Goal: Task Accomplishment & Management: Manage account settings

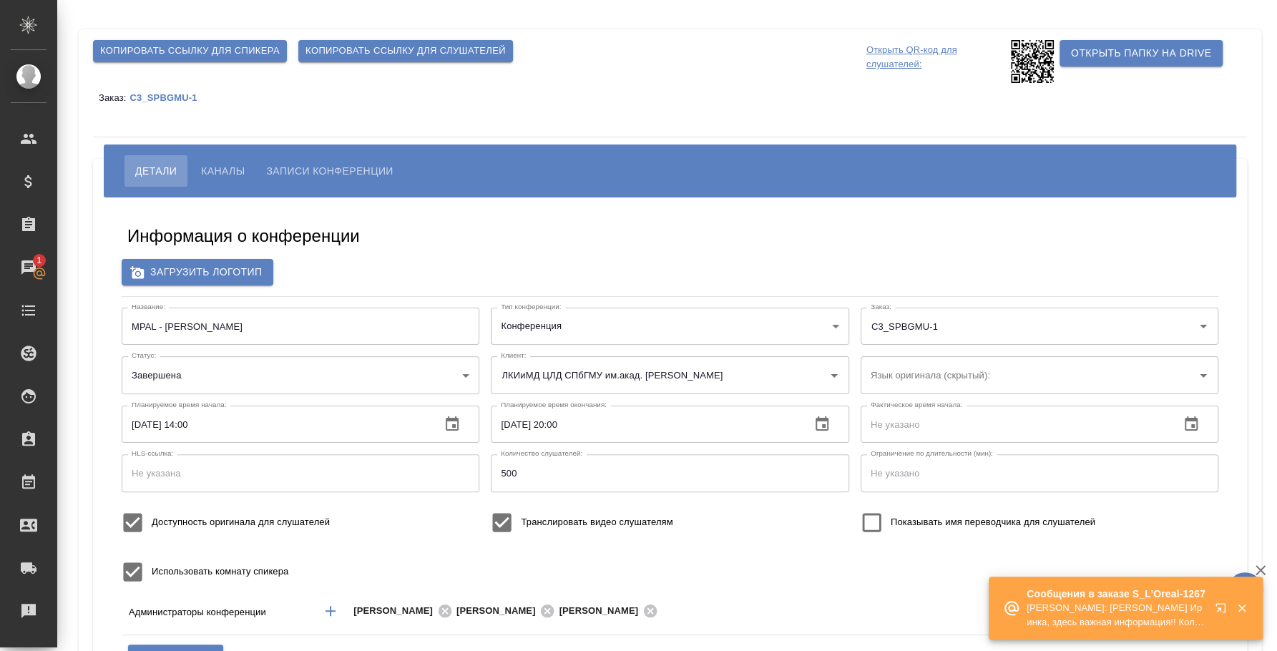
type input "400"
click at [173, 97] on p "C3_SPBGMU-1" at bounding box center [169, 97] width 78 height 11
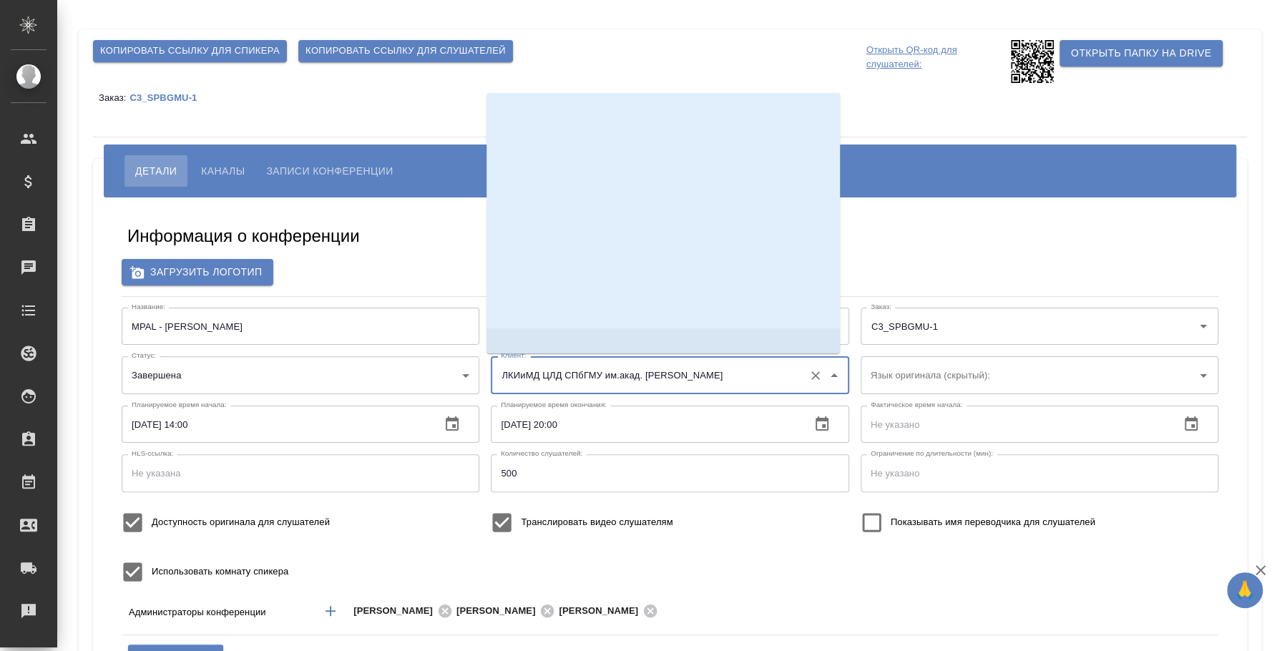
drag, startPoint x: 712, startPoint y: 374, endPoint x: 363, endPoint y: 347, distance: 350.2
click at [363, 347] on div "Название: MPAL - Marie Christine Bene Название: Тип конференции: Конференция co…" at bounding box center [670, 449] width 1109 height 295
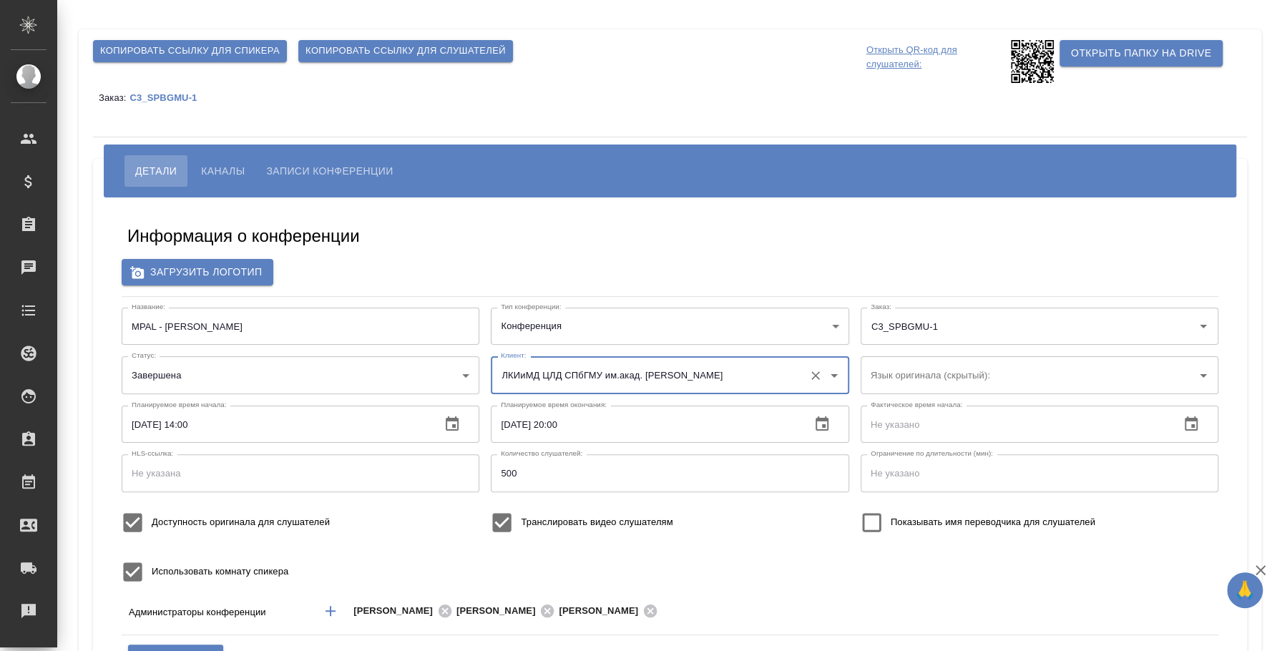
click at [172, 325] on input "MPAL - [PERSON_NAME]" at bounding box center [301, 326] width 358 height 37
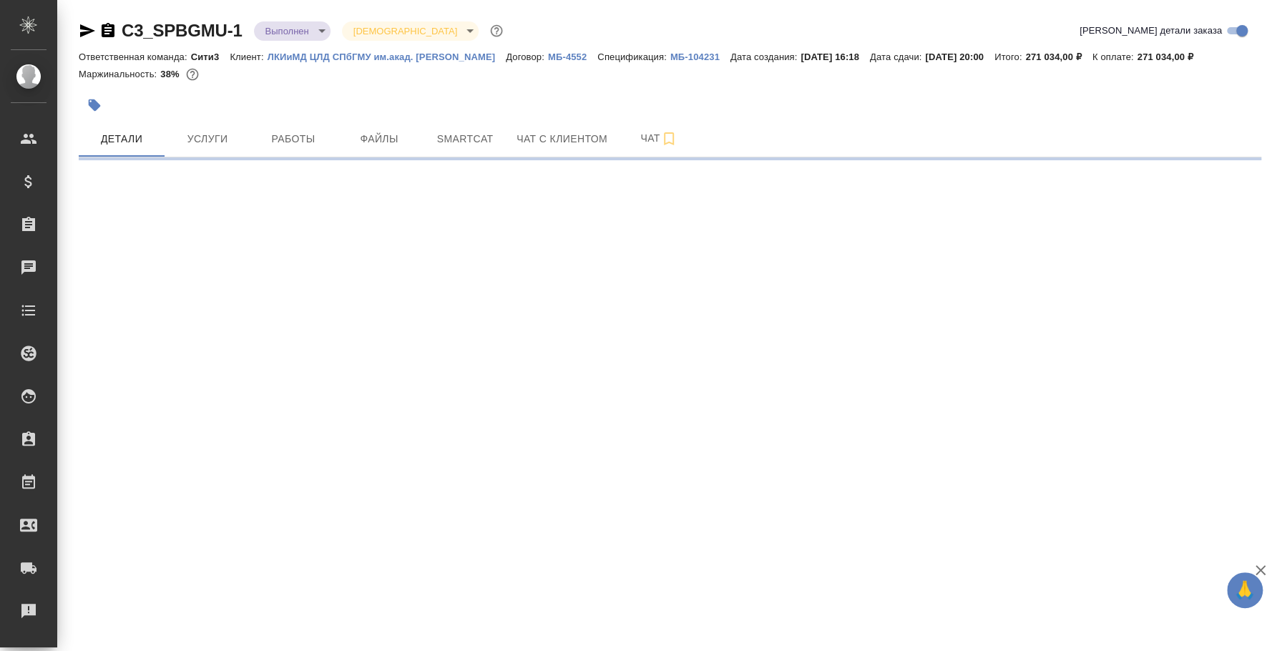
select select "RU"
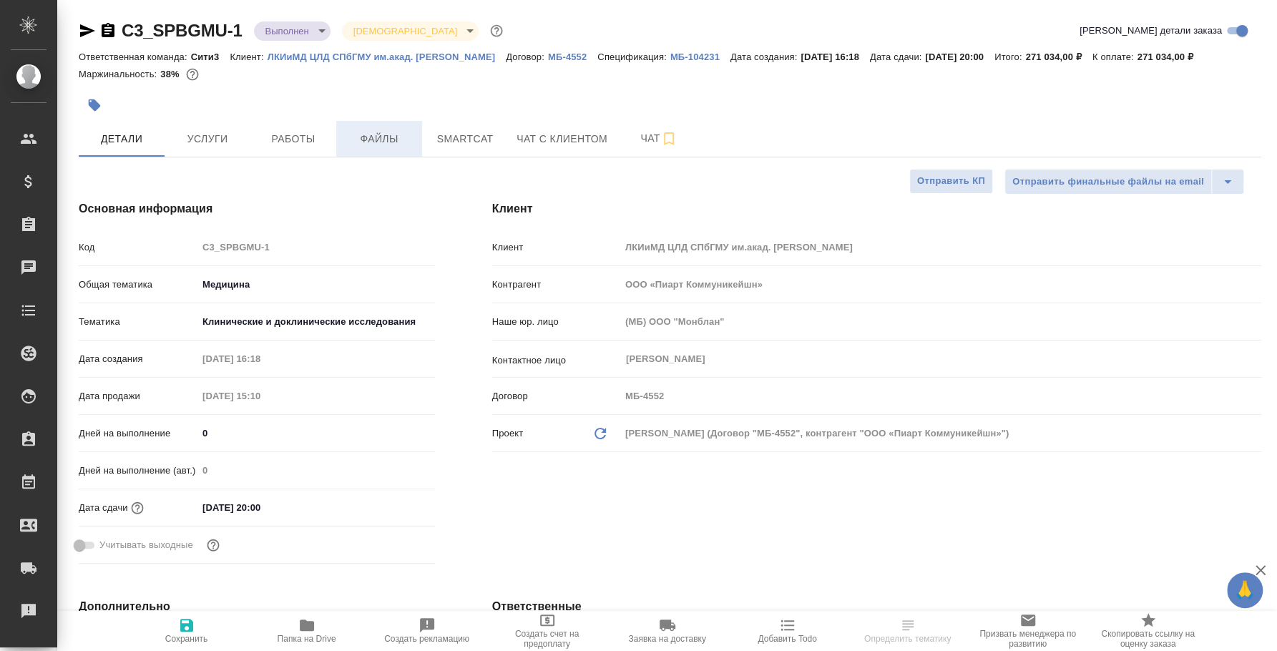
type textarea "x"
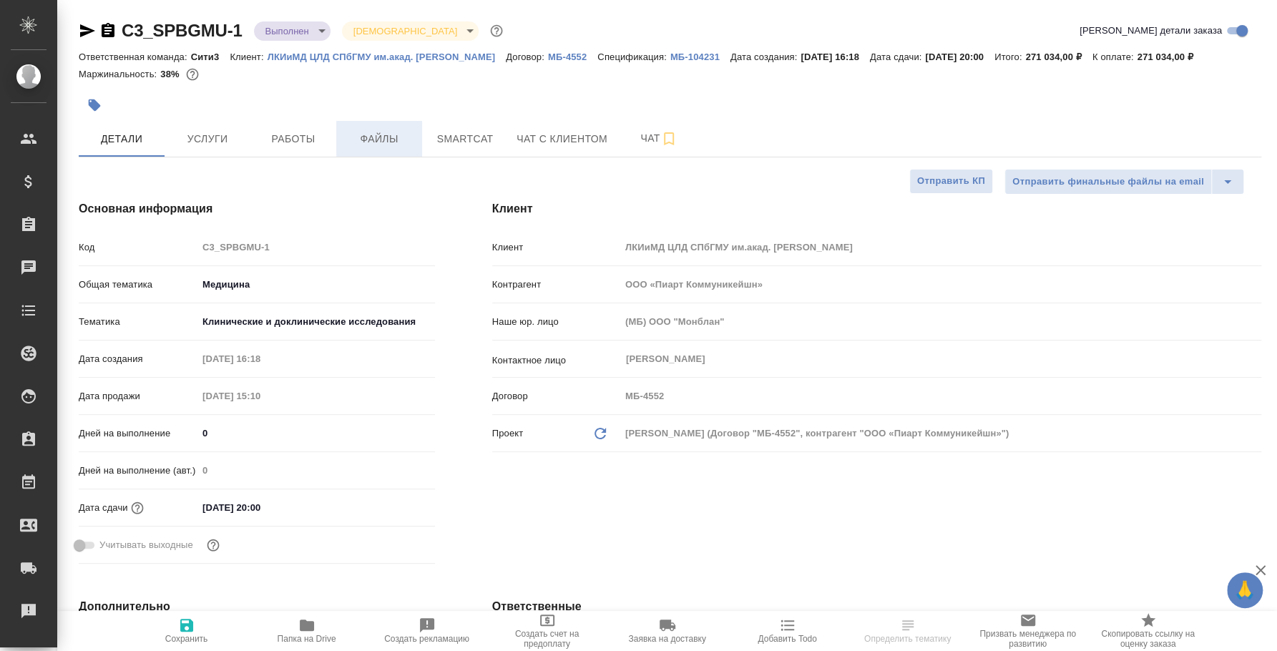
type textarea "x"
type input "[PERSON_NAME]"
type input "Баданян Артак"
type textarea "x"
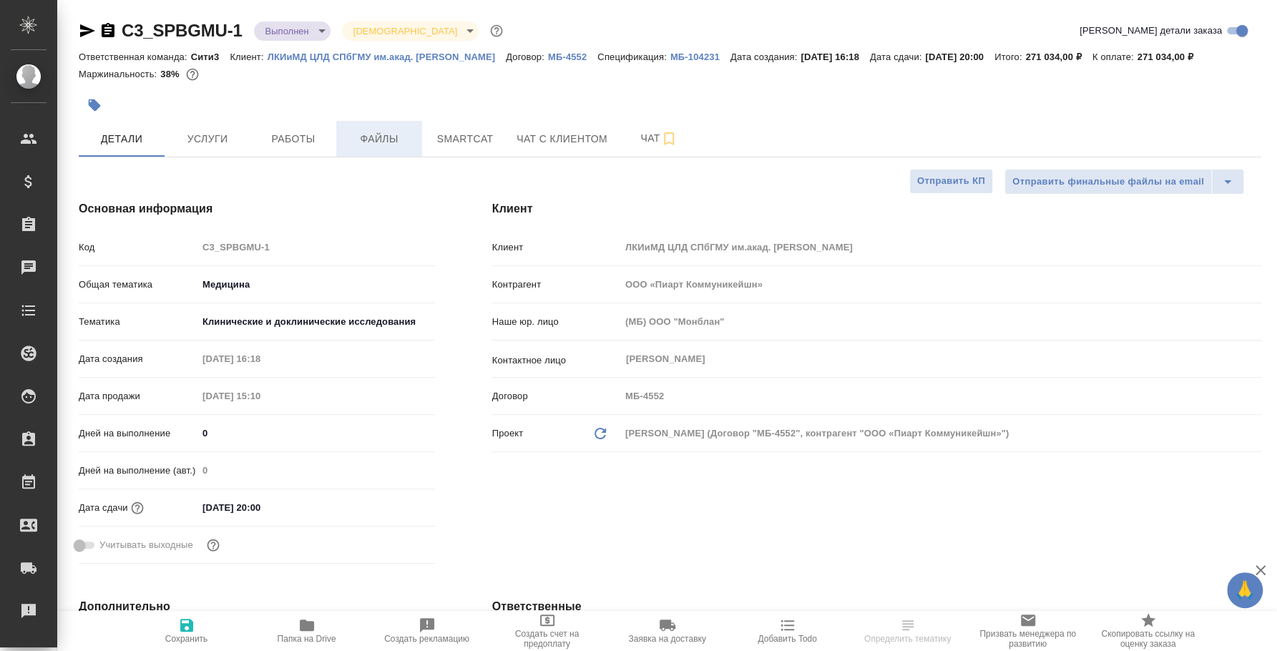
type textarea "x"
type input "Гудина Александра"
type textarea "x"
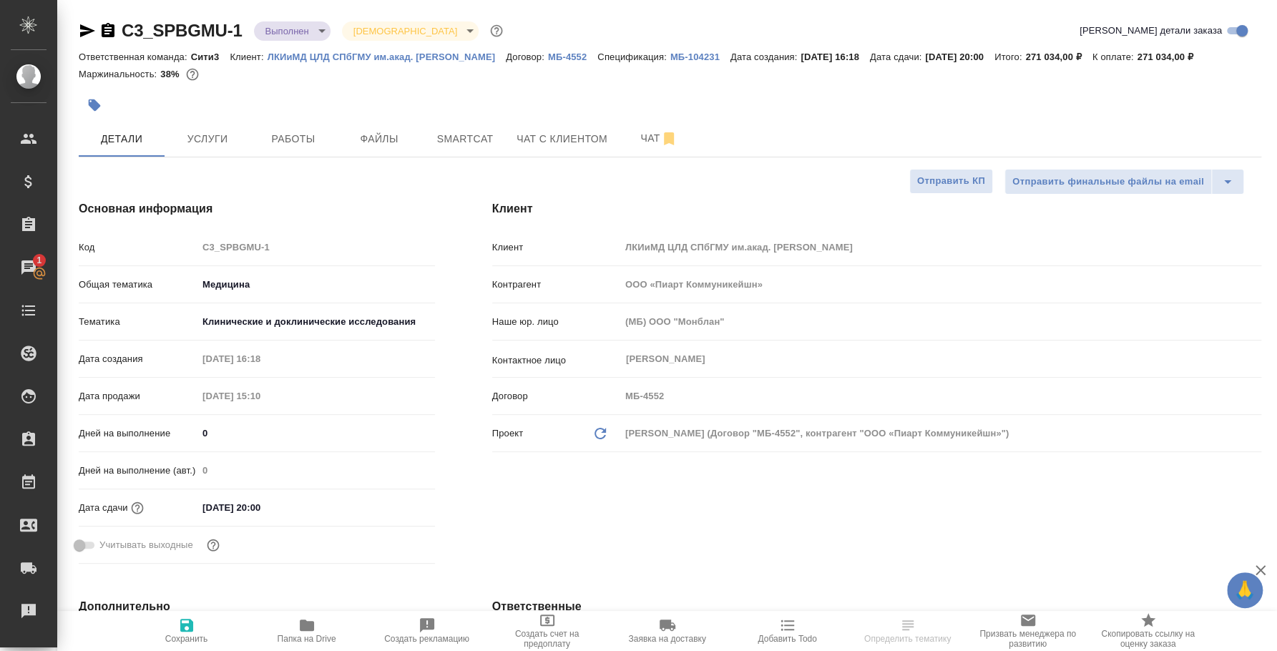
select select "RU"
type textarea "x"
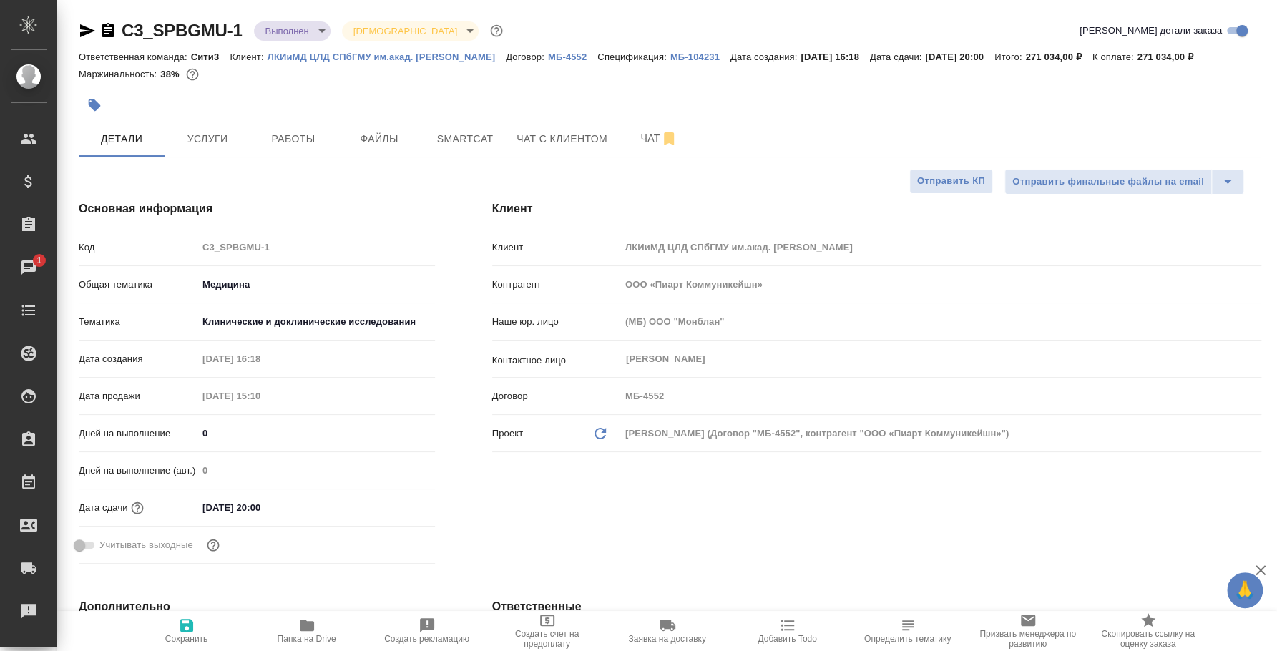
type textarea "x"
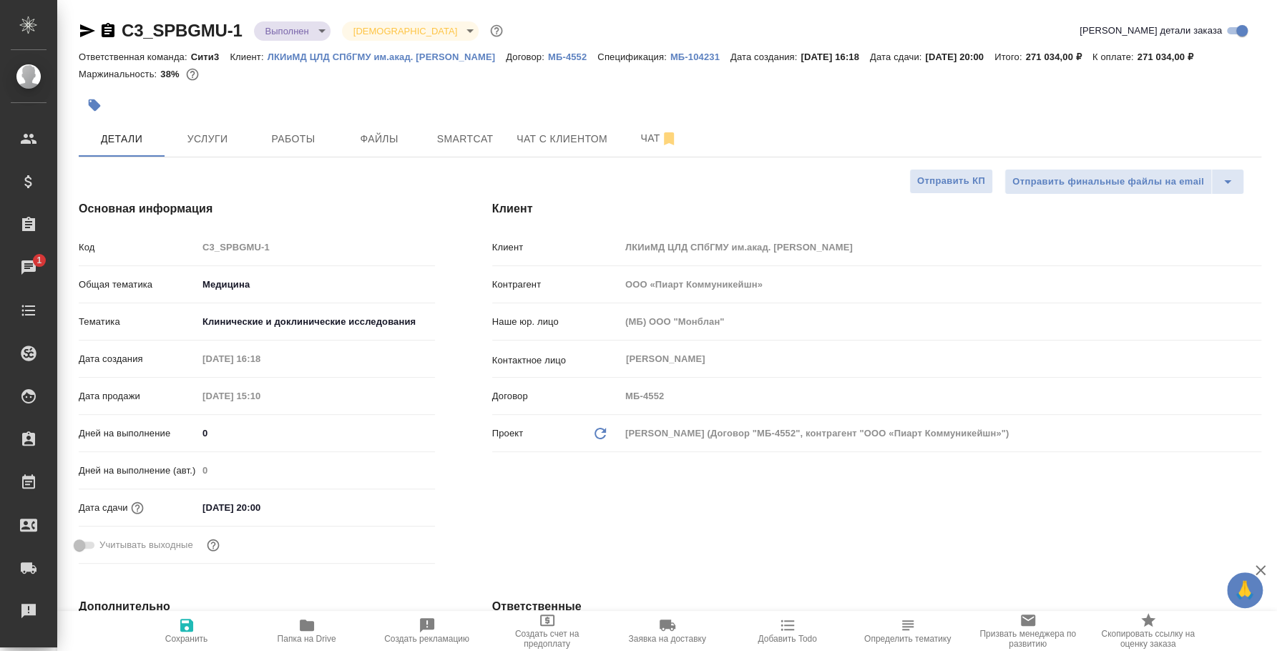
type textarea "x"
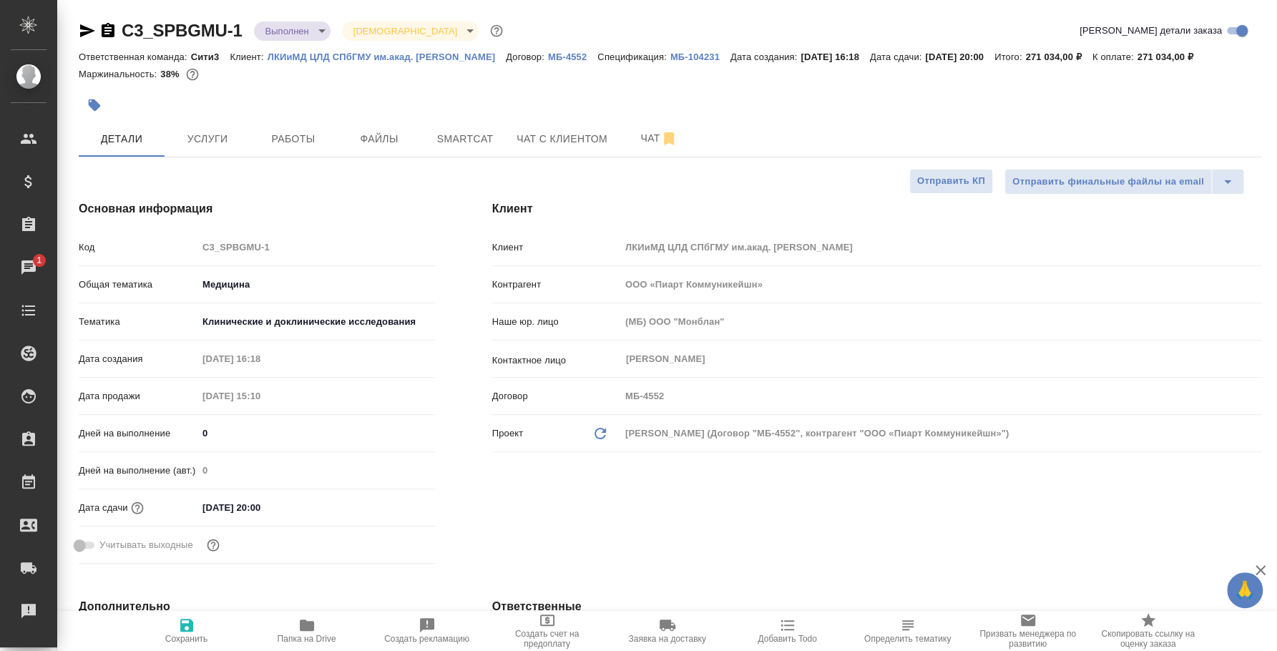
type textarea "x"
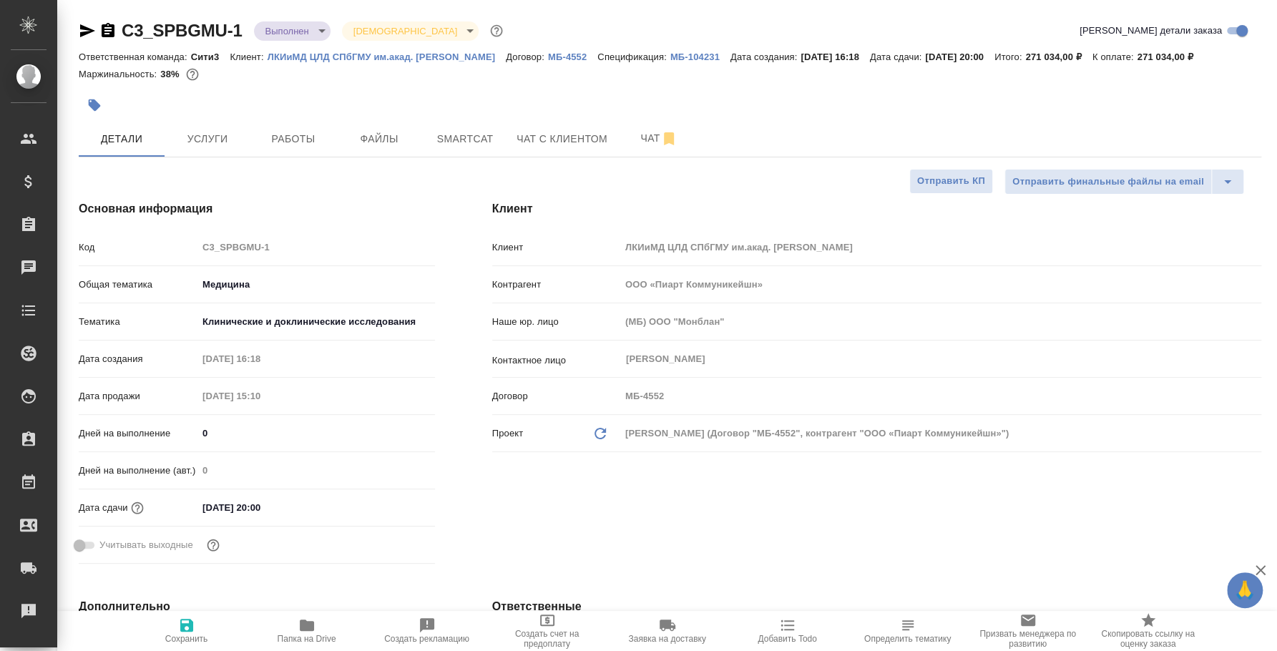
type textarea "x"
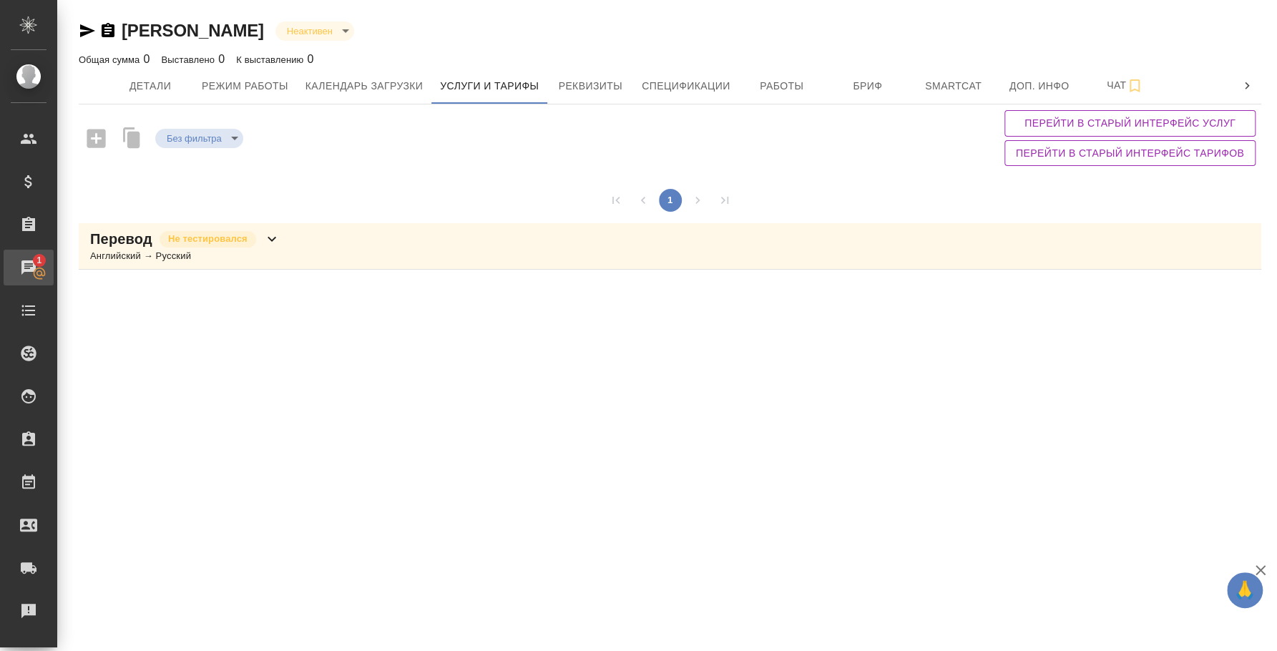
click at [29, 272] on div "Чаты" at bounding box center [11, 267] width 36 height 21
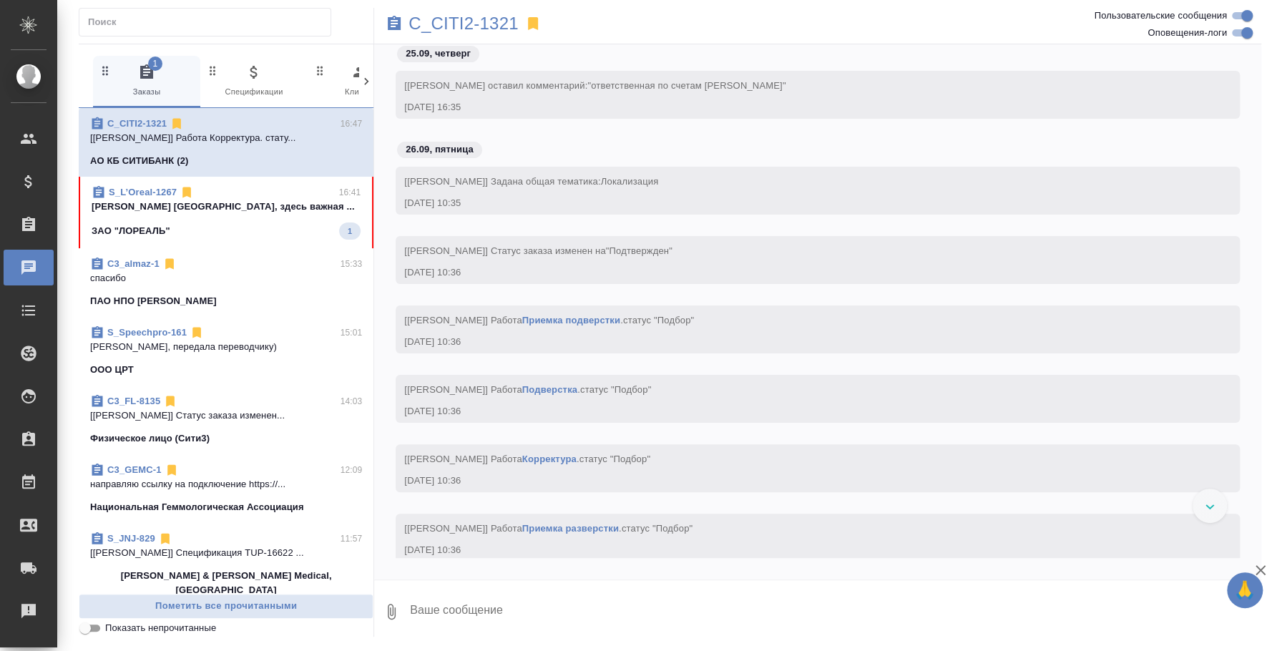
scroll to position [2262, 0]
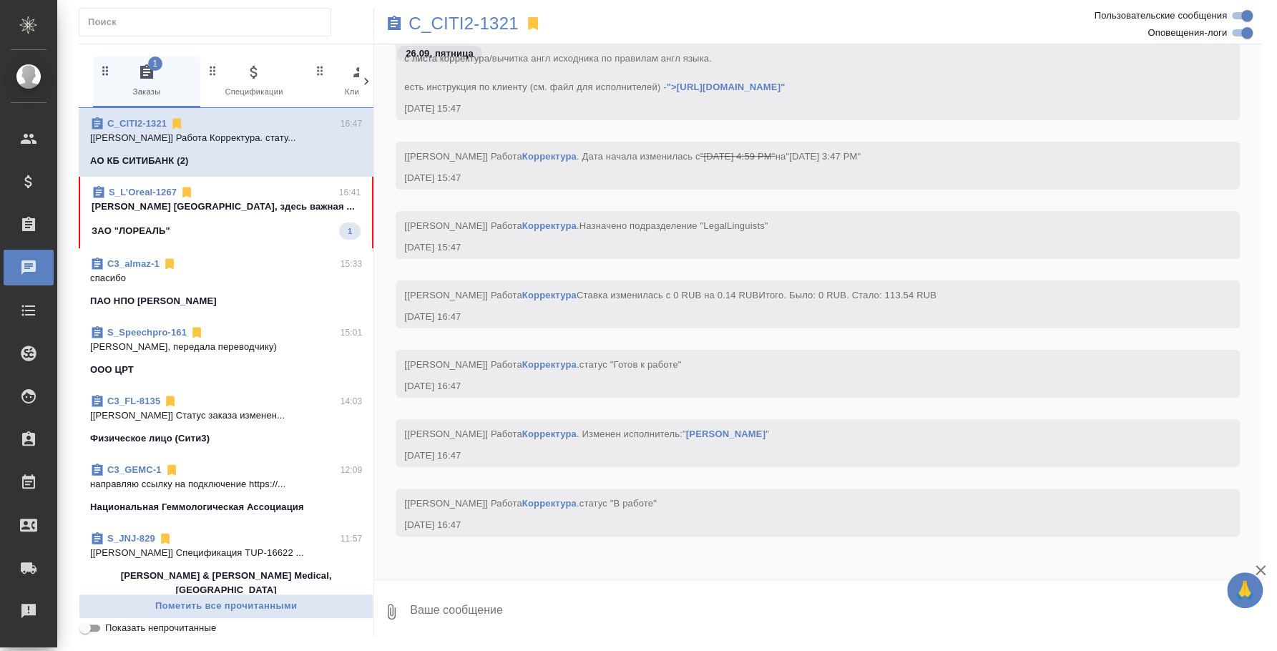
click at [190, 219] on span "S_L’Oreal-1267 16:41 Федотова Ирина Иринка, здесь важная ... ЗАО "ЛОРЕАЛЬ" 1" at bounding box center [226, 212] width 269 height 54
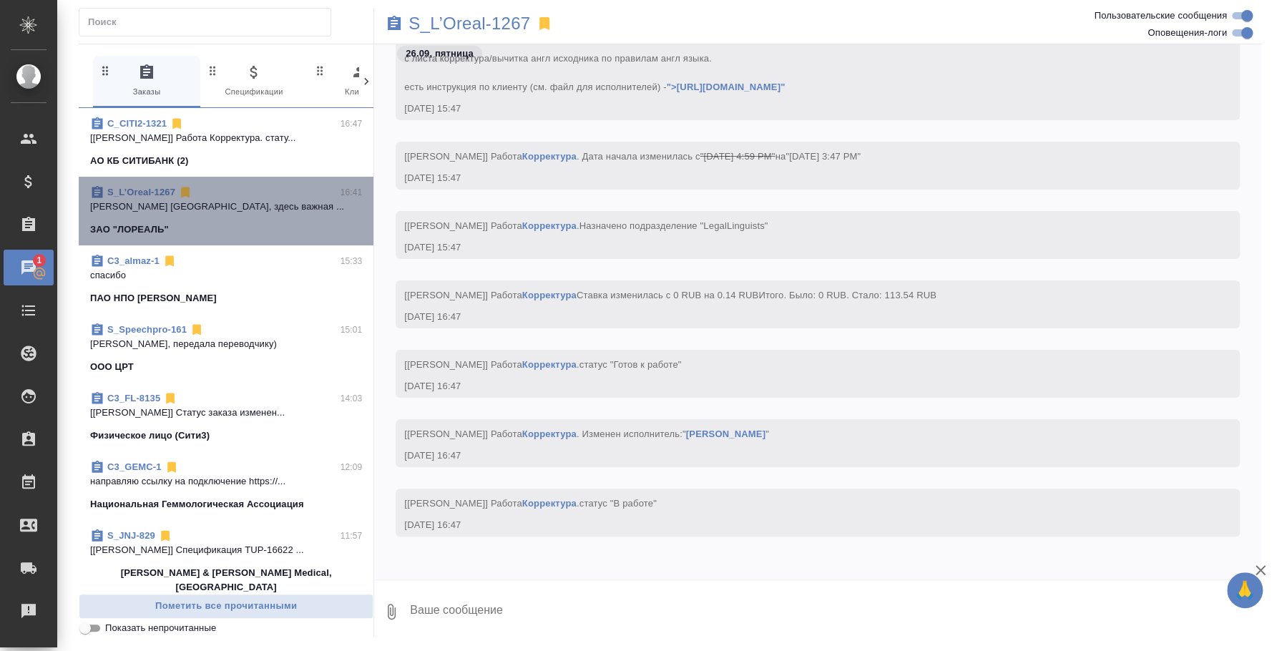
click at [235, 223] on div "ЗАО "ЛОРЕАЛЬ"" at bounding box center [226, 230] width 272 height 14
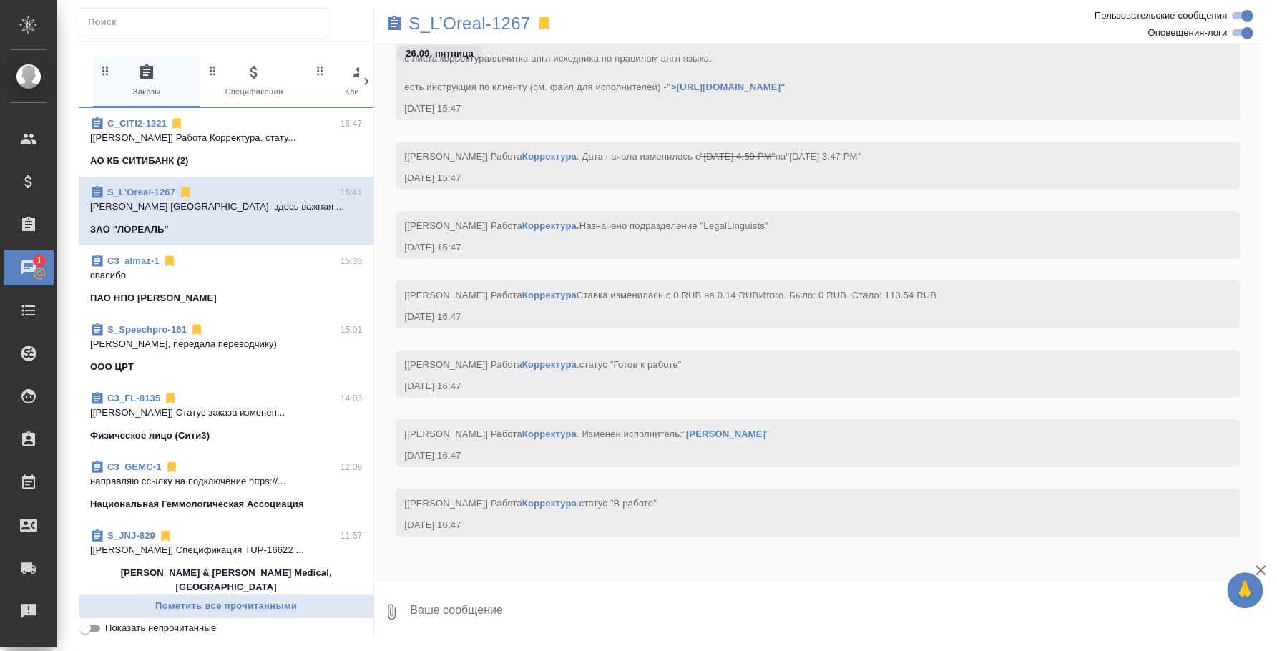
scroll to position [2348, 0]
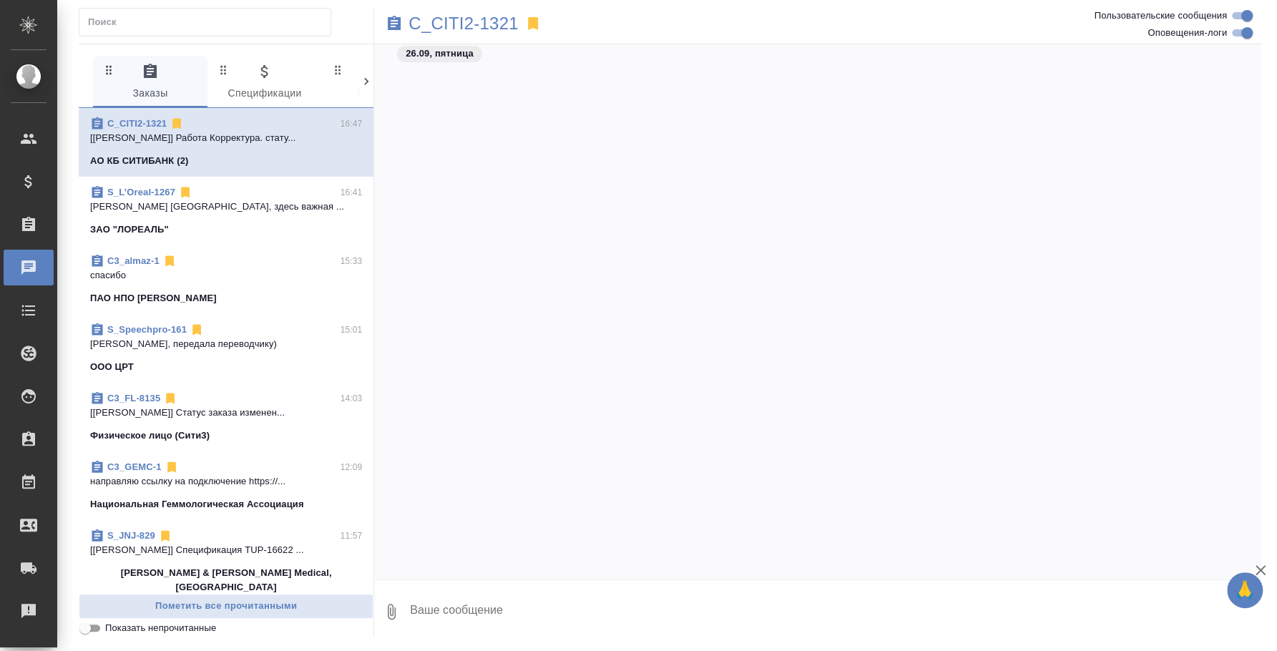
scroll to position [2262, 0]
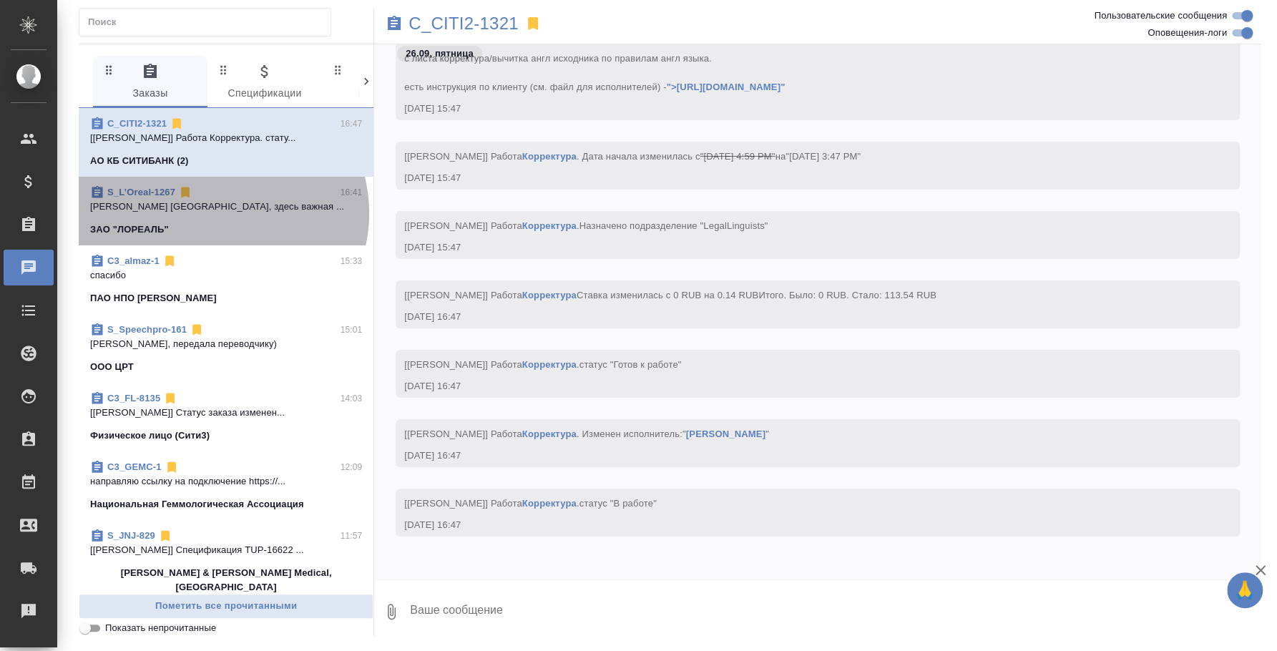
click at [221, 213] on p "[PERSON_NAME] [GEOGRAPHIC_DATA], здесь важная ..." at bounding box center [226, 207] width 272 height 14
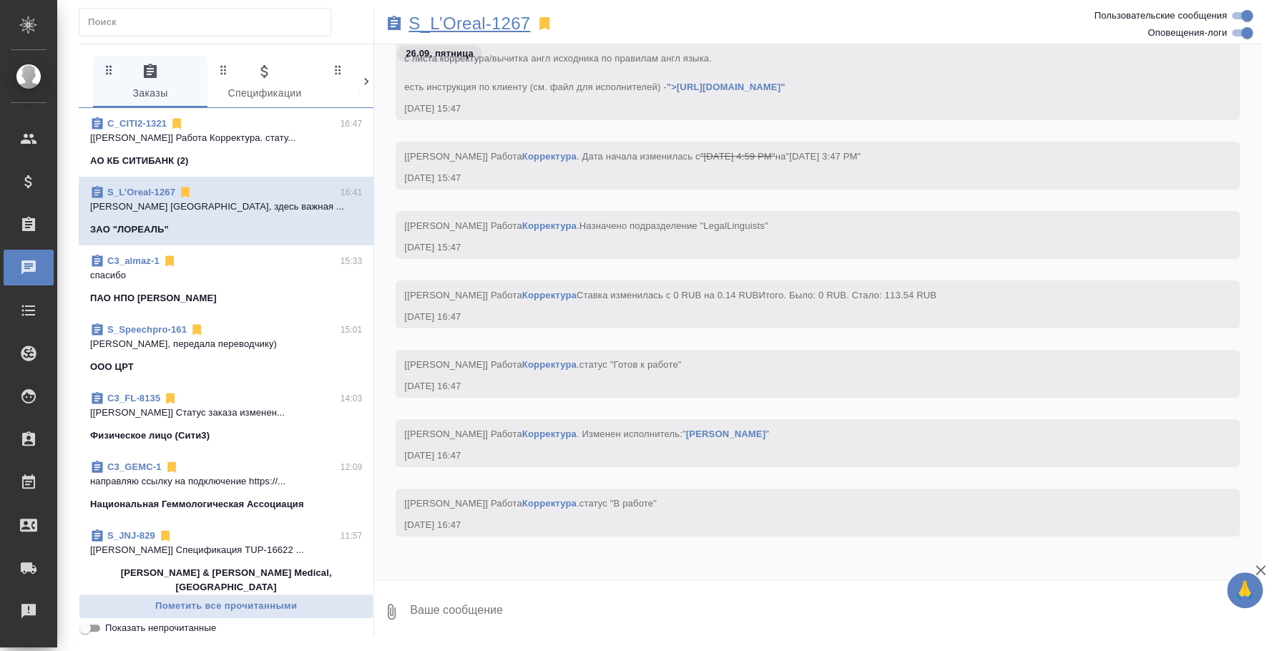
click at [437, 26] on p "S_L’Oreal-1267" at bounding box center [470, 23] width 122 height 14
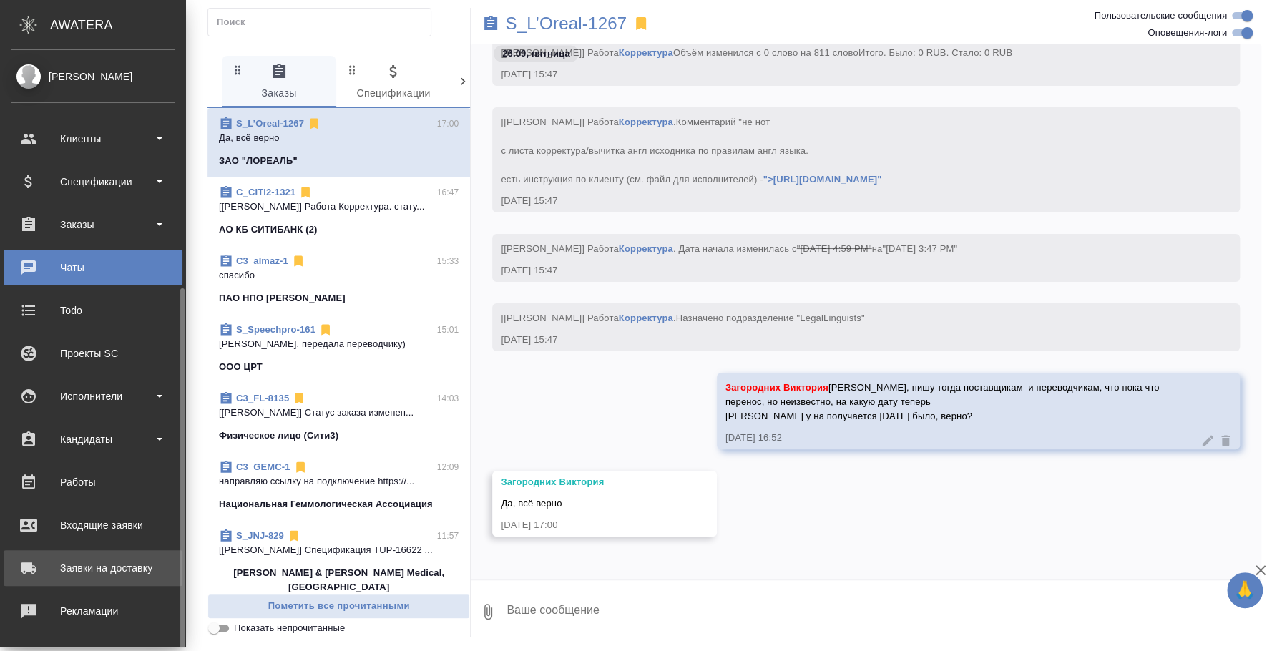
scroll to position [131, 0]
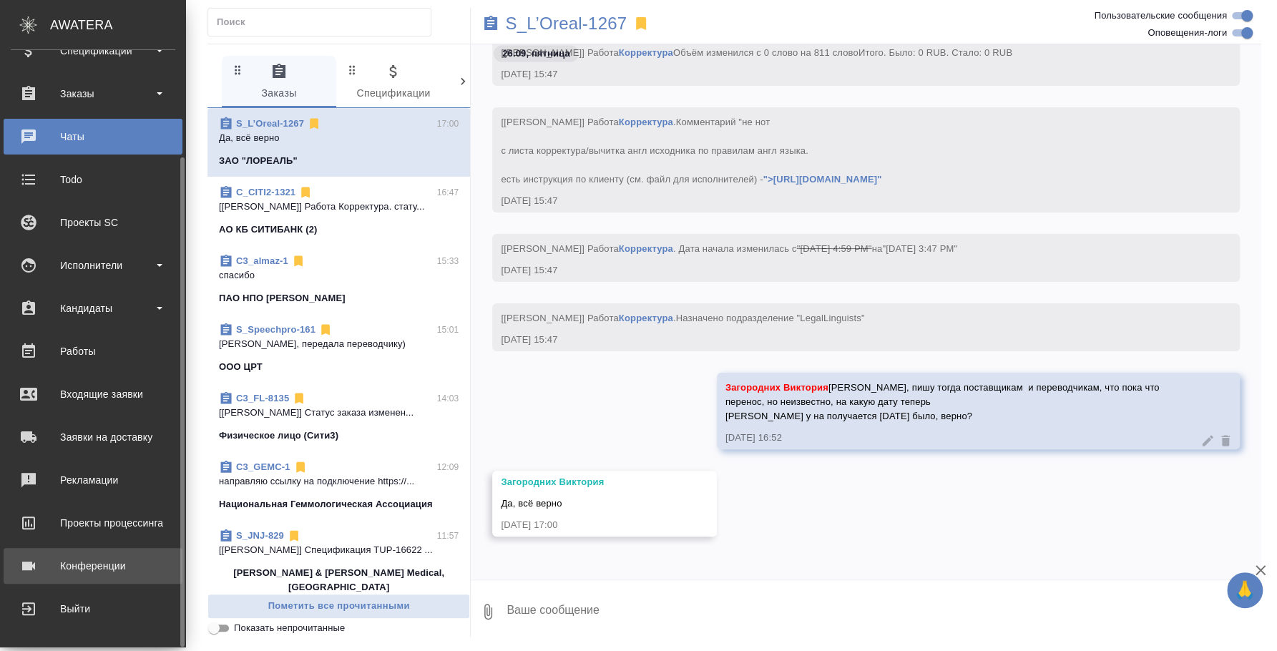
click at [79, 562] on div "Конференции" at bounding box center [93, 565] width 165 height 21
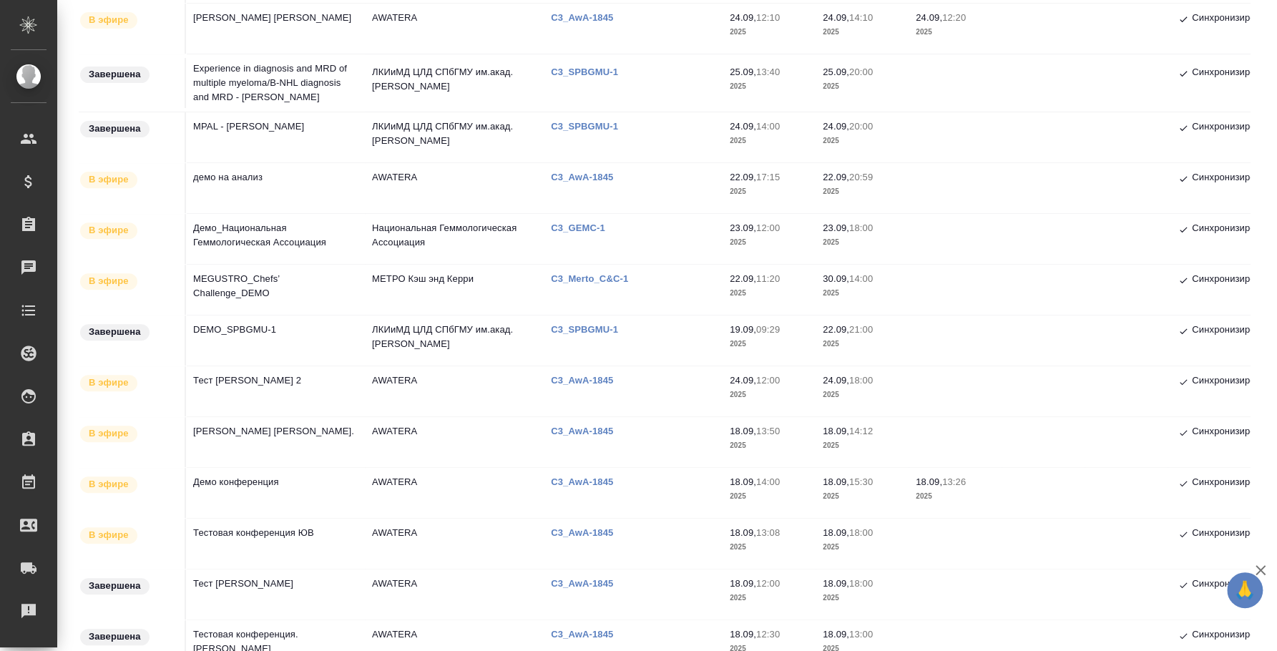
scroll to position [259, 0]
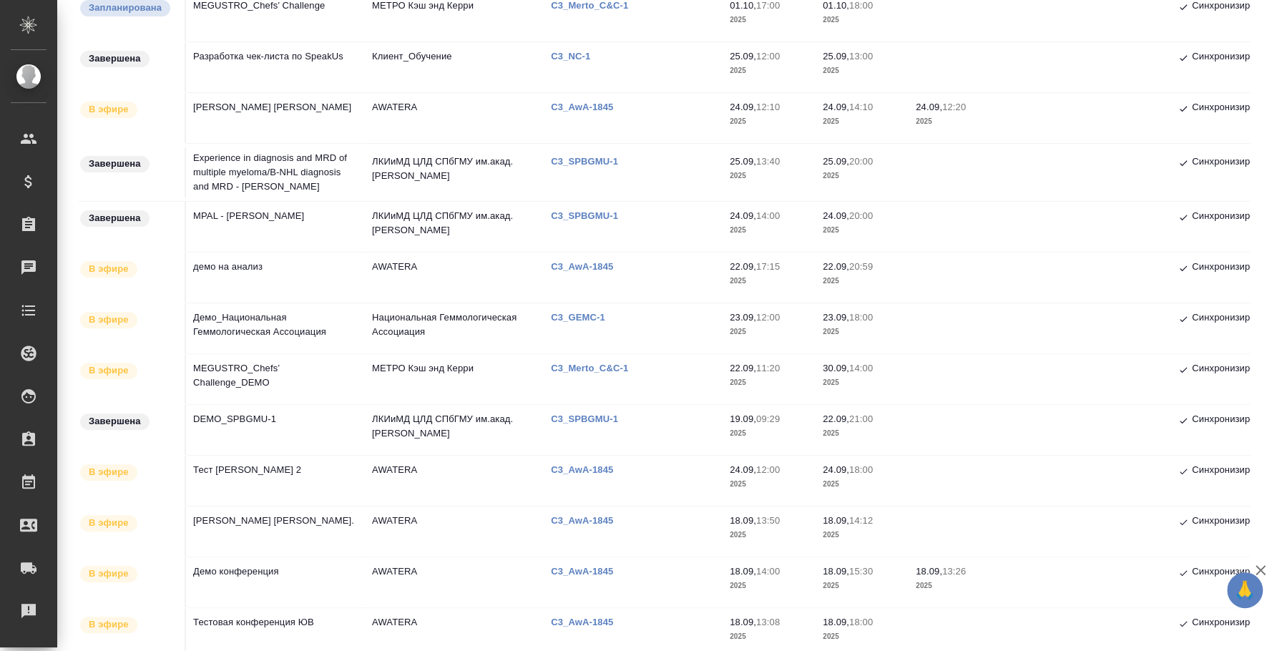
click at [213, 181] on td "Experience in diagnosis and MRD of multiple myeloma/В-NHL diagnosis and MRD - A…" at bounding box center [275, 172] width 179 height 57
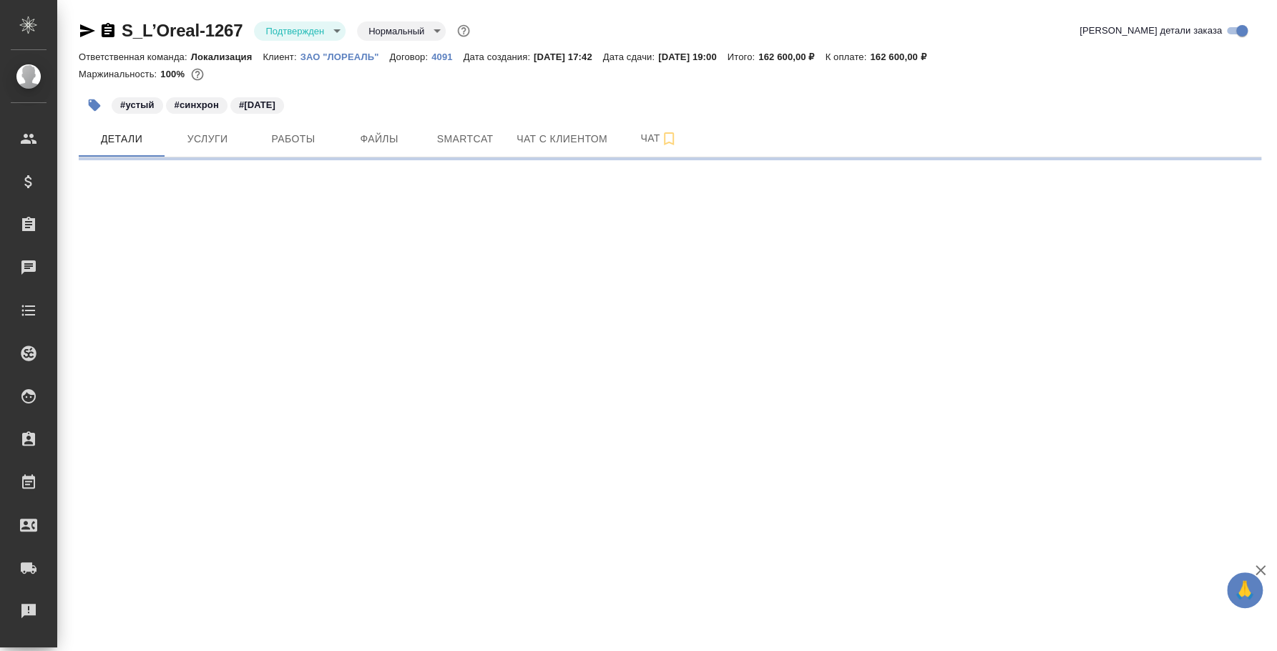
select select "RU"
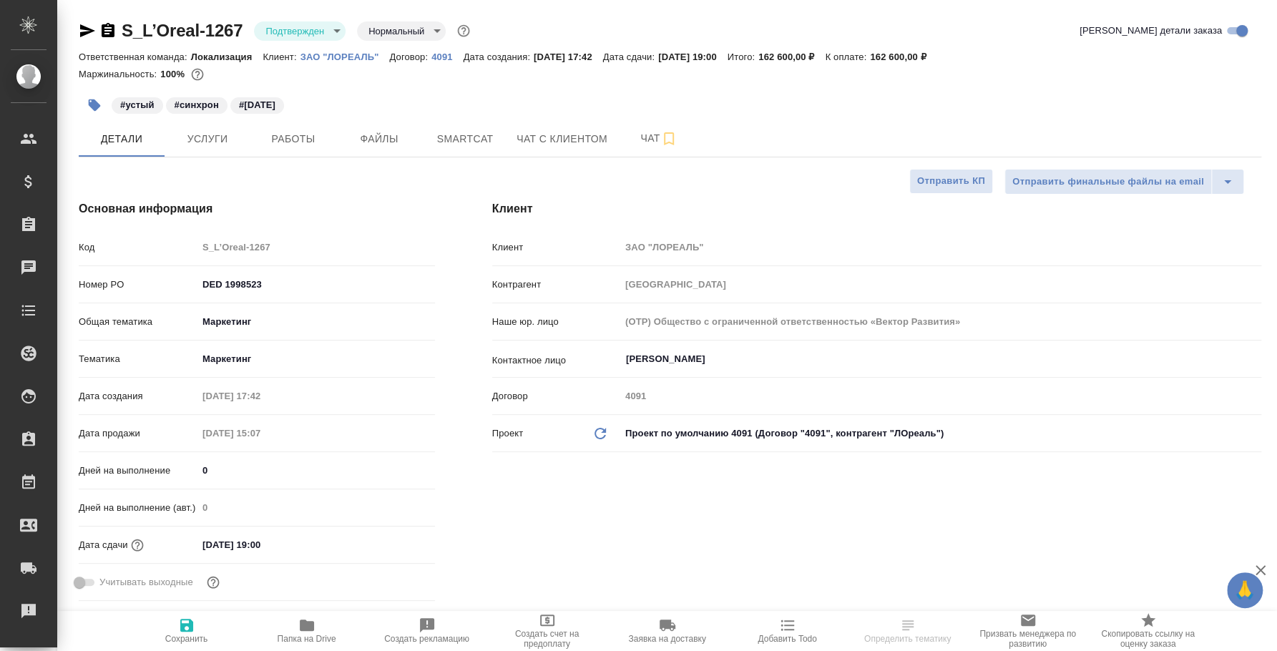
type textarea "x"
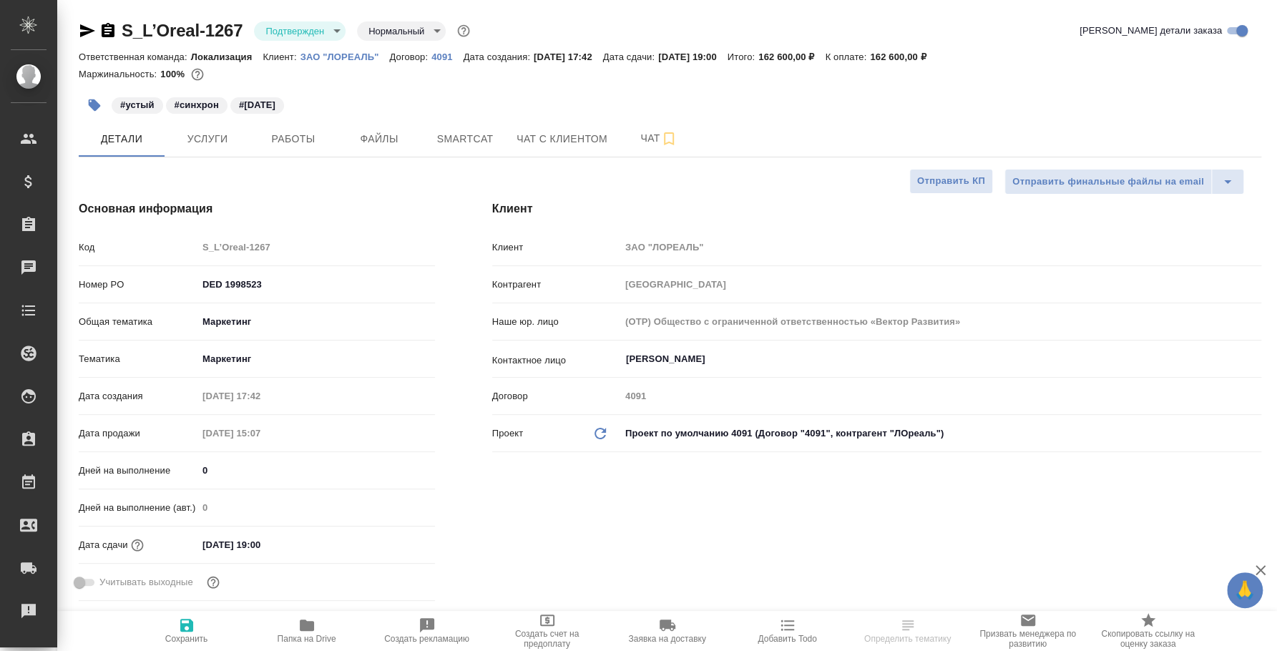
type textarea "x"
click at [641, 147] on span "Чат" at bounding box center [659, 139] width 69 height 18
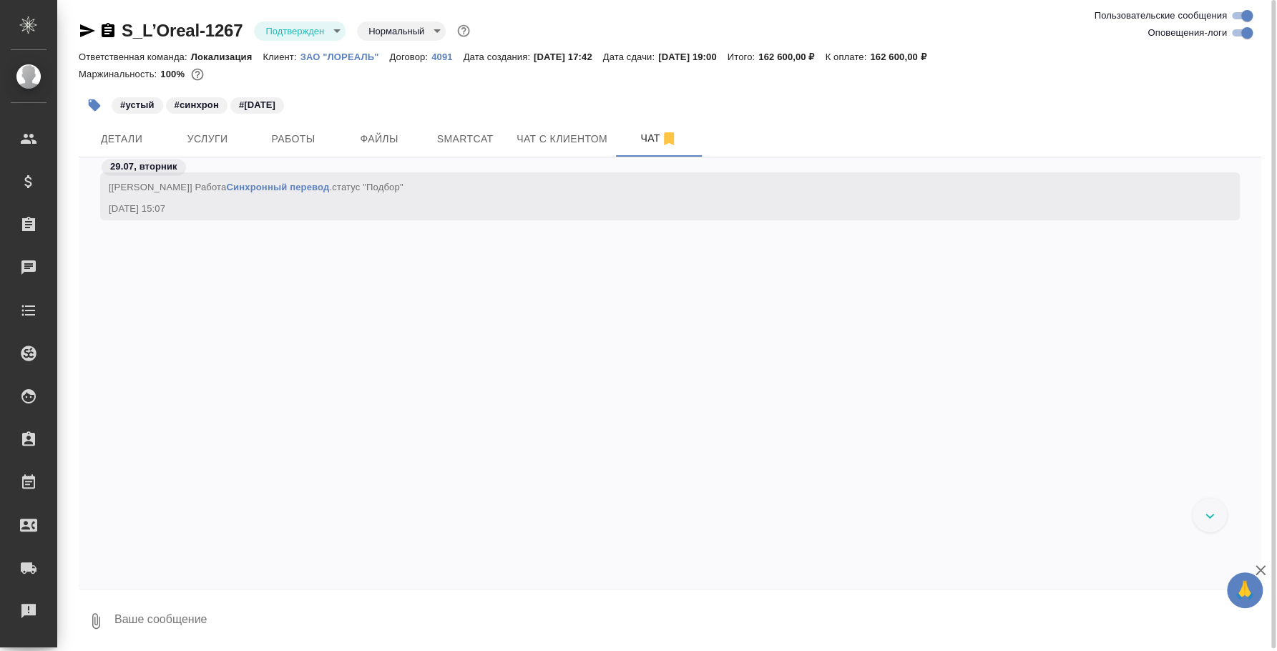
scroll to position [5117, 0]
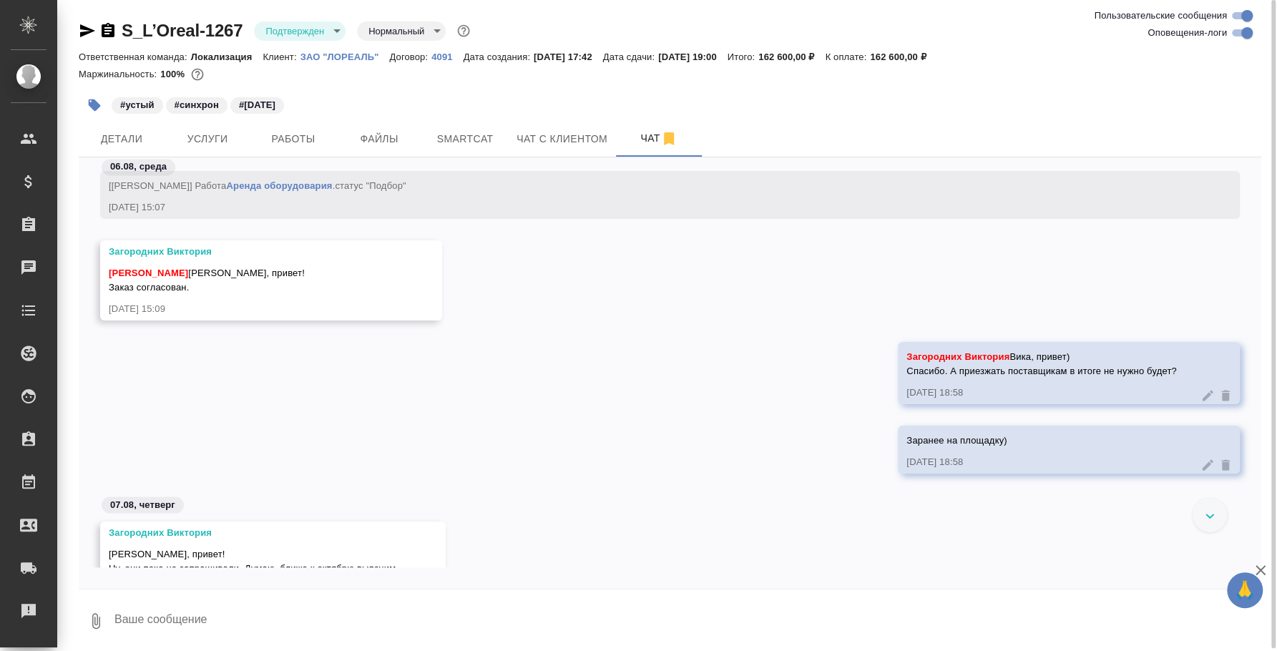
click at [523, 614] on textarea at bounding box center [687, 621] width 1149 height 49
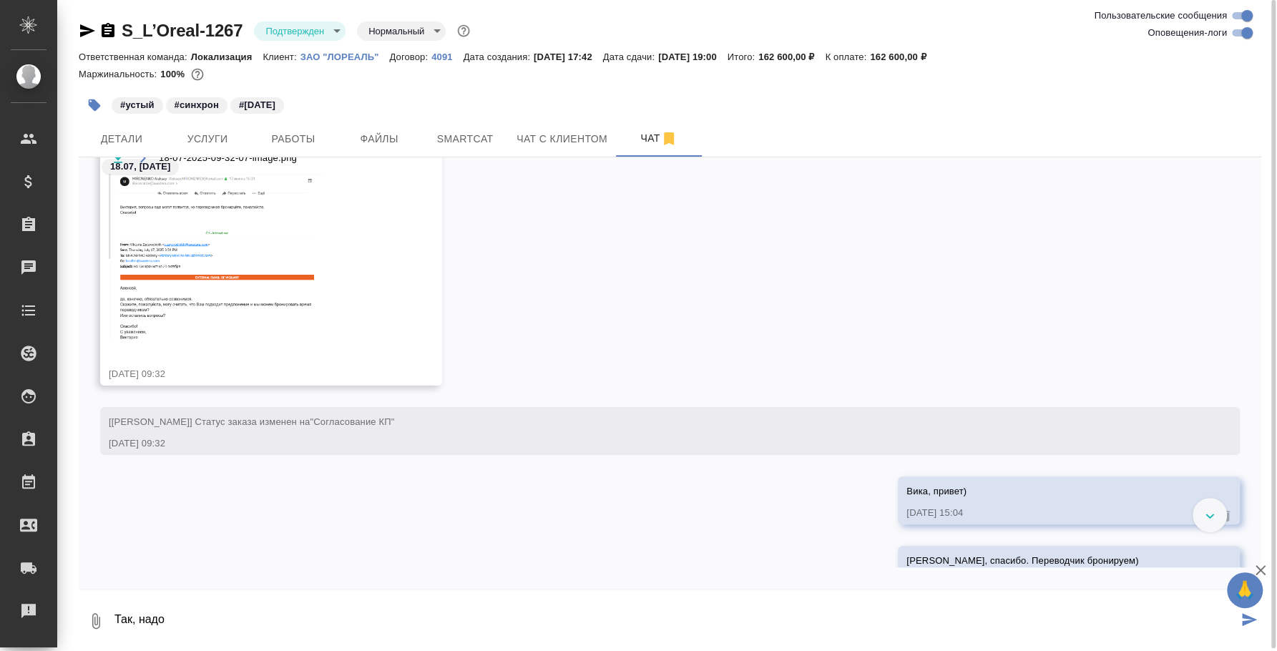
scroll to position [3468, 0]
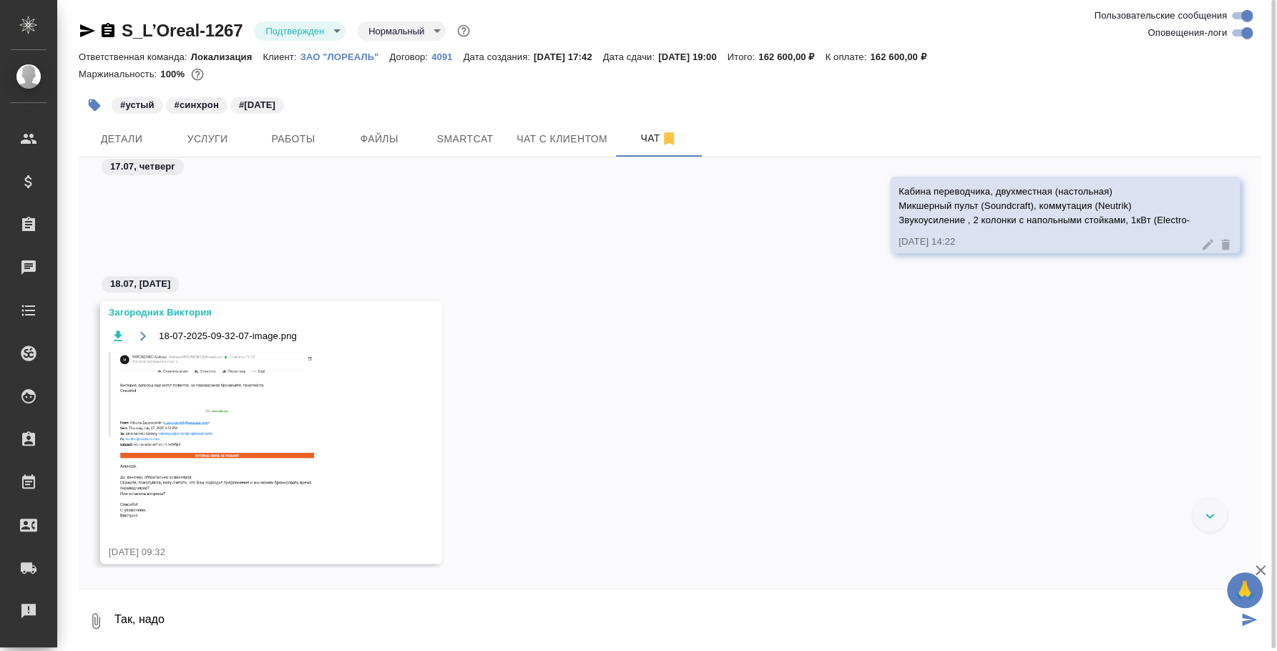
click at [208, 416] on img at bounding box center [216, 436] width 215 height 168
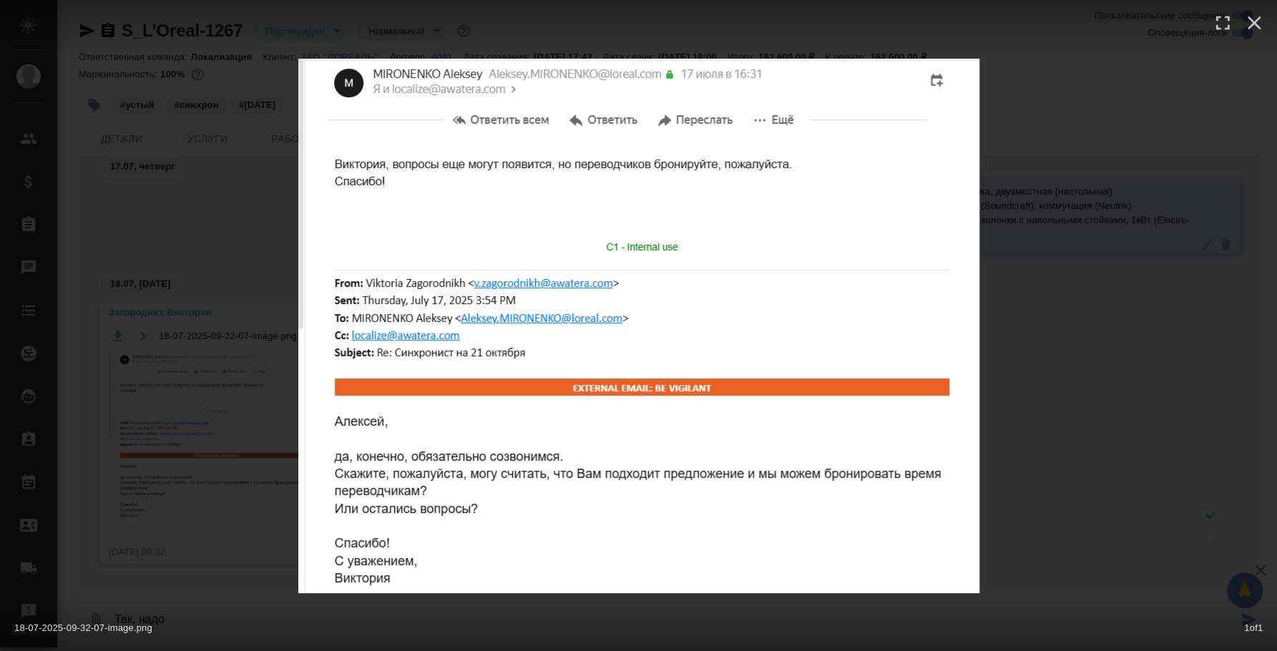
click at [1151, 306] on div "18-07-2025-09-32-07-image.png 1 of 1" at bounding box center [638, 325] width 1277 height 651
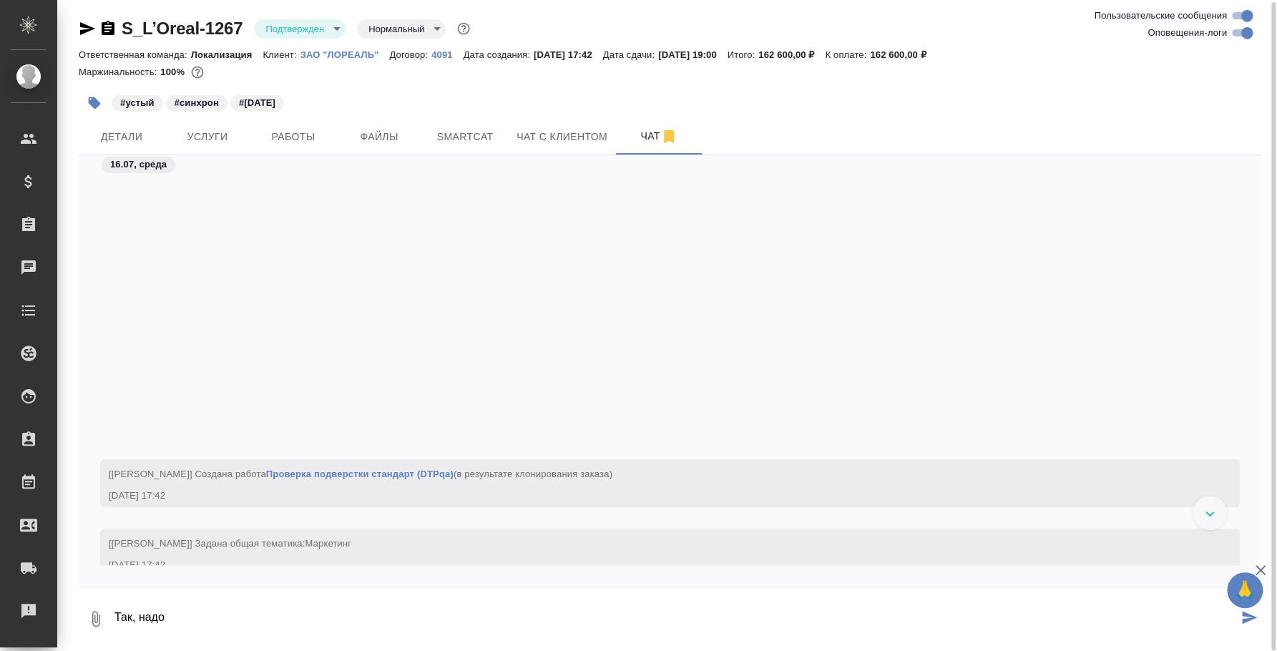
scroll to position [359, 0]
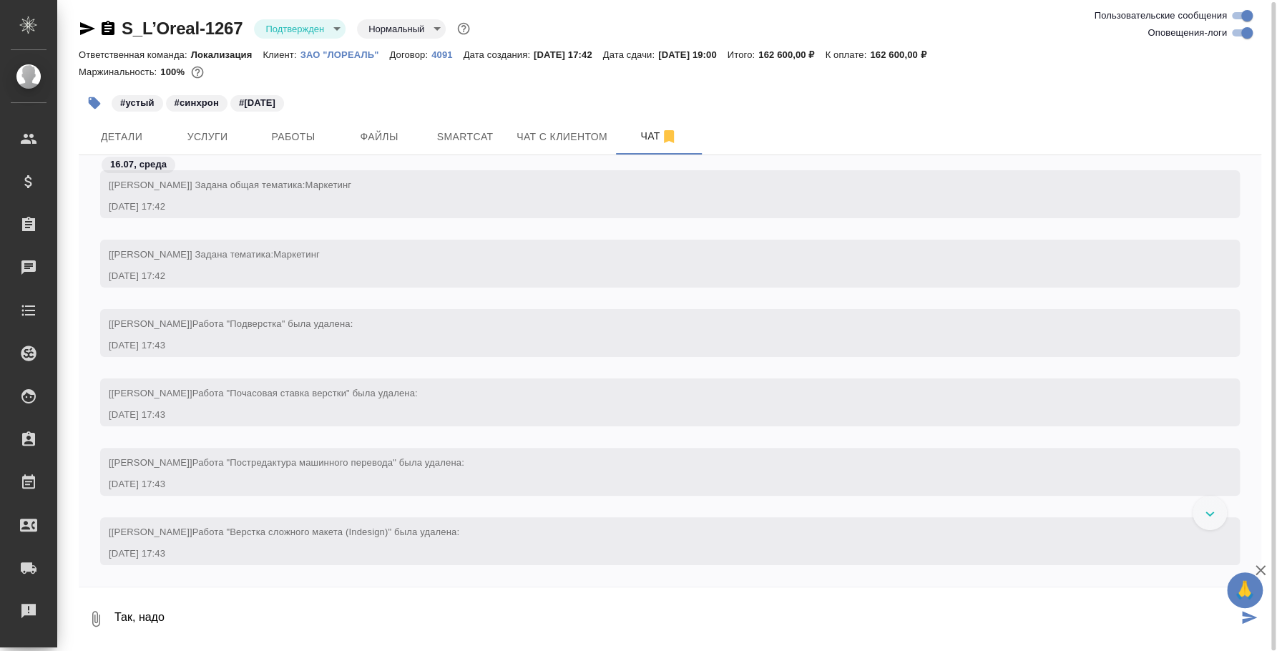
click at [1240, 280] on div "[[PERSON_NAME]] Задана тематика: Маркетинг [DATE] 17:42" at bounding box center [670, 274] width 1183 height 69
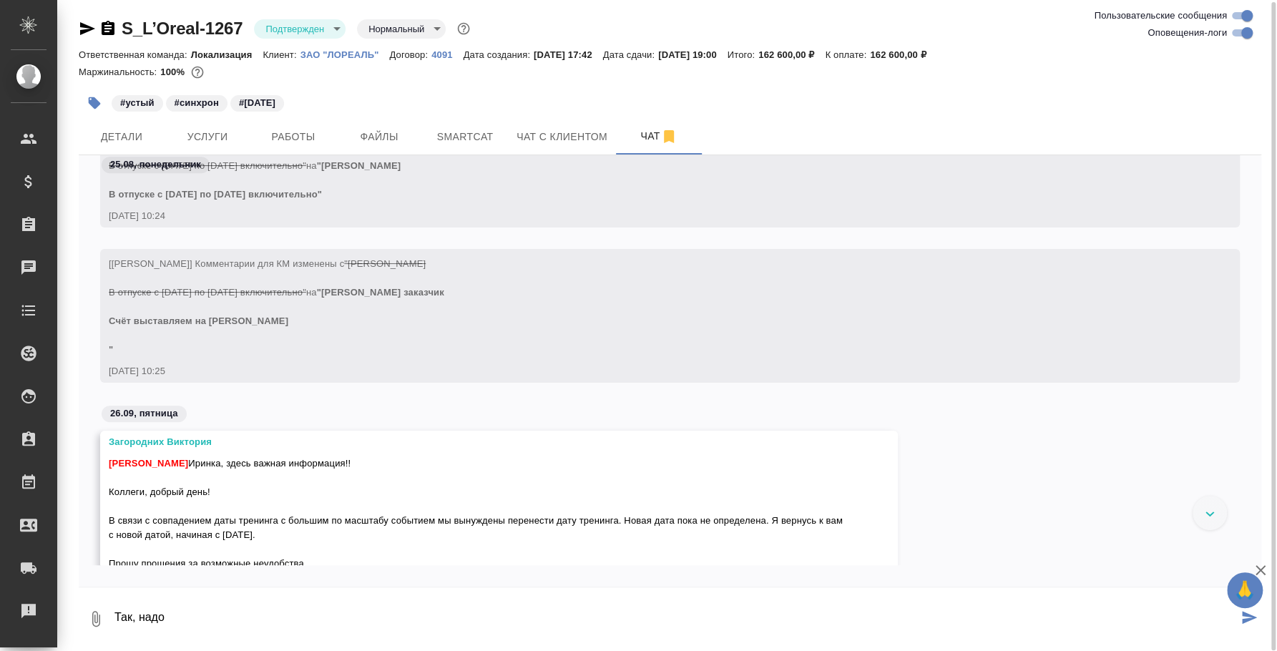
scroll to position [7743, 0]
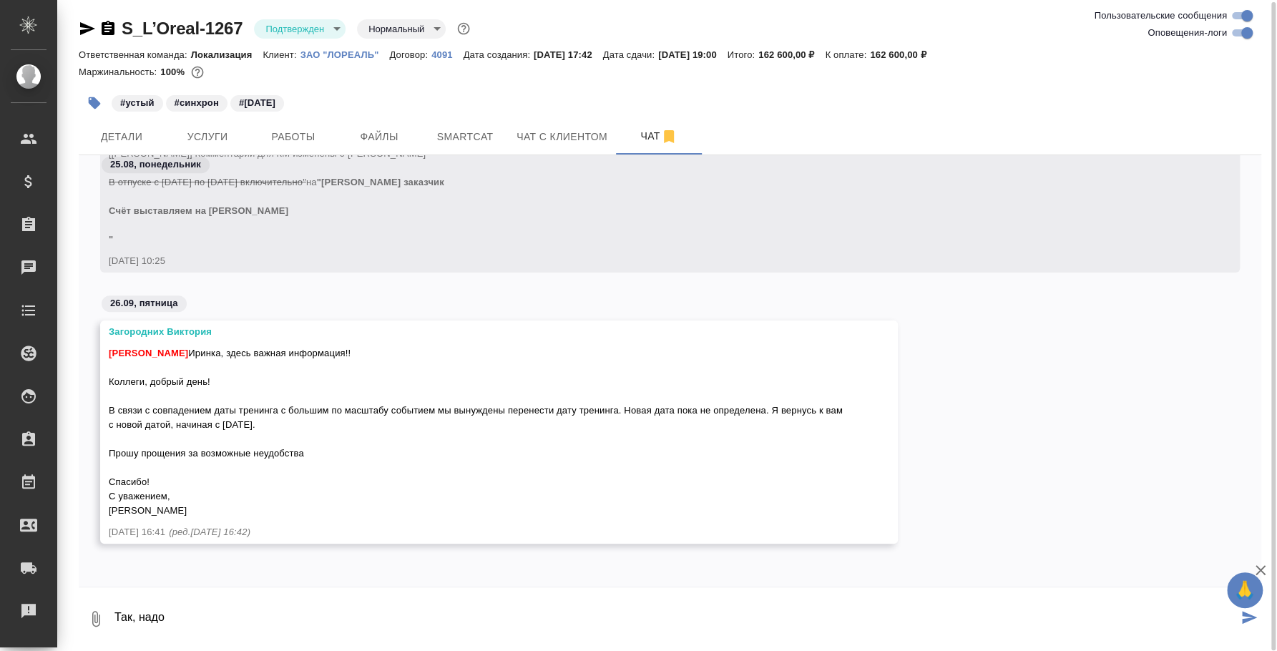
click at [285, 621] on textarea "Так, надо" at bounding box center [675, 619] width 1125 height 49
type textarea "Т"
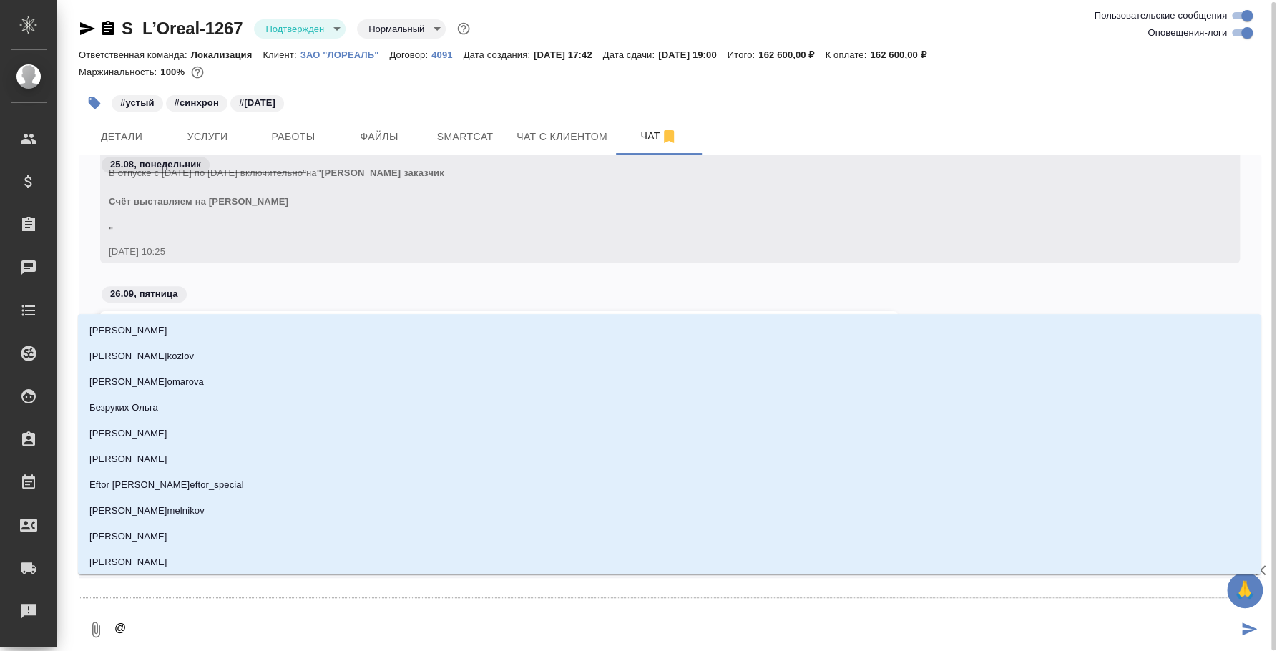
type textarea "@D"
type input "D"
type textarea "@"
type textarea "@и"
type input "и"
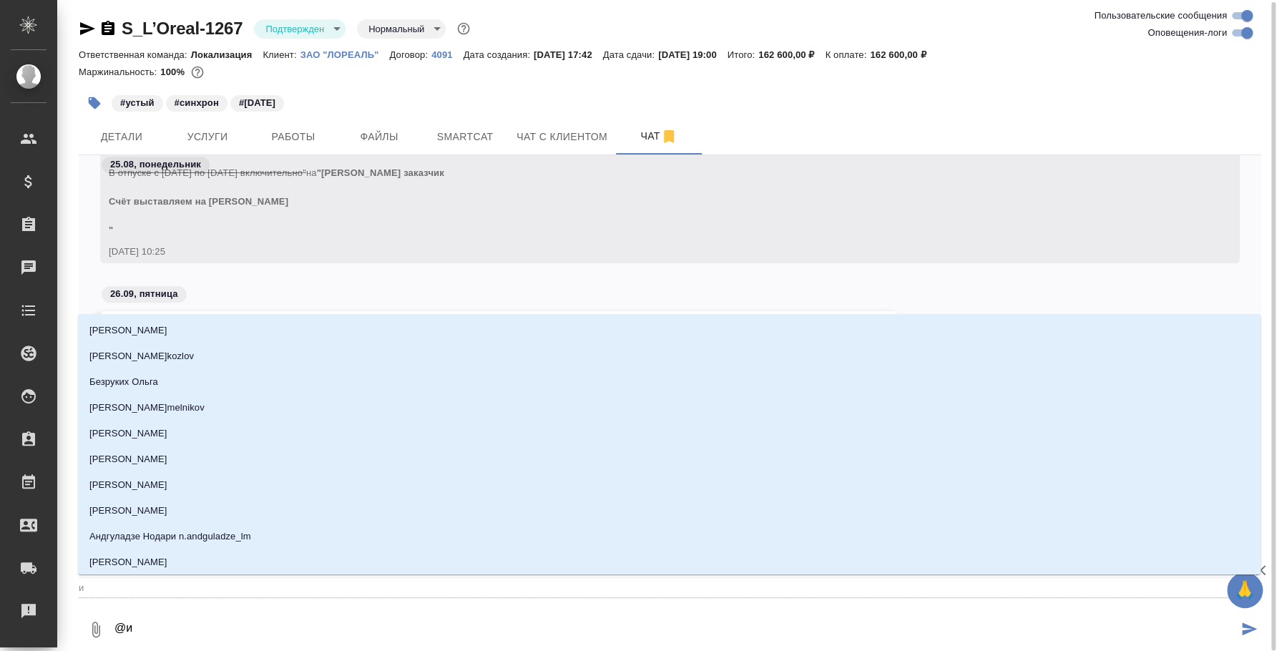
type textarea "@"
type textarea "@в"
type input "в"
type textarea "@ви"
type input "ви"
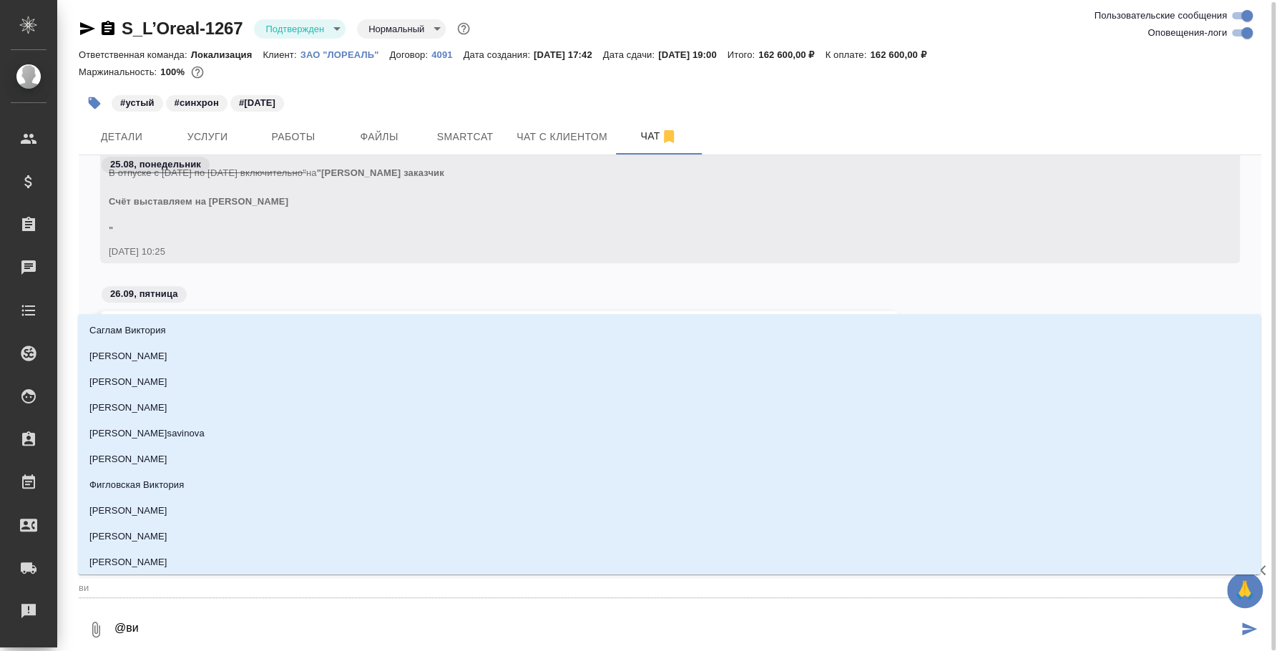
type textarea "@вик"
type input "вик"
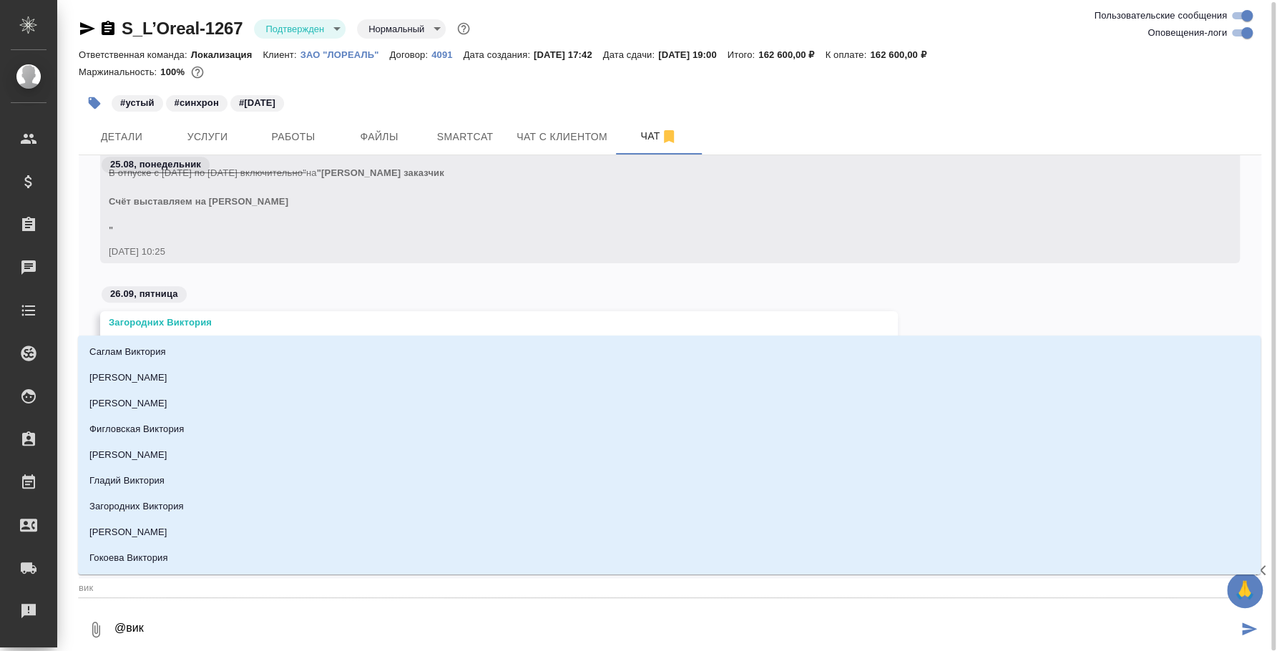
type textarea "@викт"
type input "викт"
type textarea "@викто"
type input "викто"
type textarea "@виктор"
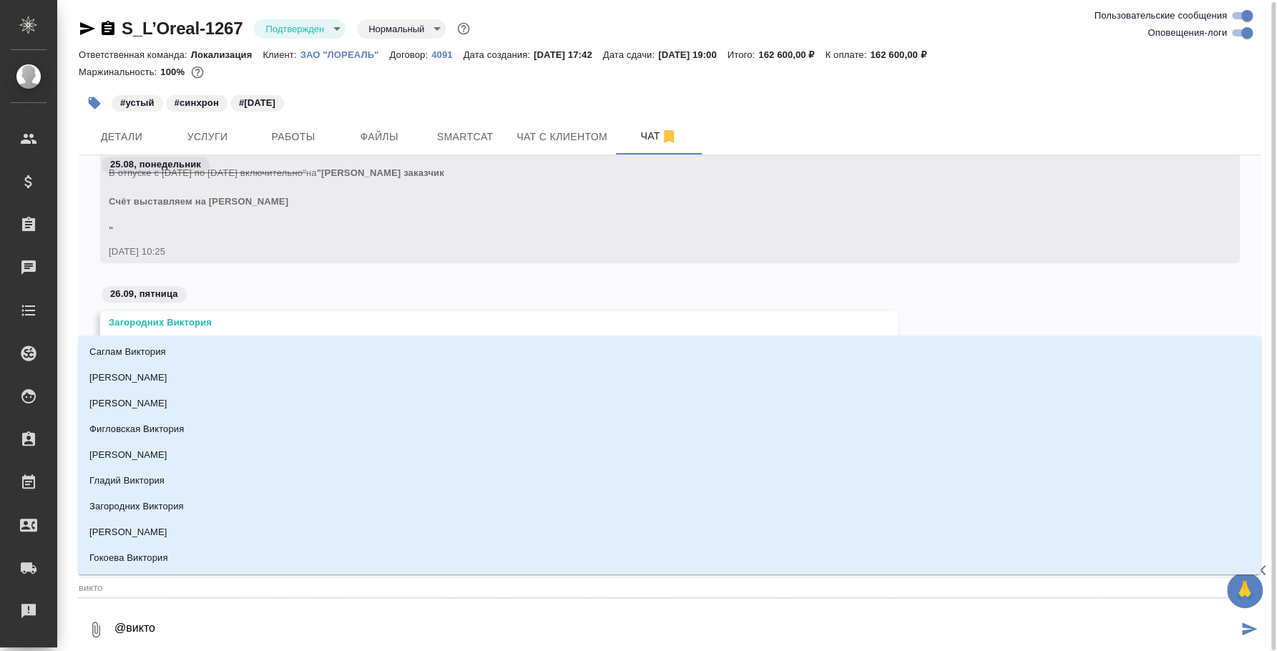
type input "виктор"
type textarea "@викто"
type input "викто"
type textarea "@викт"
type input "викт"
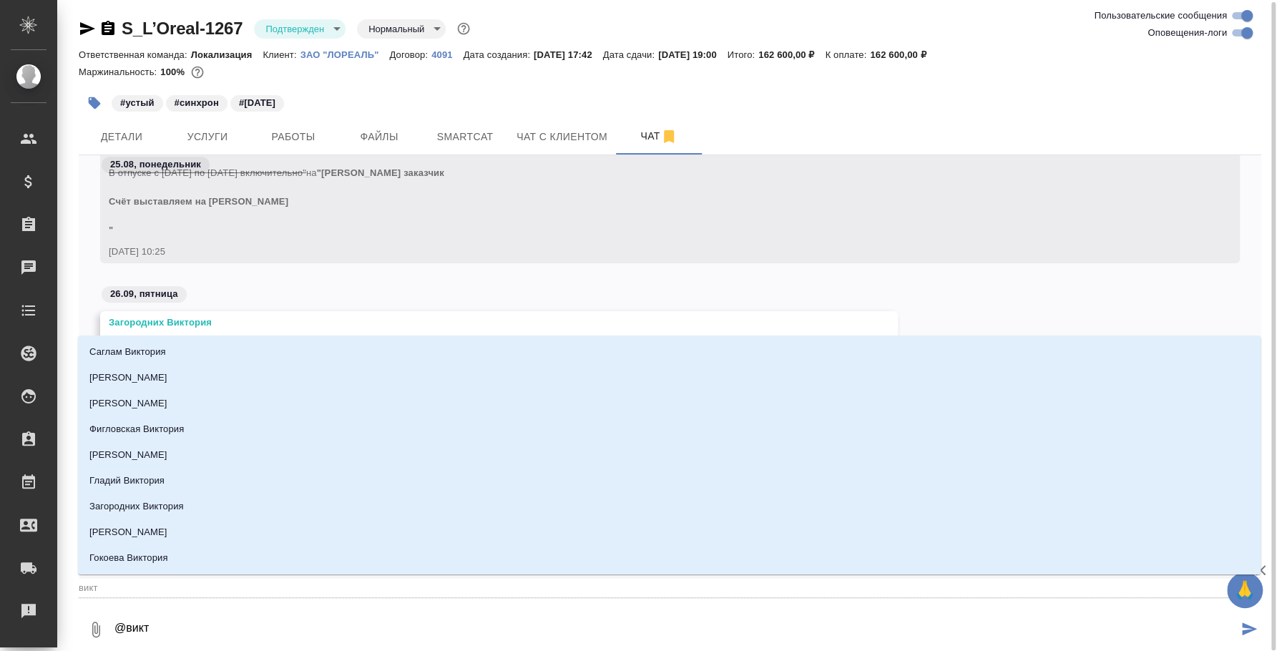
type textarea "@вик"
type input "вик"
type textarea "@ви"
type input "ви"
type textarea "@в"
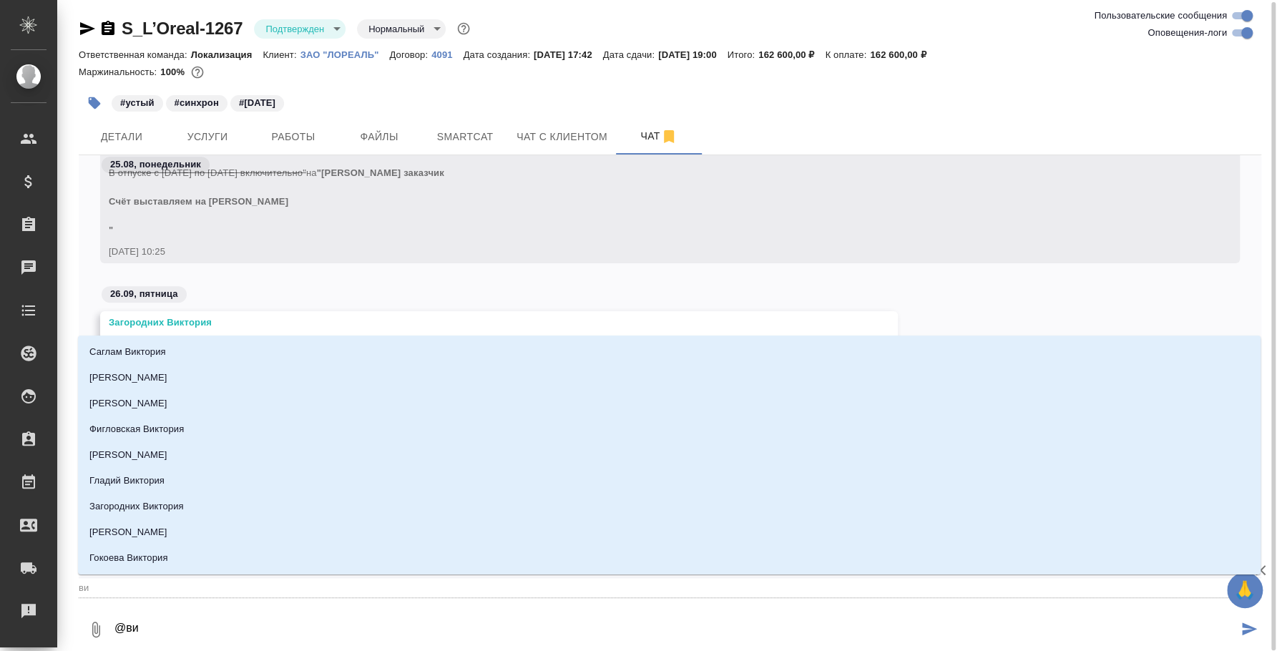
type input "в"
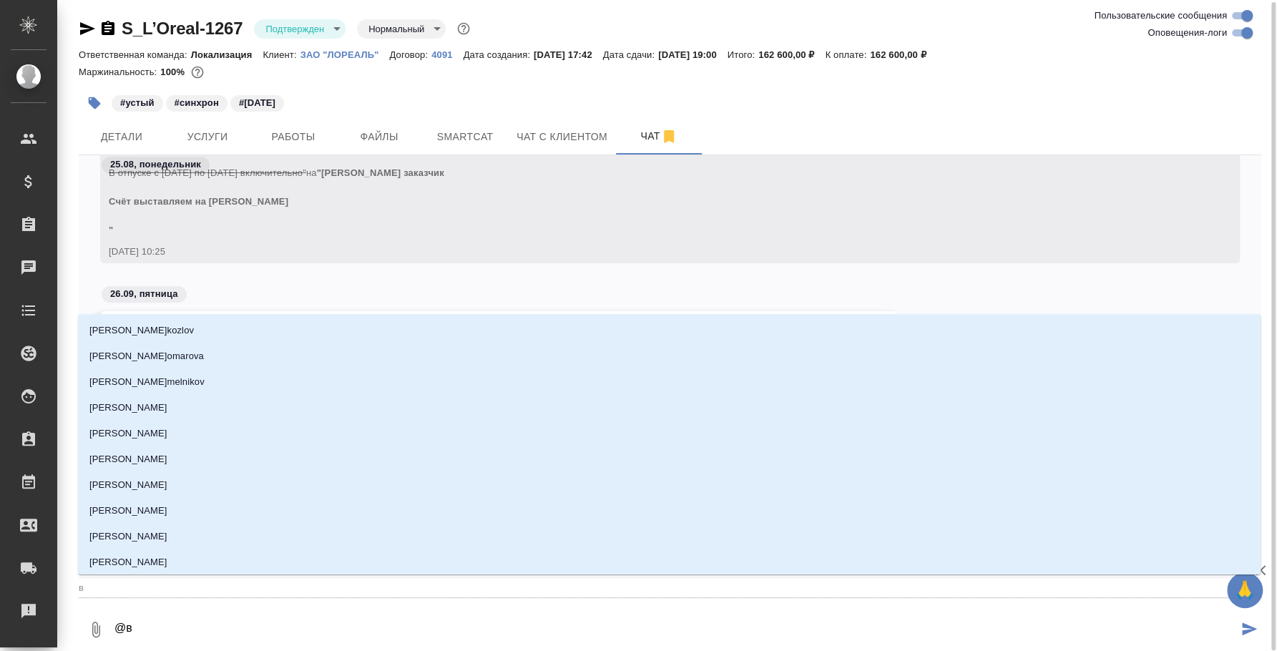
type textarea "@"
type textarea "@з"
type input "з"
type textarea "@за"
type input "за"
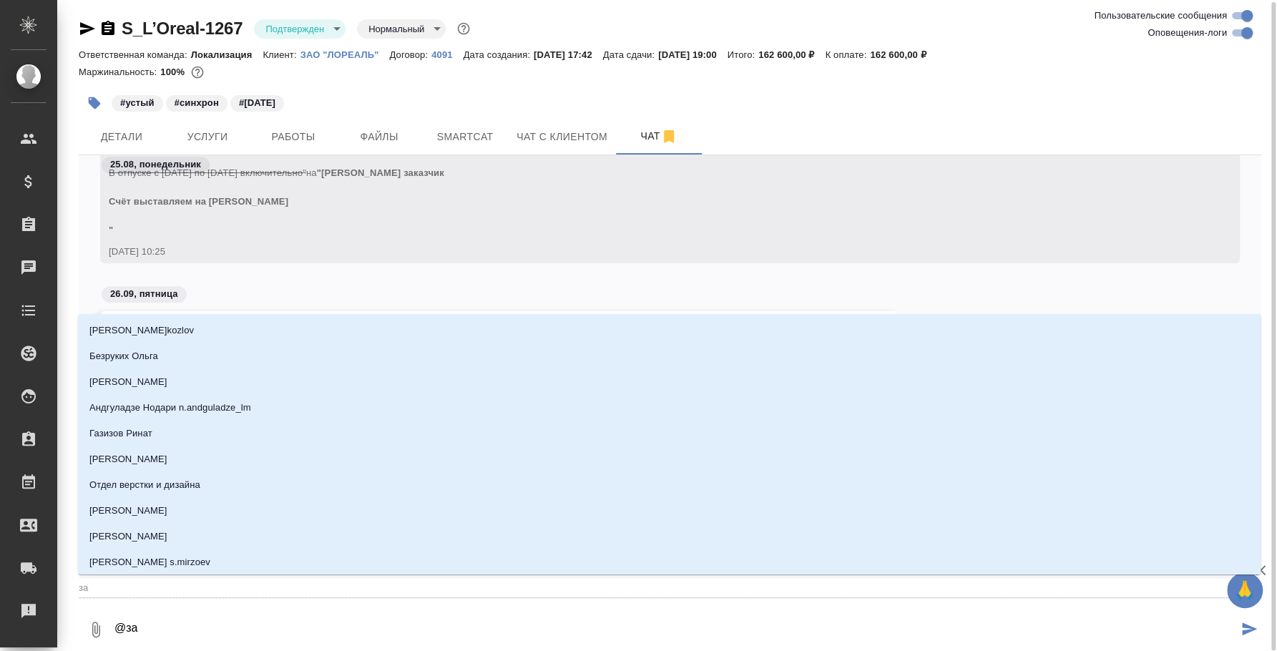
type textarea "@заг"
type input "заг"
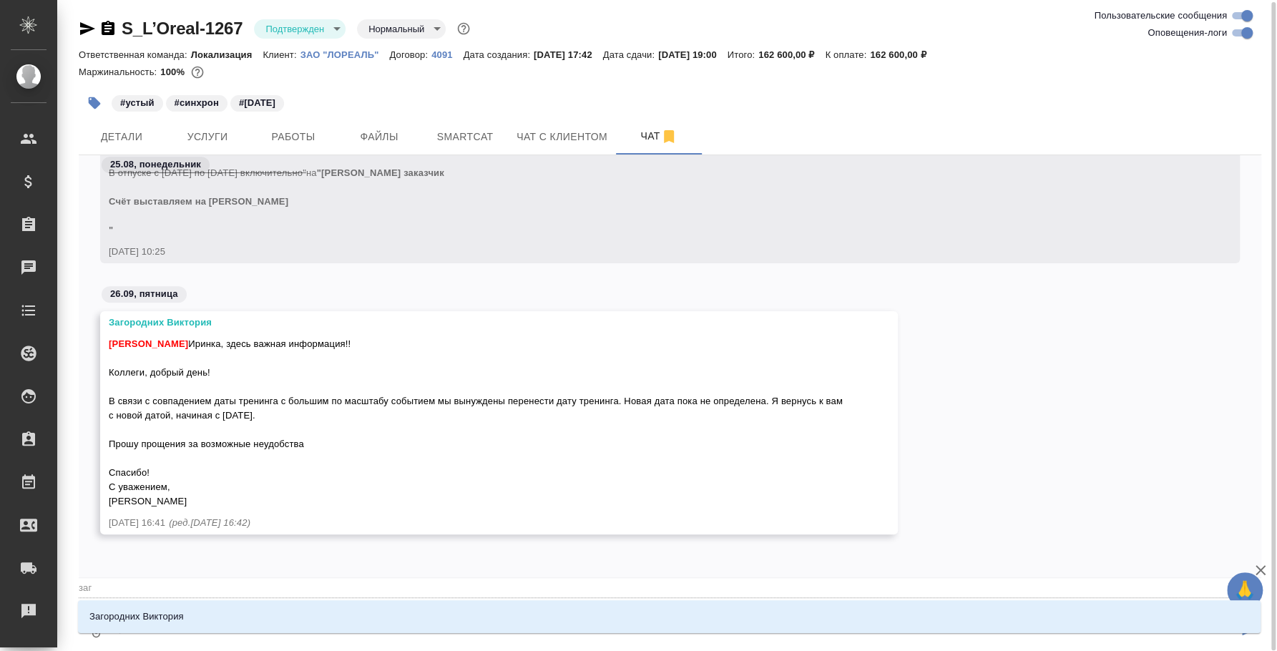
type textarea "@заго"
type input "заго"
type textarea "@загор"
type input "загор"
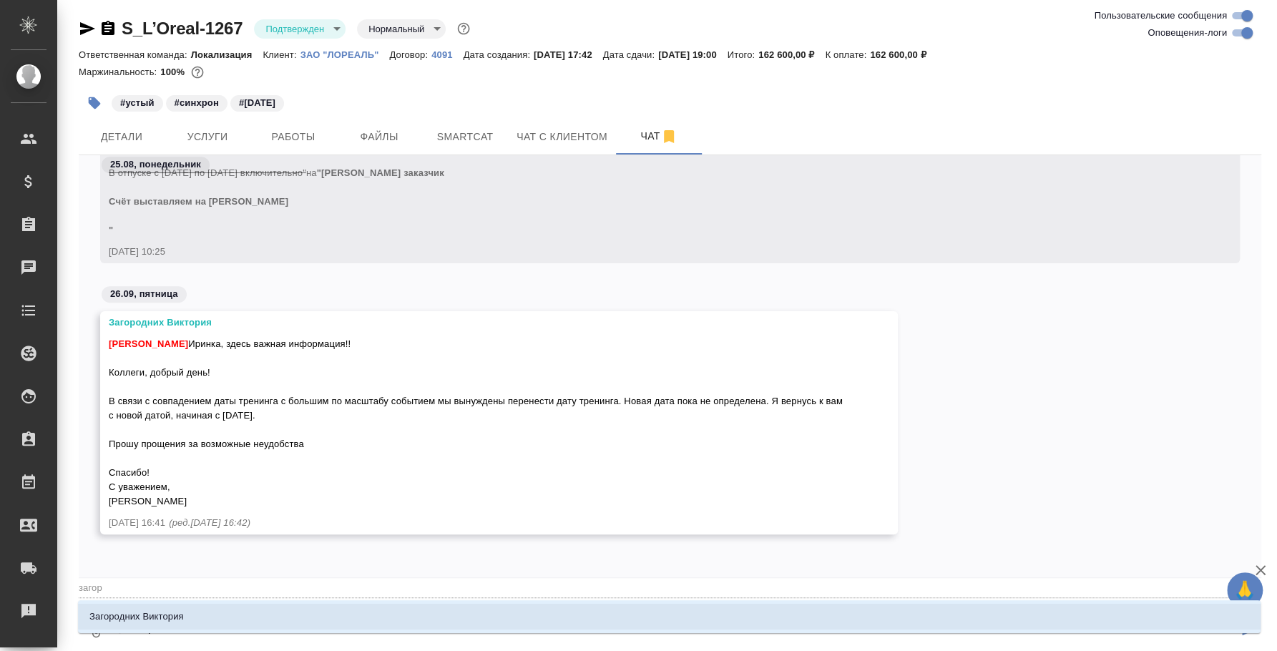
click at [351, 627] on li "Загородних Виктория" at bounding box center [669, 617] width 1183 height 26
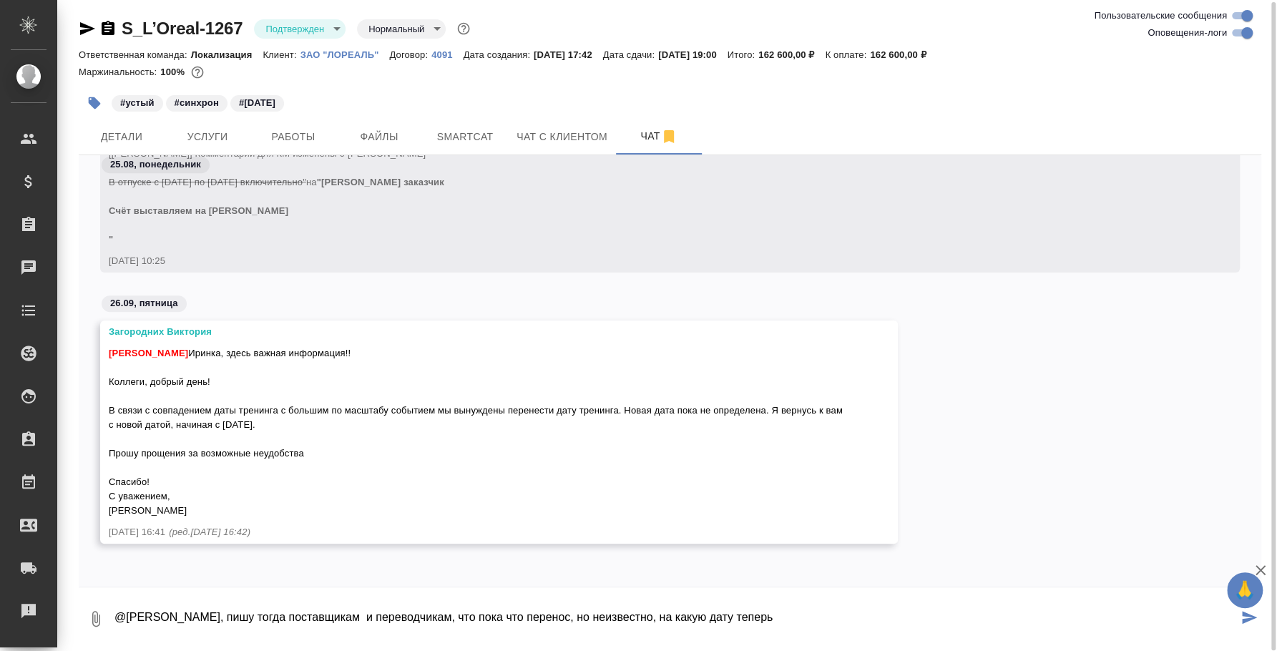
click at [844, 615] on textarea "@Загородних Виктория Вика, пишу тогда поставщикам и переводчикам, что пока что …" at bounding box center [675, 619] width 1125 height 49
type textarea "@Загородних Виктория Вика, пишу тогда поставщикам и переводчикам, что пока что …"
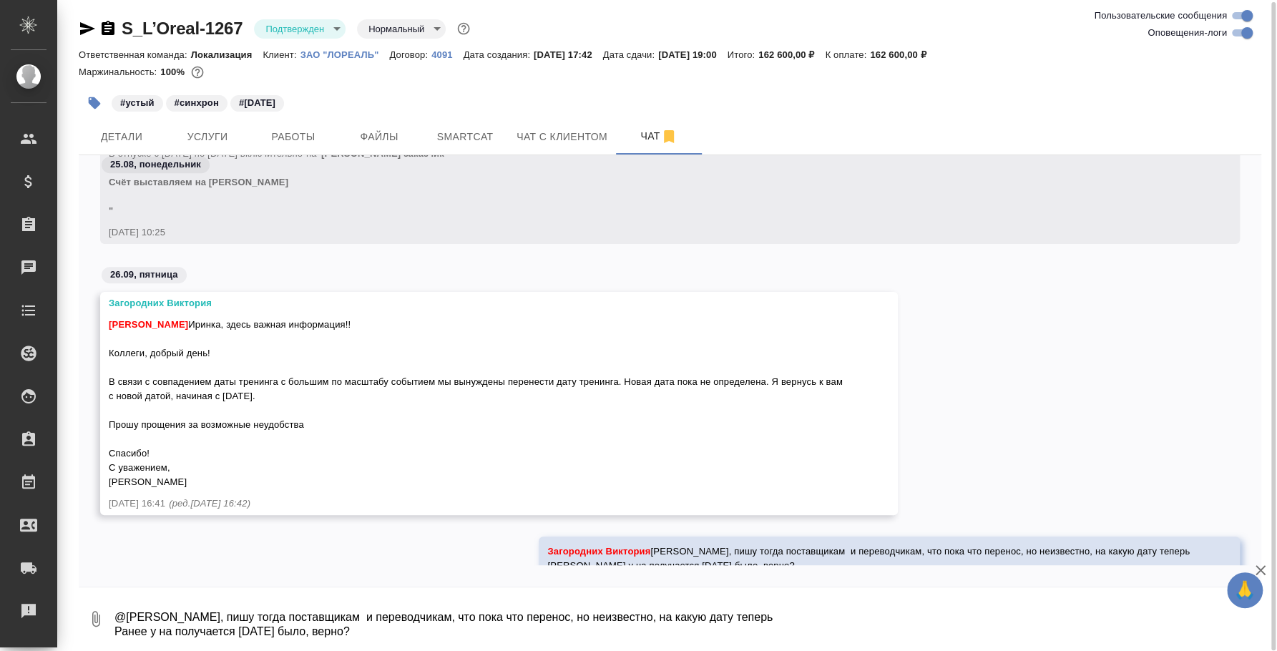
scroll to position [7826, 0]
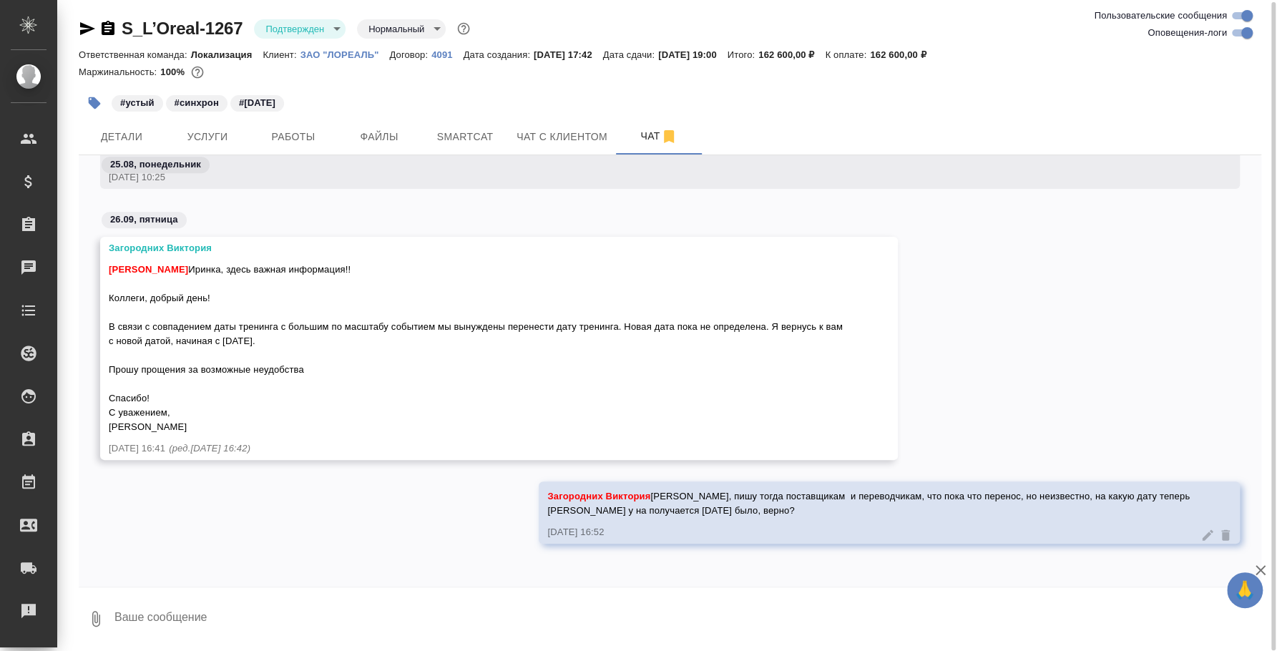
drag, startPoint x: 109, startPoint y: 298, endPoint x: 308, endPoint y: 429, distance: 237.8
click at [308, 429] on div "Федотова Ирина Иринка, здесь важная информация!! Коллеги, добрый день! В связи …" at bounding box center [478, 346] width 739 height 175
copy span "Коллеги, добрый день! В связи с совпадением даты тренинга с большим по масштабу…"
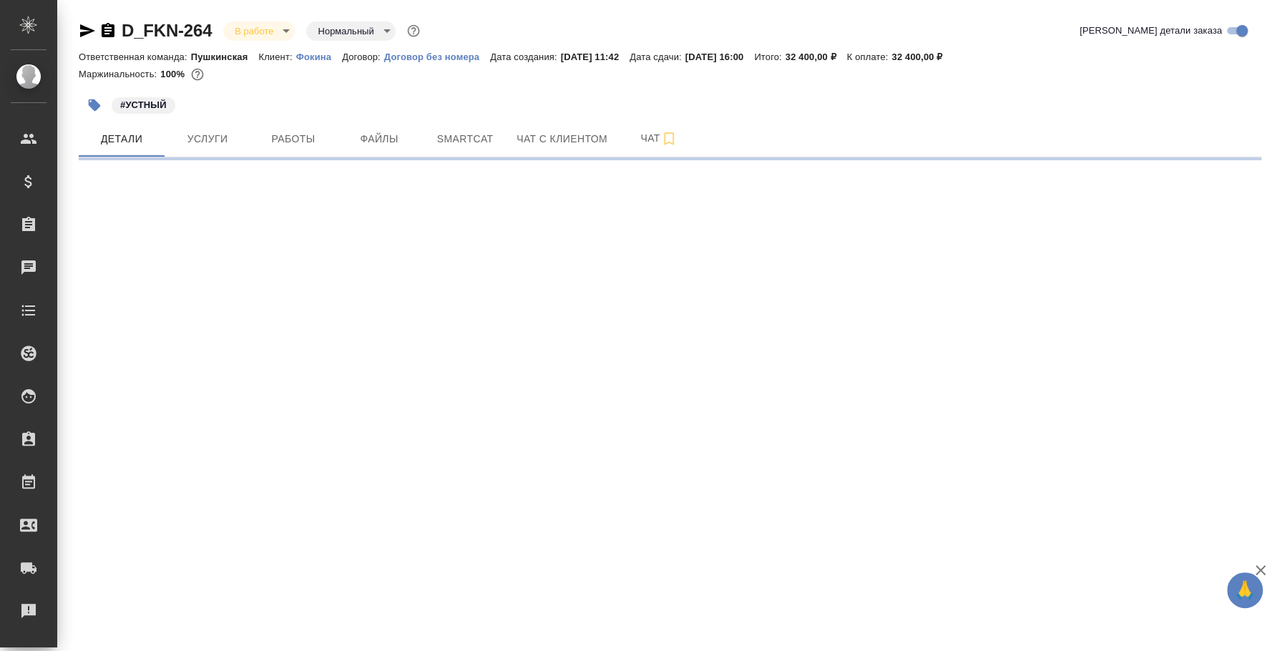
select select "RU"
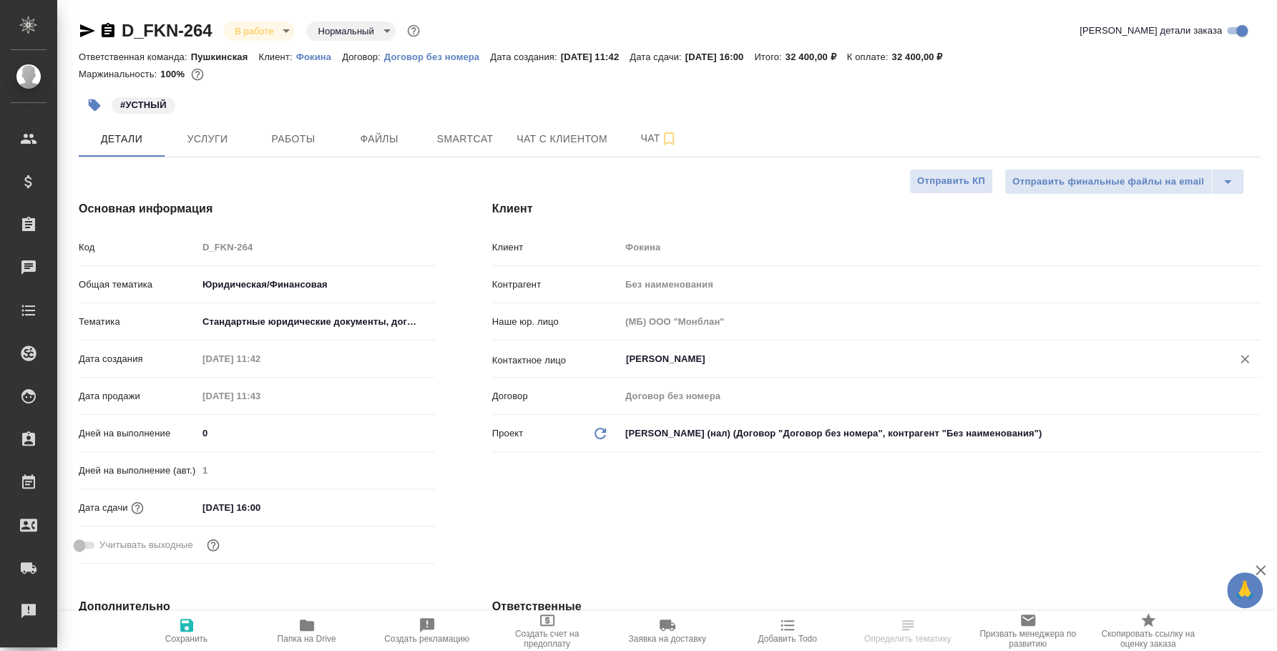
type textarea "x"
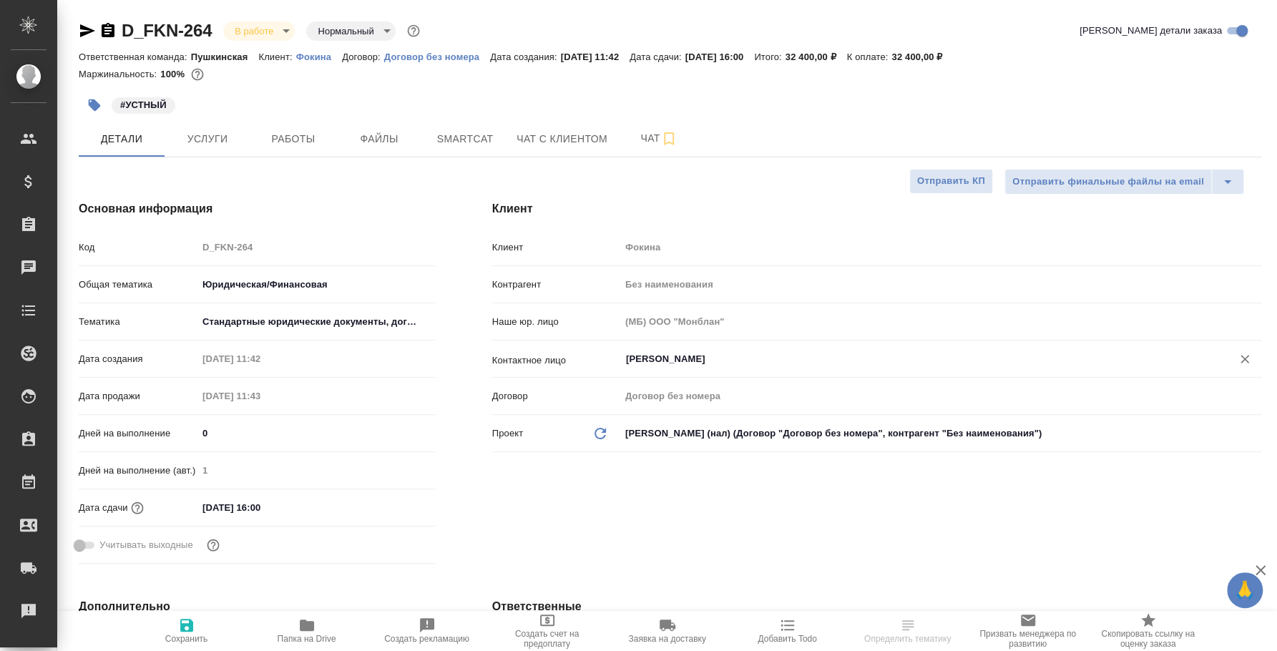
type textarea "x"
click at [223, 143] on span "Услуги" at bounding box center [207, 139] width 69 height 18
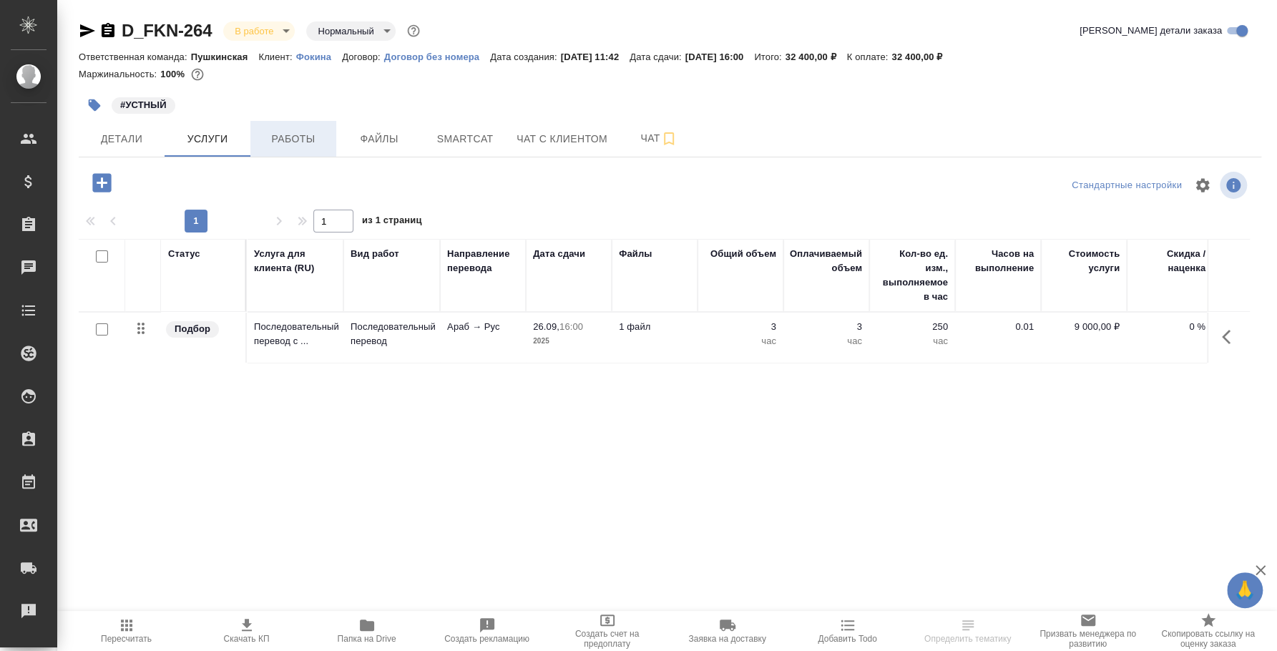
click at [298, 134] on span "Работы" at bounding box center [293, 139] width 69 height 18
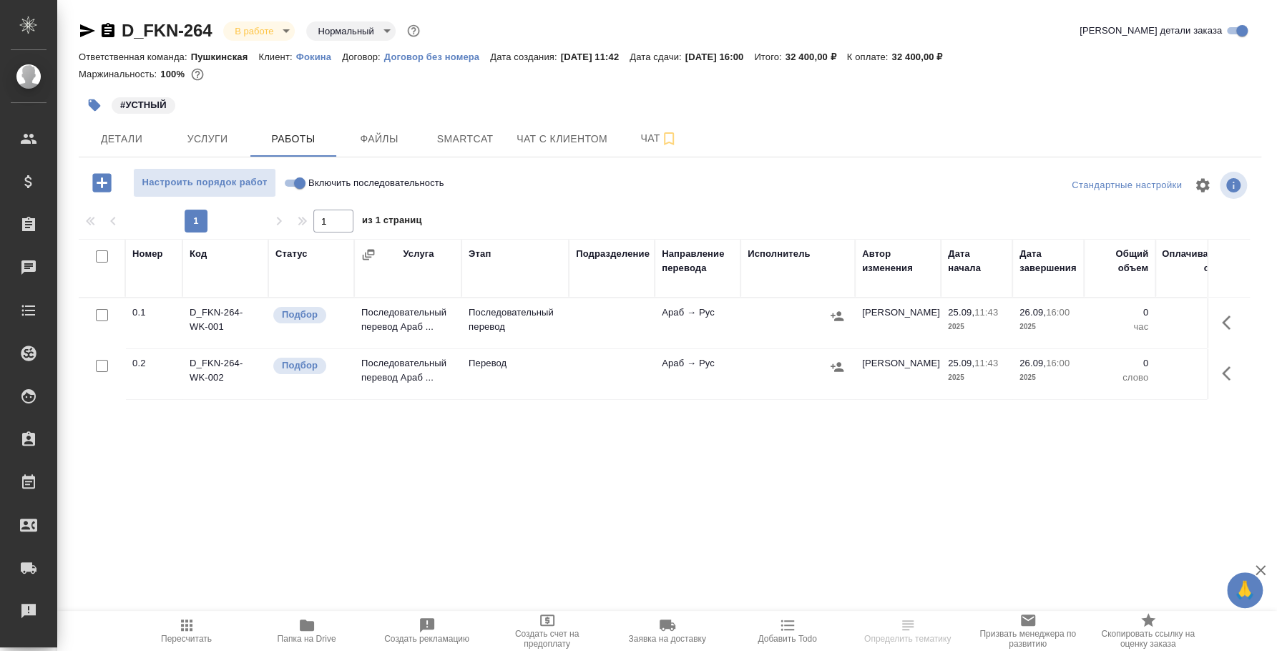
click at [291, 176] on input "Включить последовательность" at bounding box center [300, 183] width 52 height 17
checkbox input "true"
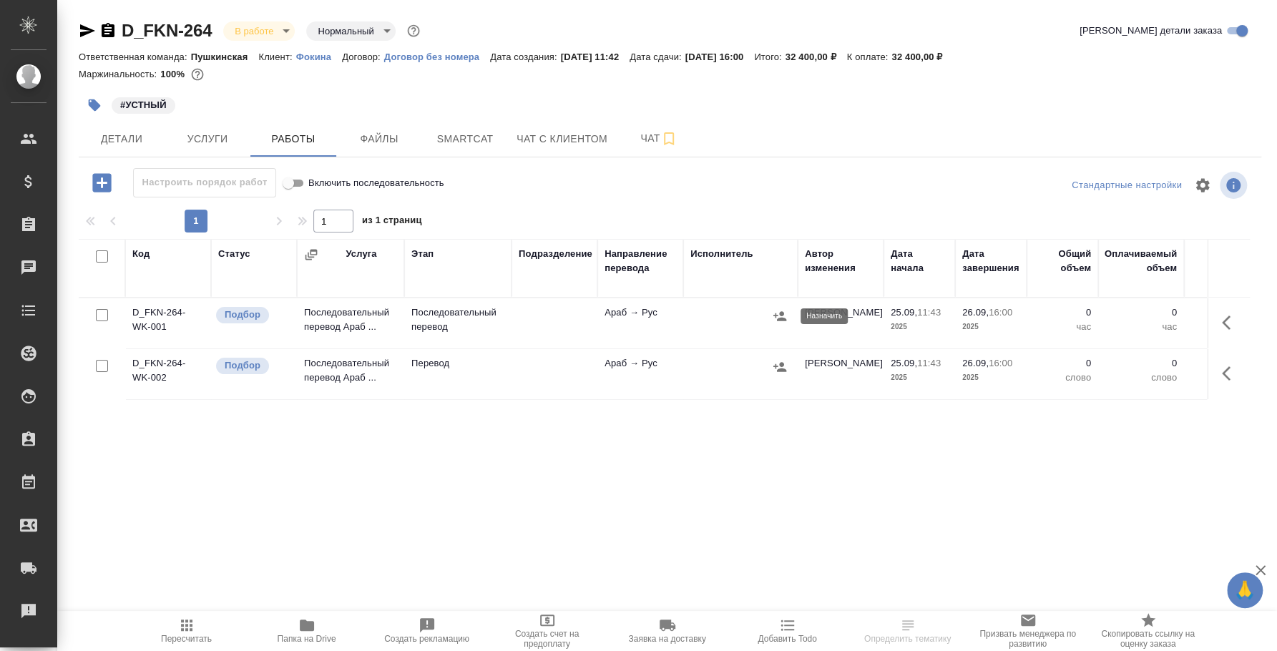
click at [785, 318] on icon "button" at bounding box center [780, 315] width 13 height 9
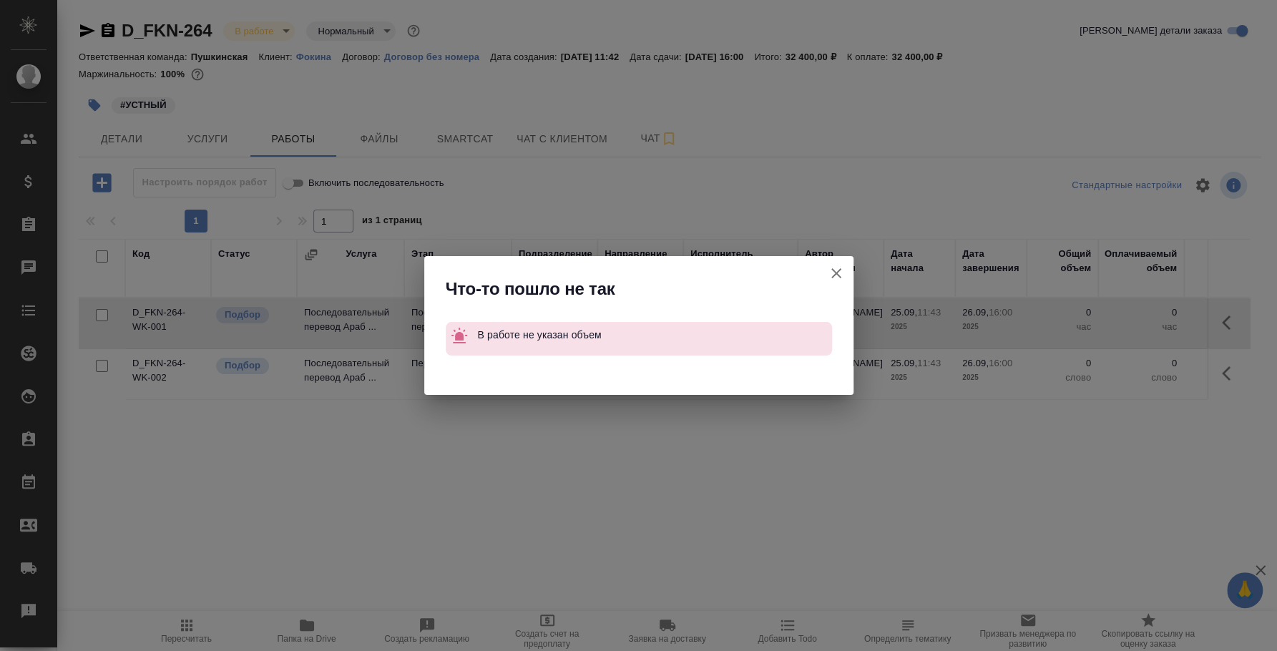
click at [850, 273] on button "Группировать работы по услугам" at bounding box center [836, 273] width 34 height 34
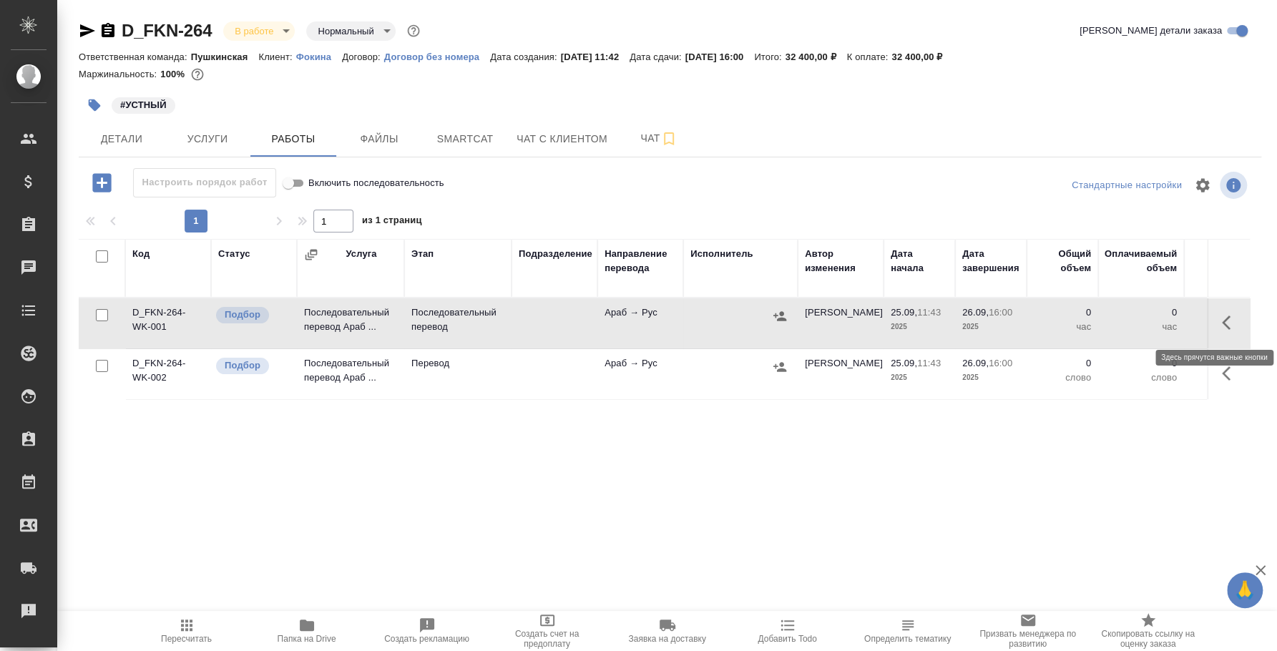
click at [1227, 313] on button "button" at bounding box center [1231, 323] width 34 height 34
click at [1118, 325] on icon "button" at bounding box center [1125, 322] width 17 height 17
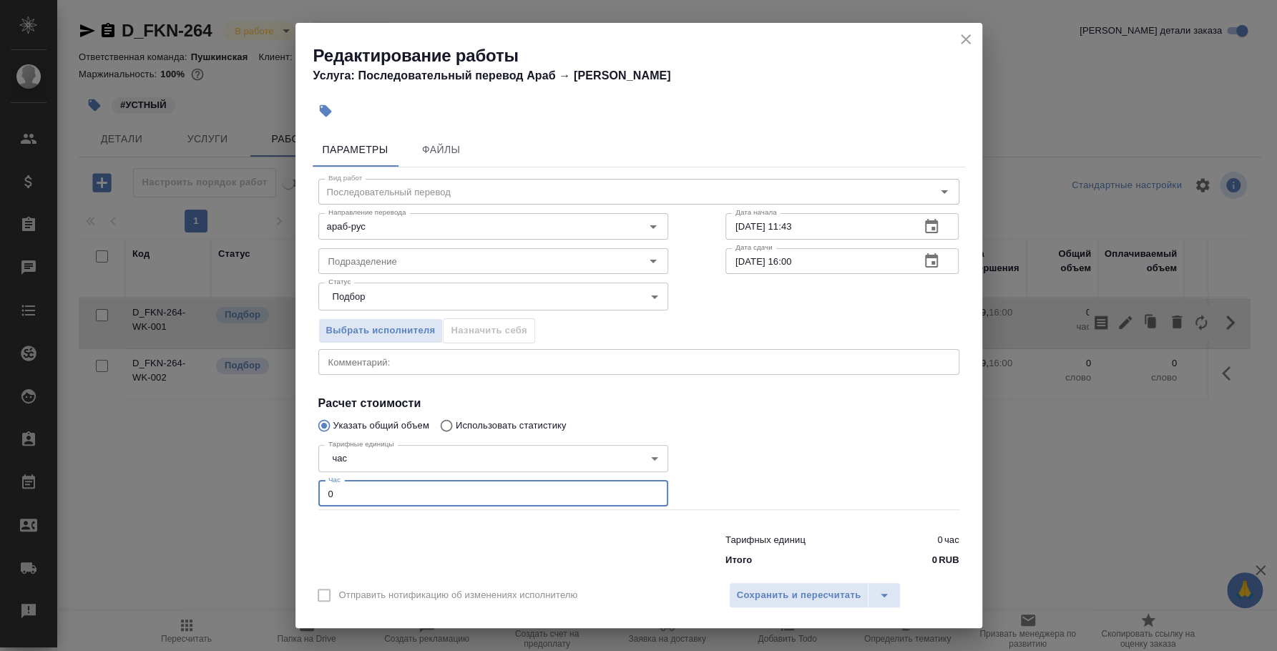
drag, startPoint x: 378, startPoint y: 500, endPoint x: 236, endPoint y: 494, distance: 141.8
click at [236, 494] on div "Редактирование работы Услуга: Последовательный перевод Араб → Рус Параметры Фай…" at bounding box center [638, 325] width 1277 height 651
type input "3"
click at [773, 590] on span "Сохранить и пересчитать" at bounding box center [799, 596] width 125 height 16
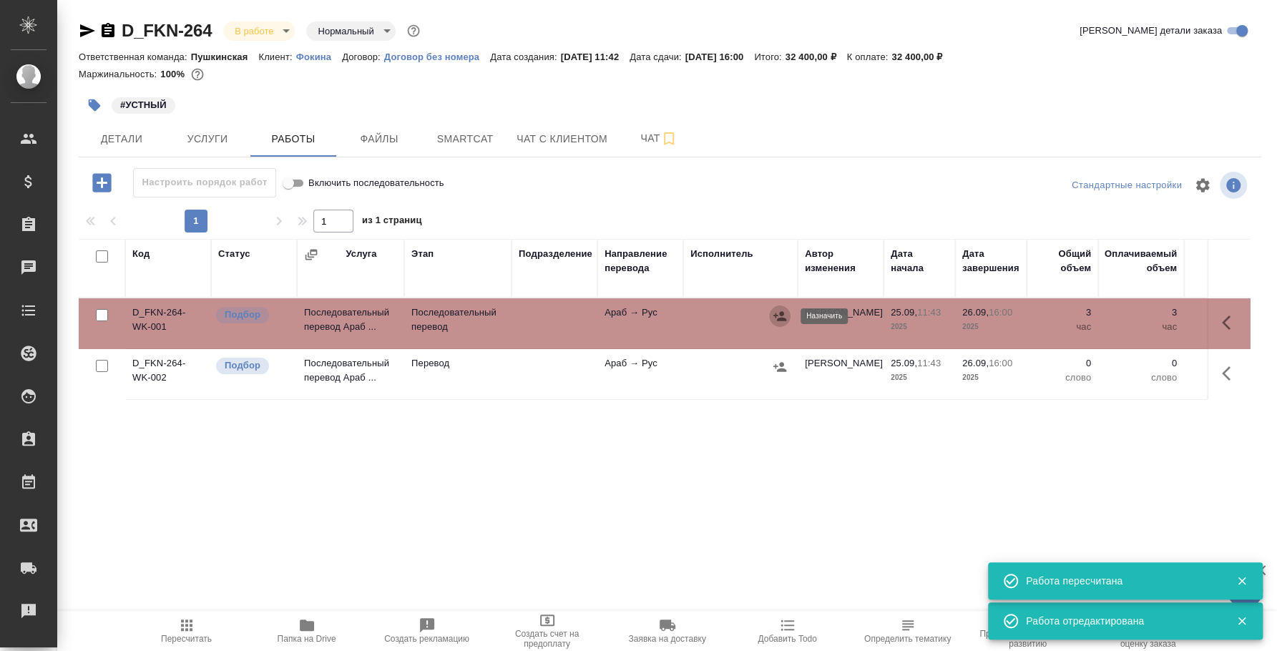
click at [783, 306] on button "button" at bounding box center [779, 316] width 21 height 21
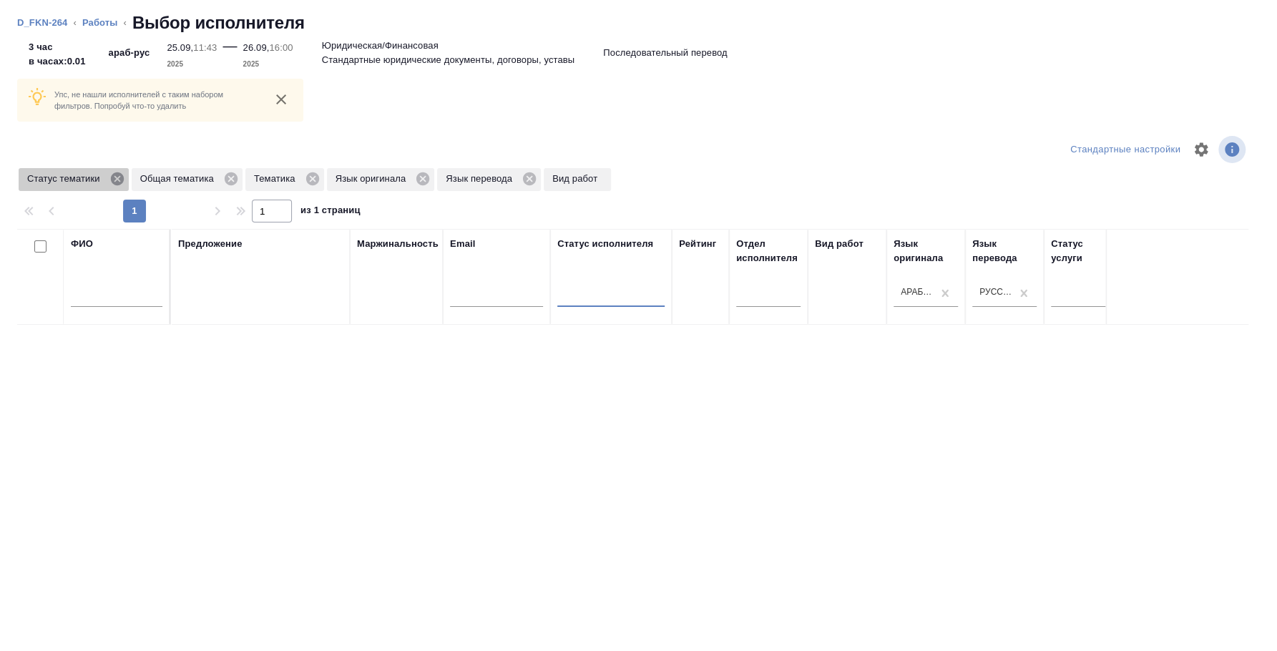
click at [120, 178] on icon at bounding box center [116, 178] width 13 height 13
click at [120, 178] on icon at bounding box center [118, 178] width 13 height 13
click at [87, 182] on icon at bounding box center [85, 178] width 13 height 13
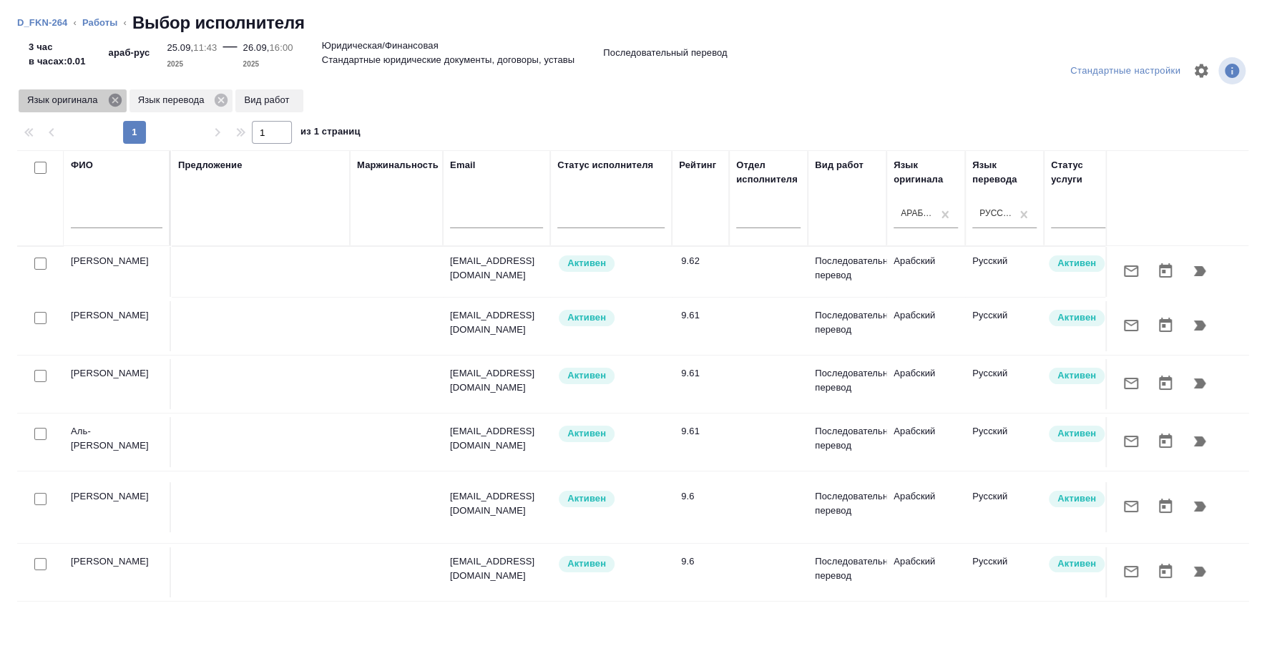
click at [111, 94] on icon at bounding box center [115, 100] width 16 height 16
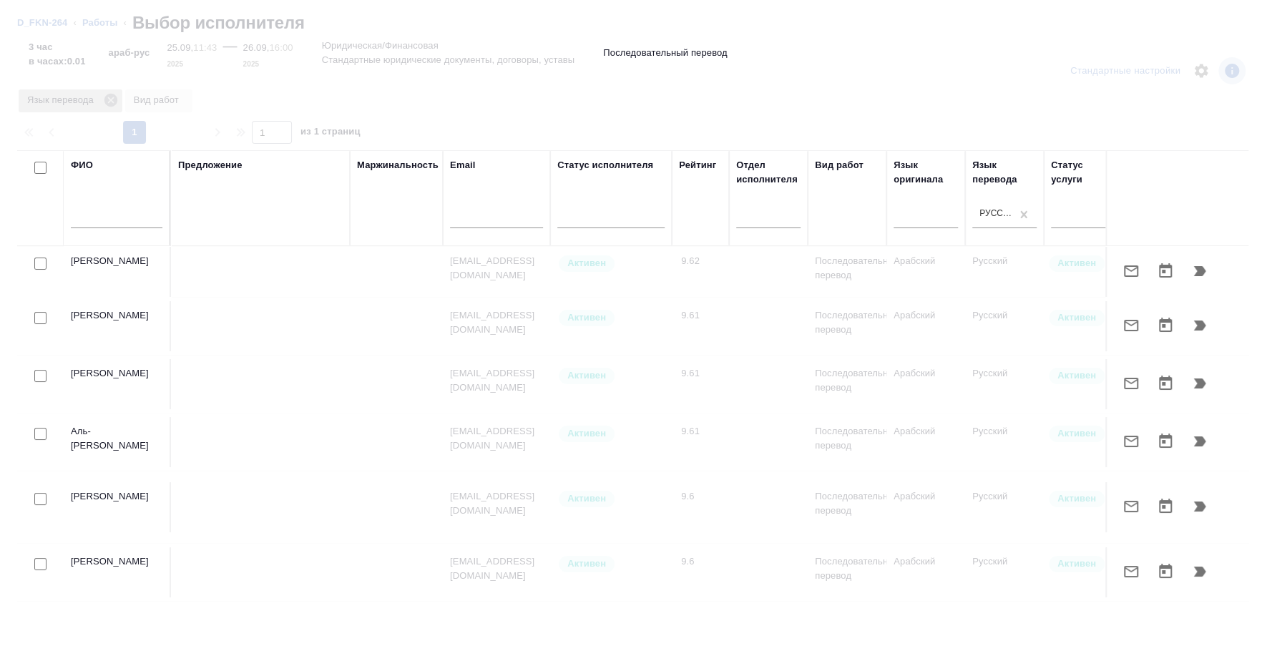
click at [109, 100] on icon at bounding box center [111, 100] width 16 height 16
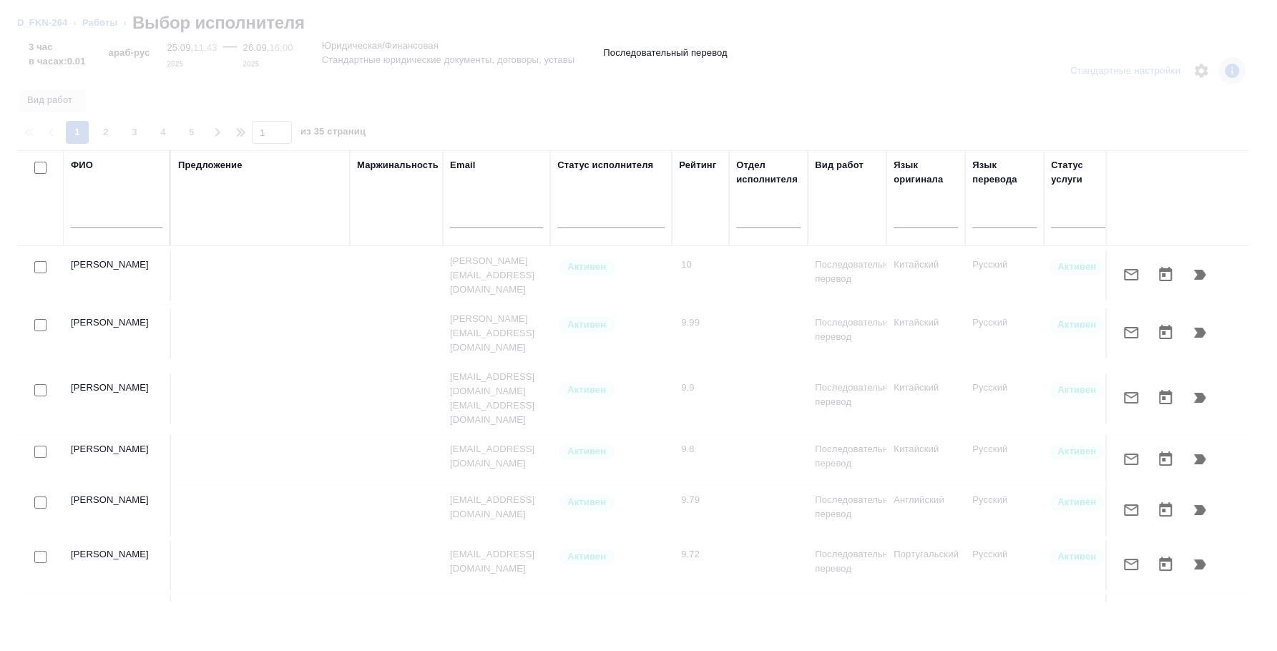
click at [97, 215] on input "text" at bounding box center [117, 219] width 92 height 18
click at [110, 219] on input "text" at bounding box center [117, 219] width 92 height 18
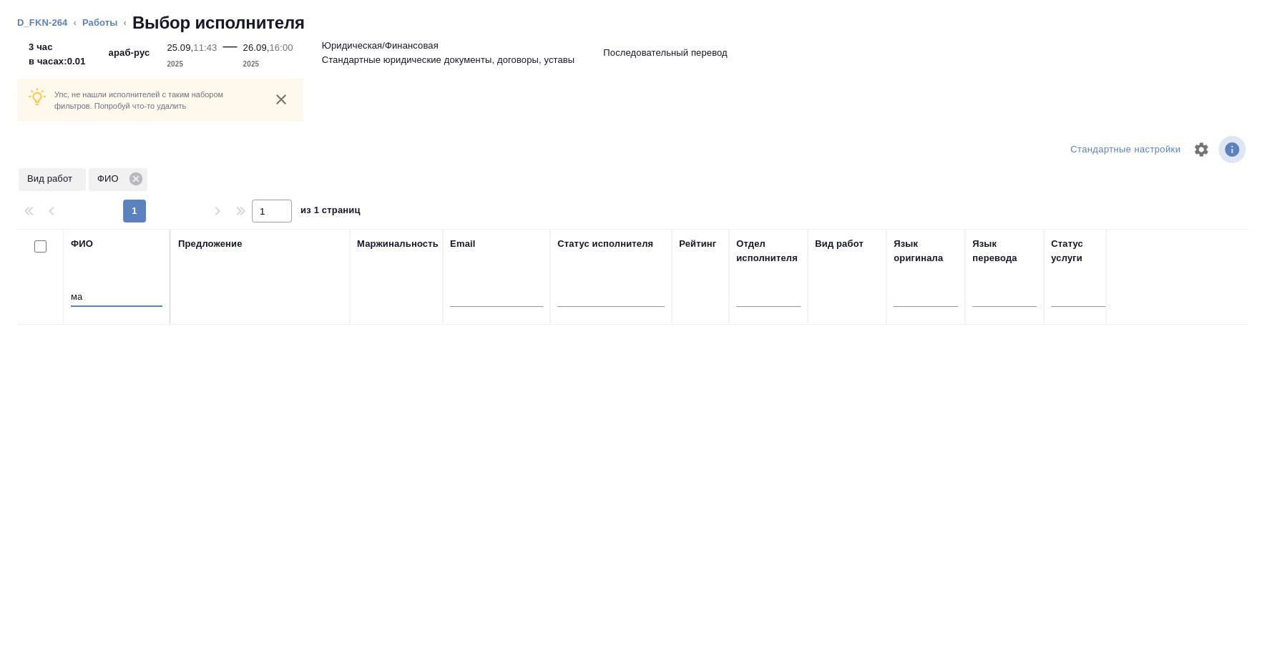
type input "м"
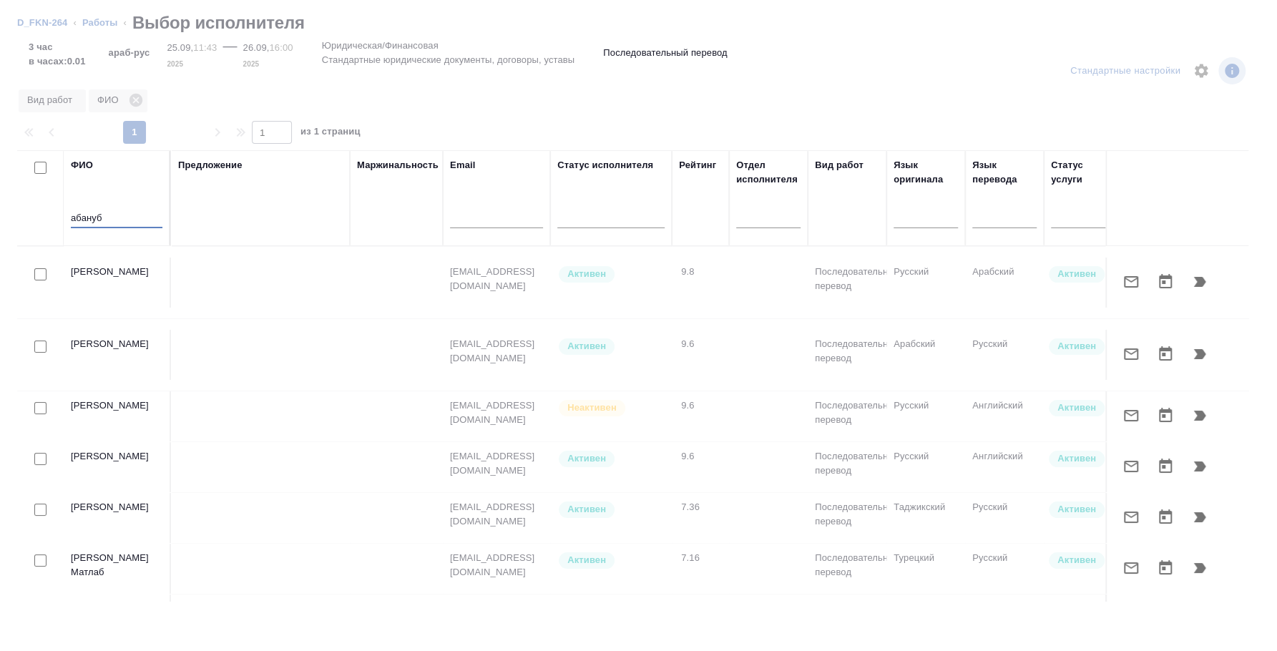
type input "абануб"
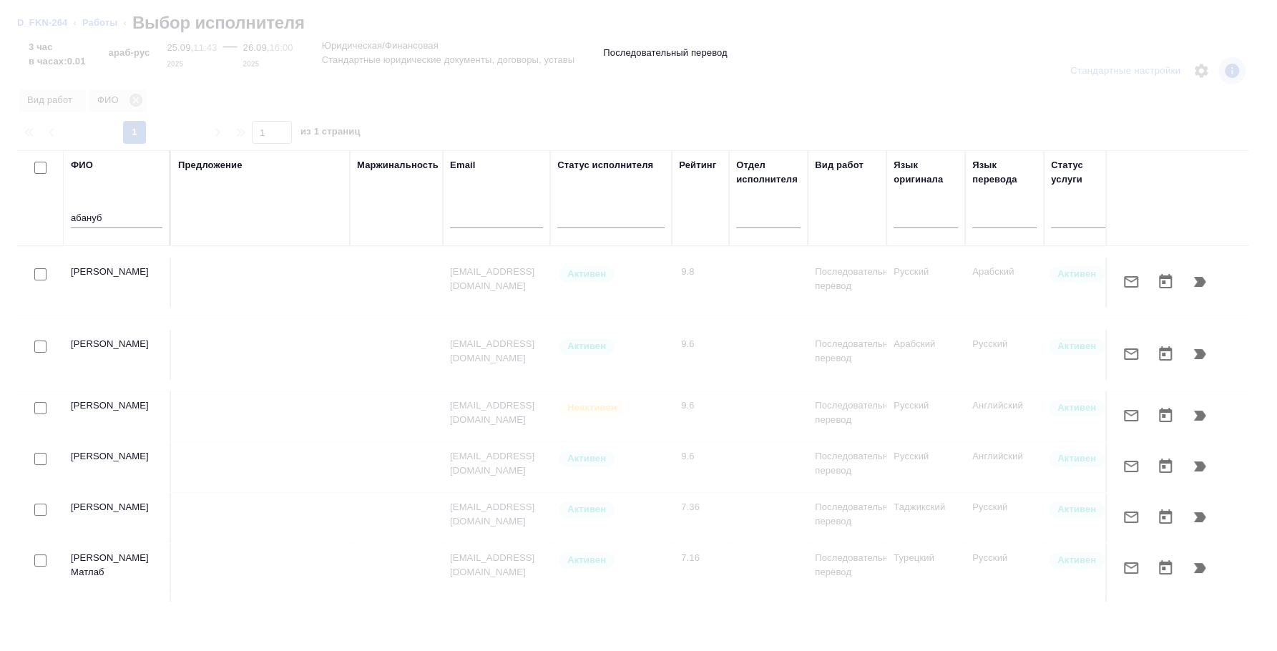
click at [35, 268] on input "checkbox" at bounding box center [40, 274] width 12 height 12
checkbox input "true"
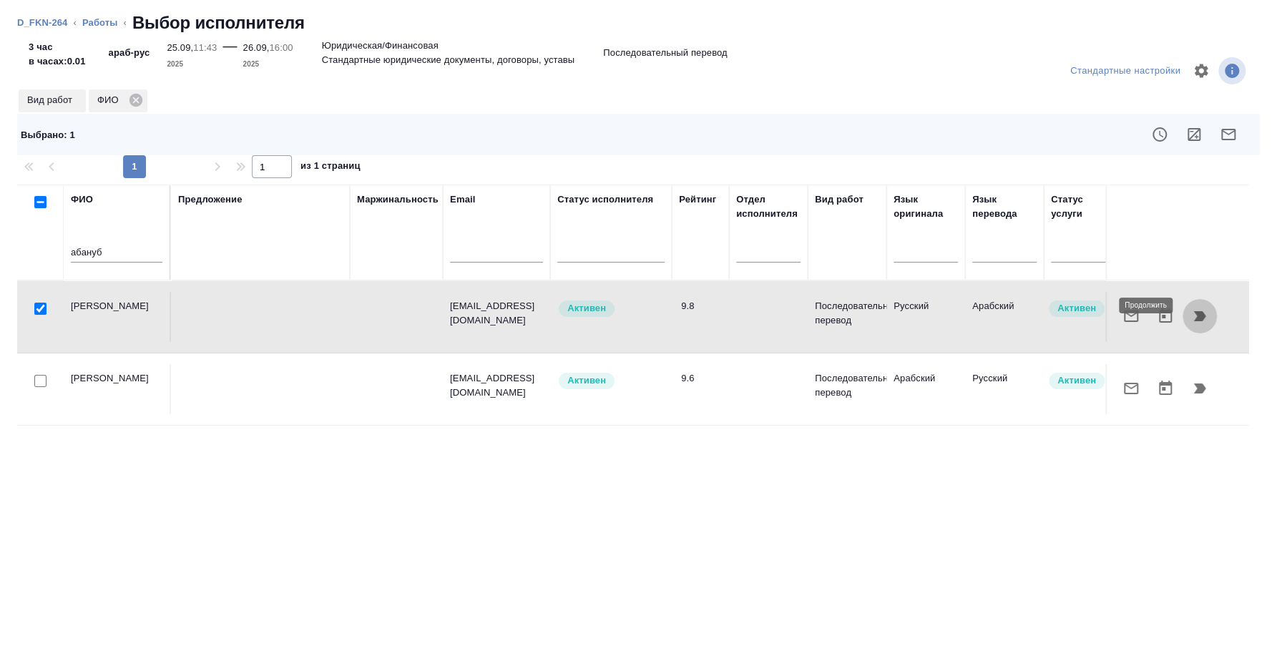
click at [1204, 308] on icon "button" at bounding box center [1200, 316] width 17 height 17
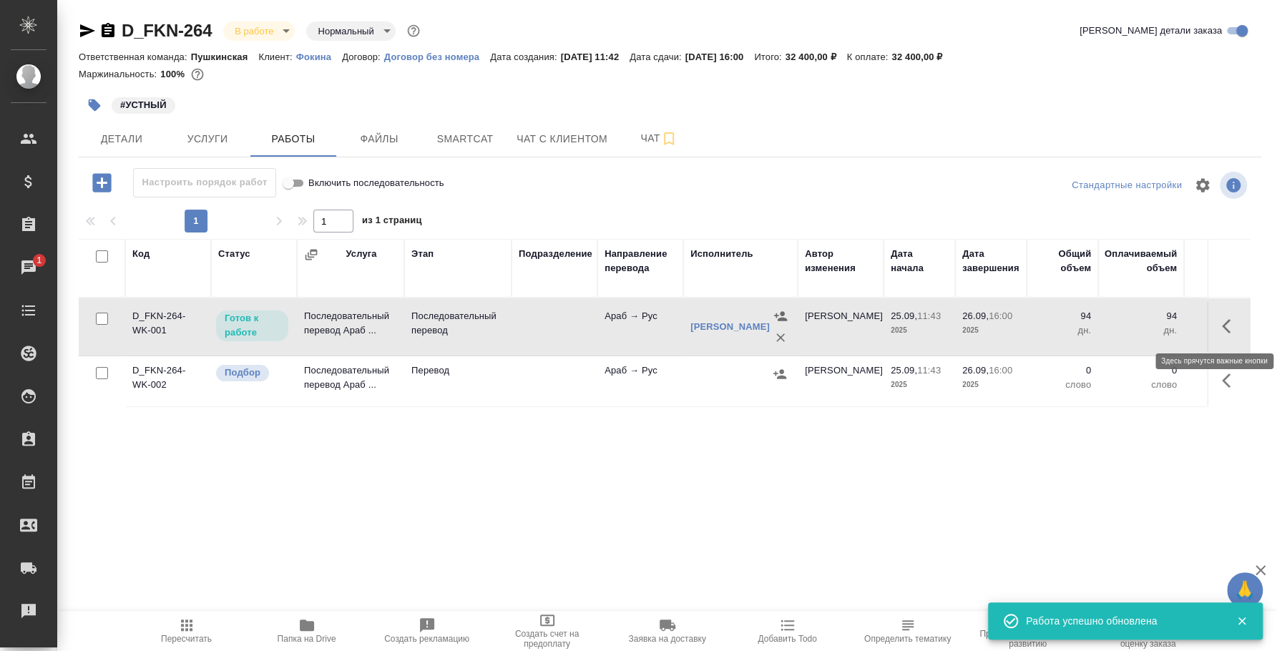
click at [1223, 323] on icon "button" at bounding box center [1230, 326] width 17 height 17
click at [1121, 326] on icon "button" at bounding box center [1125, 326] width 17 height 17
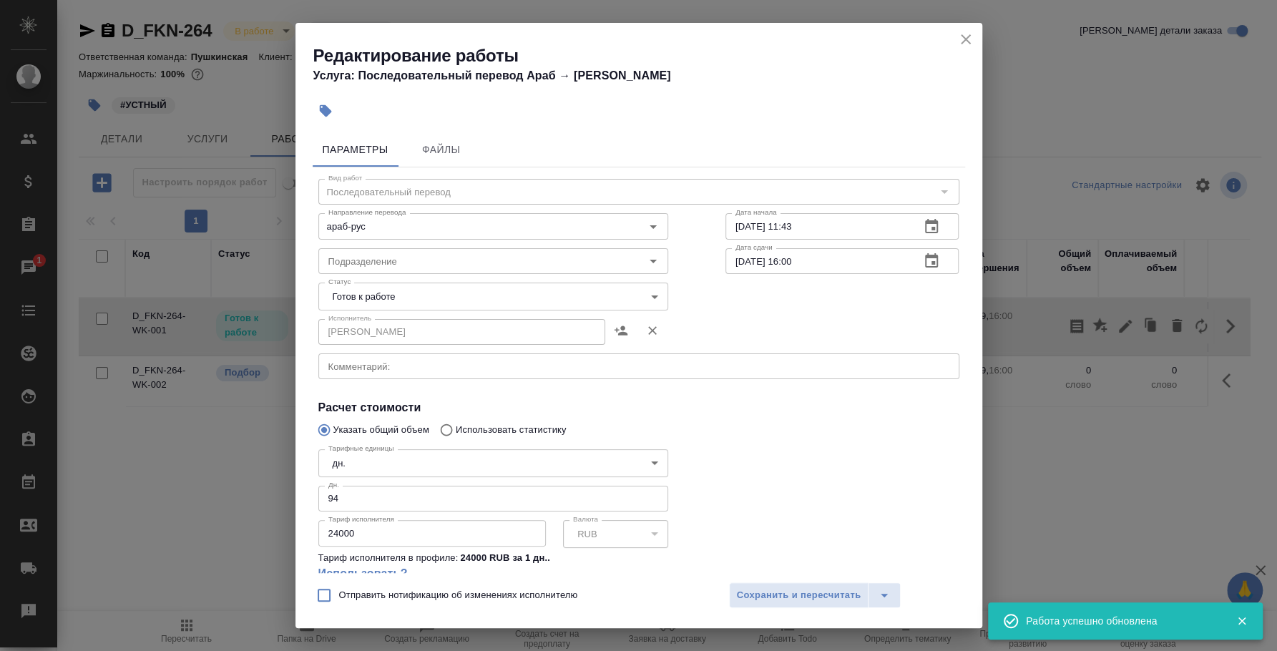
click at [393, 459] on body "🙏 .cls-1 fill:#fff; AWATERA Fedotova Irina Клиенты Спецификации Заказы 1 Чаты T…" at bounding box center [638, 325] width 1277 height 651
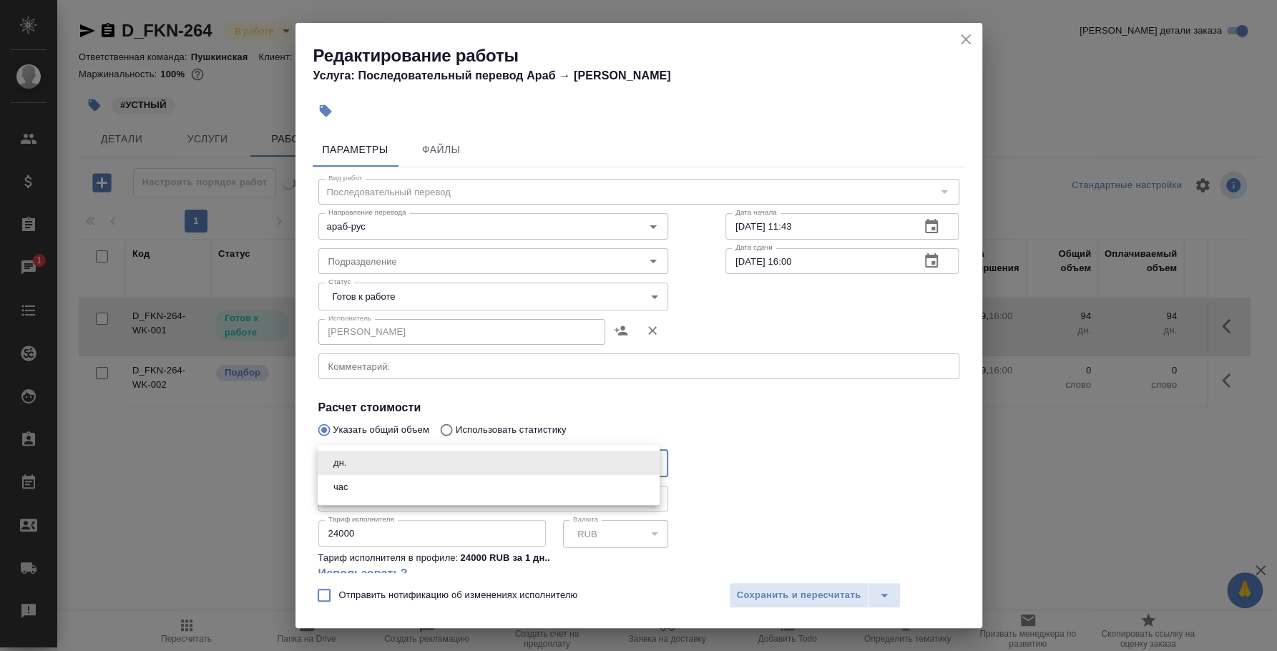
click at [383, 482] on li "час" at bounding box center [489, 487] width 342 height 24
type input "5a8b1489cc6b4906c91bfd93"
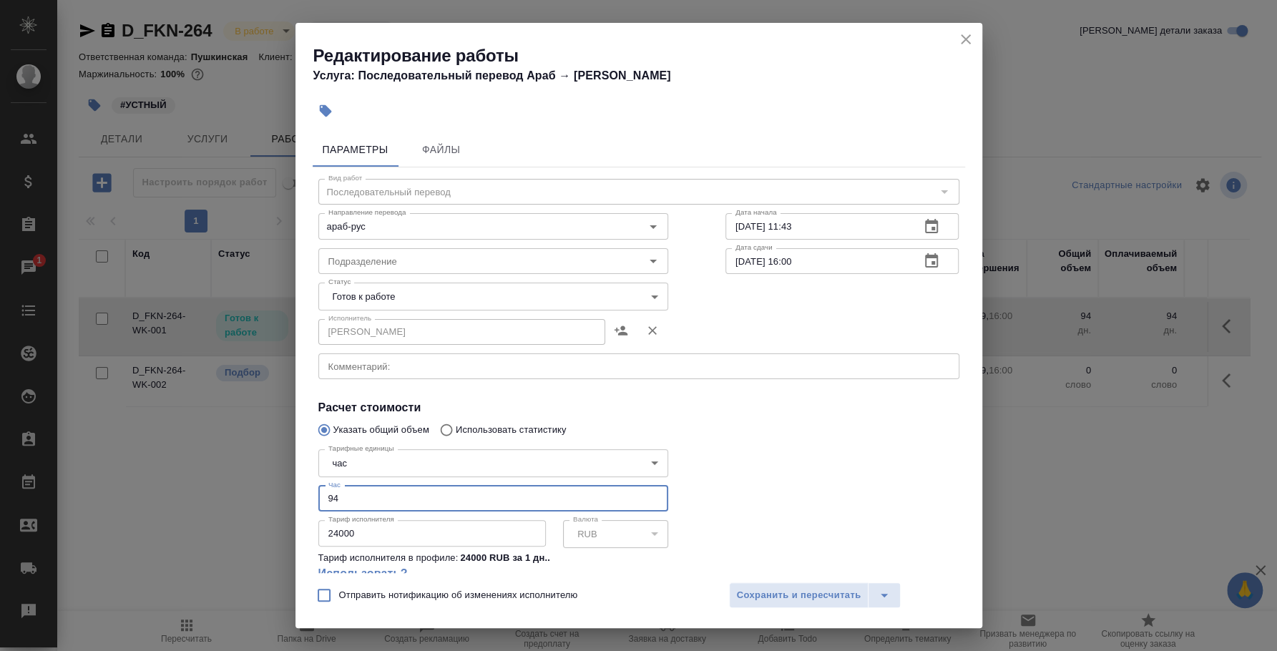
drag, startPoint x: 379, startPoint y: 499, endPoint x: 190, endPoint y: 518, distance: 190.6
click at [190, 518] on div "Редактирование работы Услуга: Последовательный перевод Араб → Рус Параметры Фай…" at bounding box center [638, 325] width 1277 height 651
type input "3"
drag, startPoint x: 369, startPoint y: 529, endPoint x: 254, endPoint y: 523, distance: 114.6
click at [254, 523] on div "Редактирование работы Услуга: Последовательный перевод Араб → Рус Параметры Фай…" at bounding box center [638, 325] width 1277 height 651
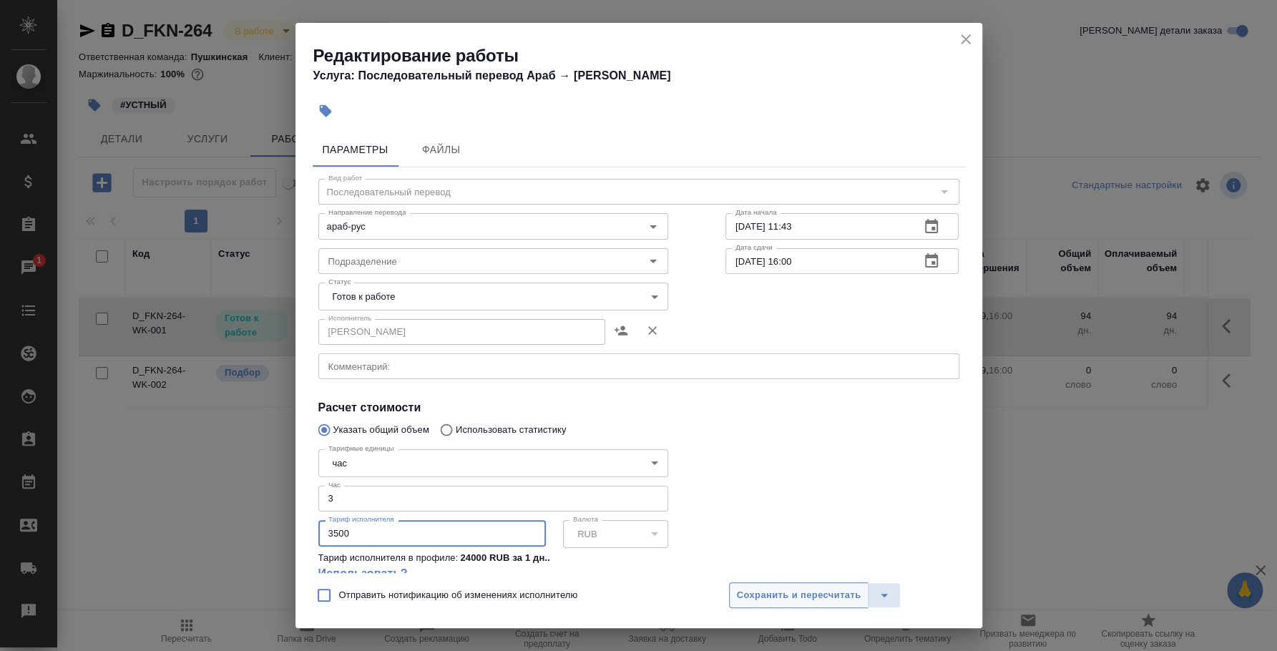
type input "3500"
click at [741, 588] on span "Сохранить и пересчитать" at bounding box center [799, 596] width 125 height 16
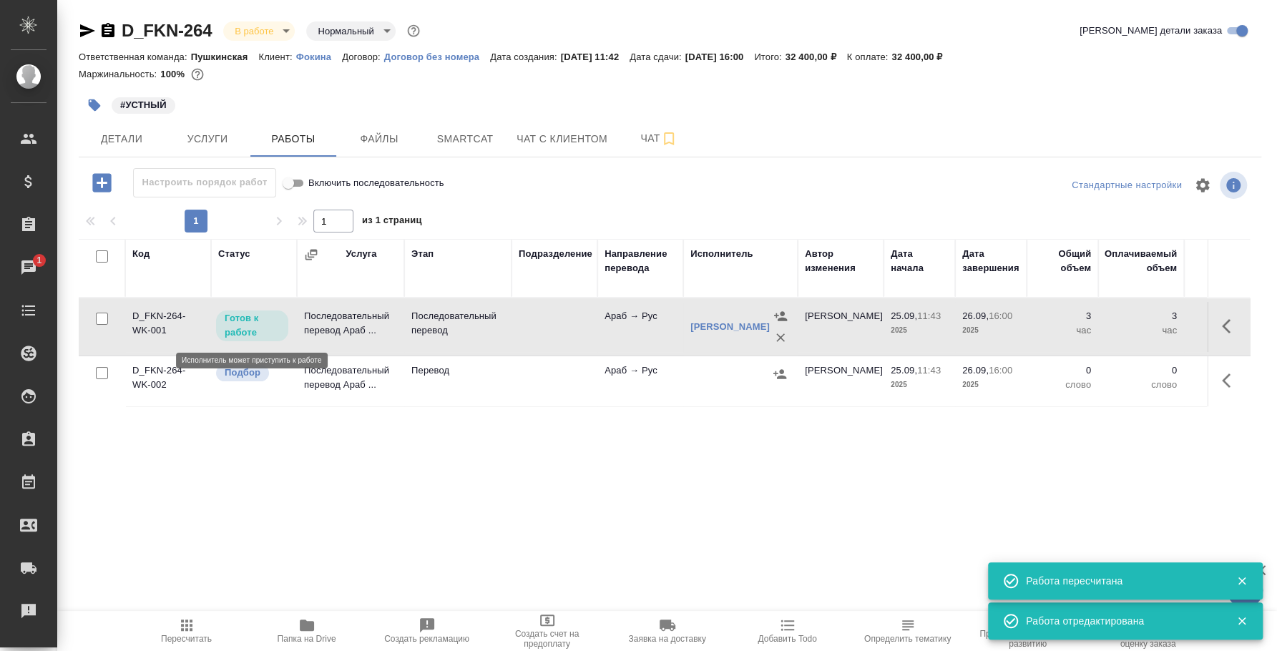
click at [260, 333] on p "Готов к работе" at bounding box center [252, 325] width 55 height 29
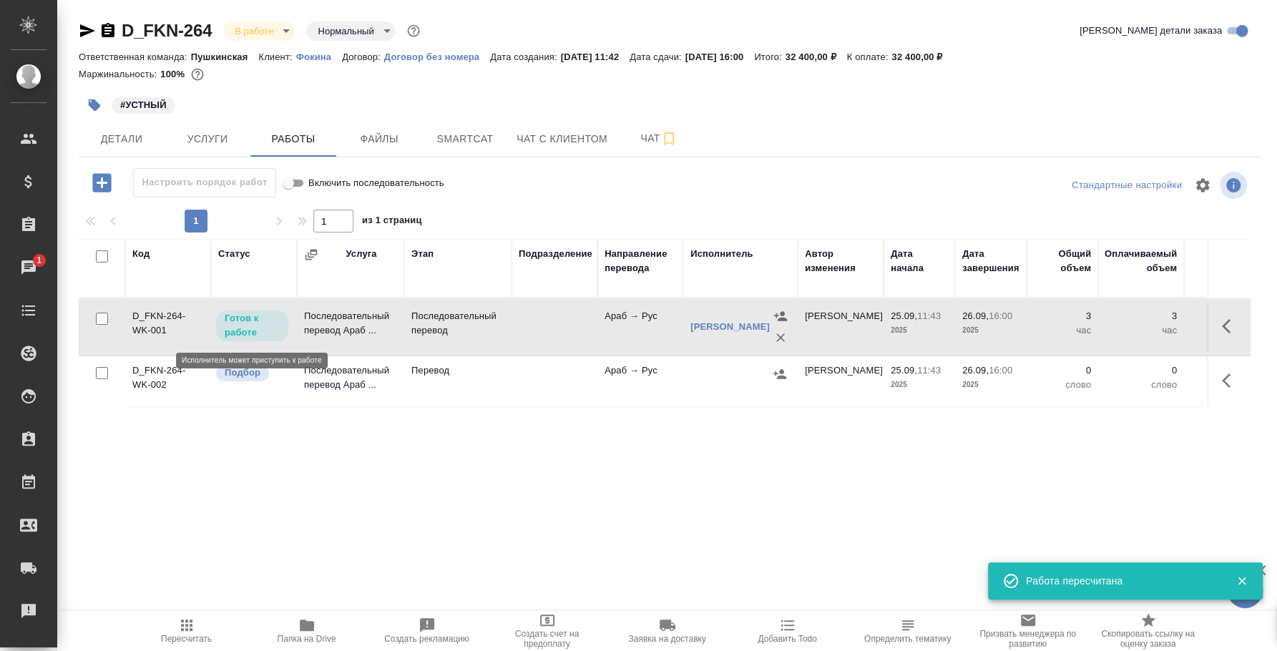
click at [260, 333] on p "Готов к работе" at bounding box center [252, 325] width 55 height 29
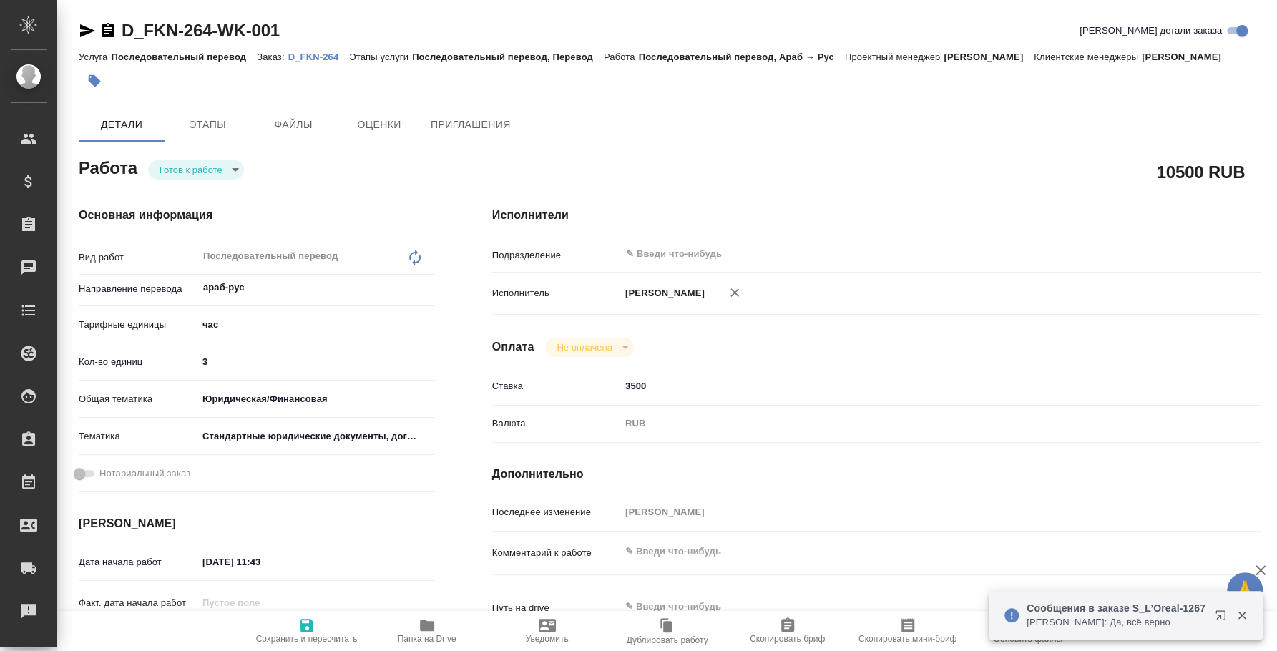
type textarea "x"
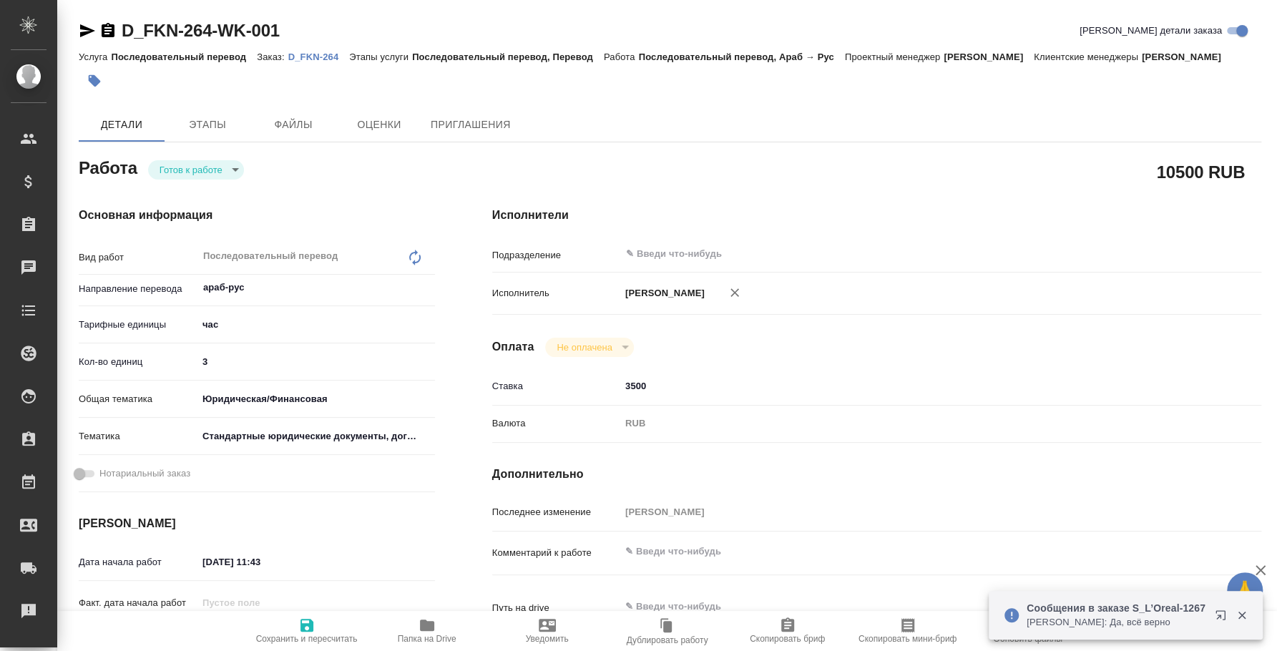
type textarea "x"
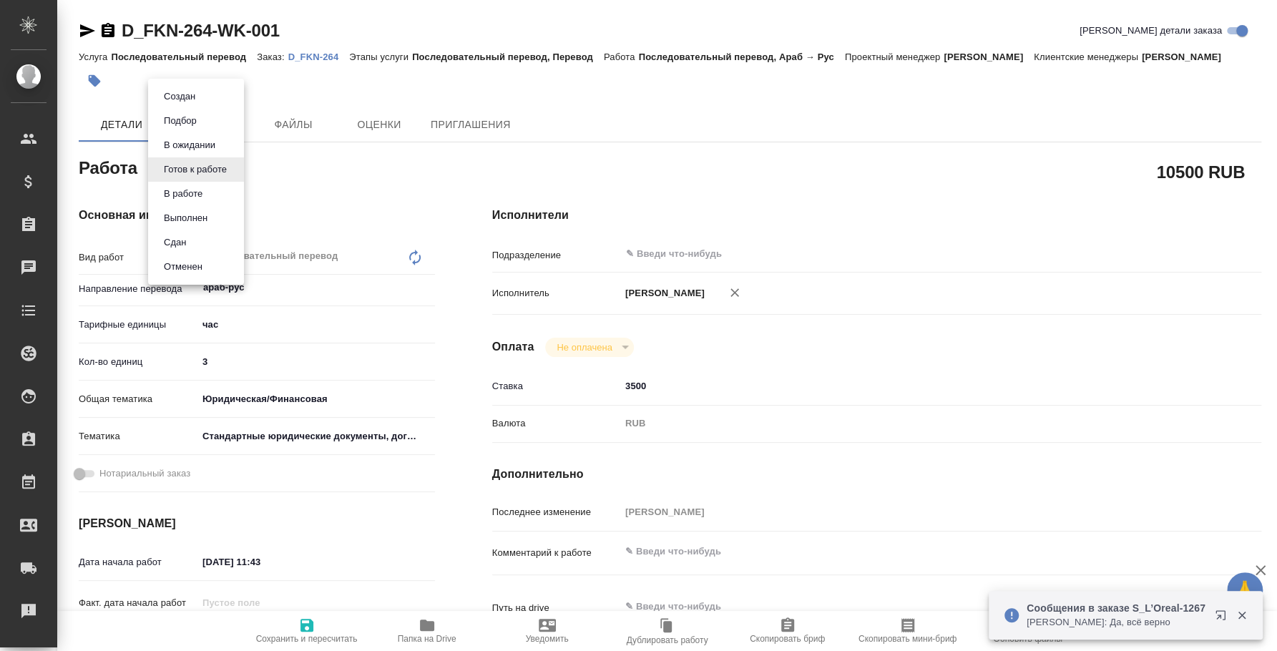
click at [231, 168] on body "🙏 .cls-1 fill:#fff; AWATERA [PERSON_NAME] Спецификации Заказы Чаты Todo Проекты…" at bounding box center [638, 325] width 1277 height 651
type textarea "x"
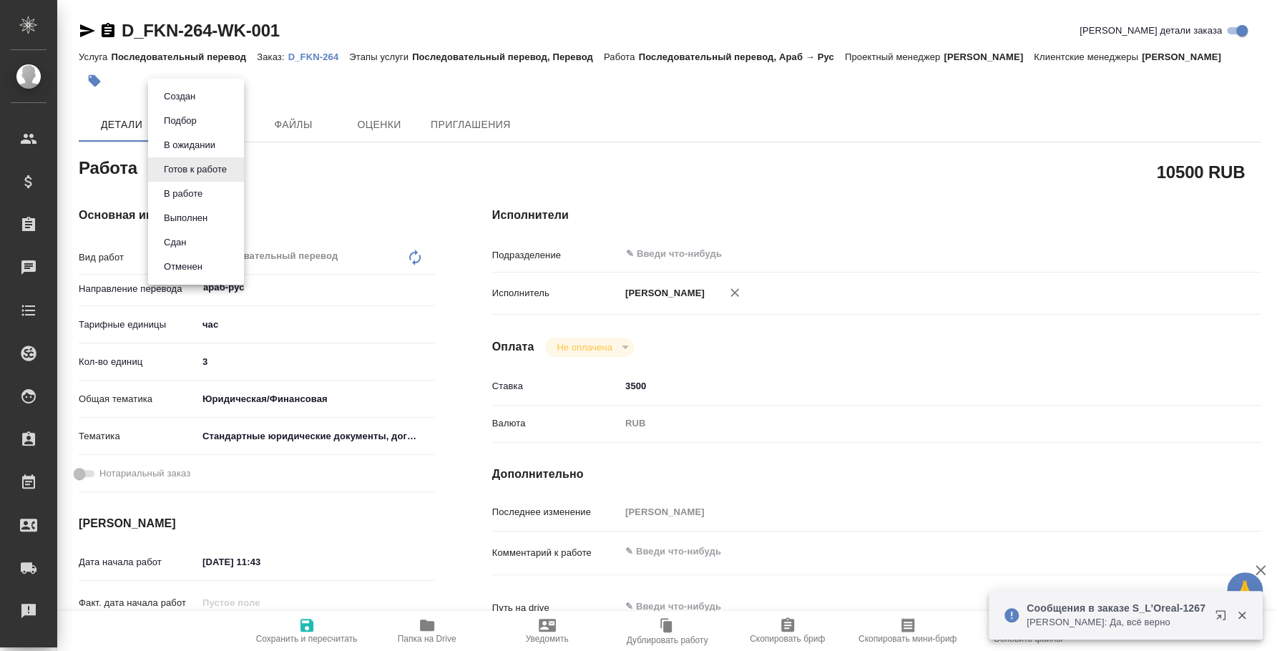
type textarea "x"
click at [210, 236] on li "Сдан" at bounding box center [196, 242] width 96 height 24
type textarea "x"
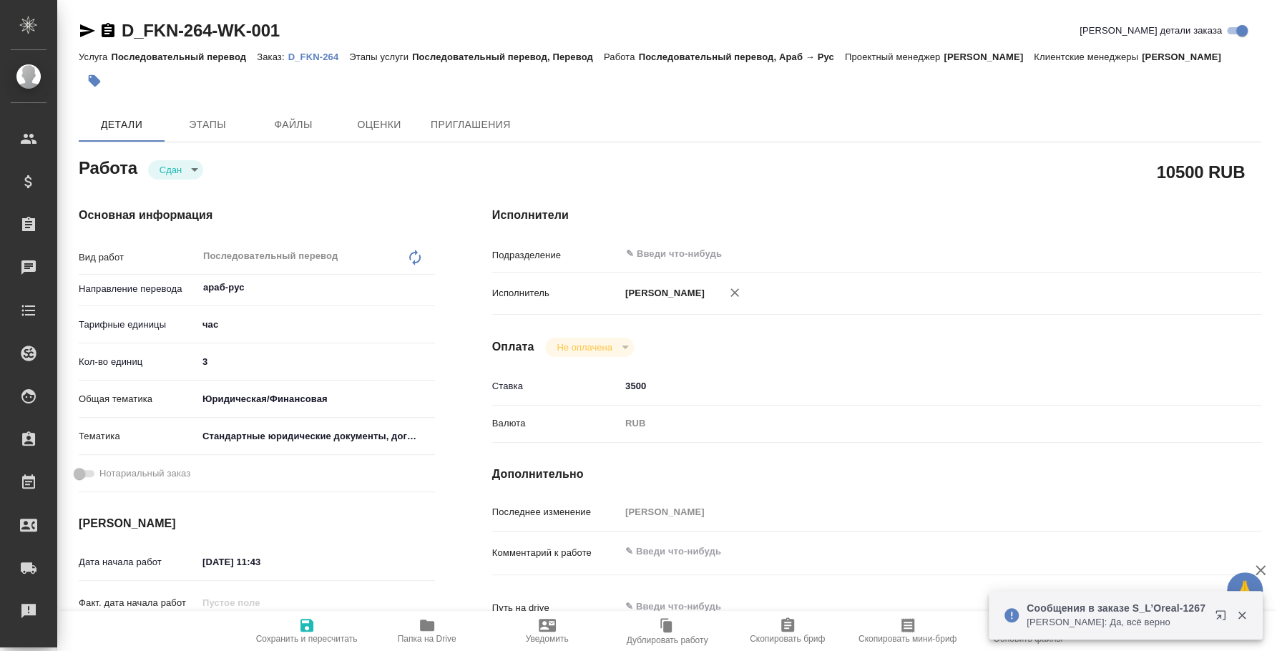
type textarea "x"
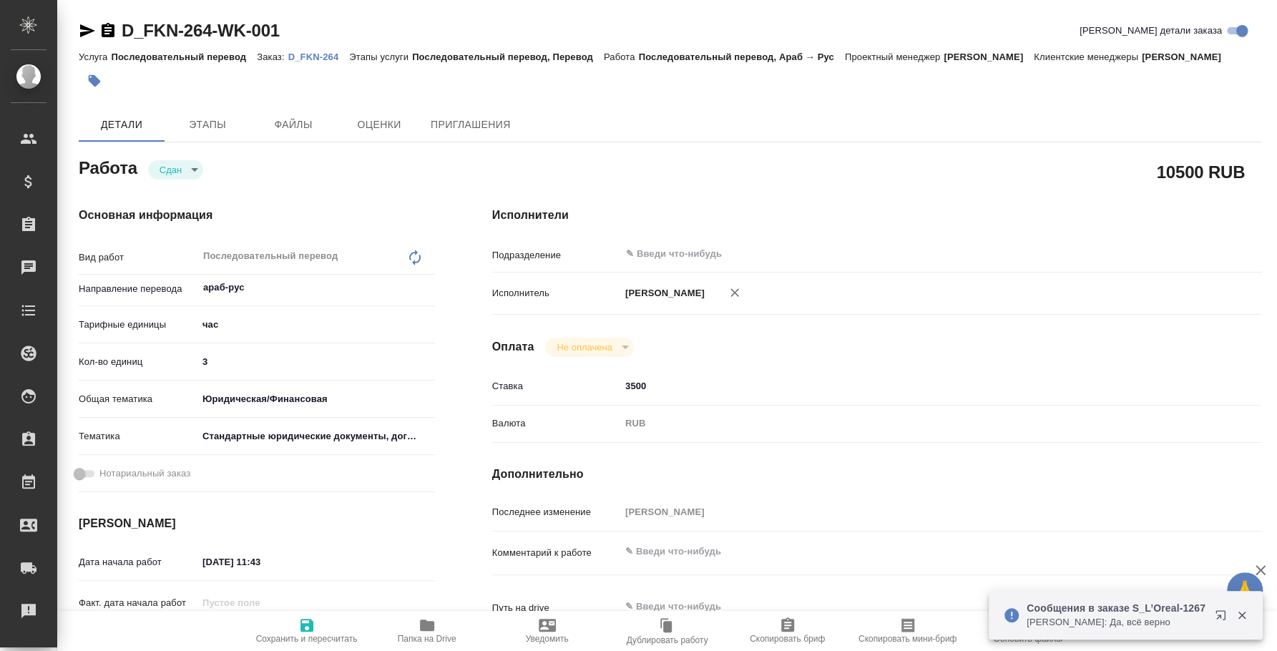
type textarea "x"
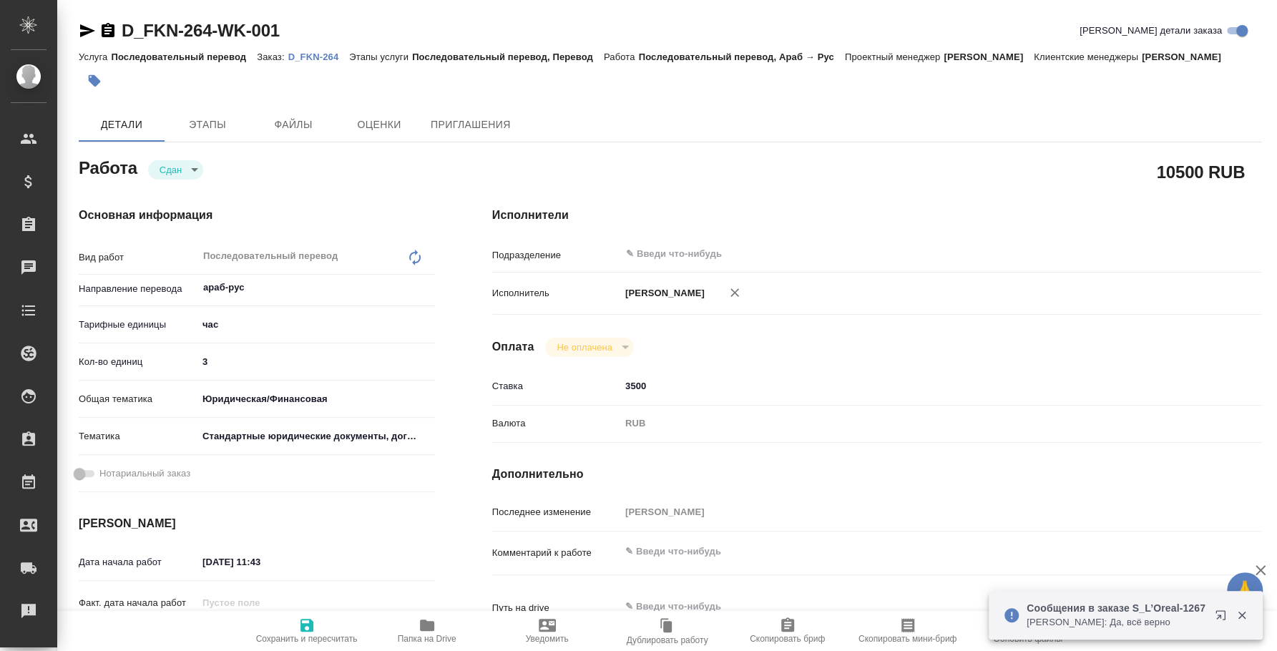
type textarea "x"
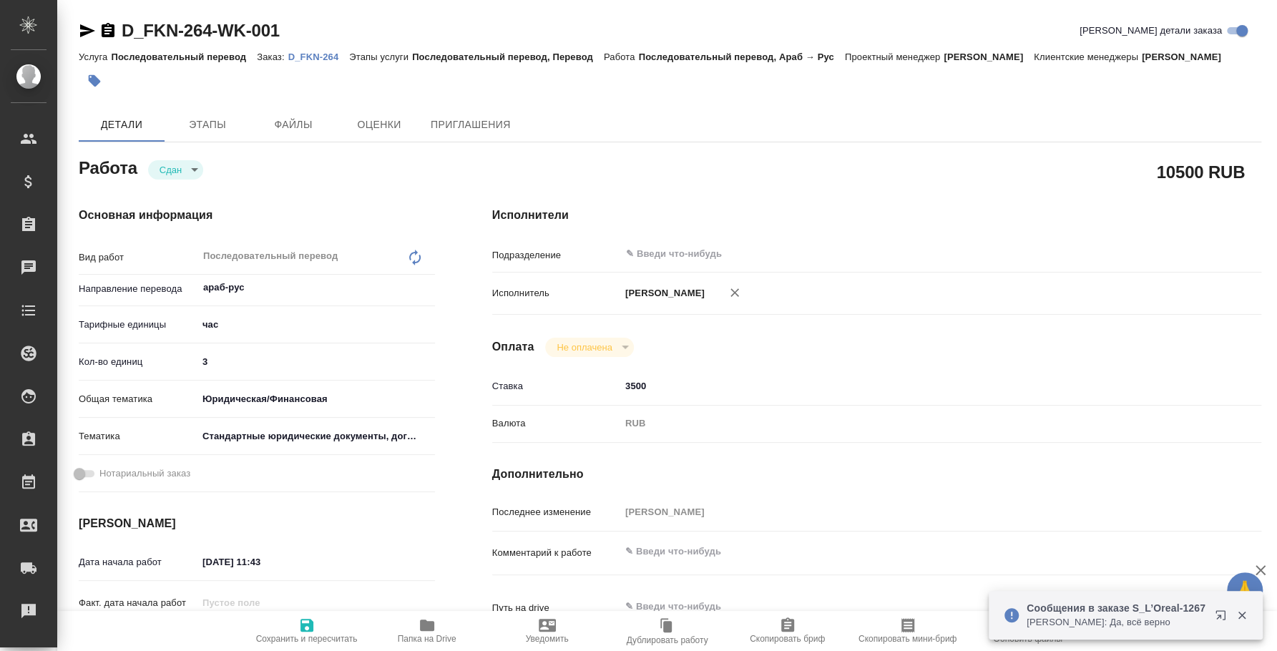
type textarea "x"
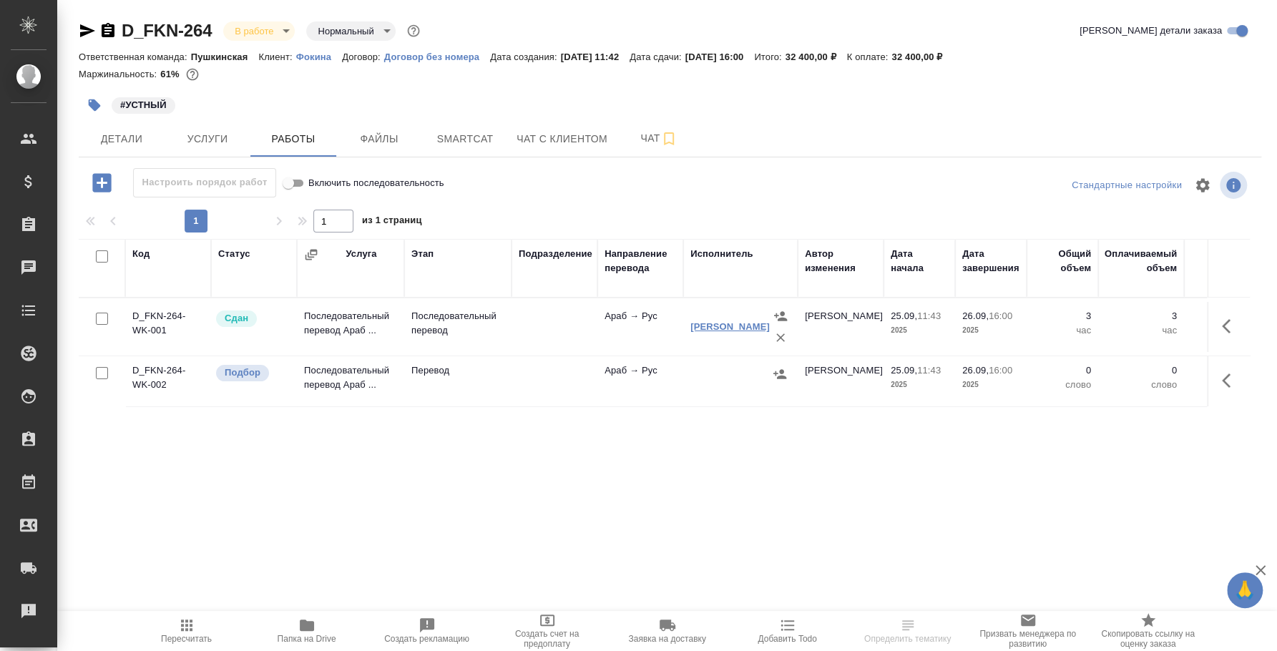
click at [726, 323] on link "[PERSON_NAME]" at bounding box center [730, 326] width 79 height 11
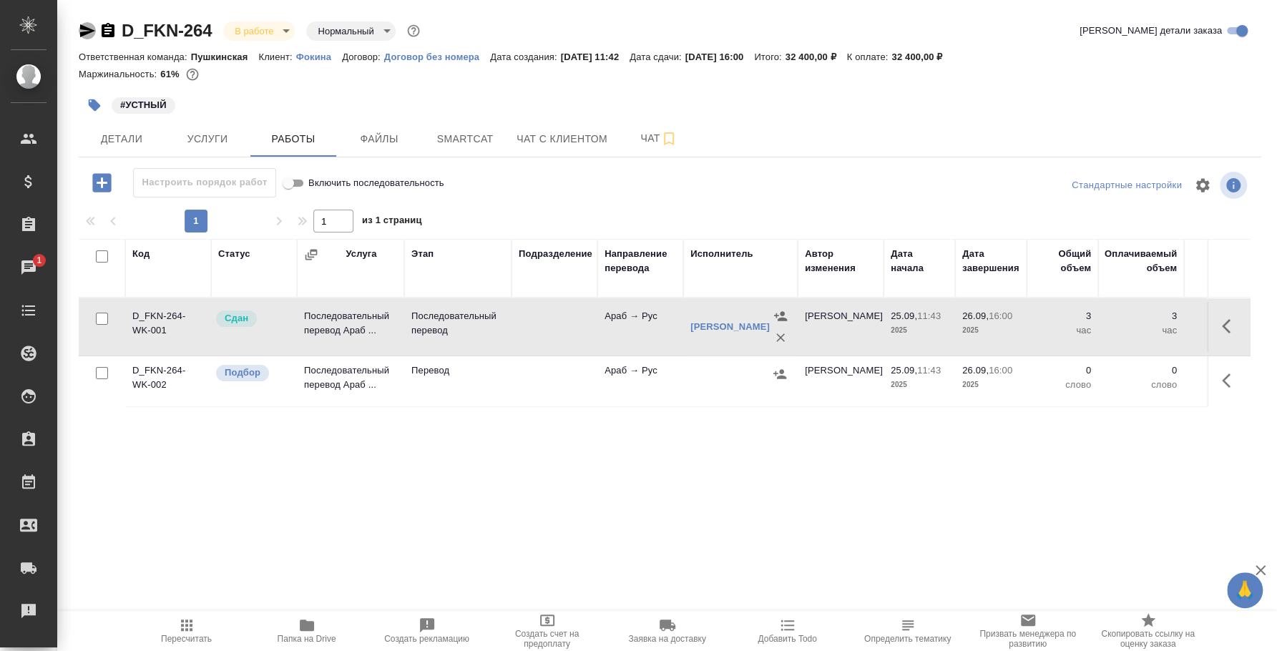
click at [89, 36] on icon "button" at bounding box center [87, 30] width 17 height 17
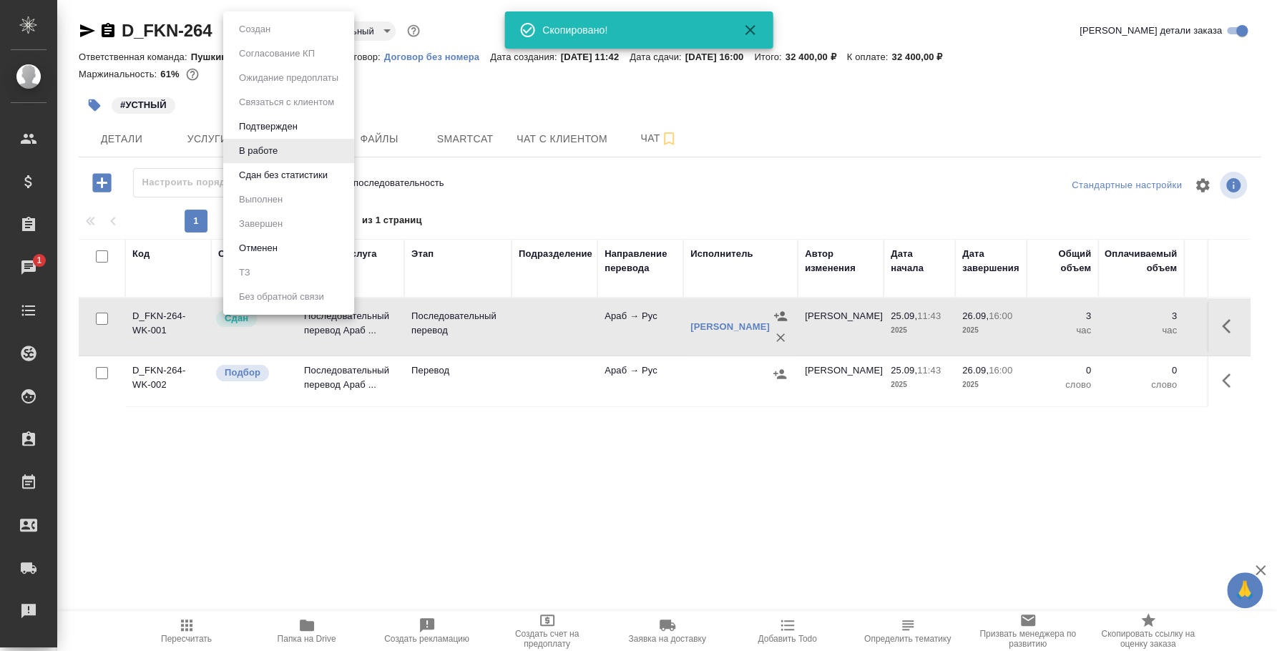
click at [282, 29] on body "🙏 .cls-1 fill:#fff; AWATERA [PERSON_NAME] Спецификации Заказы 1 Чаты Todo Проек…" at bounding box center [638, 325] width 1277 height 651
click at [283, 167] on button "Сдан без статистики" at bounding box center [283, 175] width 97 height 16
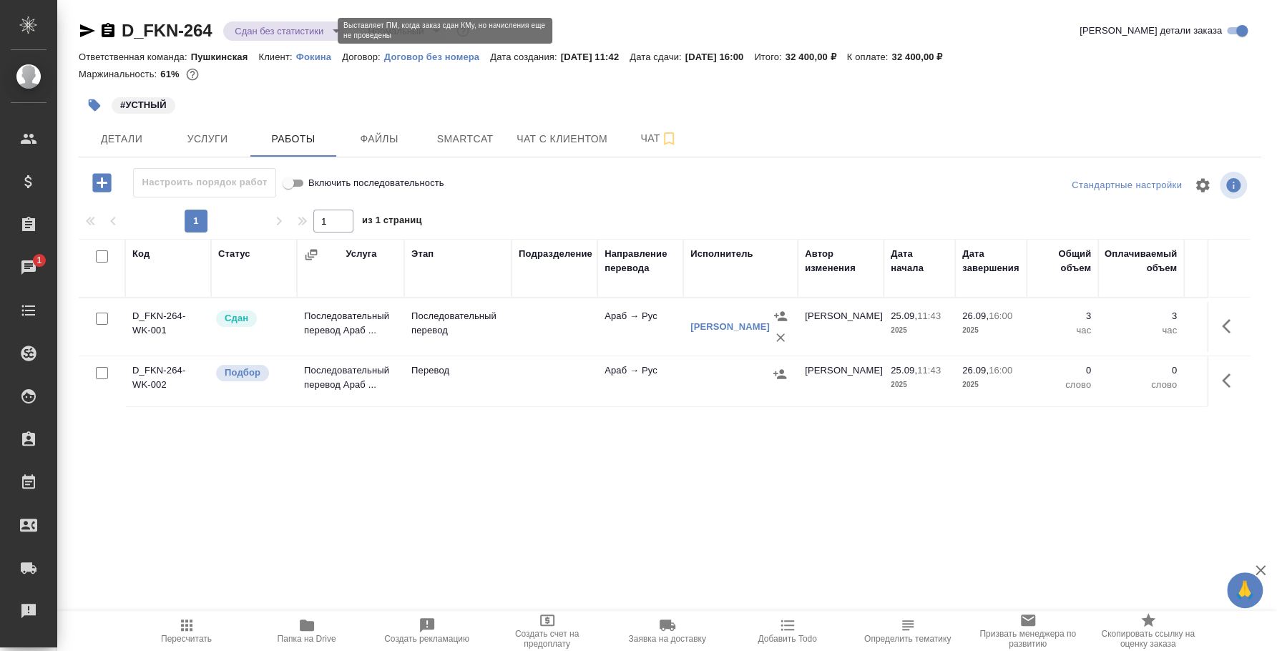
click at [316, 30] on body "🙏 .cls-1 fill:#fff; AWATERA Fedotova Irina Клиенты Спецификации Заказы 1 Чаты T…" at bounding box center [638, 325] width 1277 height 651
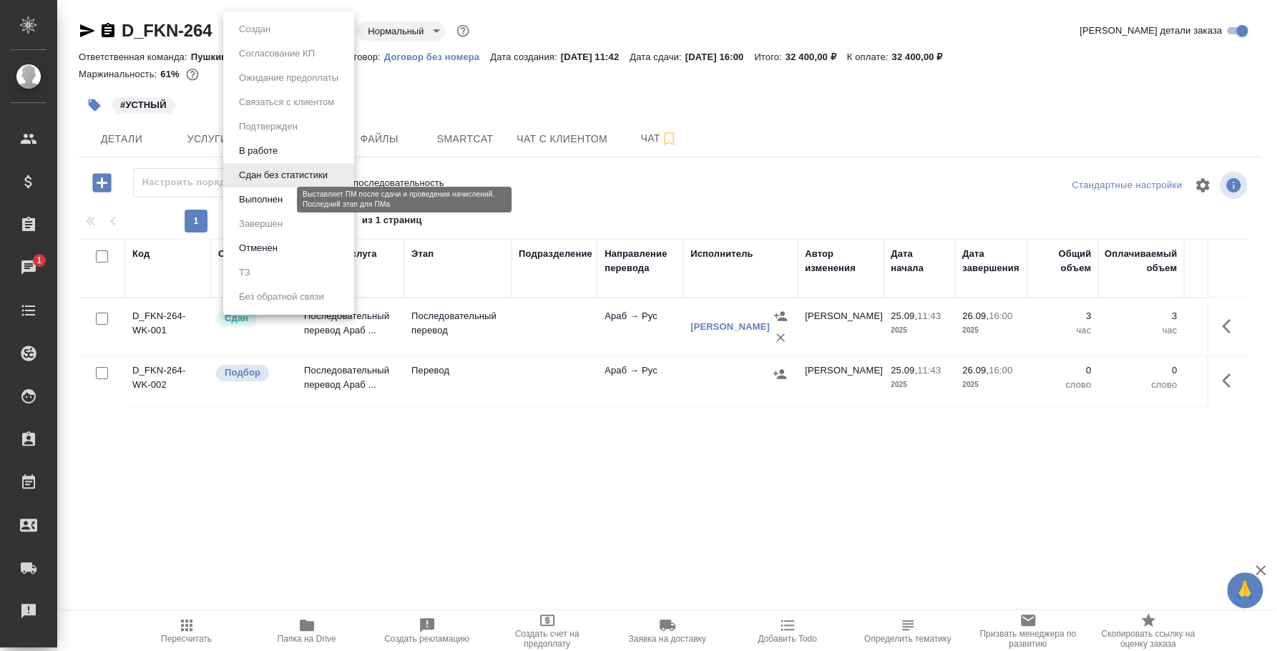
click at [278, 200] on button "Выполнен" at bounding box center [261, 200] width 52 height 16
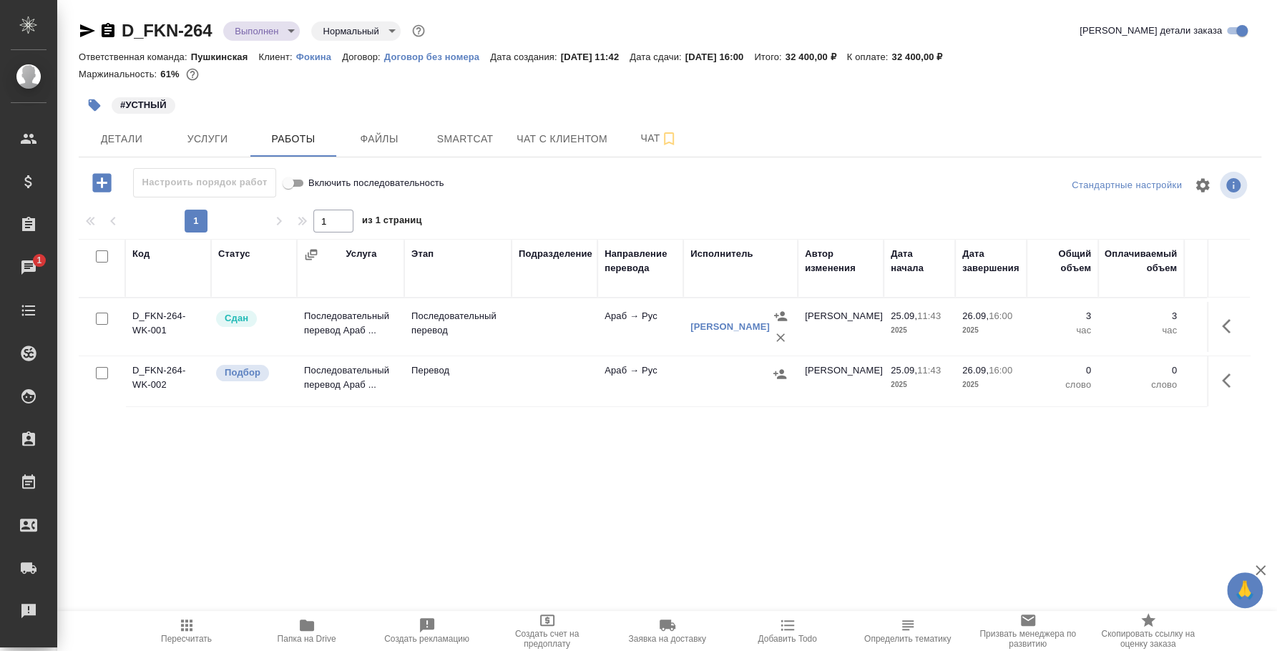
click at [103, 374] on input "checkbox" at bounding box center [102, 373] width 12 height 12
checkbox input "true"
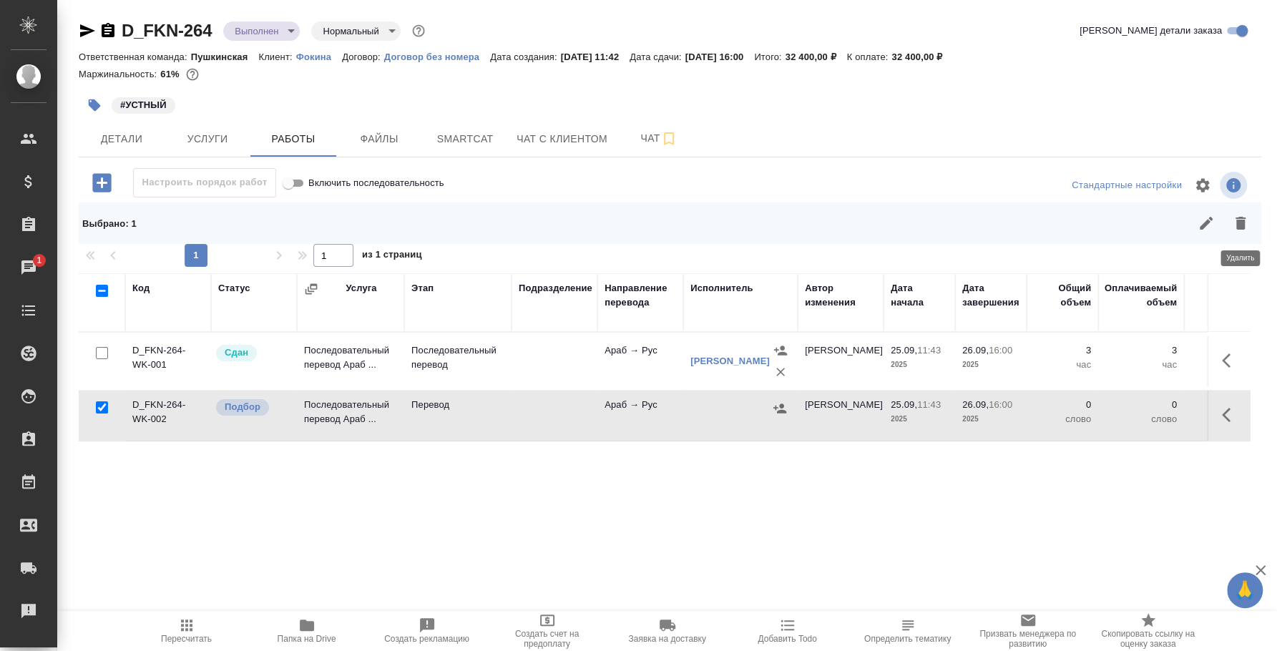
drag, startPoint x: 1239, startPoint y: 223, endPoint x: 1236, endPoint y: 233, distance: 11.1
click at [1240, 223] on icon "button" at bounding box center [1241, 223] width 10 height 13
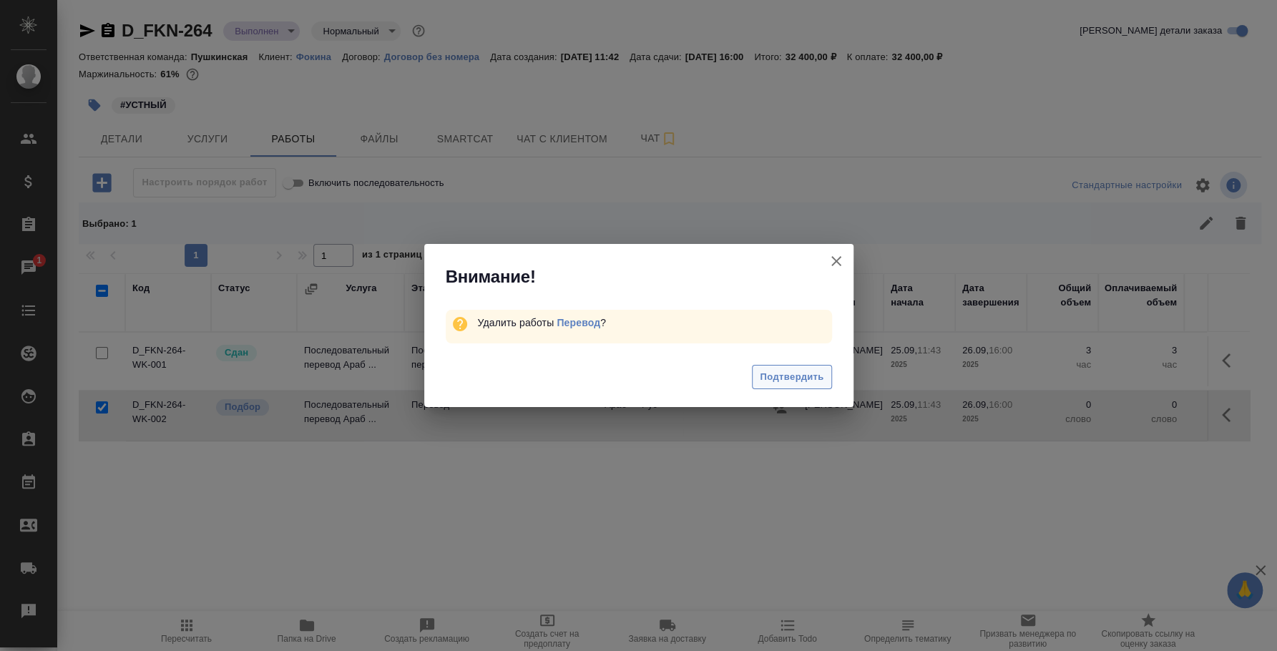
click at [815, 379] on span "Подтвердить" at bounding box center [792, 377] width 64 height 16
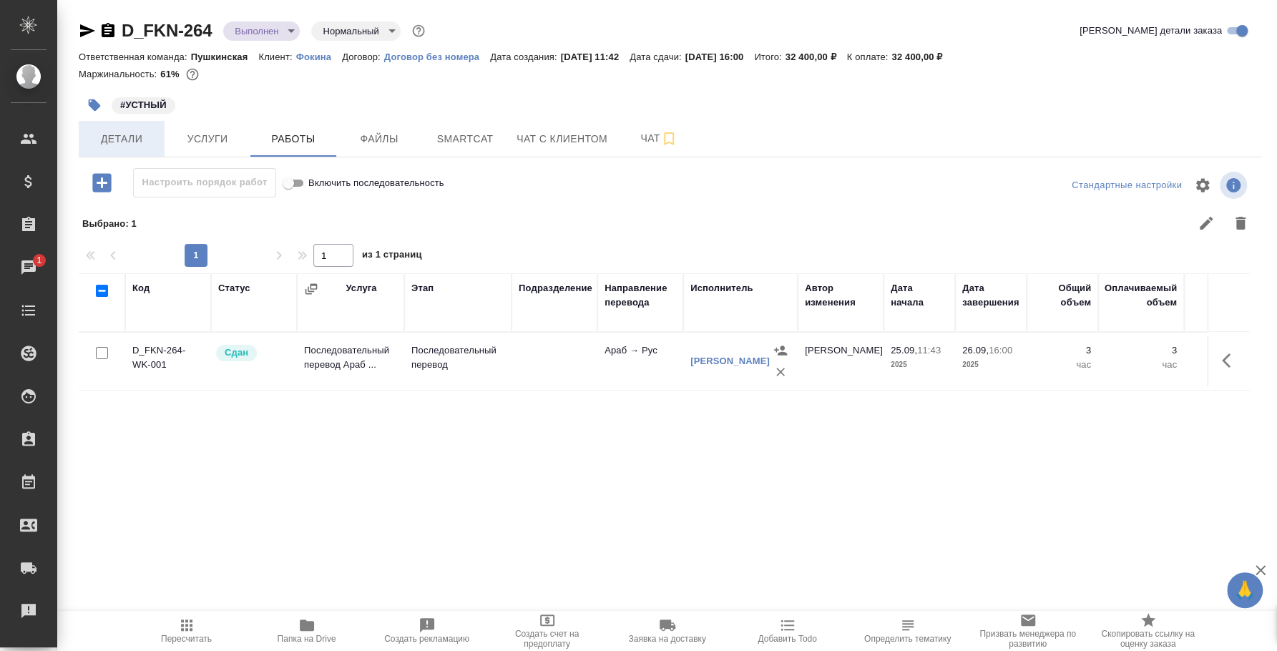
click at [136, 137] on span "Детали" at bounding box center [121, 139] width 69 height 18
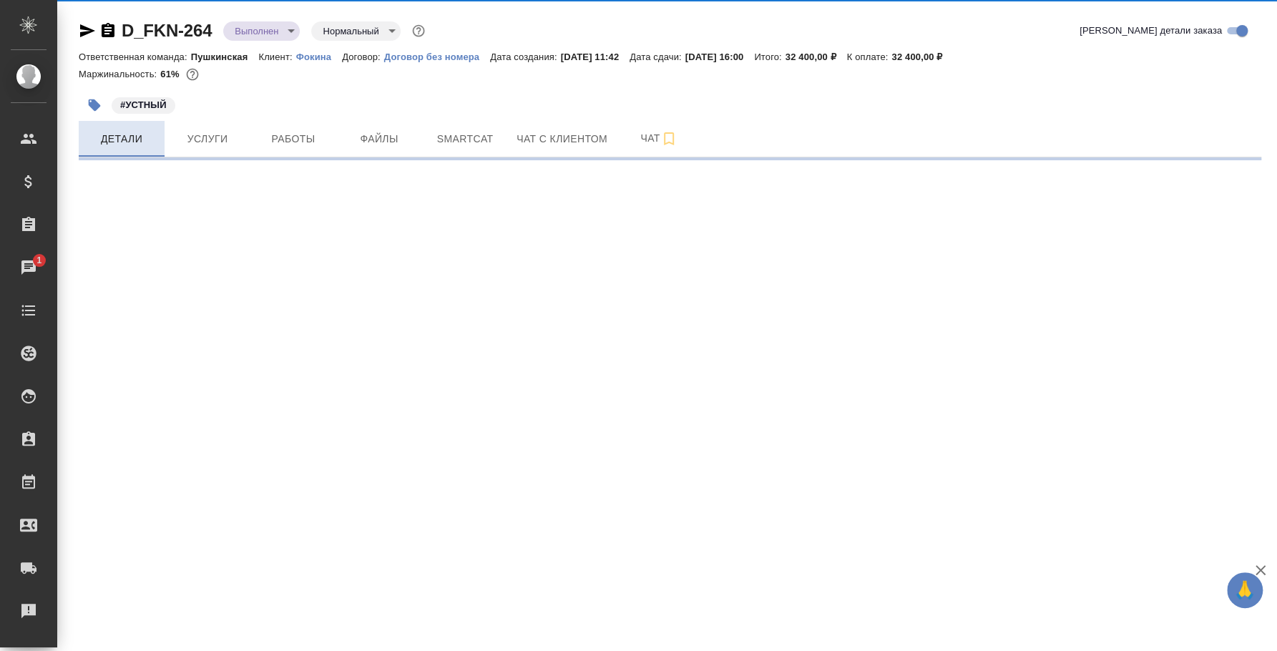
select select "RU"
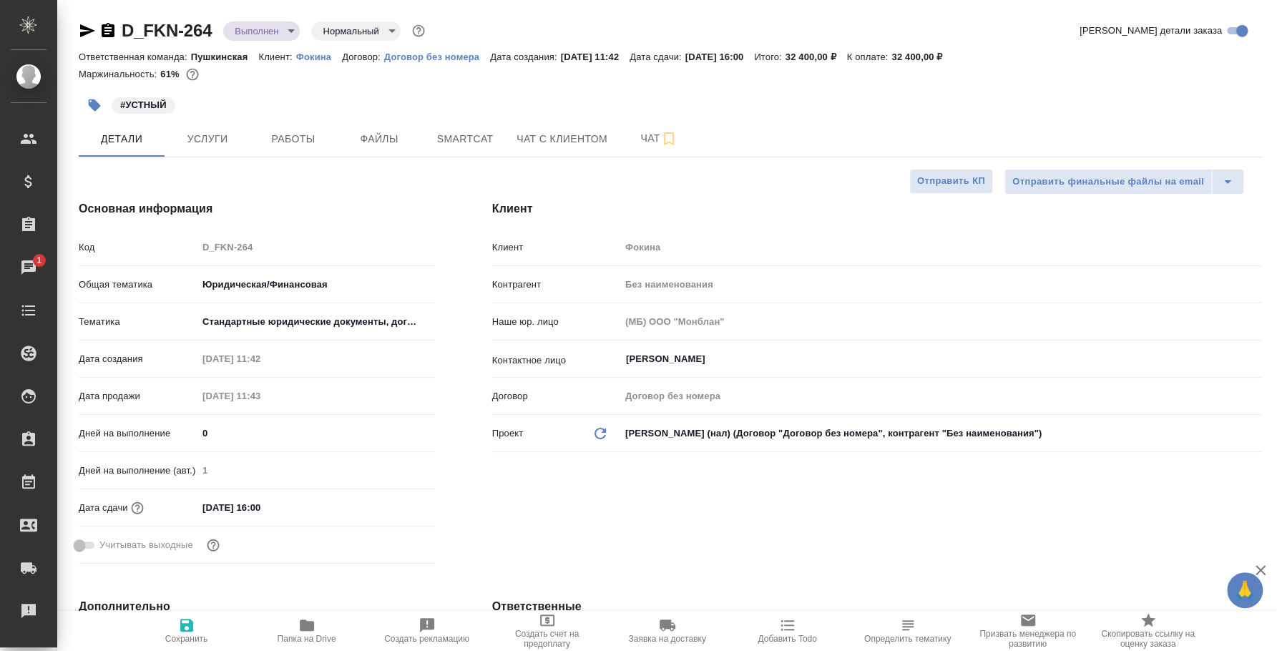
type textarea "x"
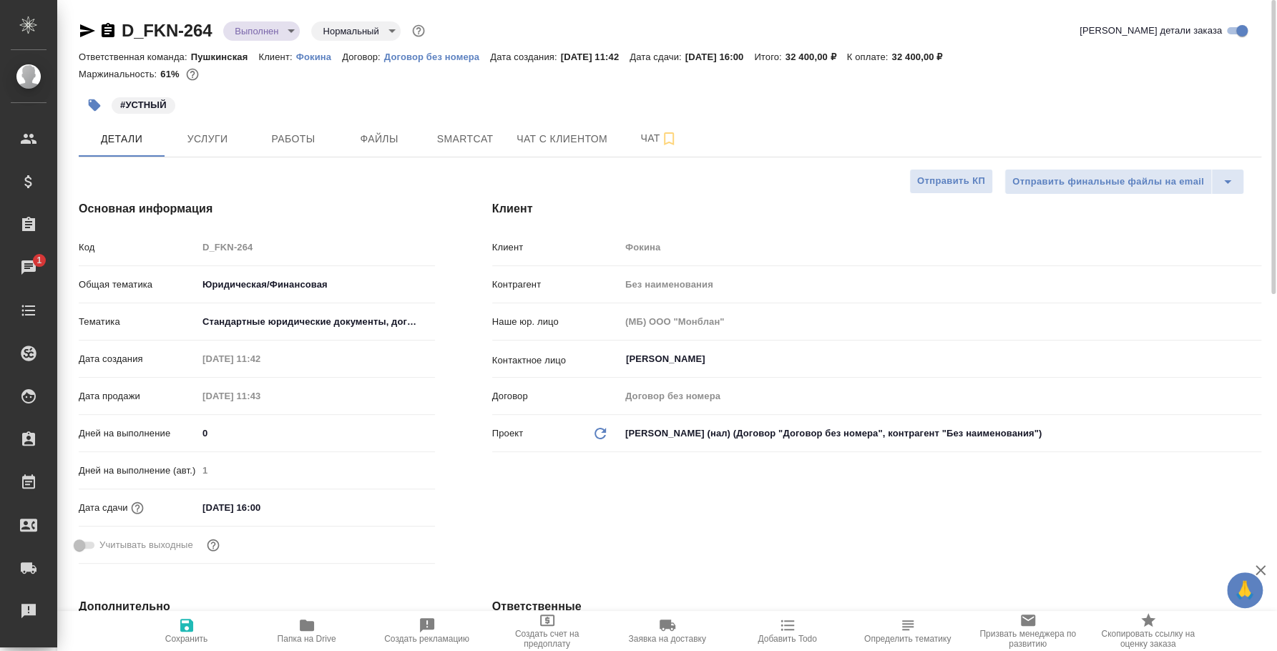
type textarea "x"
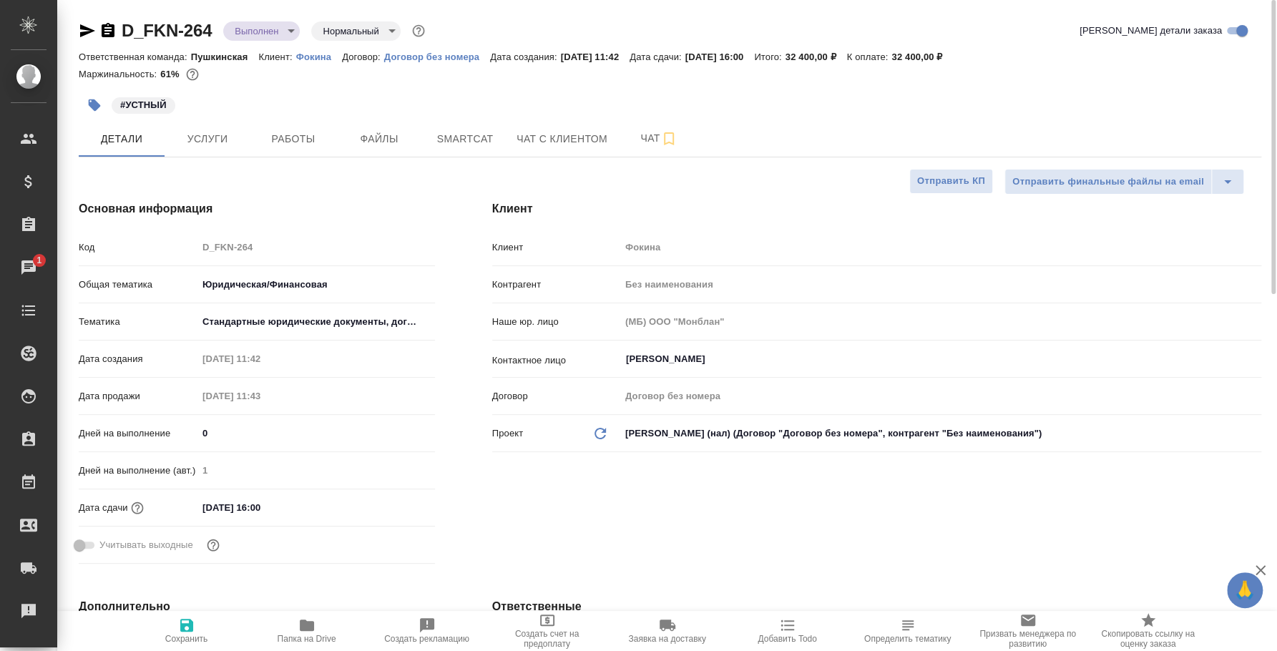
type textarea "x"
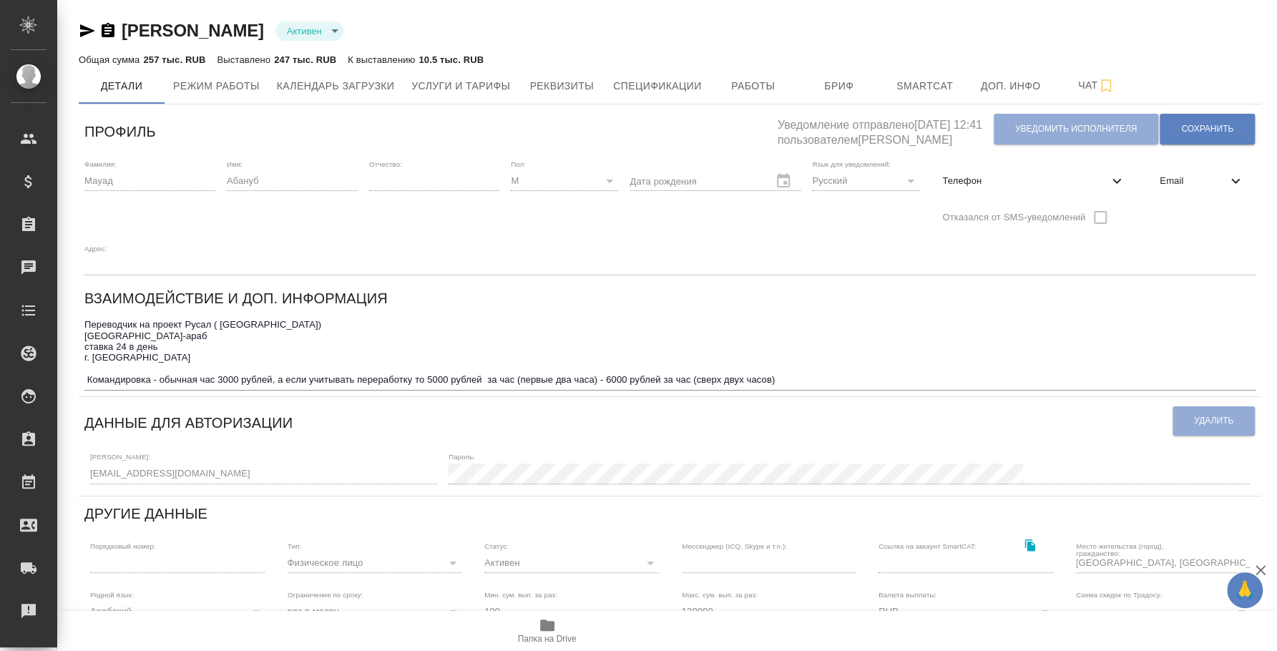
click at [79, 459] on div "Профиль Уведомление отправлено [DATE] 12:41 пользователем [PERSON_NAME] исполни…" at bounding box center [670, 519] width 1183 height 819
click at [89, 35] on icon "button" at bounding box center [87, 30] width 17 height 17
click at [91, 30] on icon "button" at bounding box center [87, 30] width 15 height 13
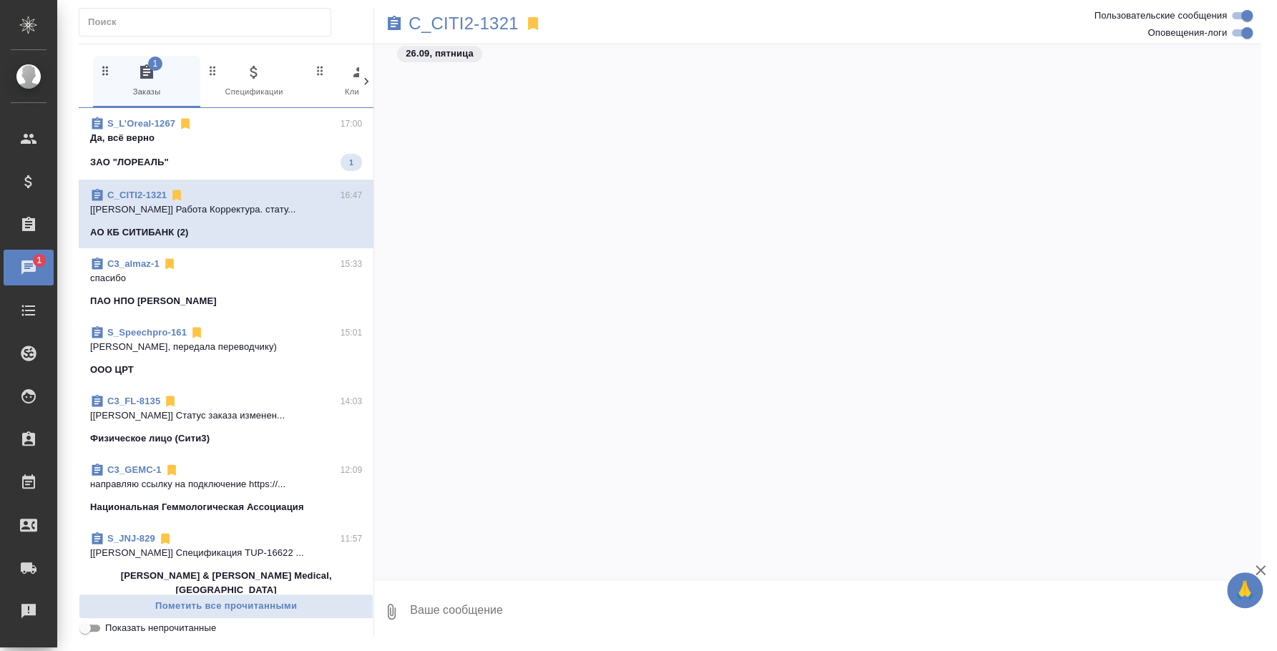
scroll to position [2218, 0]
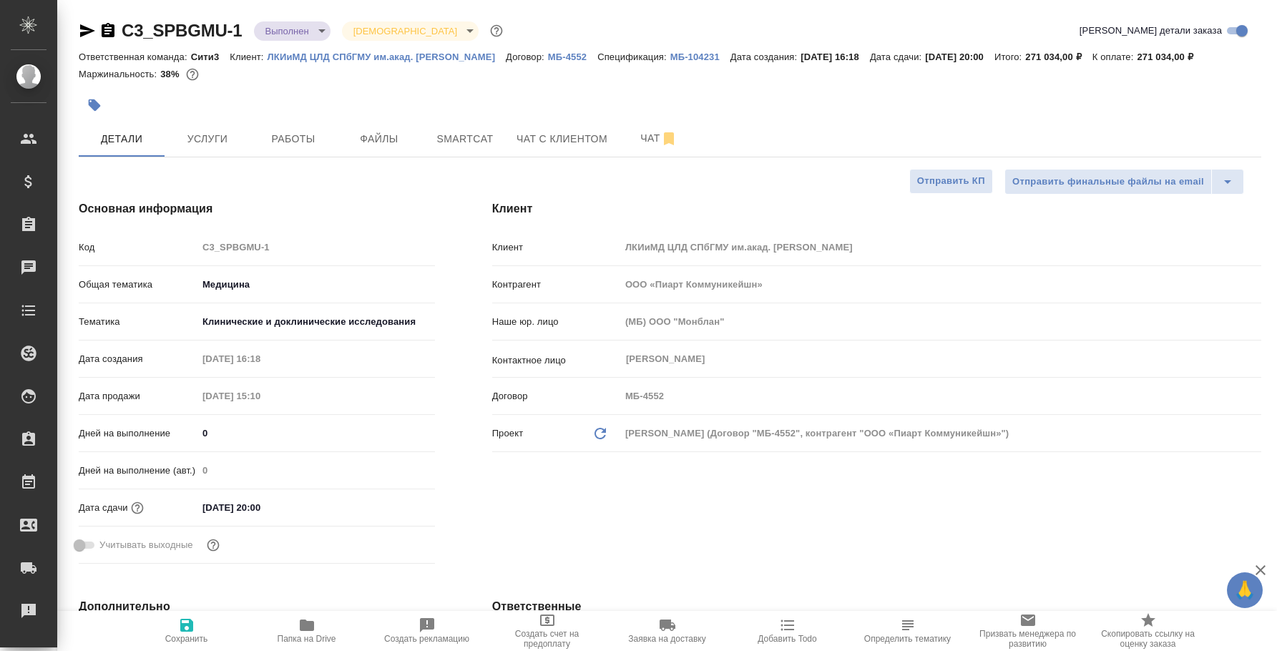
select select "RU"
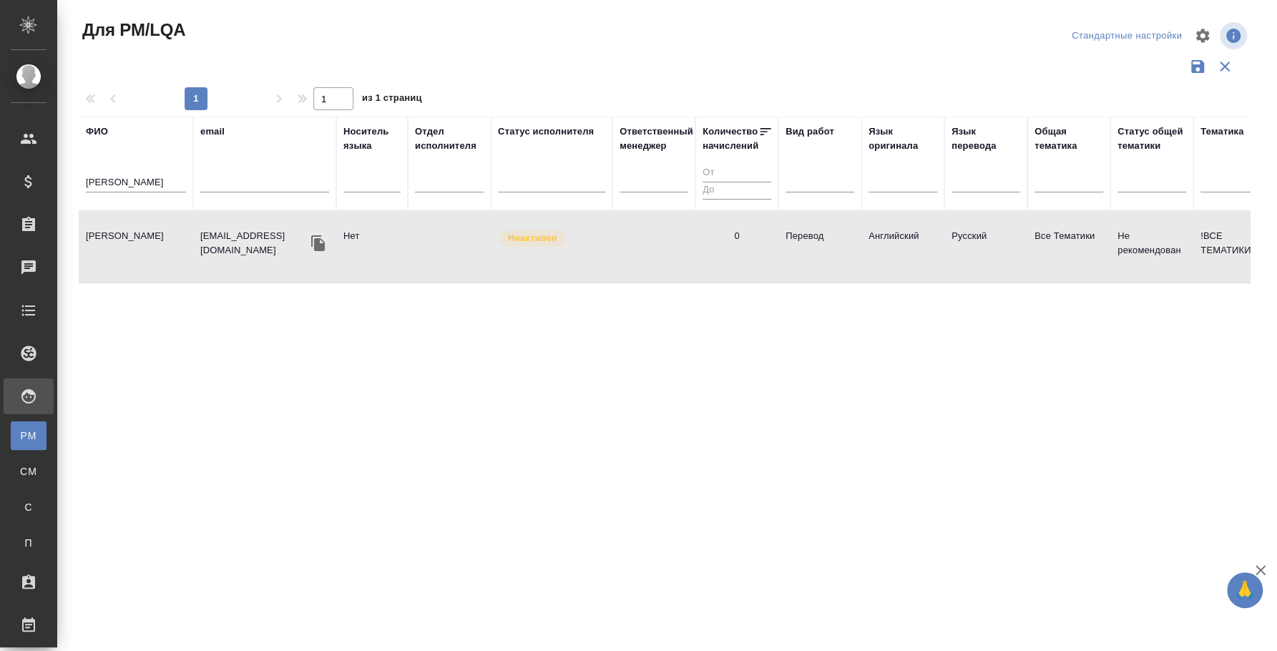
click at [149, 185] on input "Афанасьева анна" at bounding box center [136, 184] width 100 height 18
type input "шаталова анастасия"
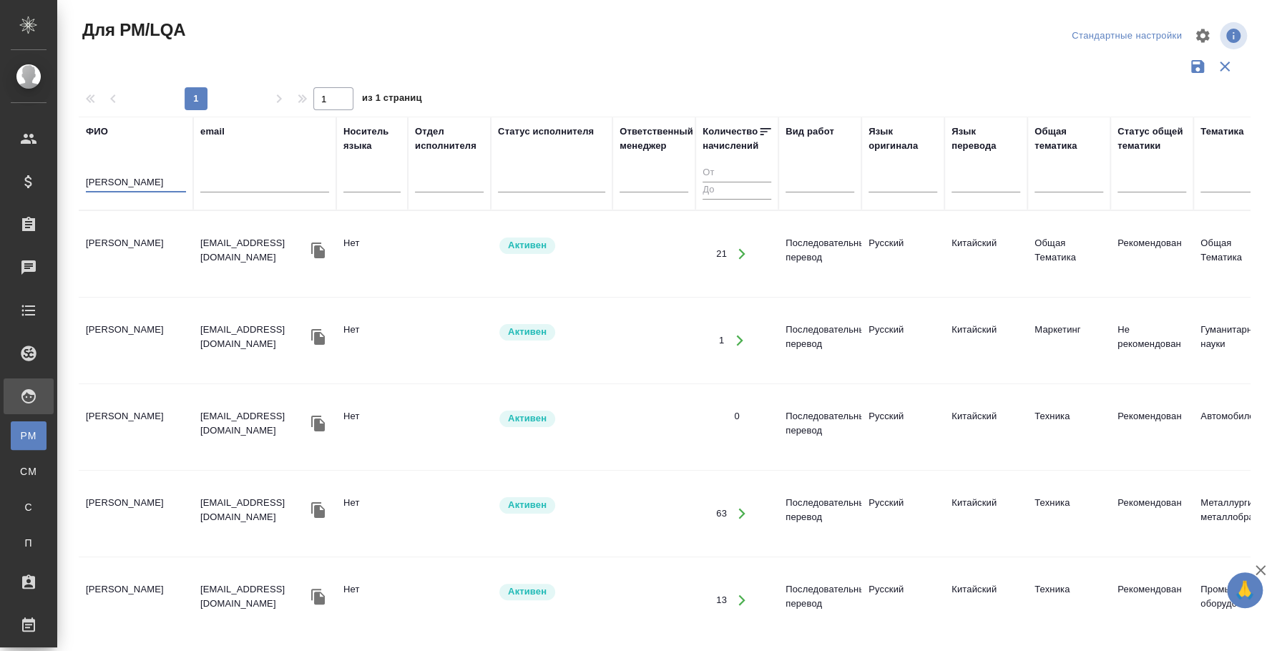
click at [125, 241] on td "Шаталова Анастасия Евгеньевна" at bounding box center [136, 254] width 115 height 50
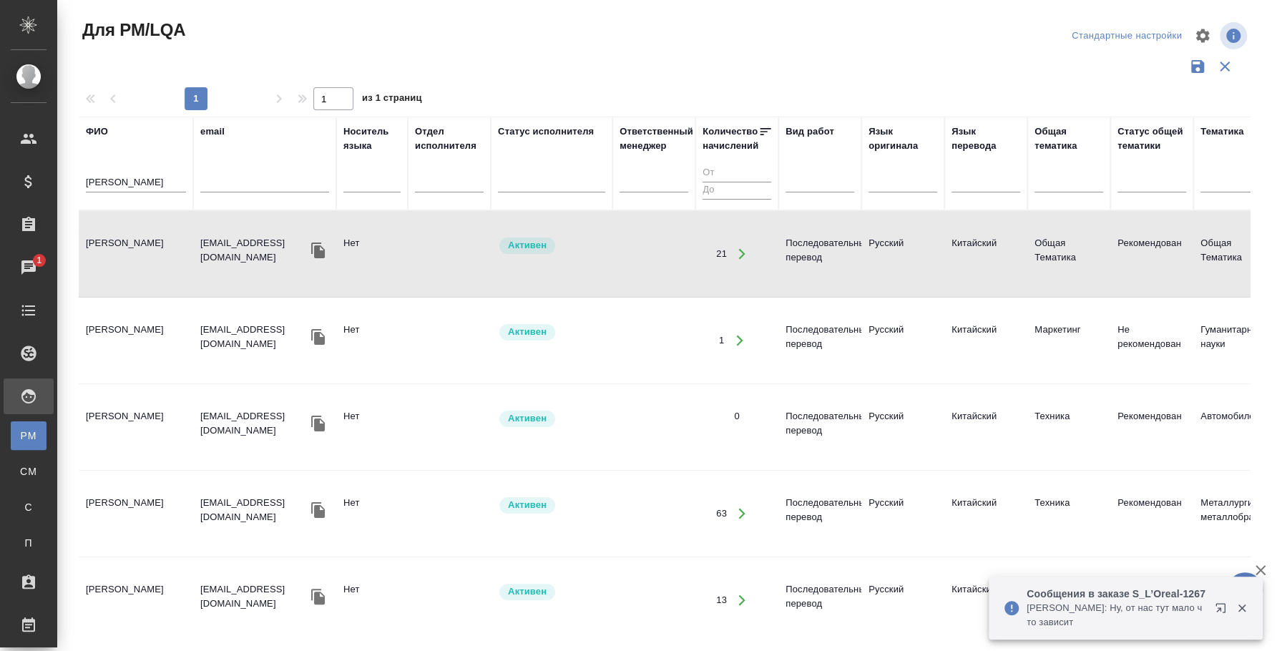
click at [137, 229] on td "[PERSON_NAME]" at bounding box center [136, 254] width 115 height 50
click at [137, 229] on td "Шаталова Анастасия Евгеньевна" at bounding box center [136, 254] width 115 height 50
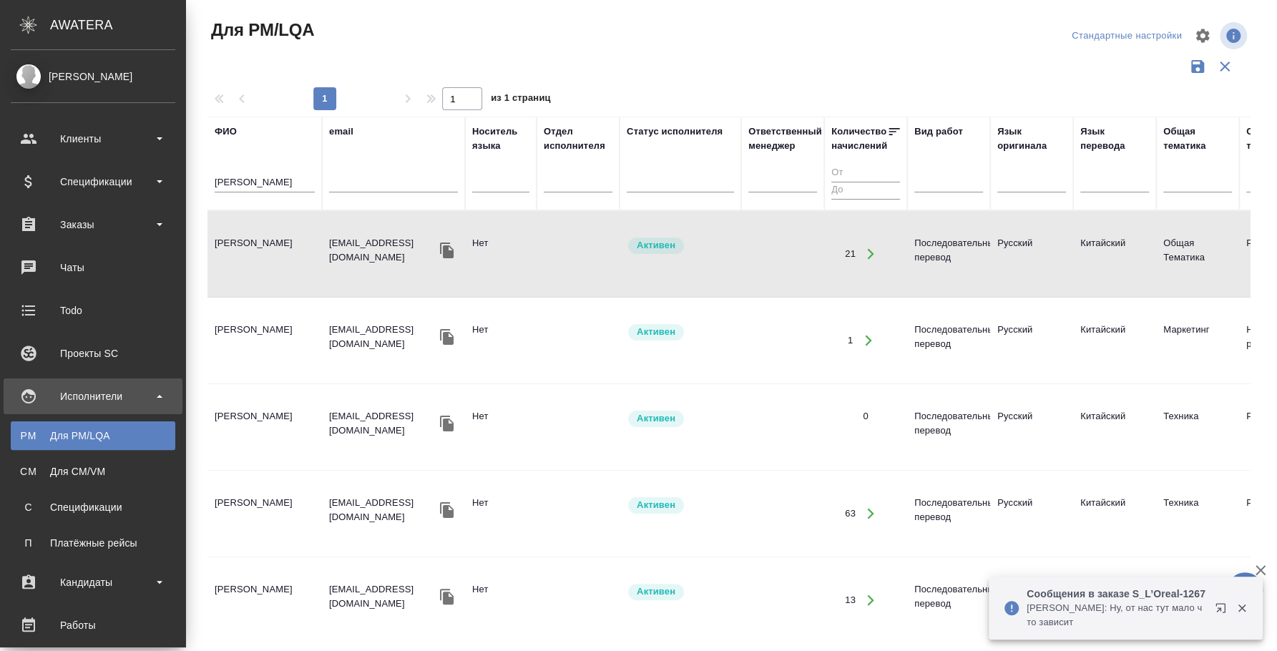
scroll to position [268, 0]
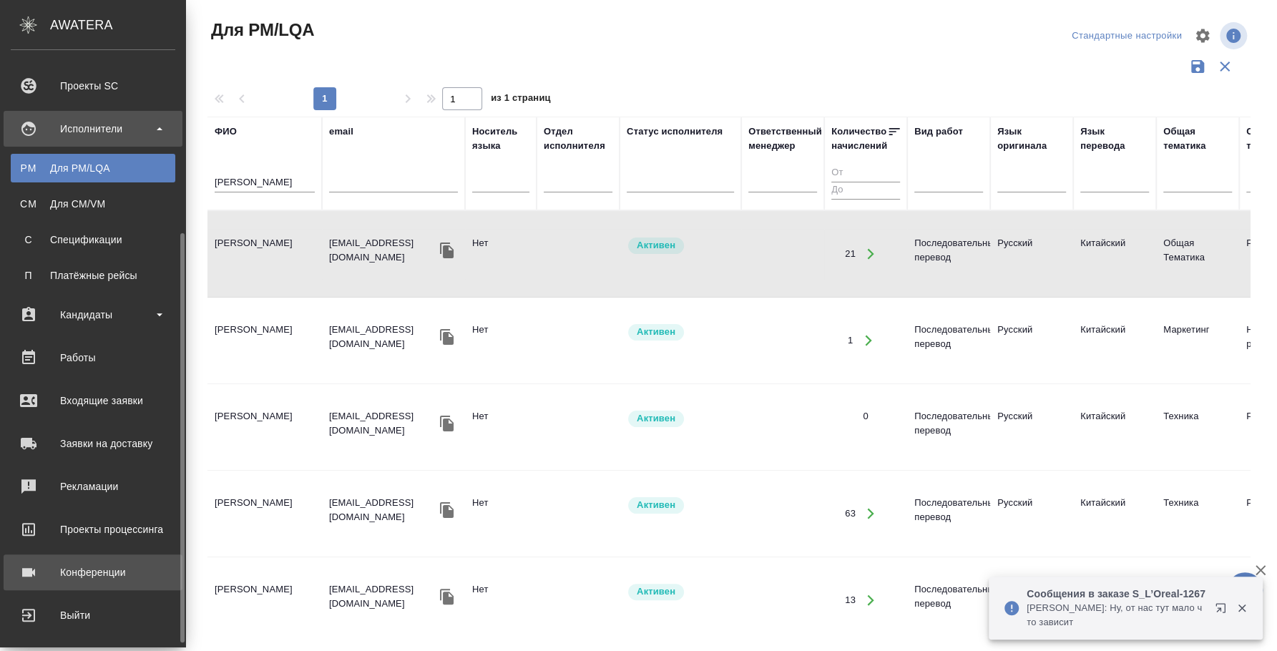
click at [116, 573] on div "Конференции" at bounding box center [93, 572] width 165 height 21
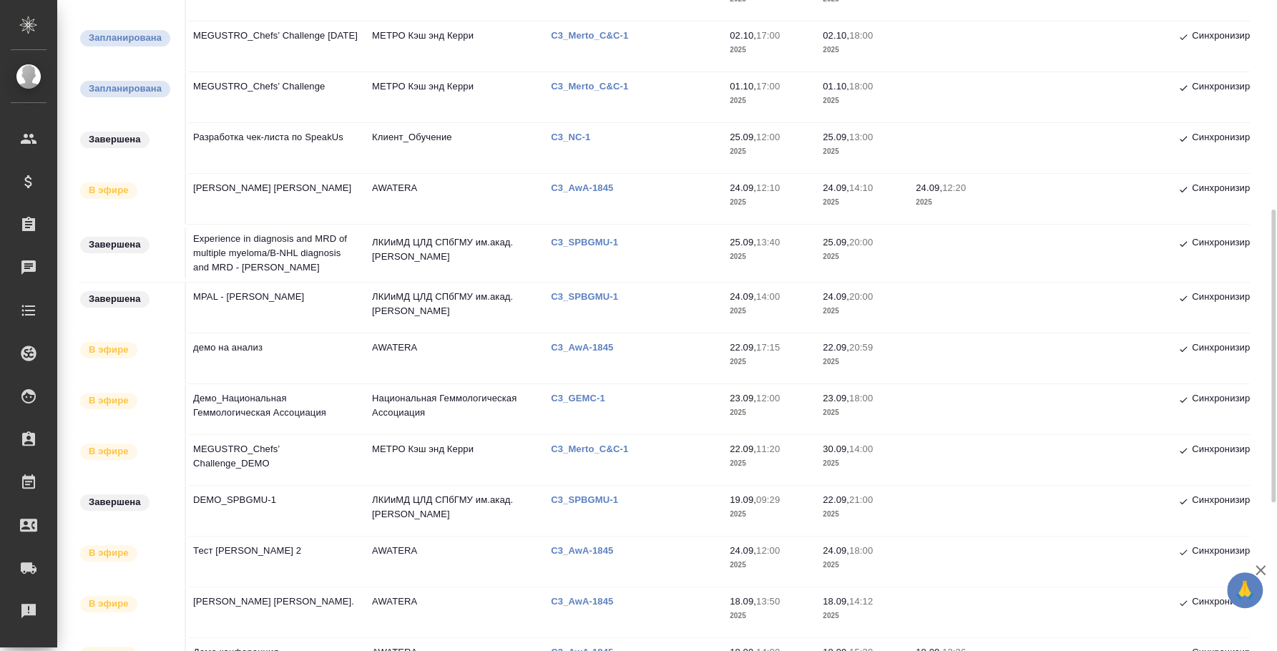
scroll to position [357, 0]
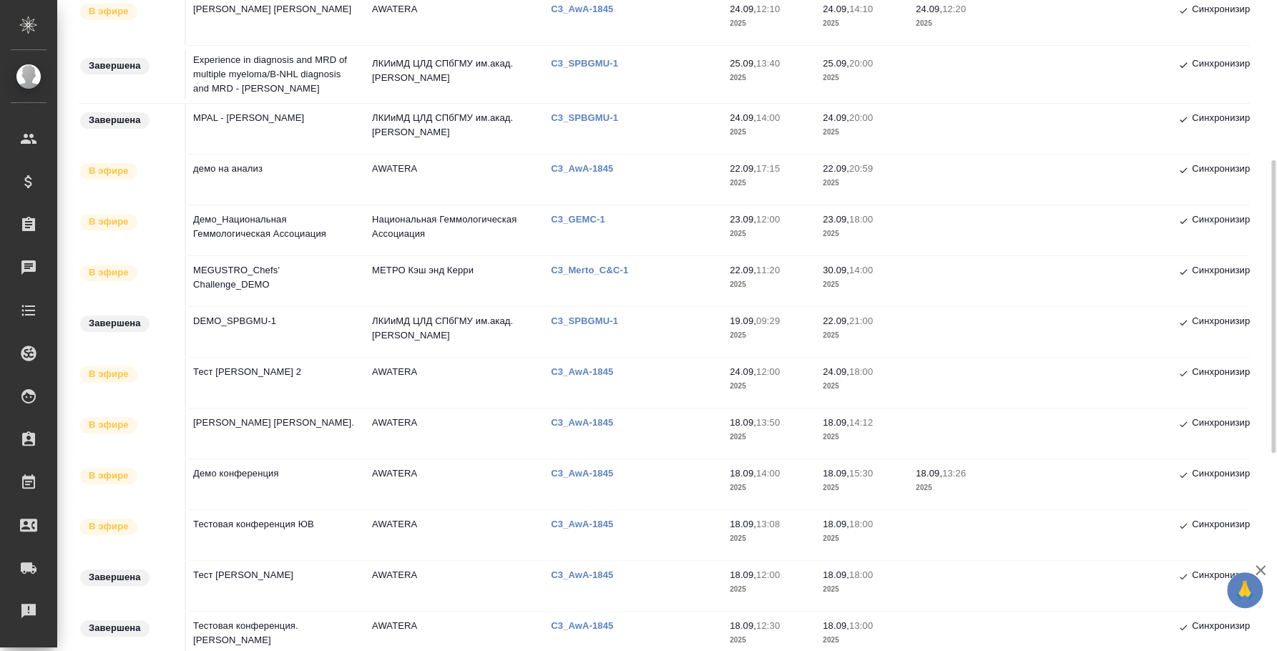
click at [246, 229] on td "Демо_Национальная Геммологическая Ассоциация" at bounding box center [275, 230] width 179 height 50
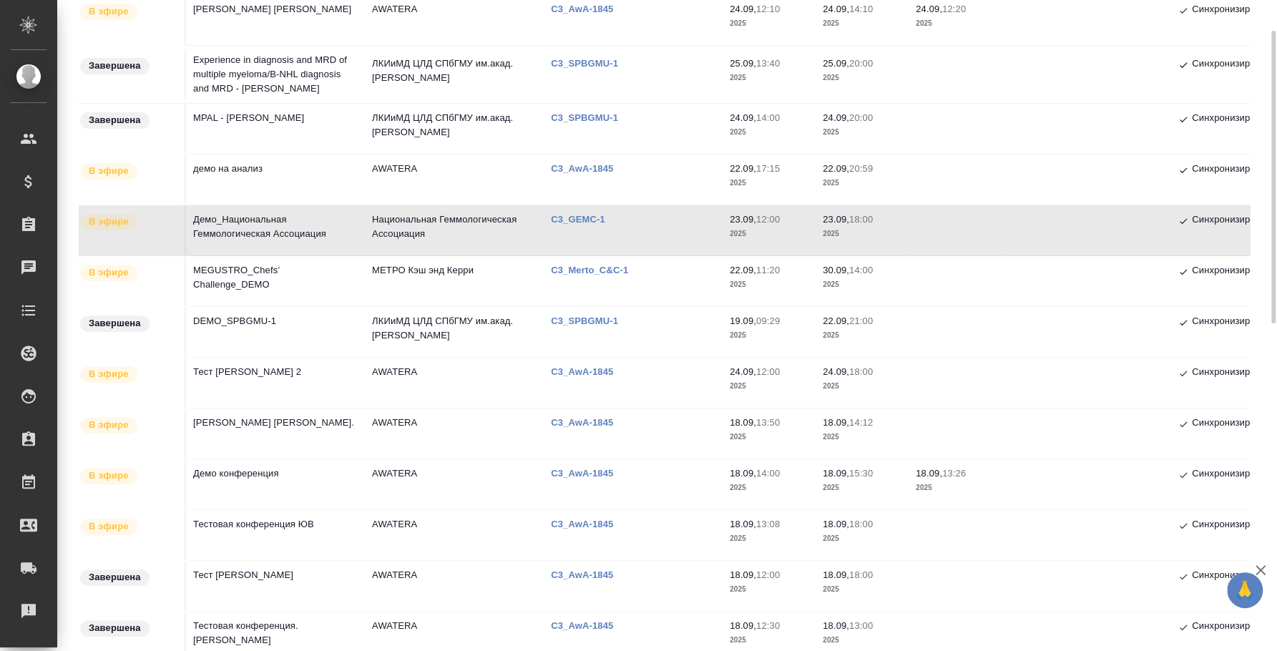
scroll to position [268, 0]
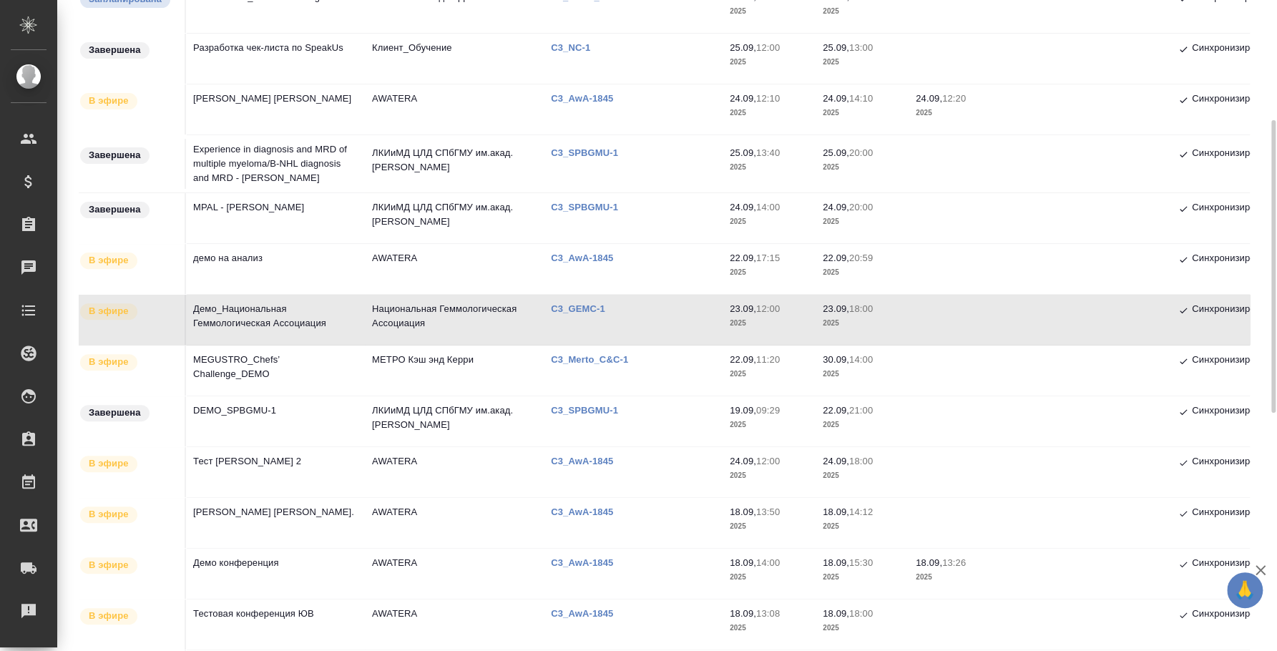
click at [242, 138] on td "Experience in diagnosis and MRD of multiple myeloma/В-NHL diagnosis and MRD - A…" at bounding box center [275, 163] width 179 height 57
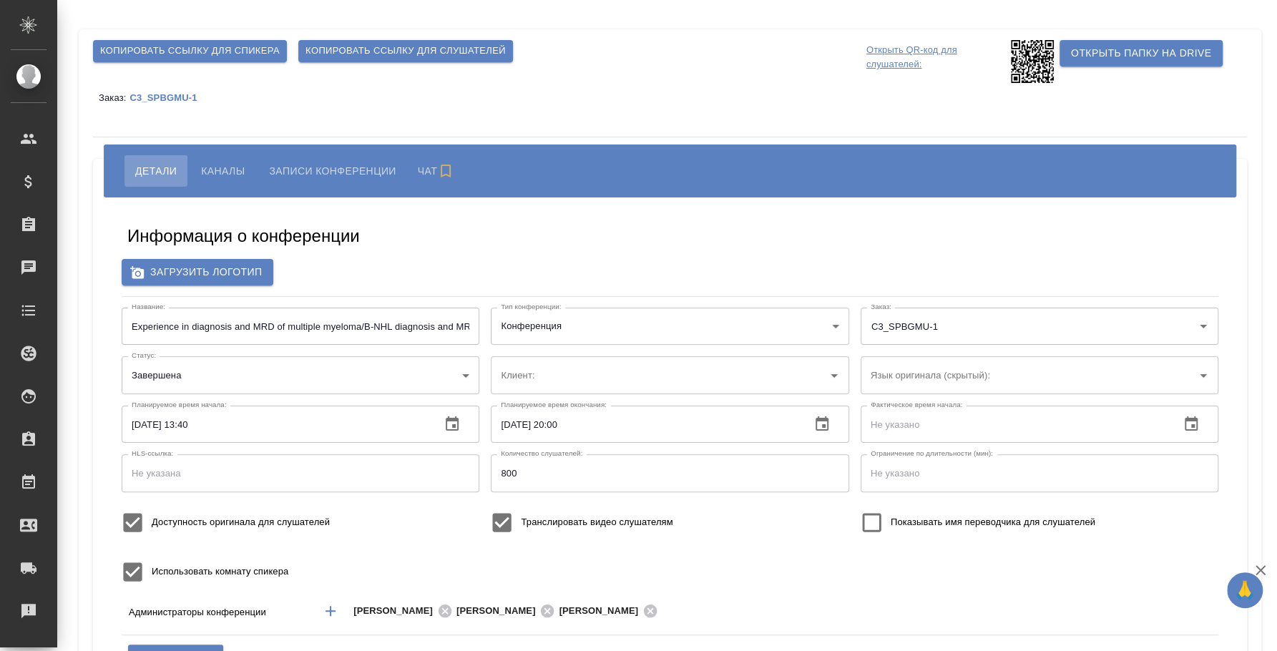
type input "ЛКИиМД ЦЛД СПбГМУ им.акад. [PERSON_NAME]"
type input "400"
click at [344, 319] on input "Experience in diagnosis and MRD of multiple myeloma/В-NHL diagnosis and MRD - […" at bounding box center [301, 326] width 358 height 37
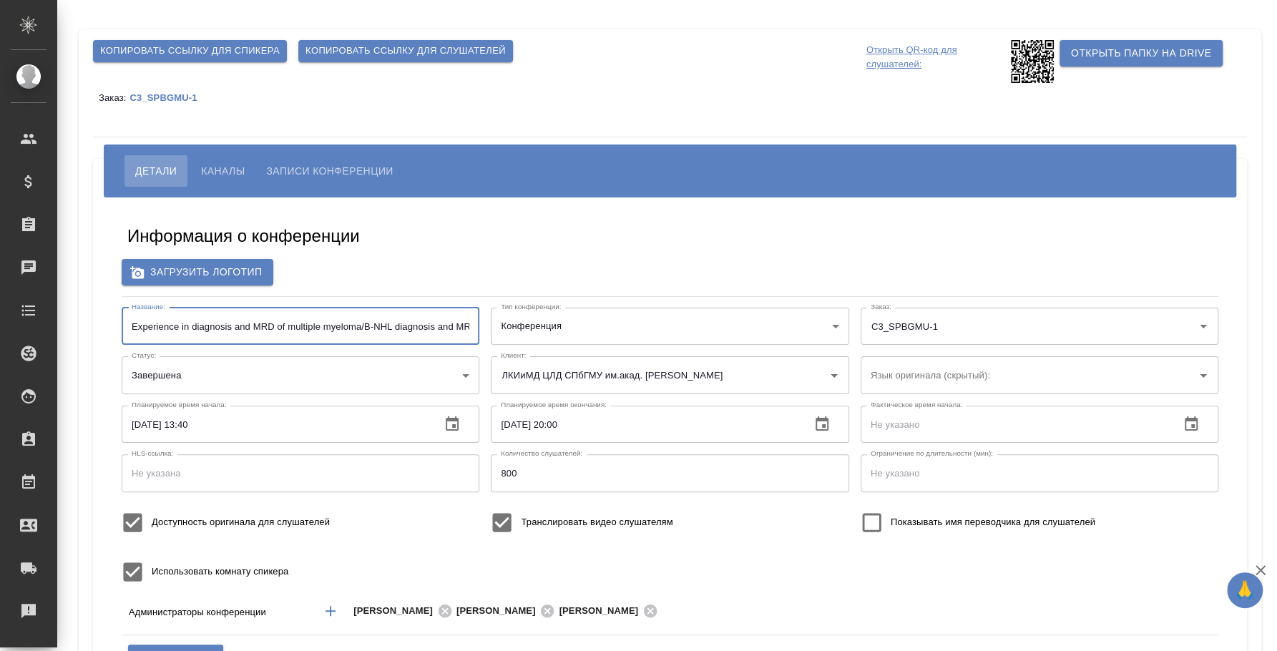
click at [344, 319] on input "Experience in diagnosis and MRD of multiple myeloma/В-NHL diagnosis and MRD - […" at bounding box center [301, 326] width 358 height 37
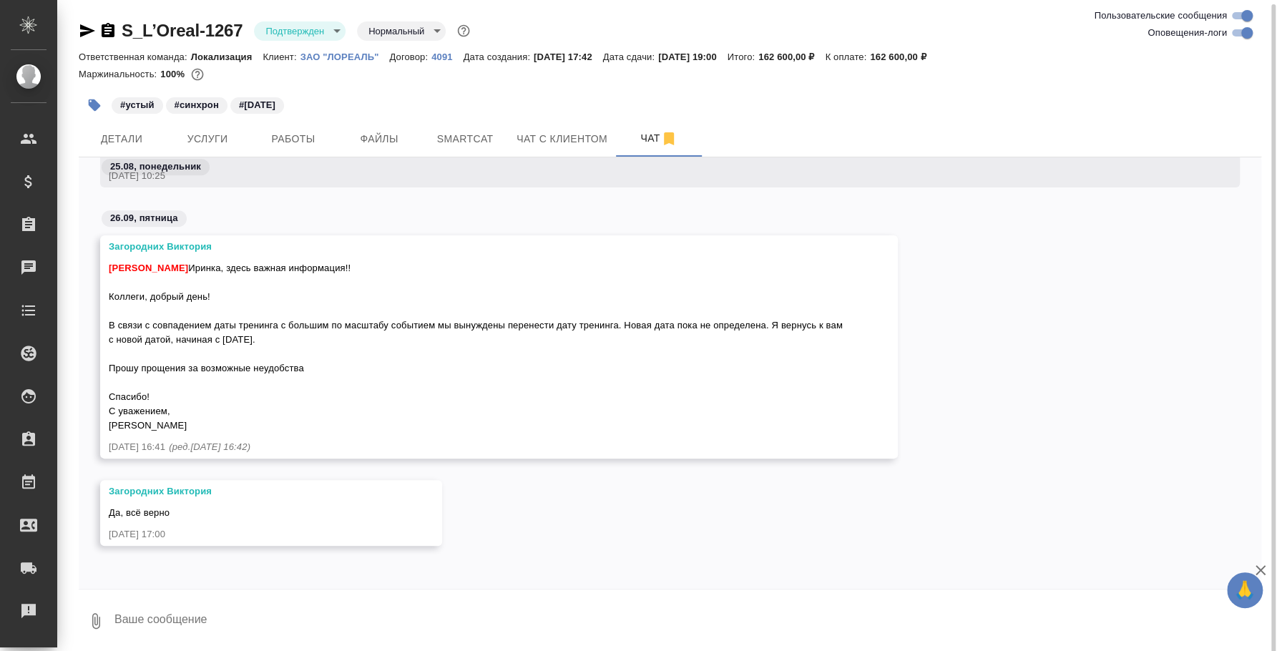
scroll to position [2, 0]
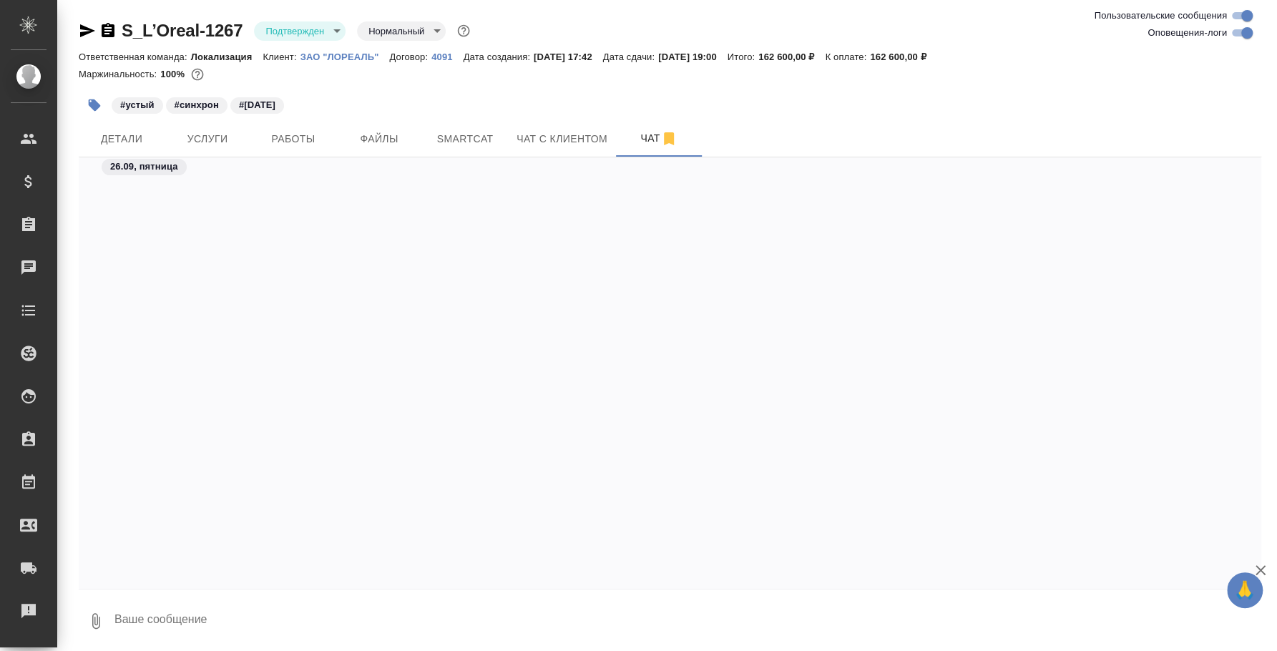
scroll to position [6005, 0]
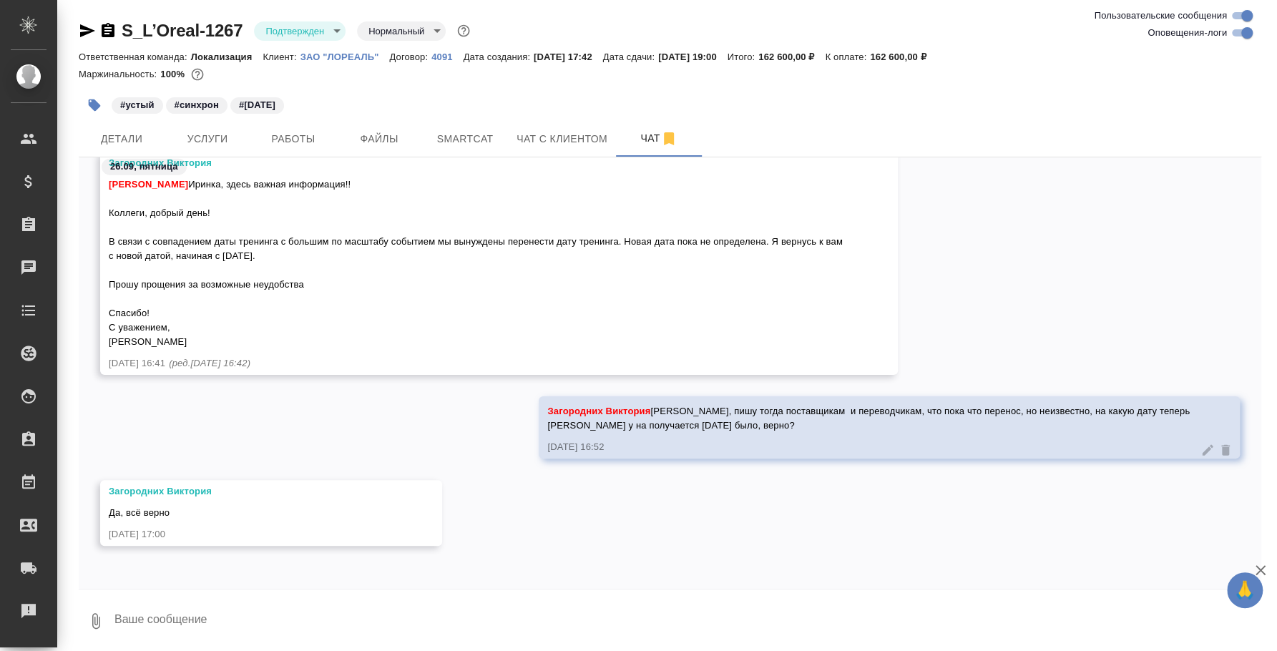
click at [298, 621] on textarea at bounding box center [687, 621] width 1149 height 49
paste textarea "Очень жаль, что клиент сначала бронирует за три месяца, потом отменяет… буду им…"
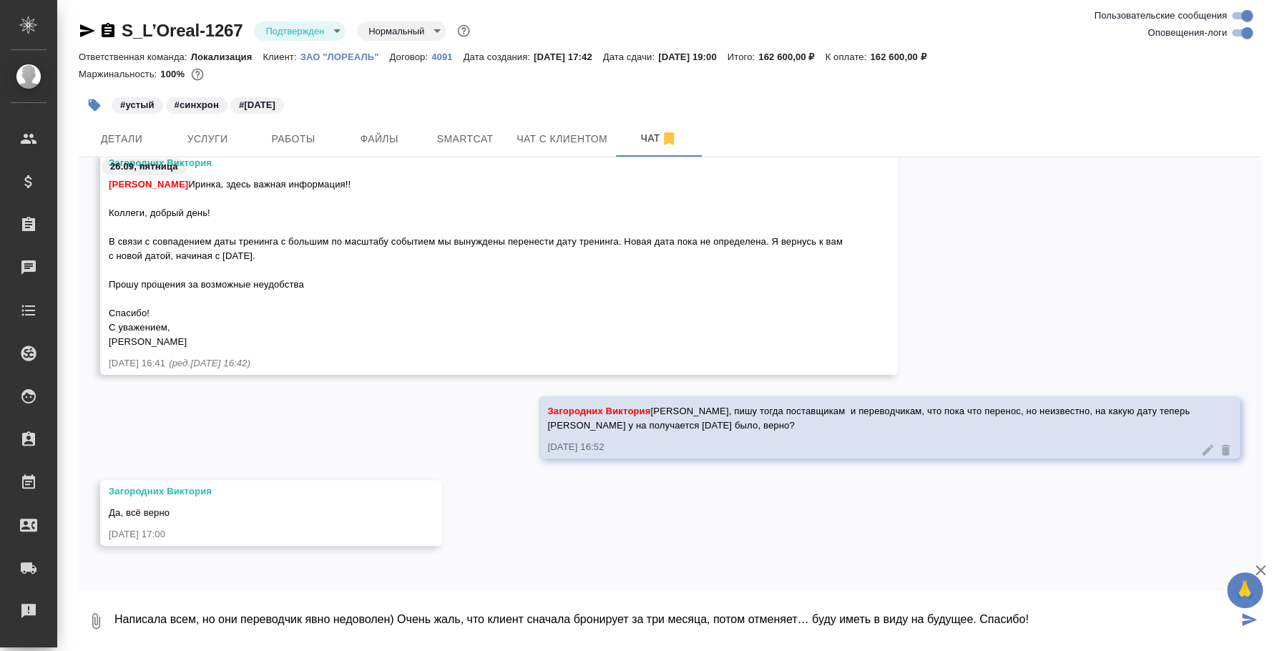
drag, startPoint x: 453, startPoint y: 615, endPoint x: 434, endPoint y: 620, distance: 19.3
click at [453, 616] on textarea "Написала всем, но они переводчик явно недоволен) Очень жаль, что клиент сначала…" at bounding box center [675, 621] width 1125 height 49
click at [396, 621] on textarea "Написала всем, но они переводчик явно недоволен) Очень жаль, что клиент сначала…" at bounding box center [675, 621] width 1125 height 49
click at [1053, 614] on textarea "Написала всем, но они переводчик явно недоволен) "Очень жаль, что клиент сначал…" at bounding box center [675, 621] width 1125 height 49
type textarea "Написала всем, но они переводчик явно недоволен) "Очень жаль, что клиент сначал…"
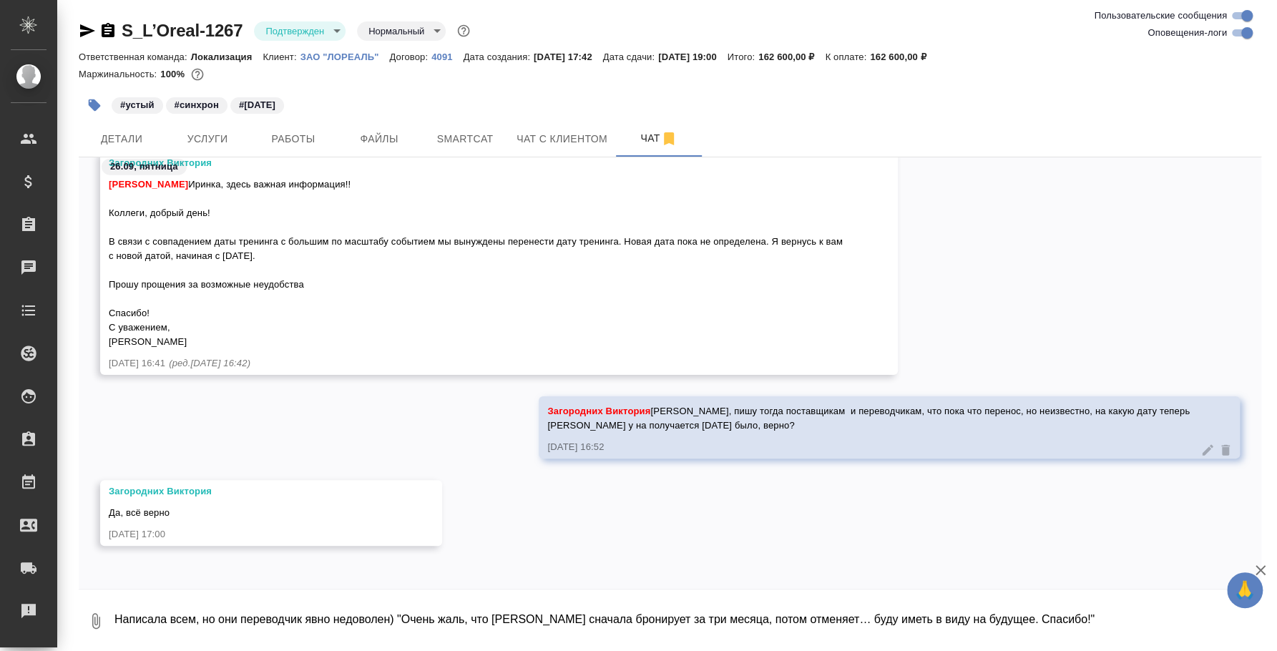
scroll to position [6089, 0]
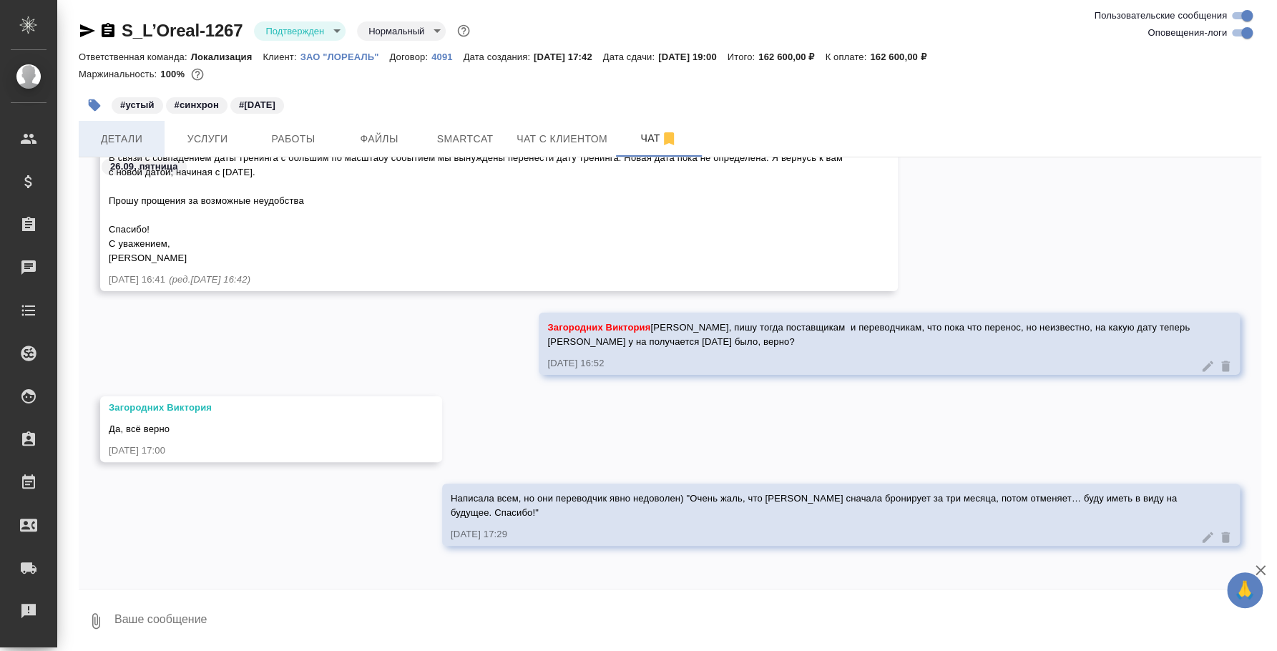
click at [115, 141] on span "Детали" at bounding box center [121, 139] width 69 height 18
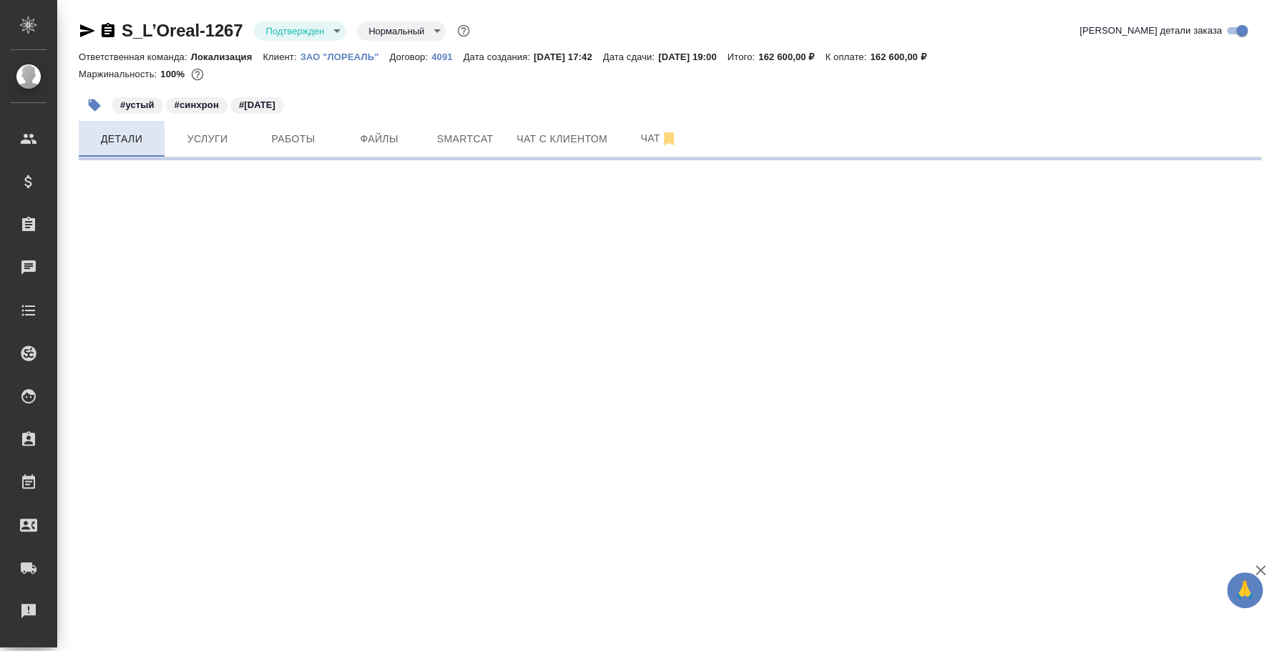
select select "RU"
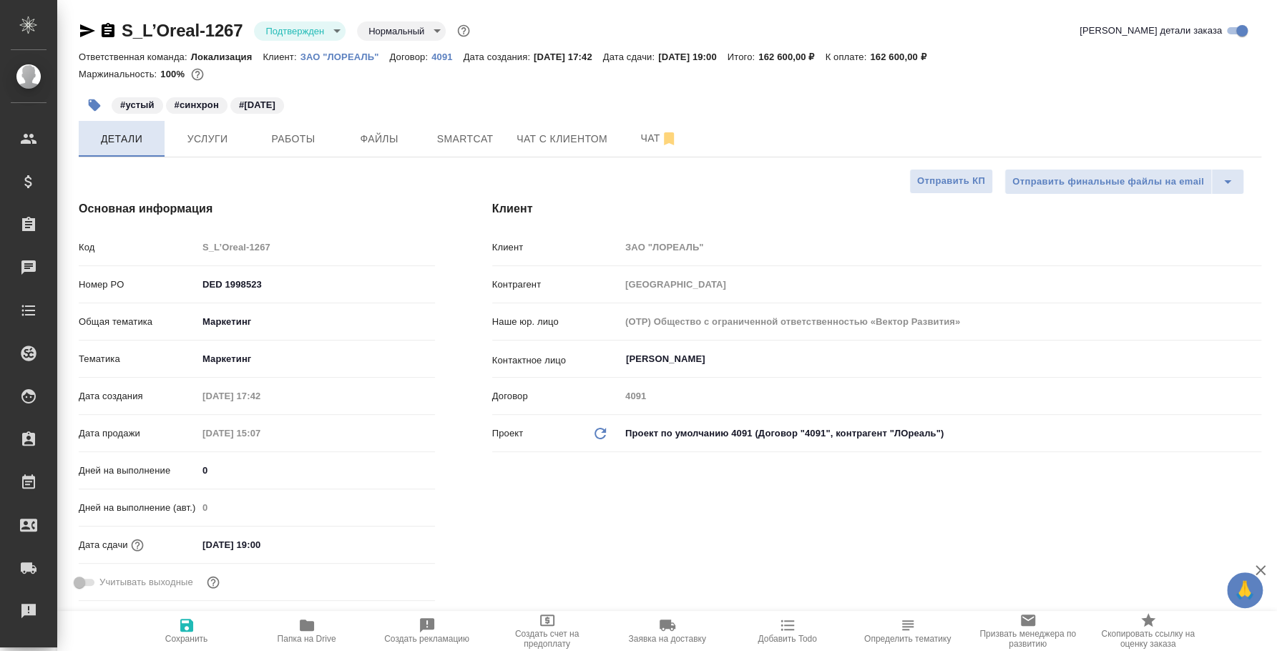
type textarea "x"
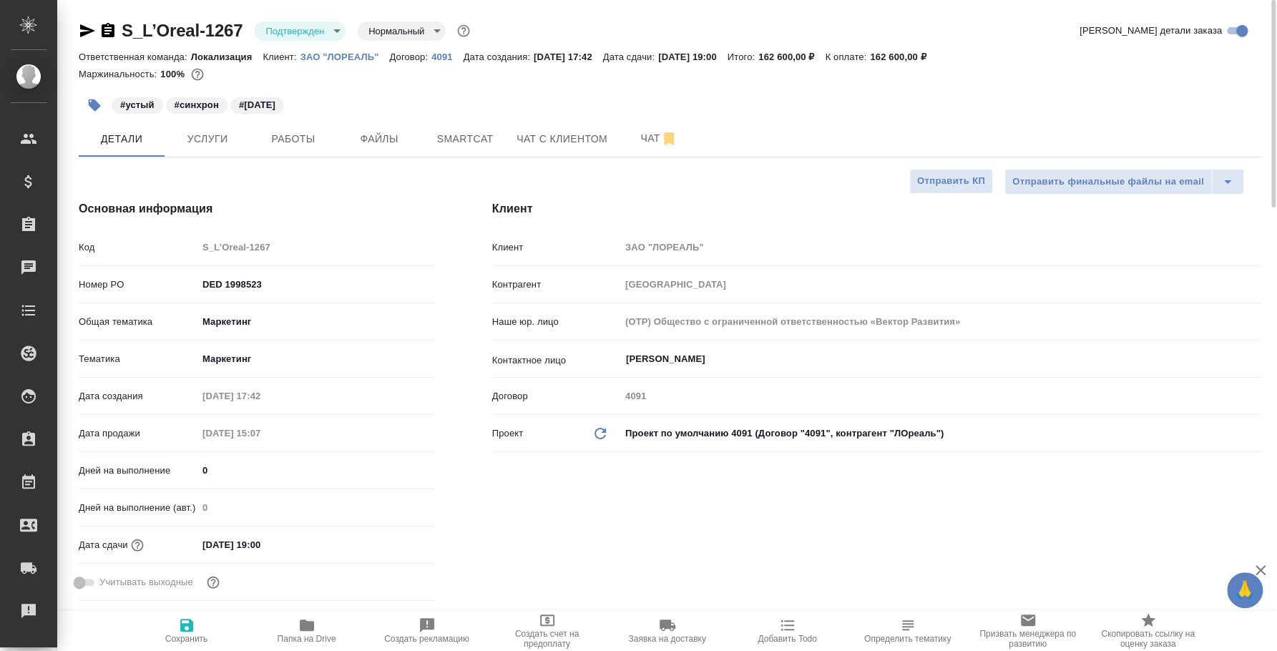
type textarea "x"
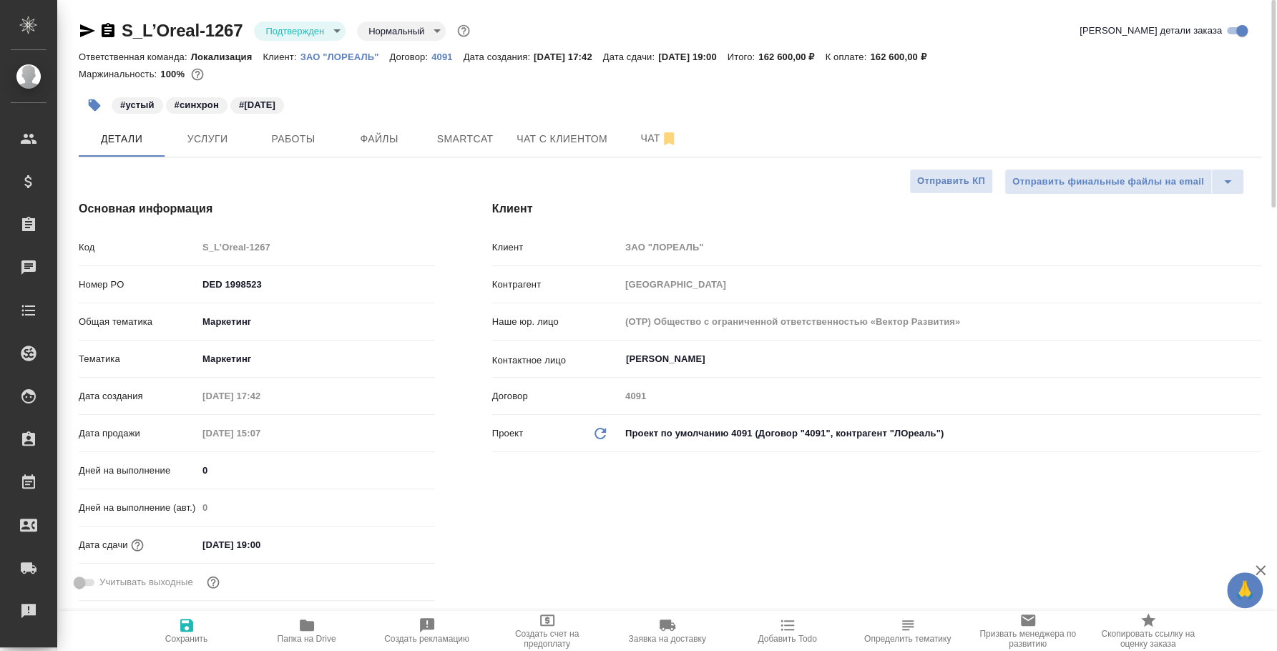
type textarea "x"
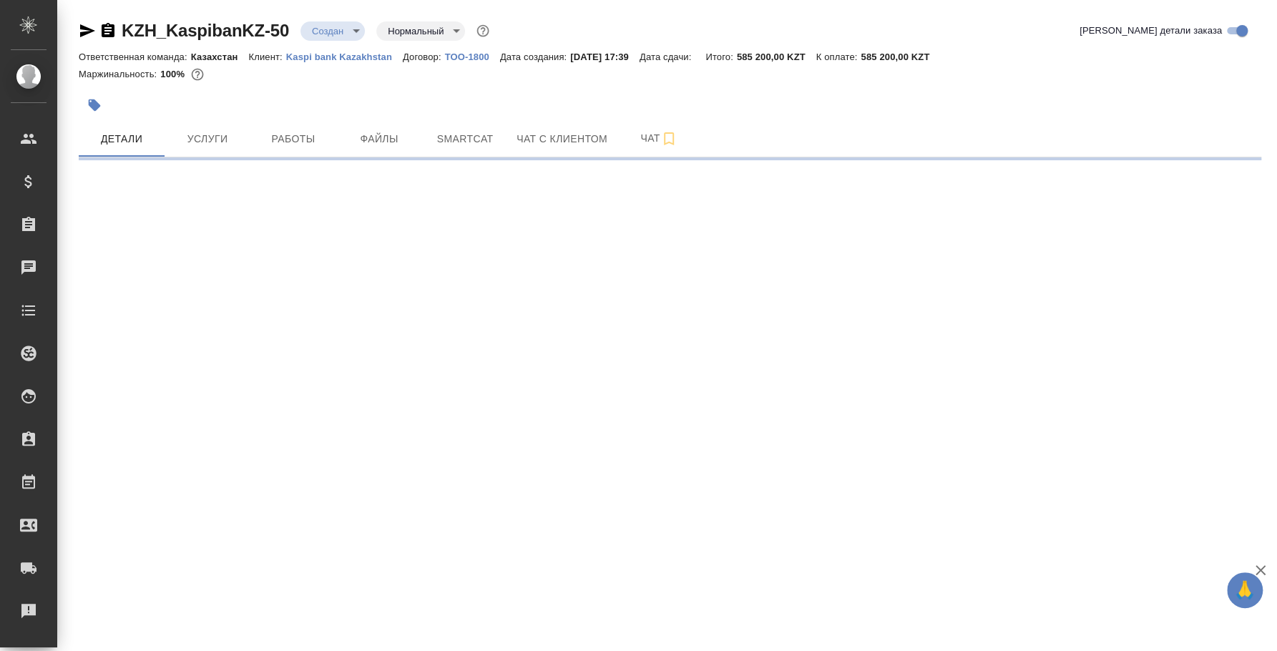
select select "RU"
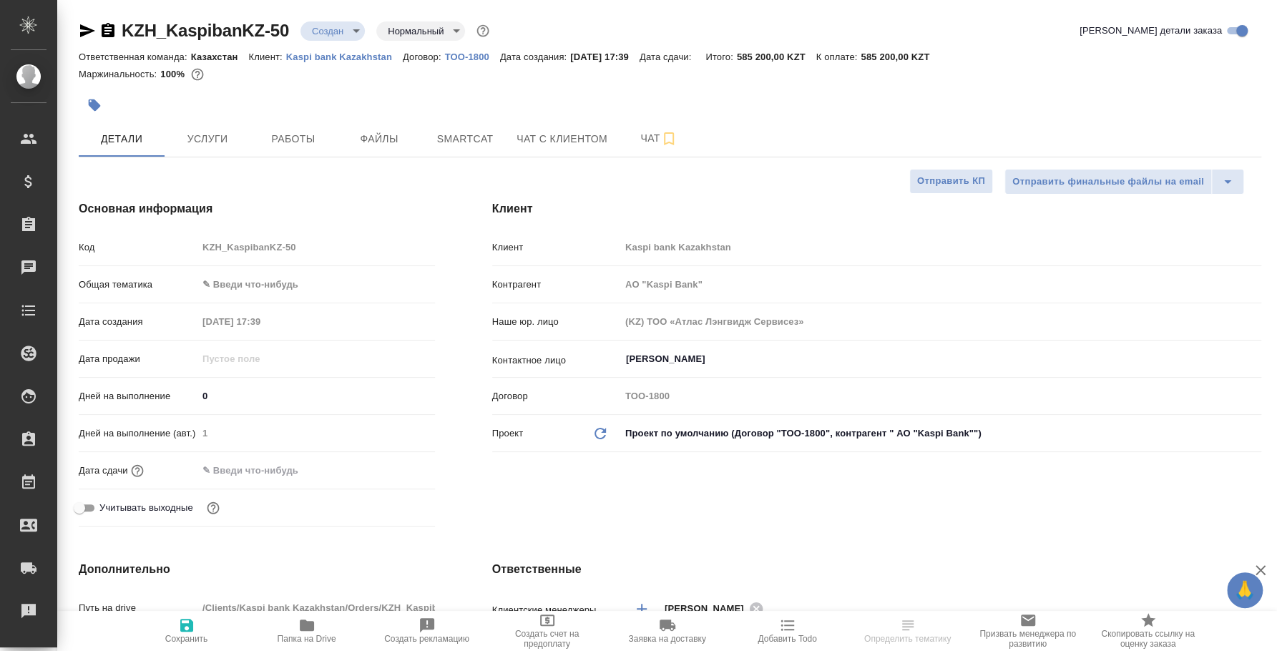
type textarea "x"
type input "АО "Kaspi Bank""
type textarea "x"
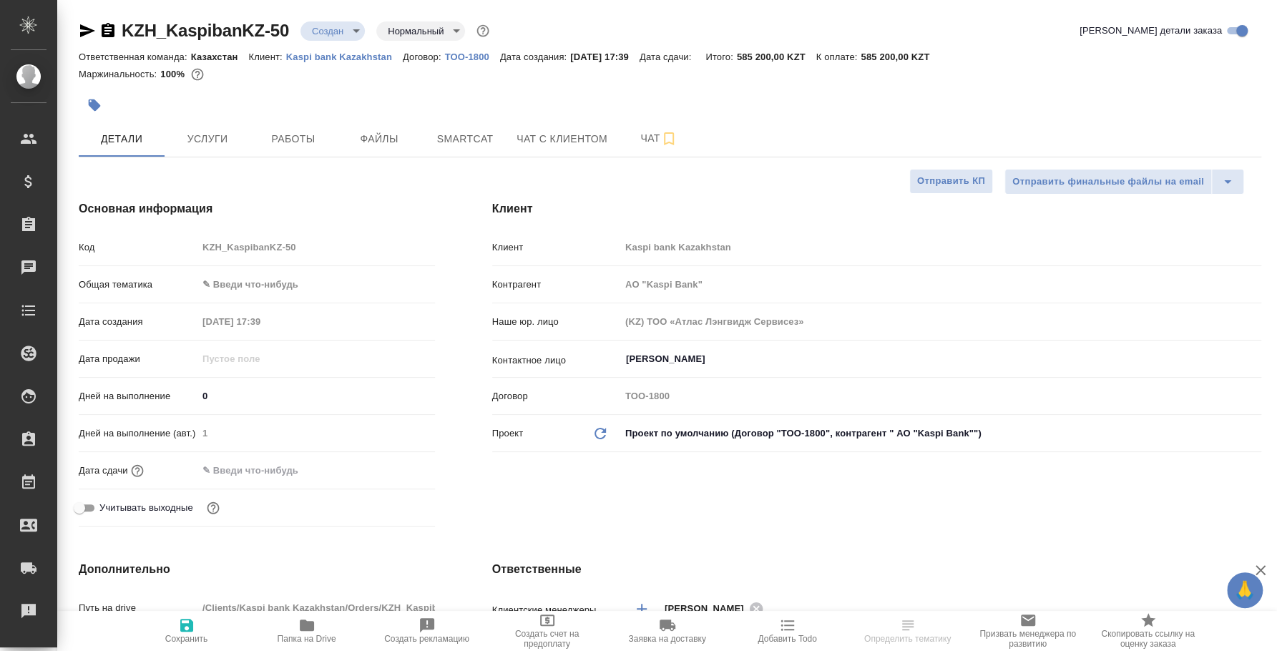
type textarea "x"
type input "АО "Kaspi Bank""
type textarea "x"
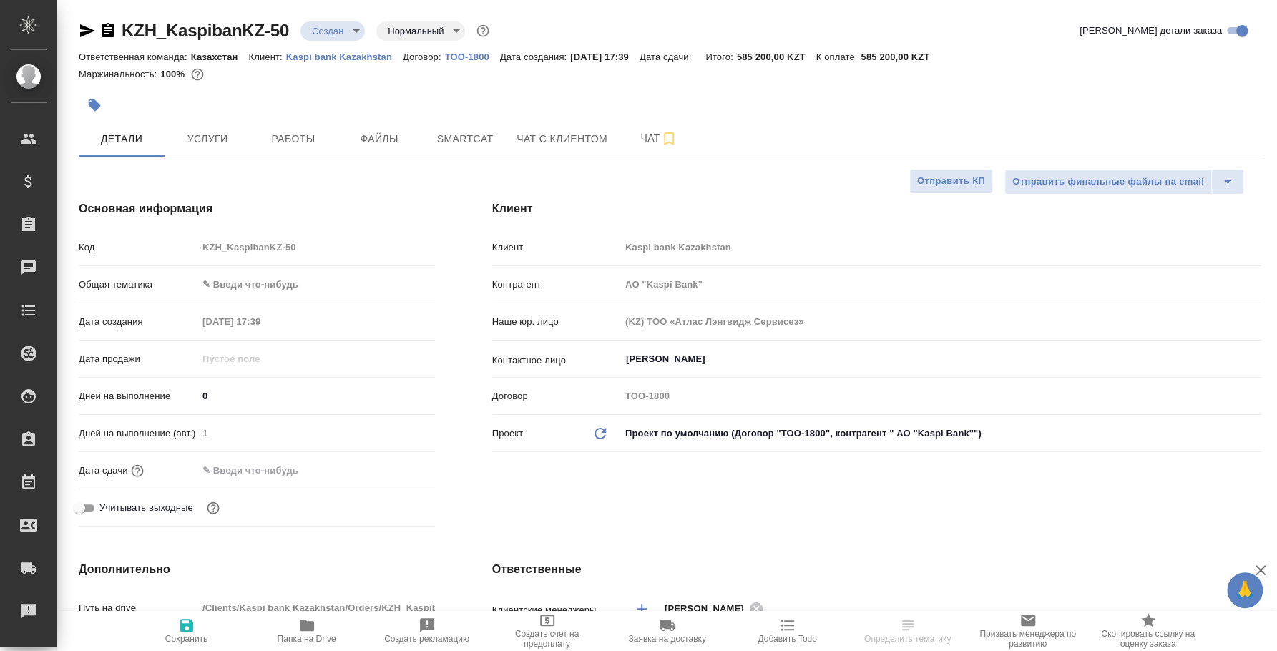
type textarea "x"
select select "RU"
type textarea "x"
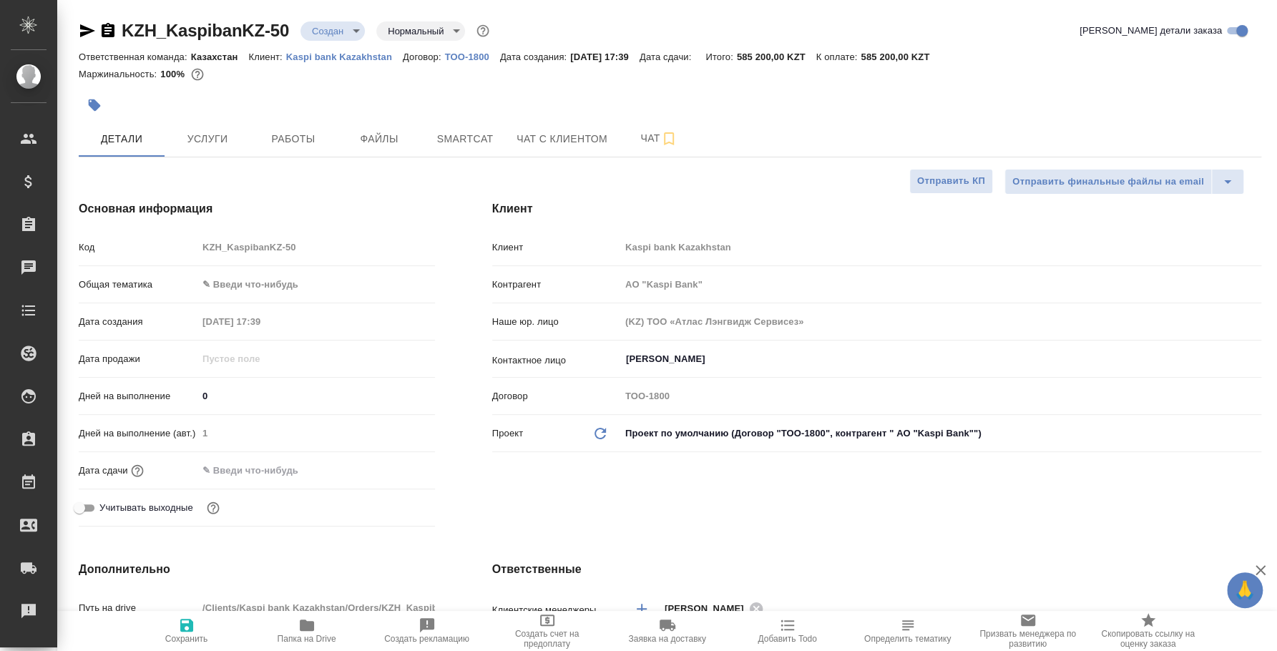
type input "АО "Kaspi Bank""
type textarea "x"
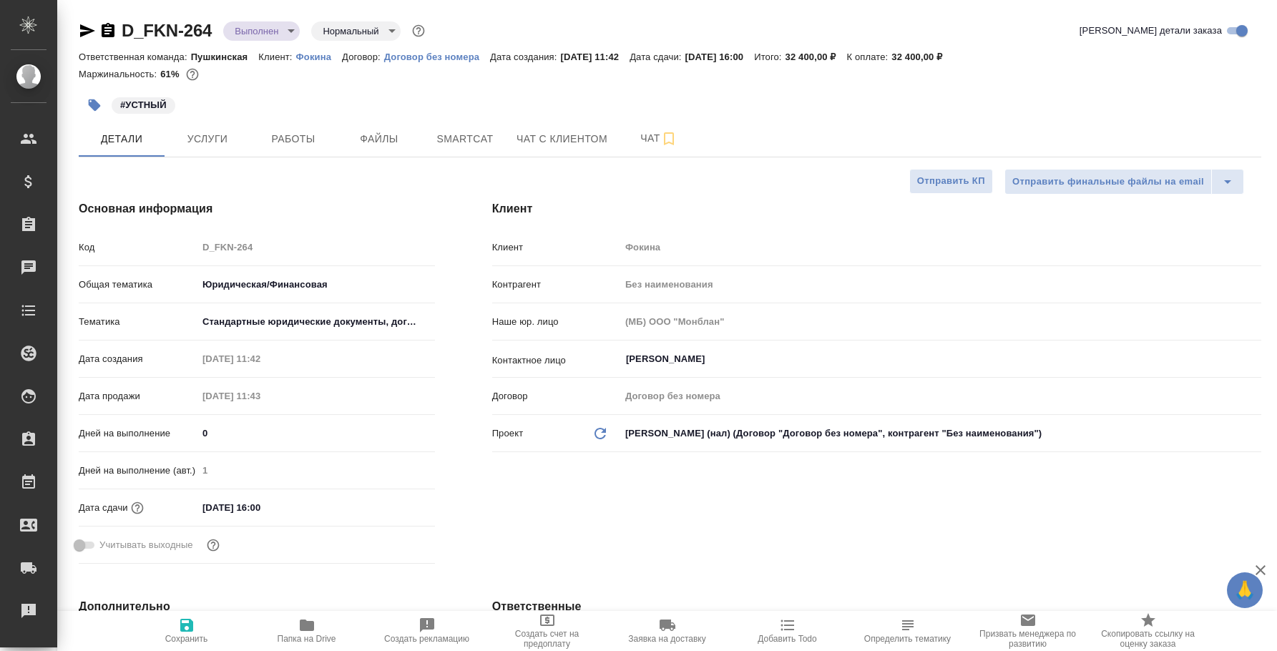
select select "RU"
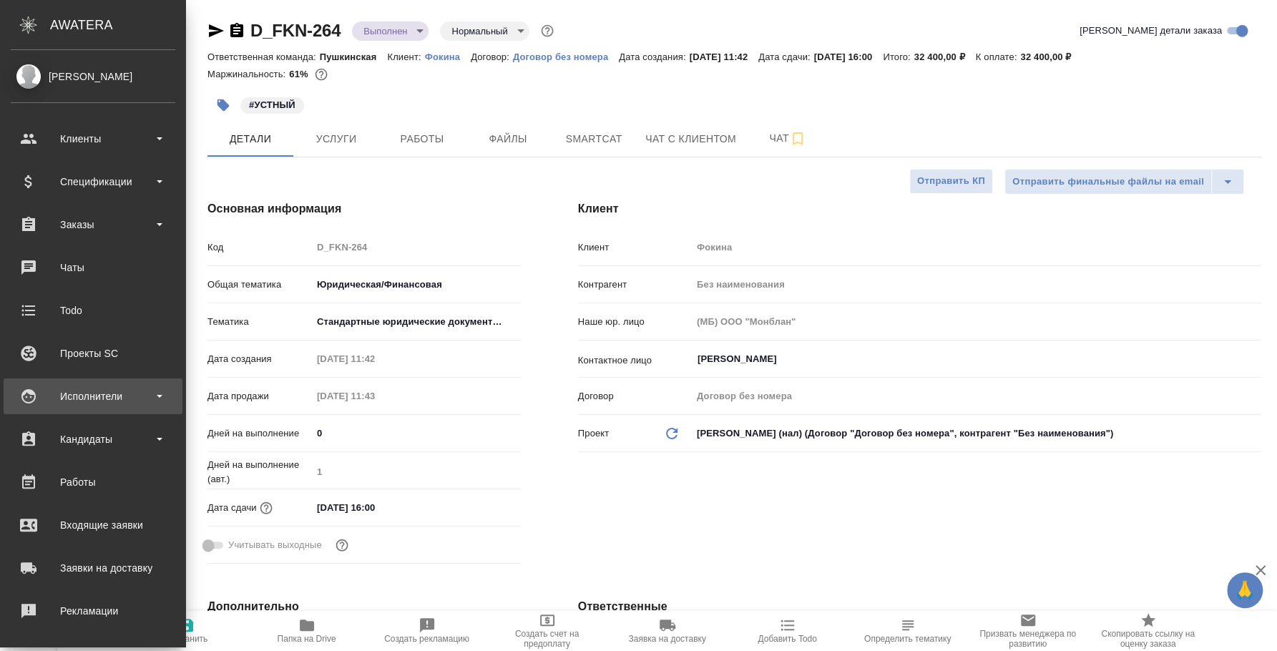
click at [84, 391] on div "Исполнители" at bounding box center [93, 396] width 165 height 21
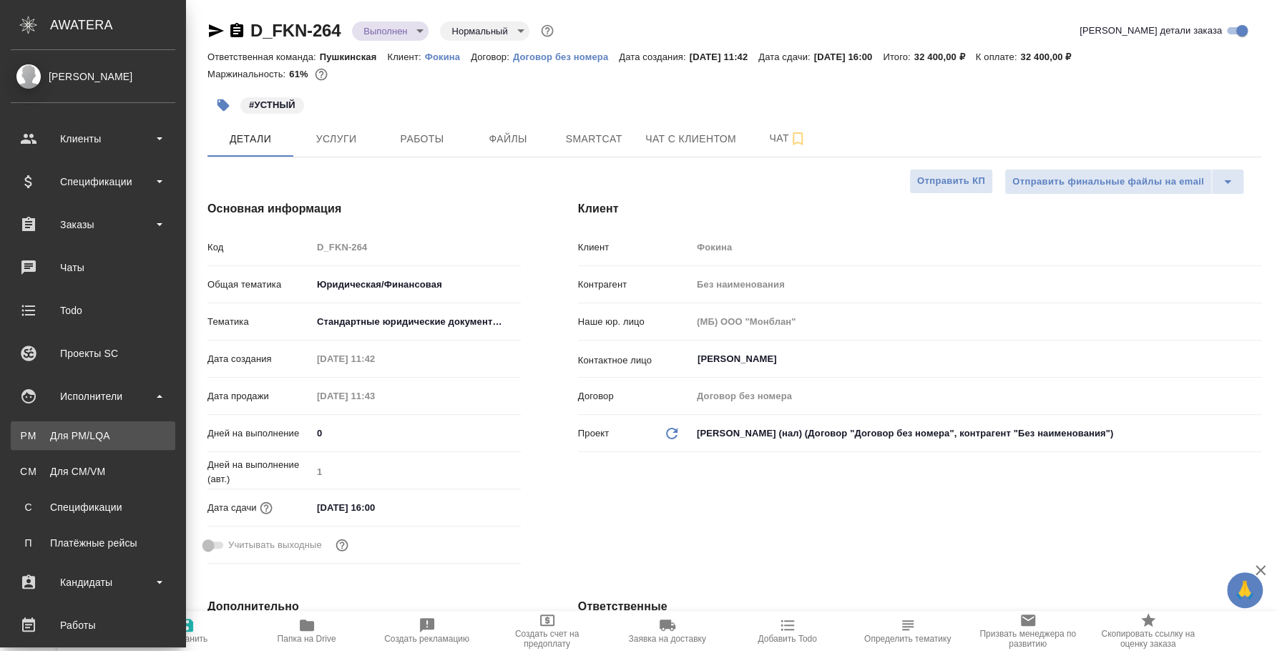
click at [94, 429] on div "Для PM/LQA" at bounding box center [93, 436] width 150 height 14
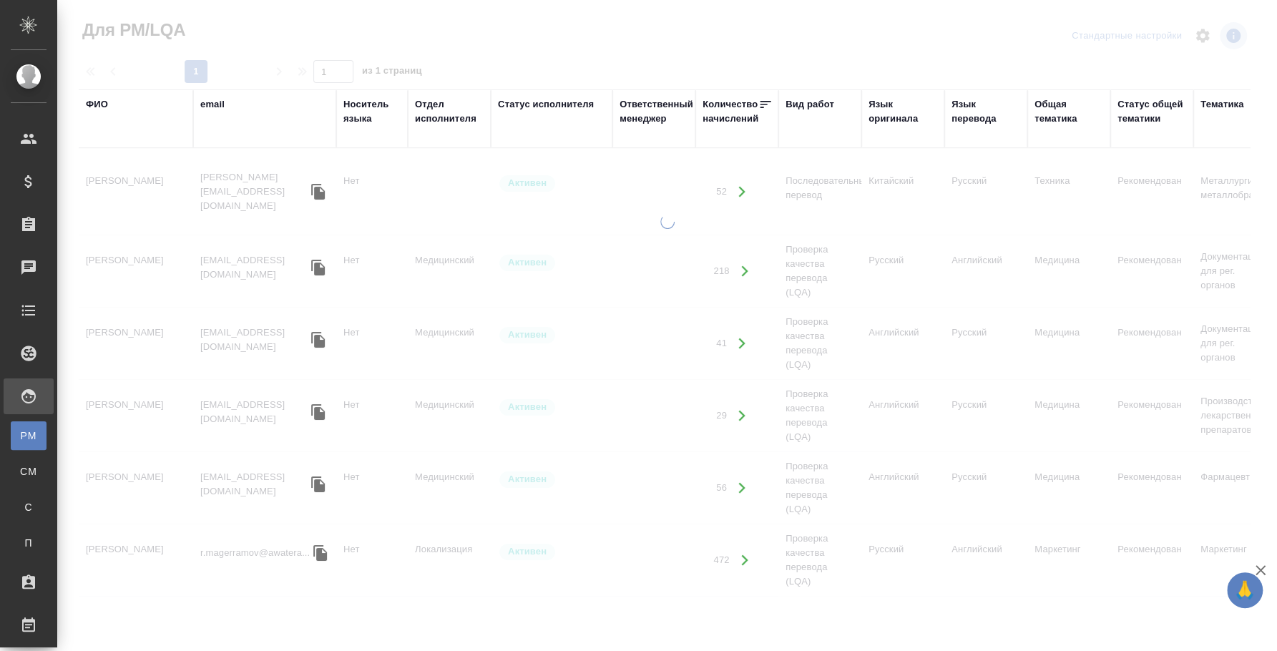
click at [101, 101] on div "ФИО" at bounding box center [97, 104] width 22 height 14
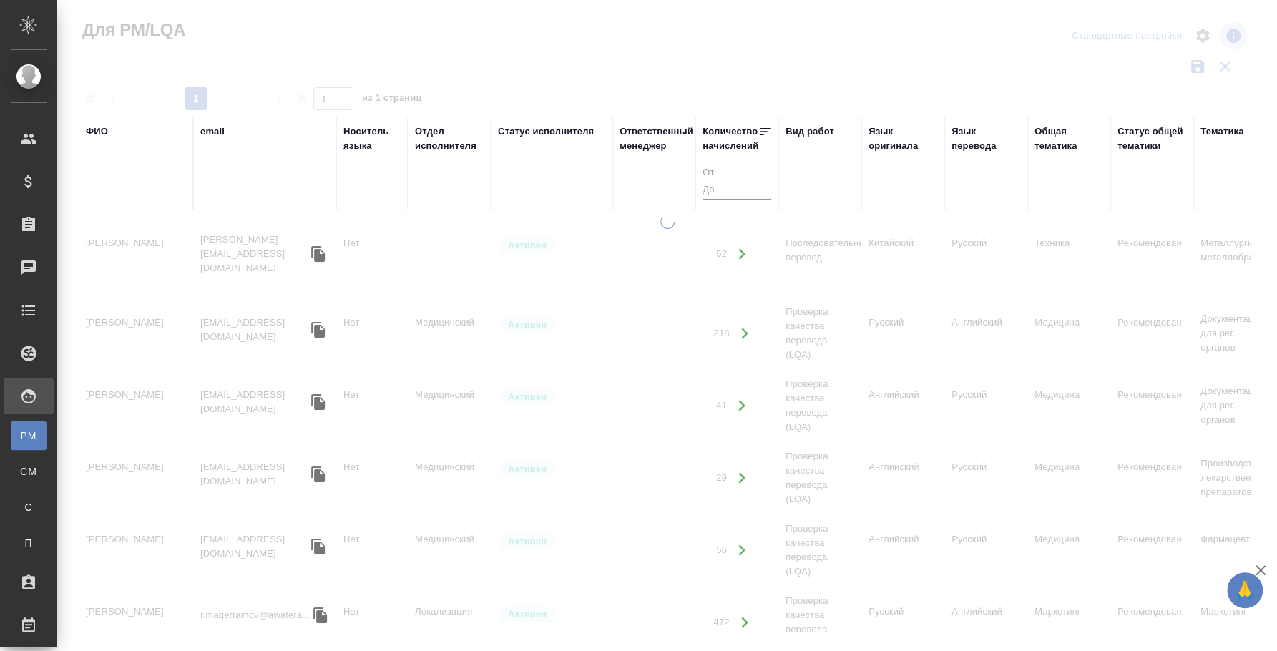
click at [114, 185] on input "text" at bounding box center [136, 184] width 100 height 18
type input "алексеева"
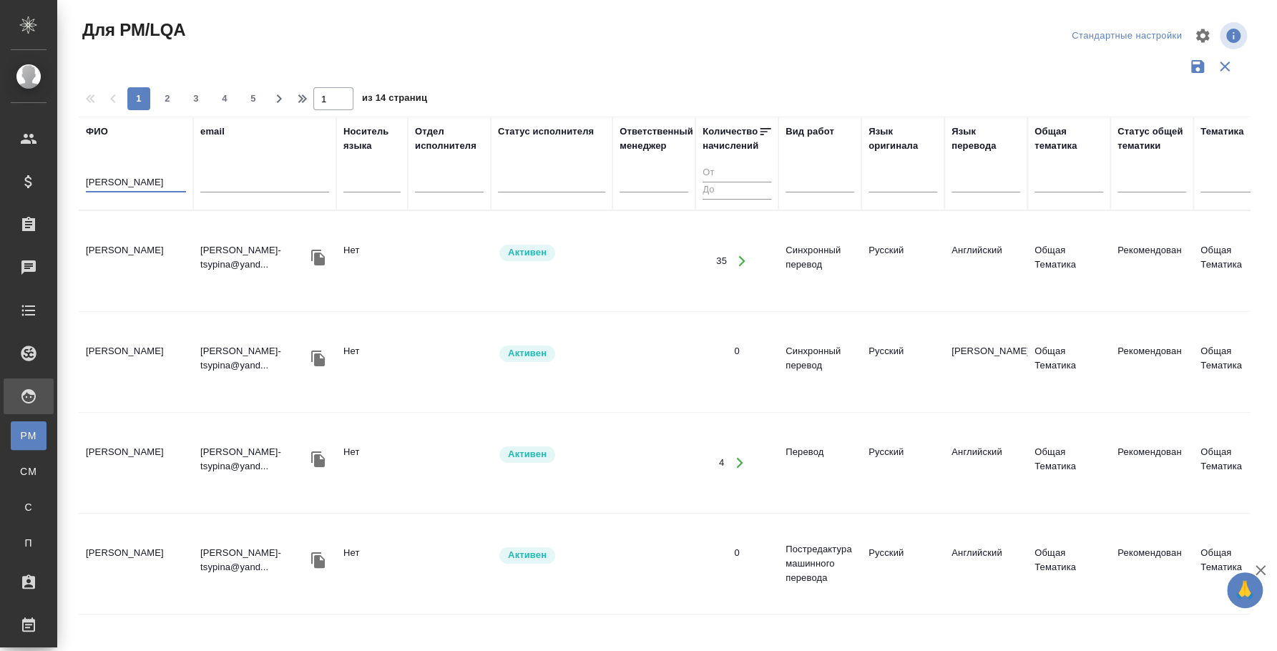
click at [144, 236] on td "Алексеева Наталья Леонидовна" at bounding box center [136, 261] width 115 height 50
click at [144, 236] on td "[PERSON_NAME]" at bounding box center [136, 261] width 115 height 50
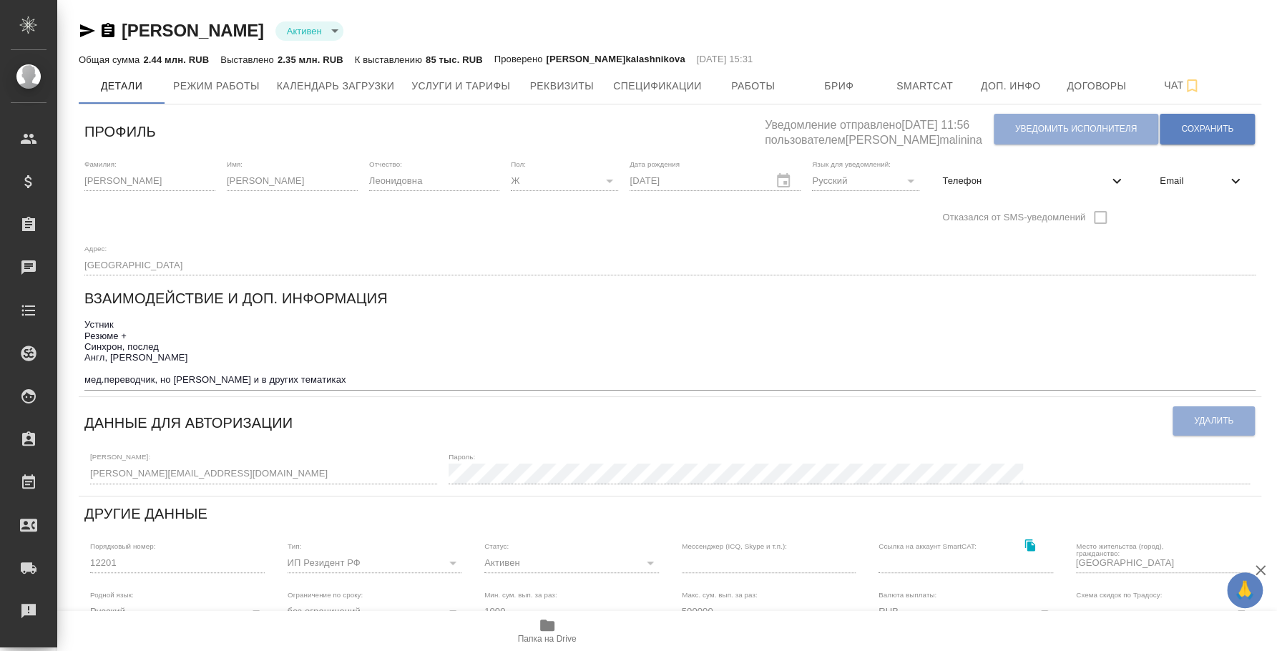
click at [88, 24] on icon "button" at bounding box center [87, 30] width 17 height 17
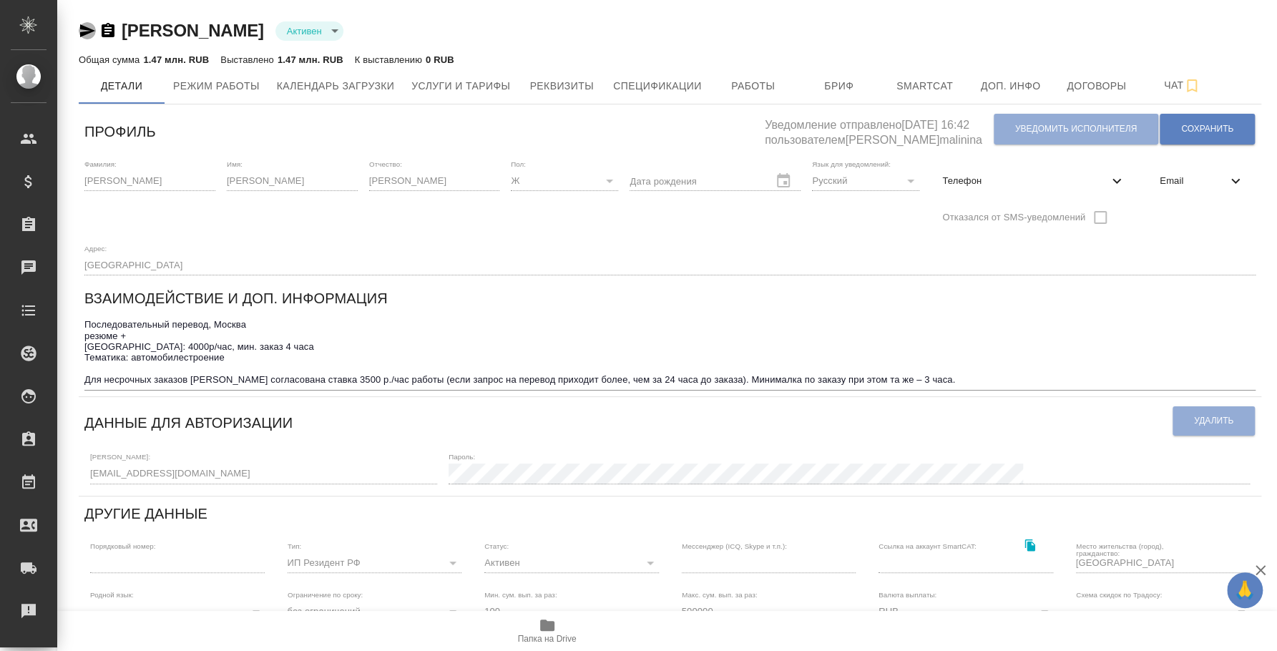
click at [80, 34] on icon "button" at bounding box center [87, 30] width 15 height 13
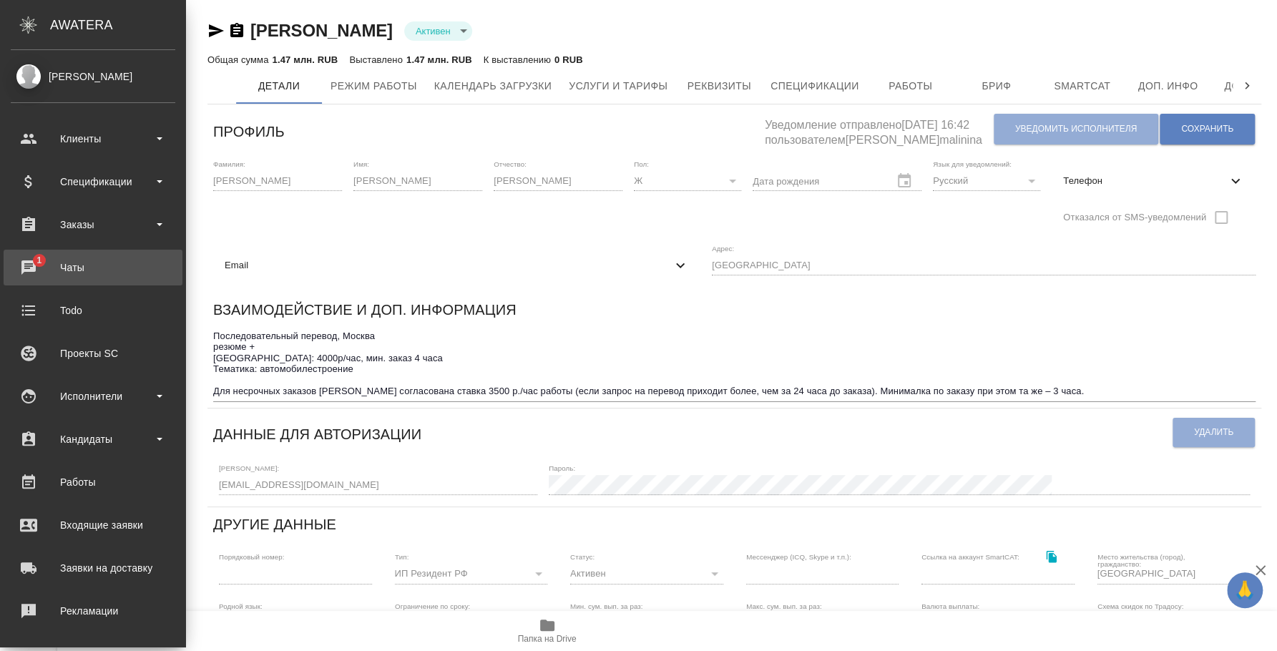
click at [42, 253] on span "1" at bounding box center [39, 260] width 22 height 14
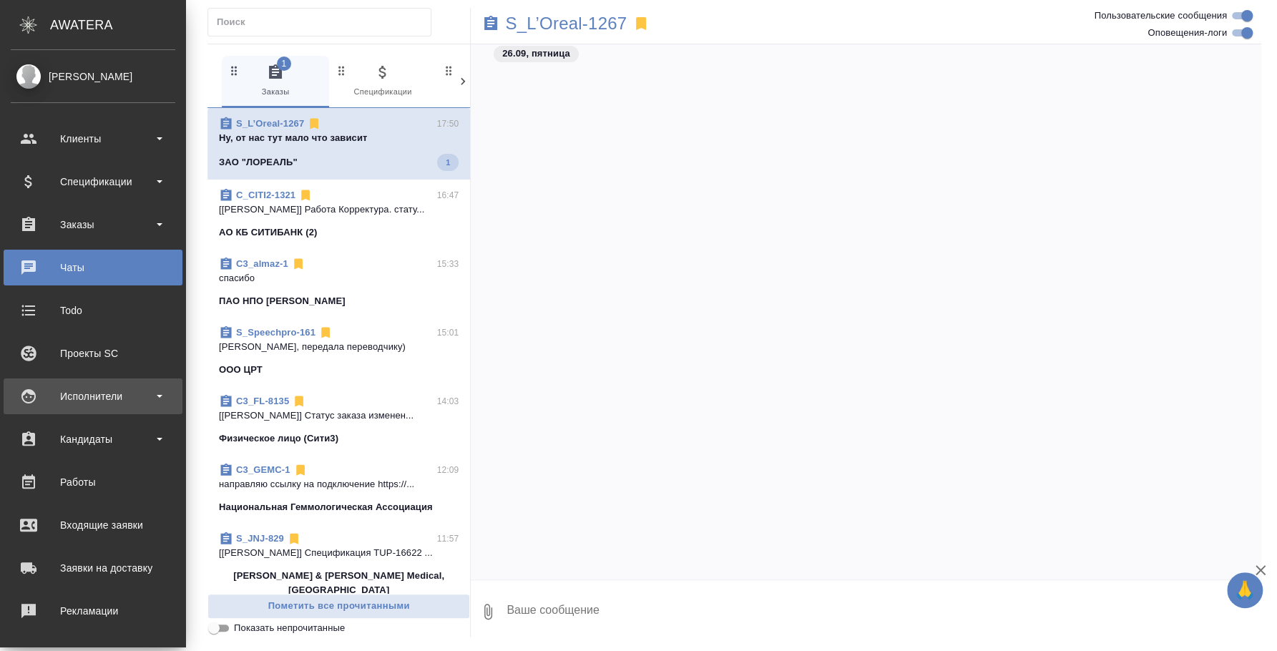
scroll to position [5357, 0]
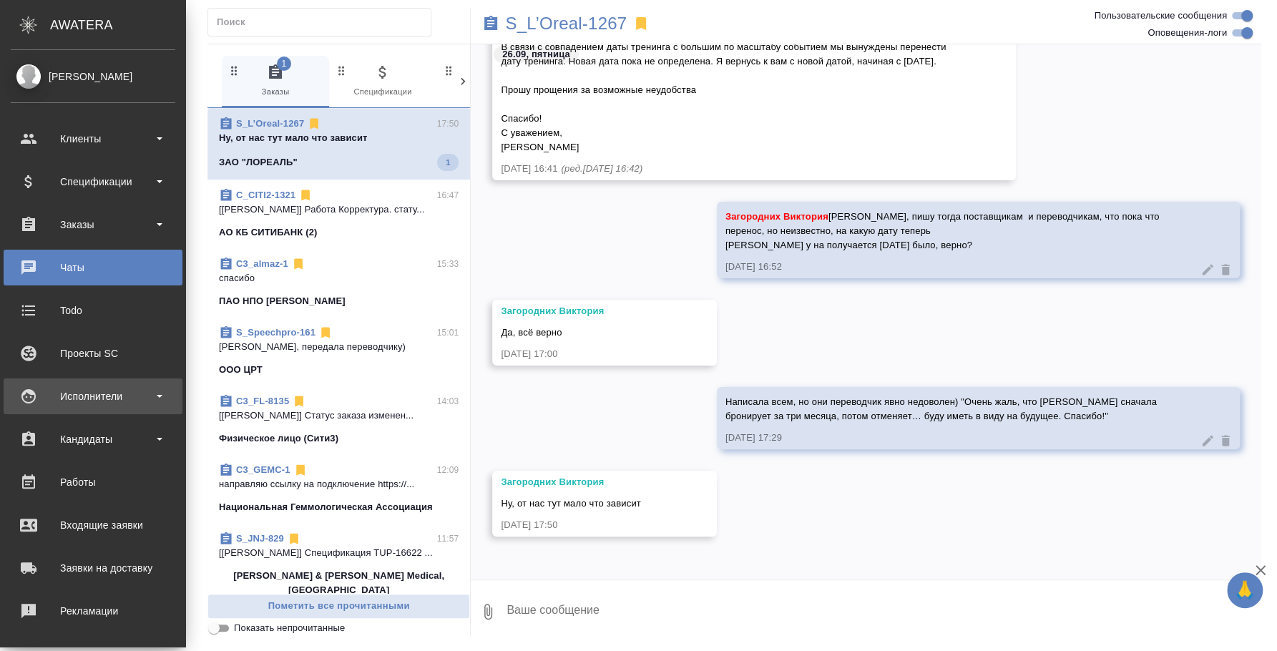
click at [59, 399] on div "Исполнители" at bounding box center [93, 396] width 165 height 21
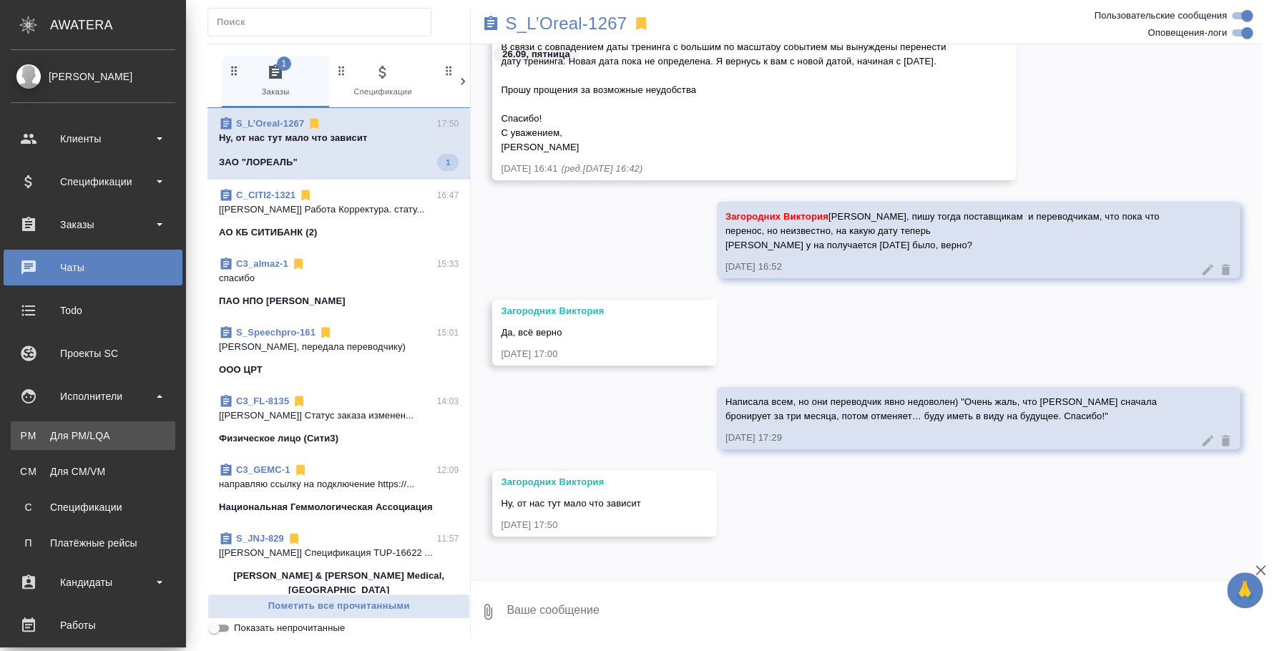
click at [57, 438] on div "Для PM/LQA" at bounding box center [93, 436] width 150 height 14
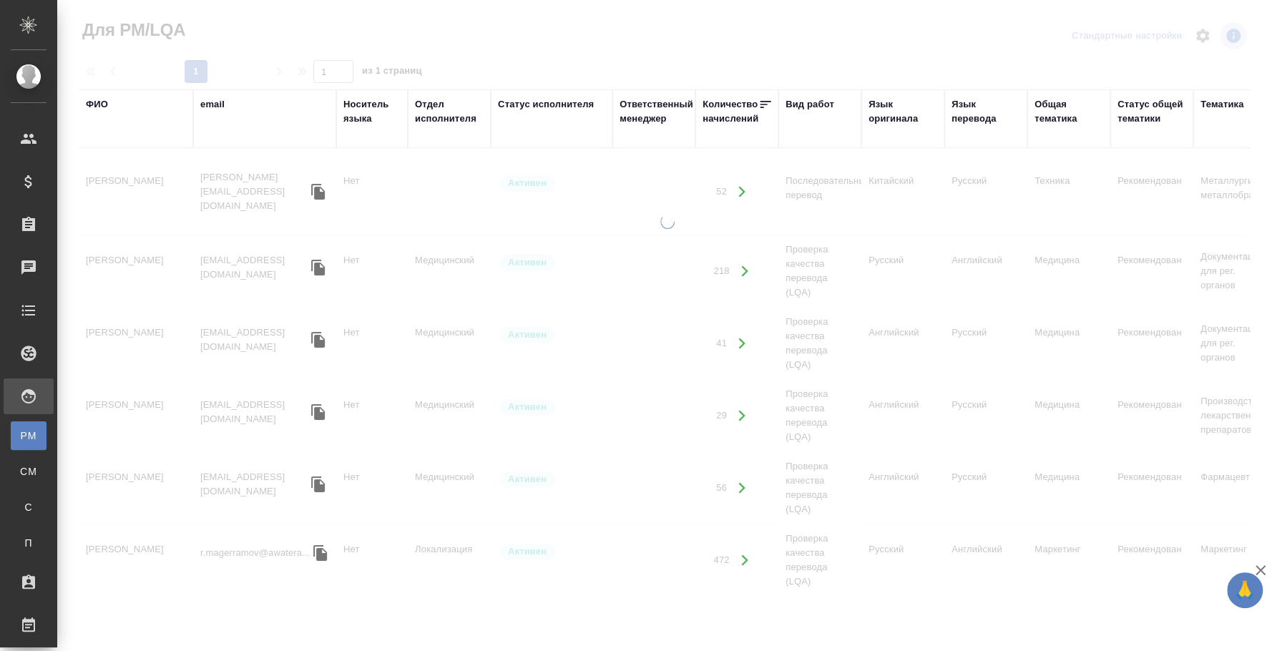
click at [93, 99] on div "ФИО" at bounding box center [97, 104] width 22 height 14
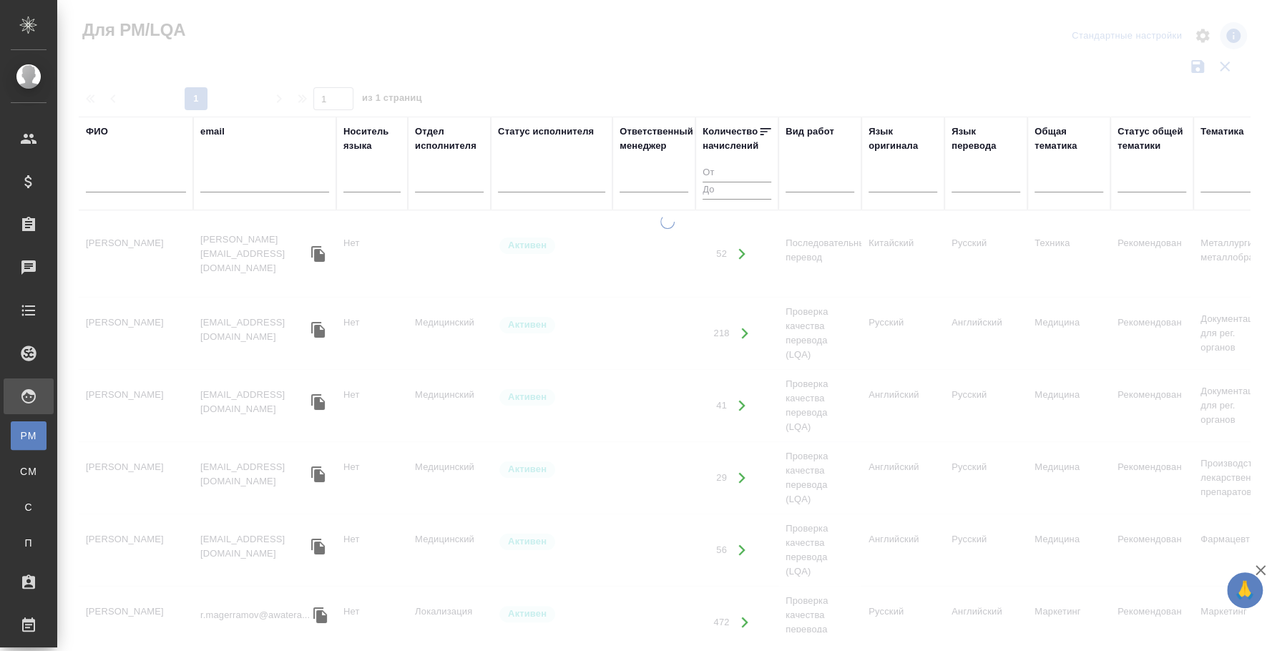
click at [101, 180] on input "text" at bounding box center [136, 184] width 100 height 18
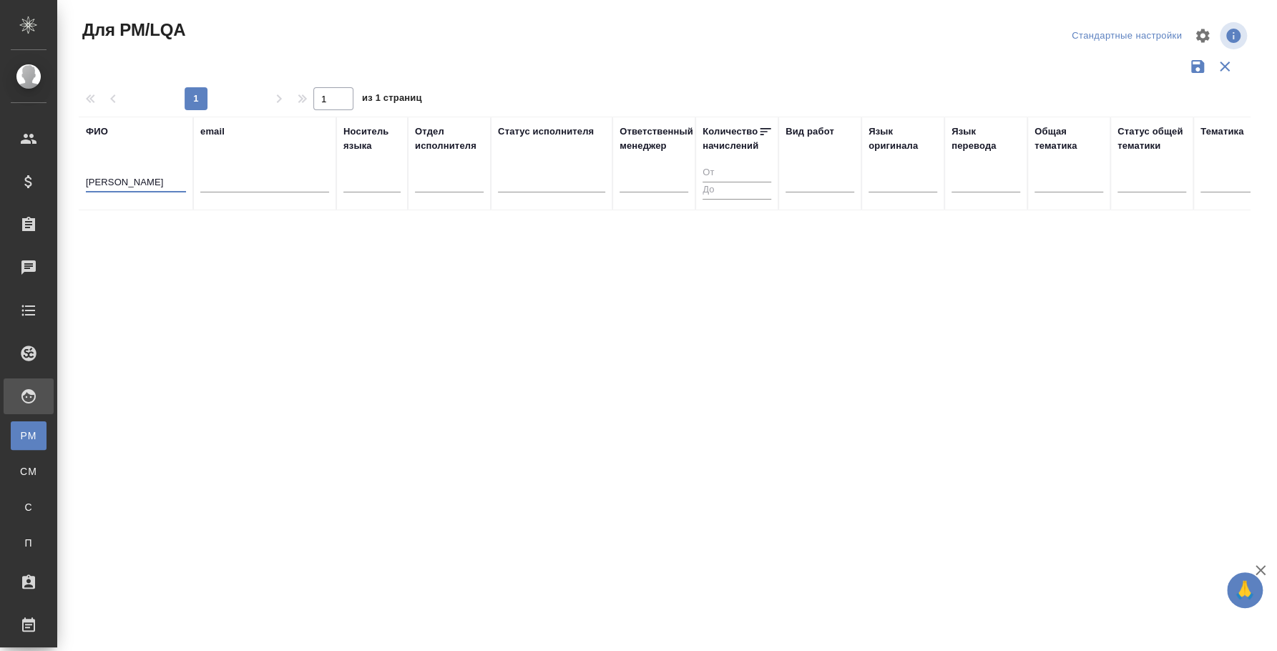
drag, startPoint x: 111, startPoint y: 184, endPoint x: 216, endPoint y: 182, distance: 105.2
click at [216, 182] on tr "ФИО голуб владимир email Носитель языка Отдел исполнителя Статус исполнителя От…" at bounding box center [1217, 164] width 2276 height 94
type input "голуб"
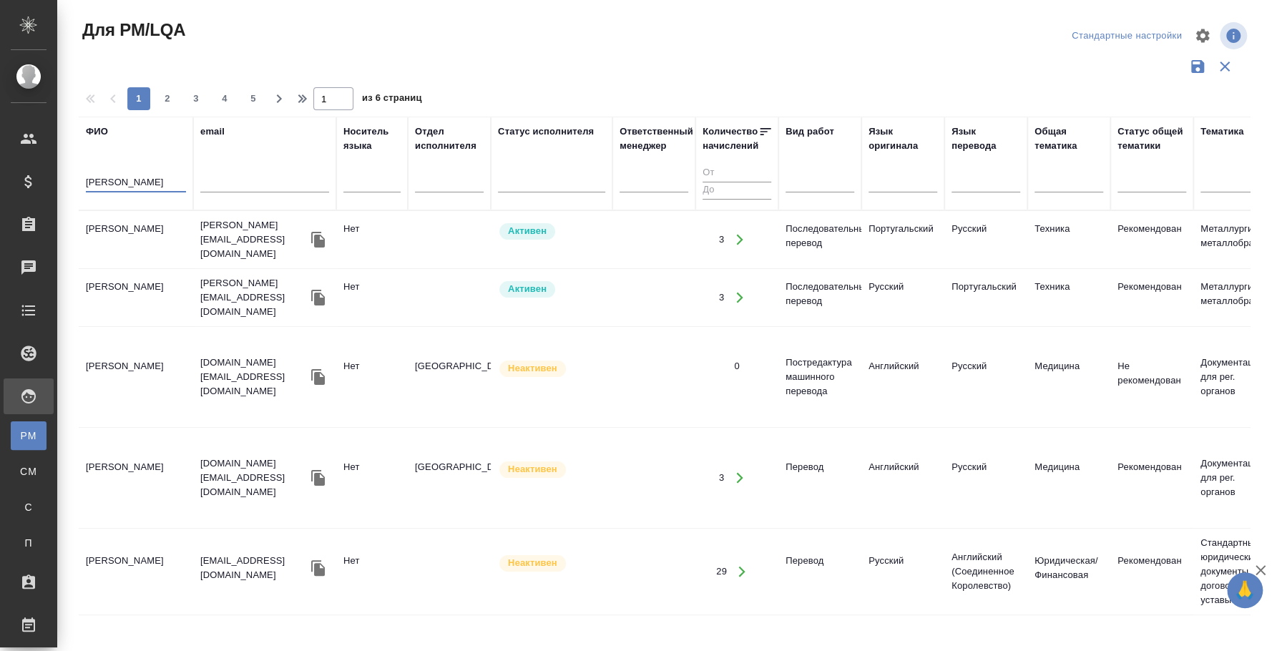
click at [117, 547] on td "[PERSON_NAME]" at bounding box center [136, 572] width 115 height 50
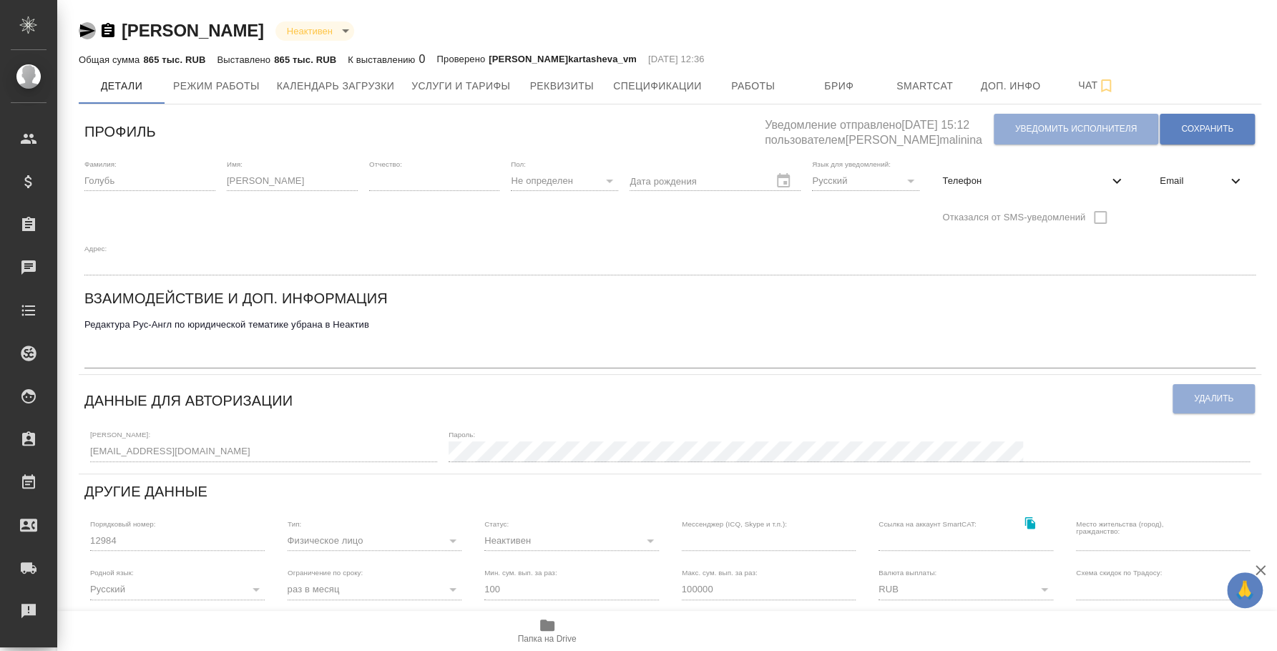
click at [88, 37] on icon "button" at bounding box center [87, 30] width 17 height 17
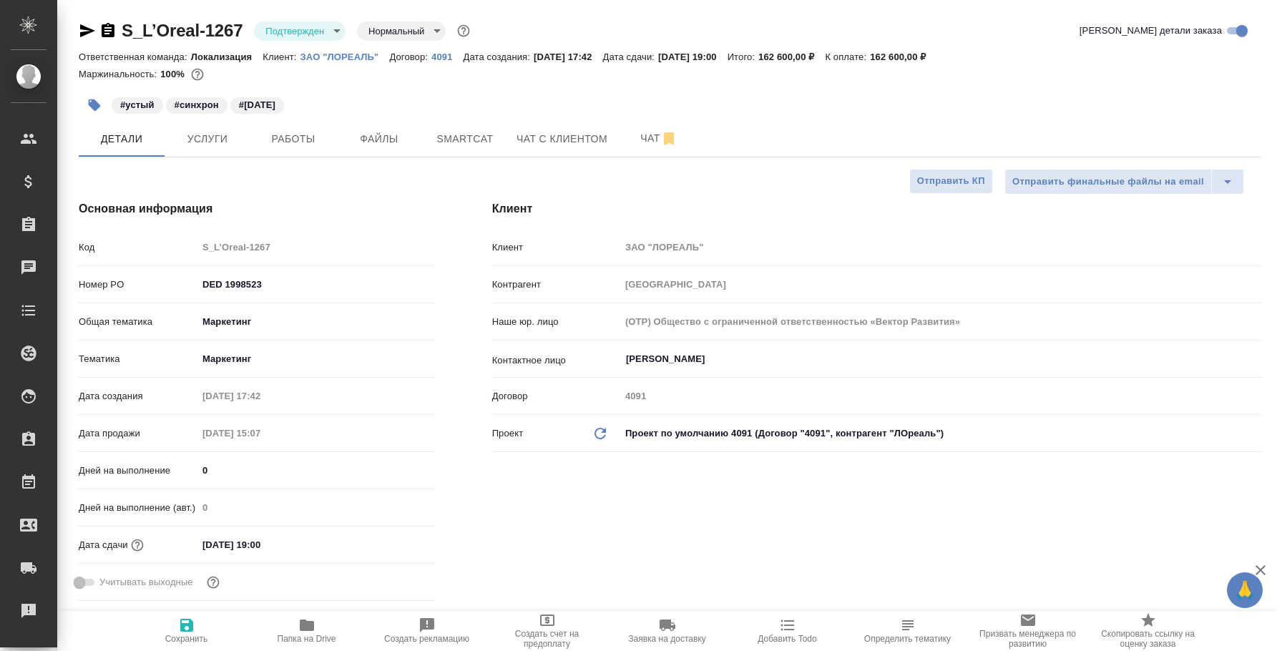
select select "RU"
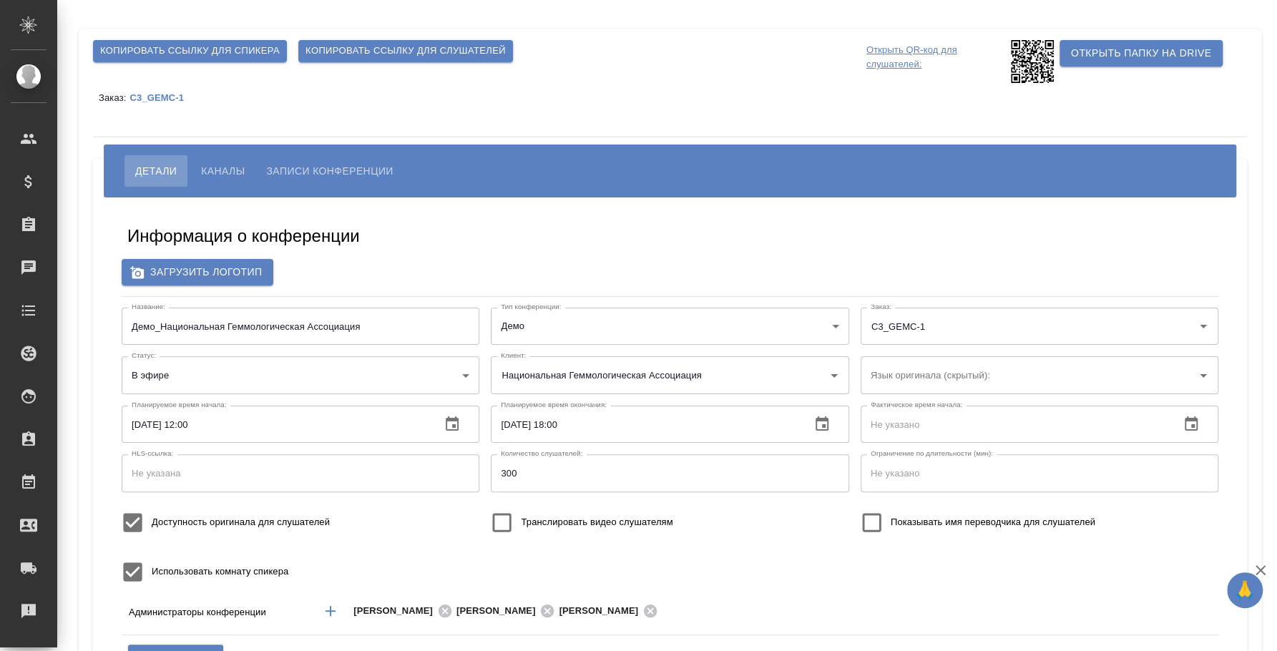
type input "400"
click at [816, 421] on icon "button" at bounding box center [822, 424] width 13 height 14
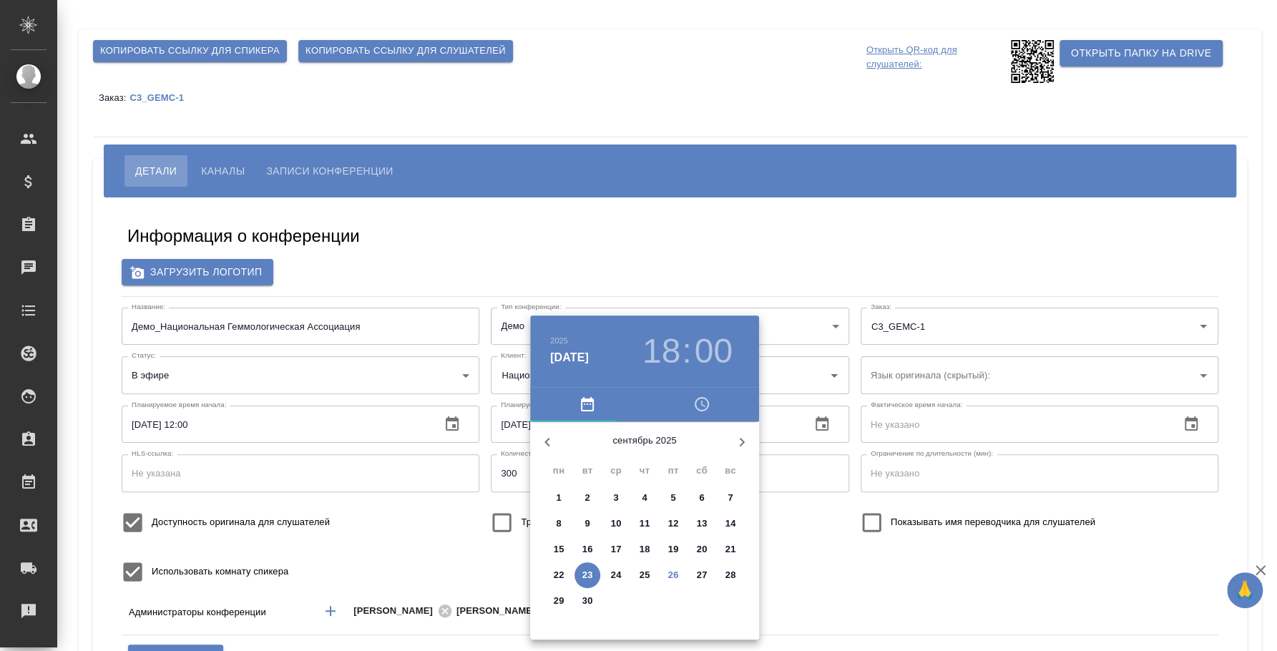
click at [734, 569] on p "28" at bounding box center [731, 575] width 11 height 14
type input "[DATE] 18:00"
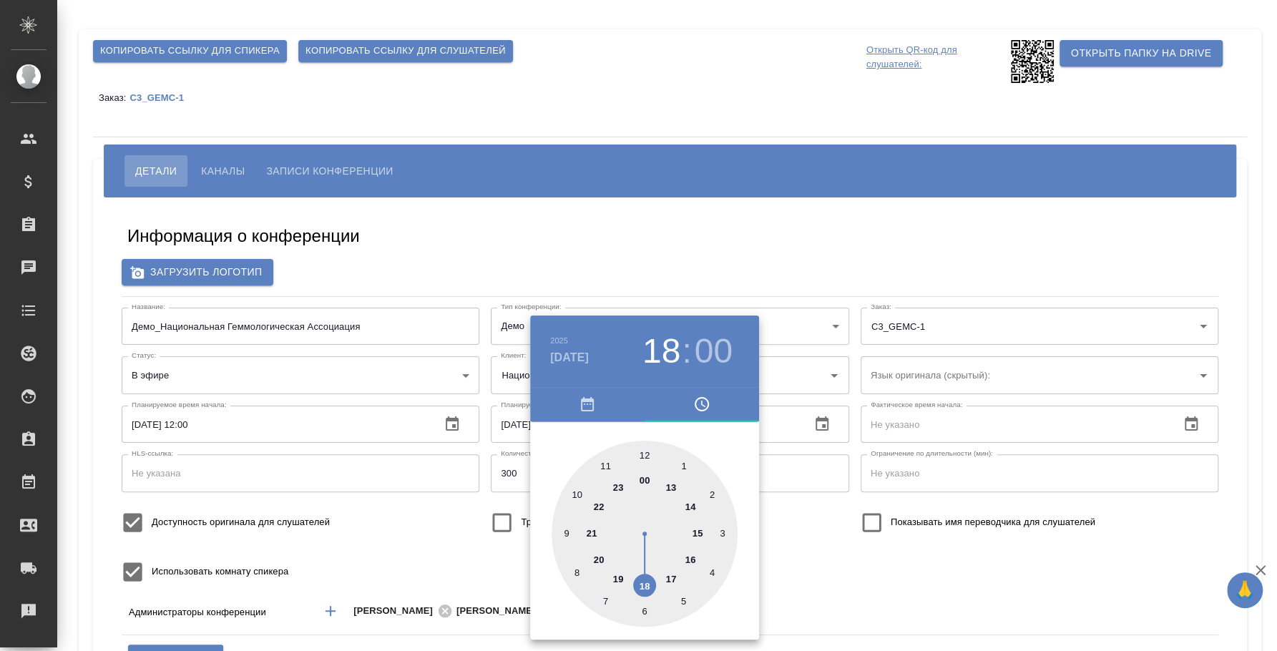
click at [890, 593] on div at bounding box center [638, 325] width 1277 height 651
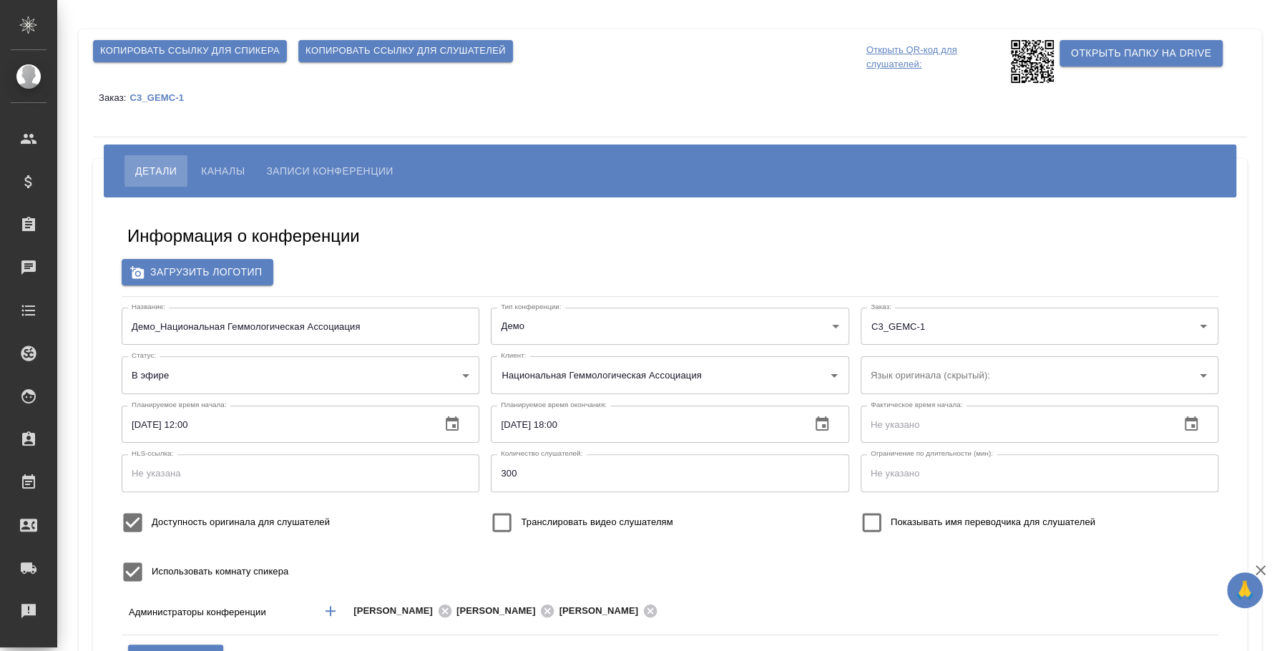
scroll to position [178, 0]
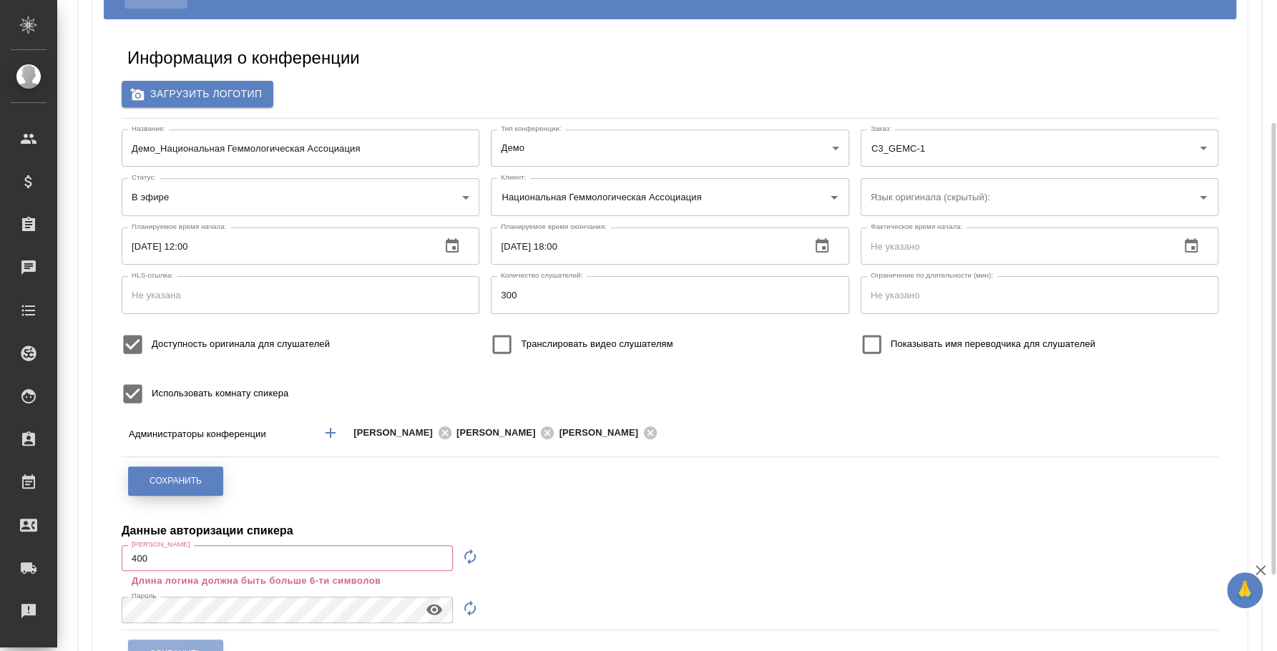
click at [200, 479] on span "Сохранить" at bounding box center [176, 481] width 52 height 12
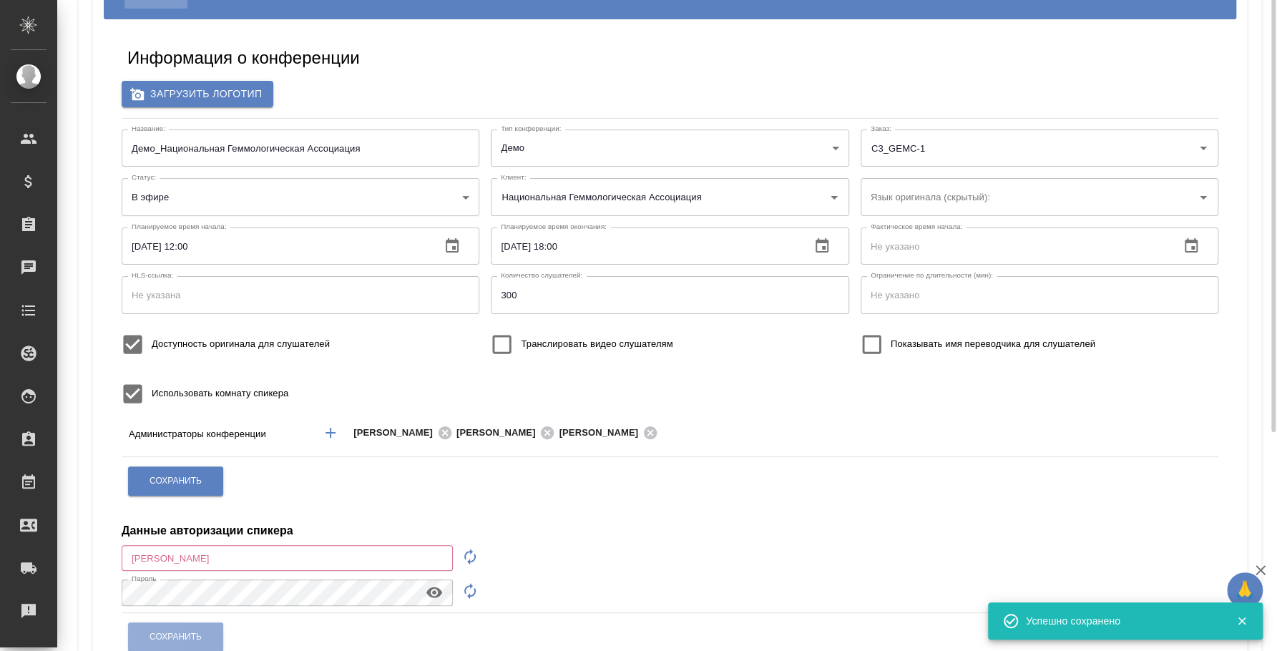
scroll to position [0, 0]
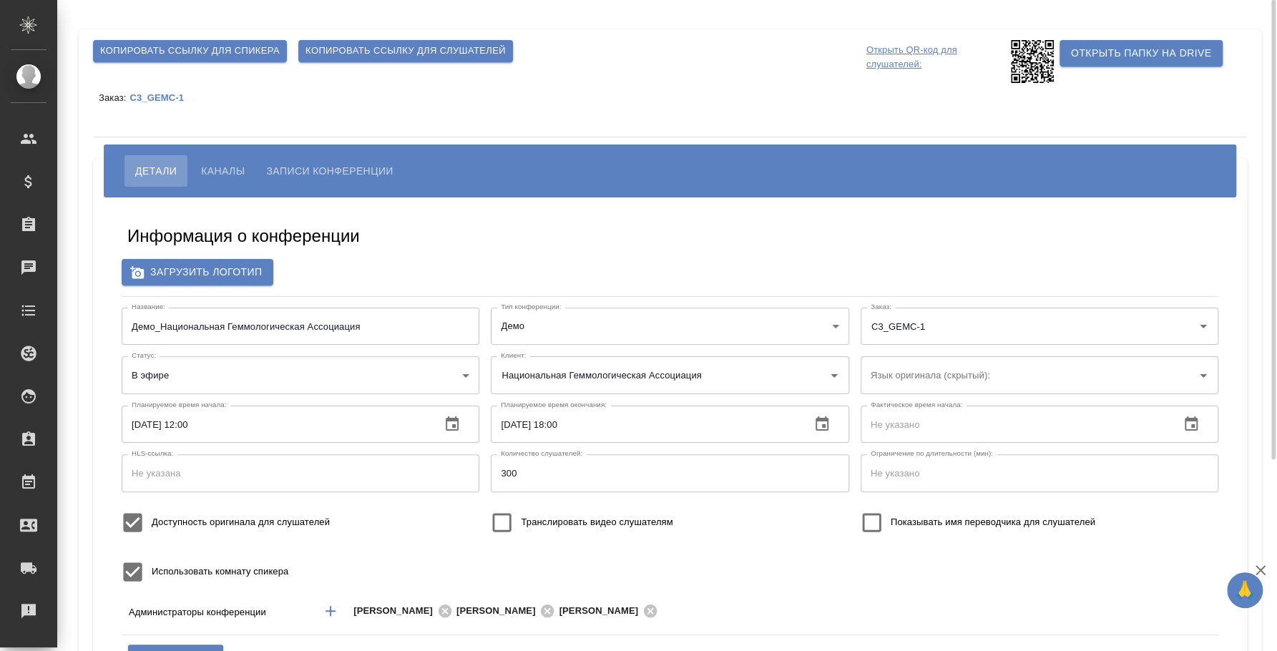
click at [342, 49] on span "Копировать ссылку для слушателей" at bounding box center [406, 51] width 200 height 16
click at [162, 101] on p "C3_GEMC-1" at bounding box center [162, 97] width 65 height 11
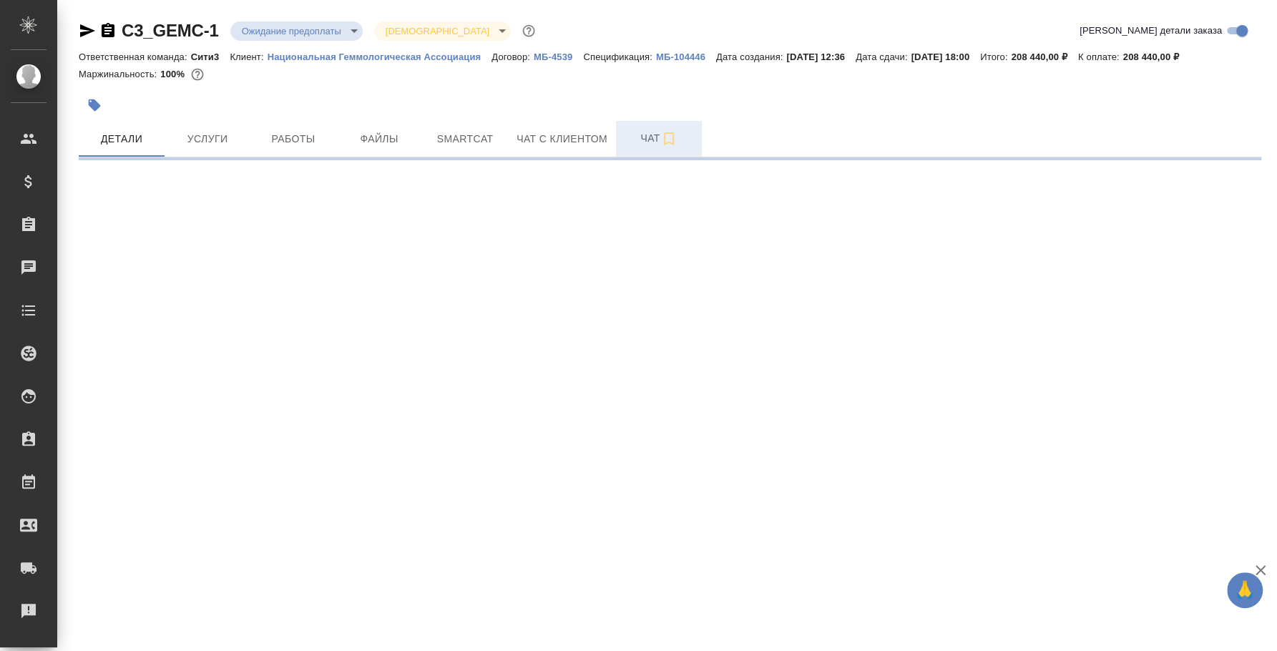
select select "RU"
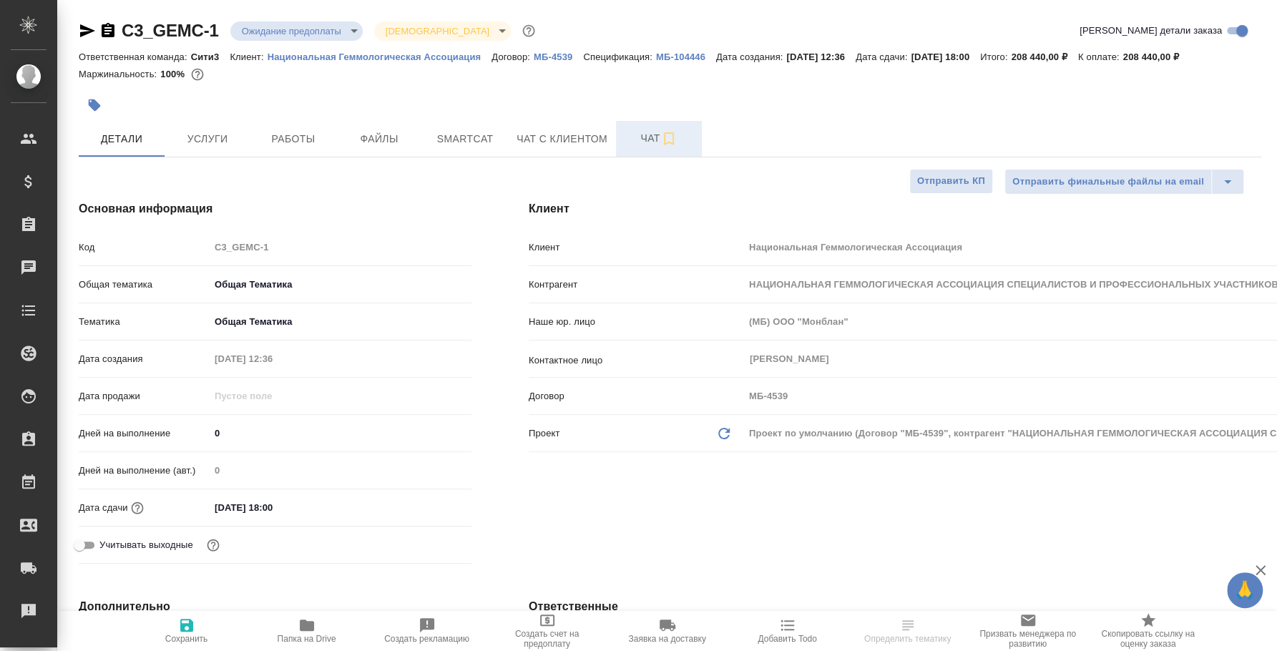
type textarea "x"
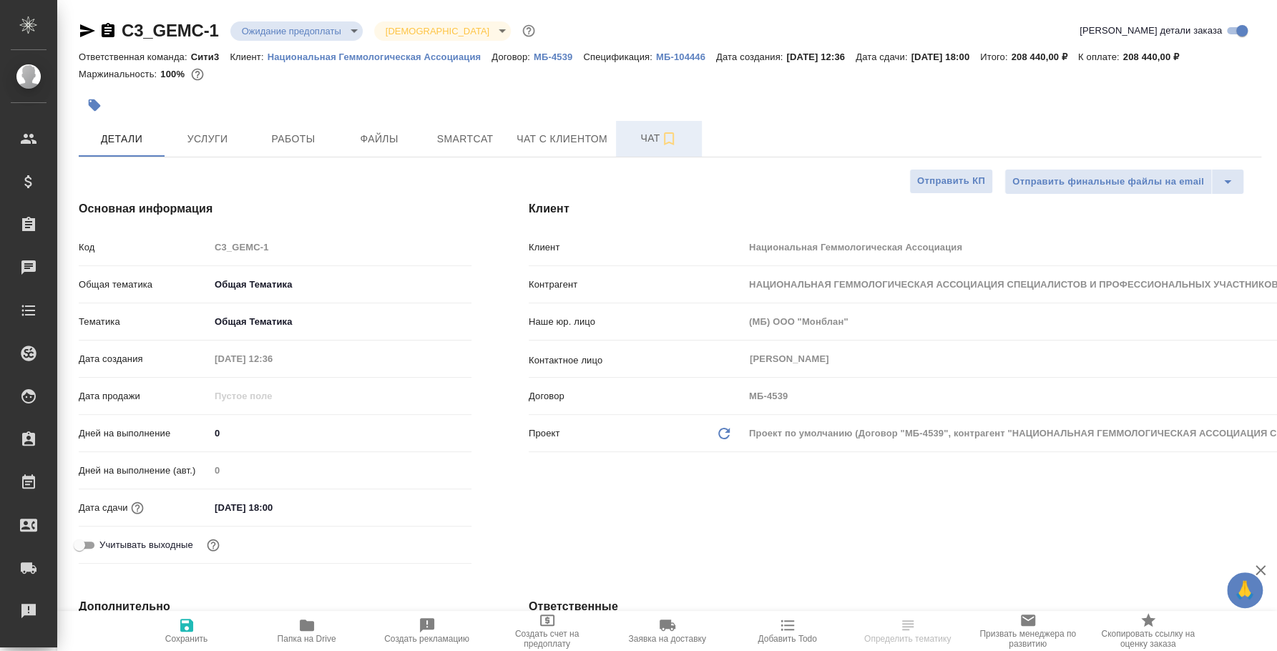
type textarea "x"
click at [653, 137] on span "Чат" at bounding box center [659, 139] width 69 height 18
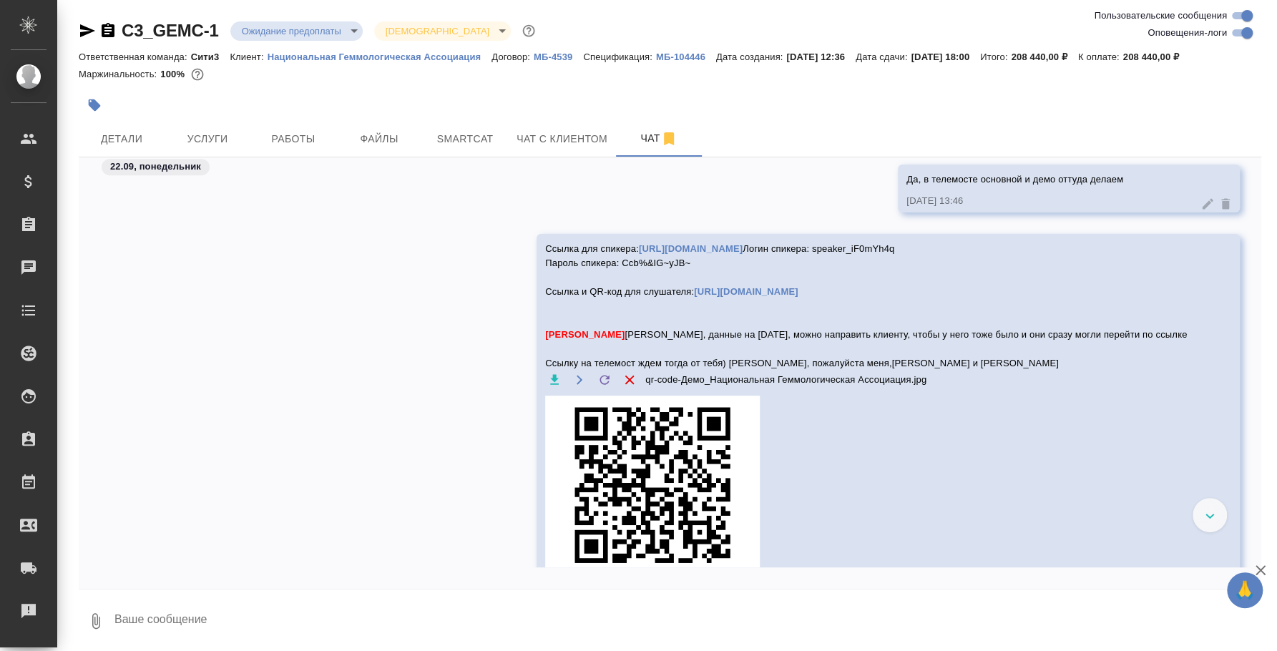
scroll to position [4096, 0]
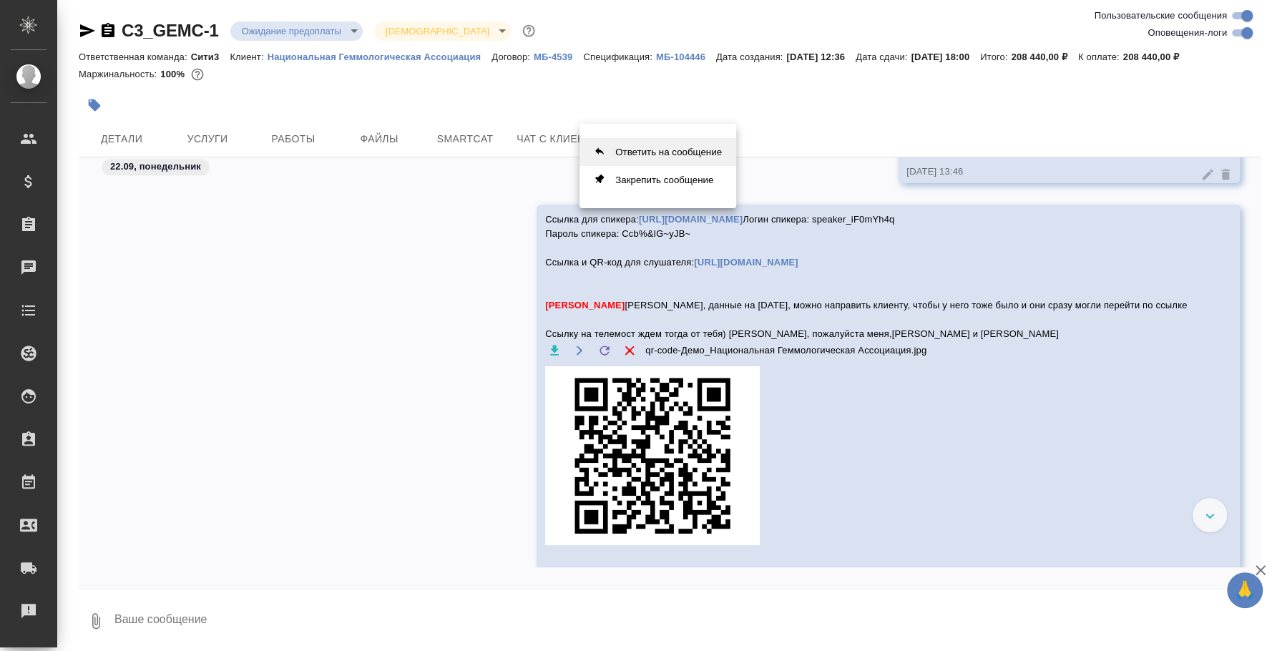
click at [706, 150] on button "Ответить на сообщение" at bounding box center [658, 152] width 157 height 28
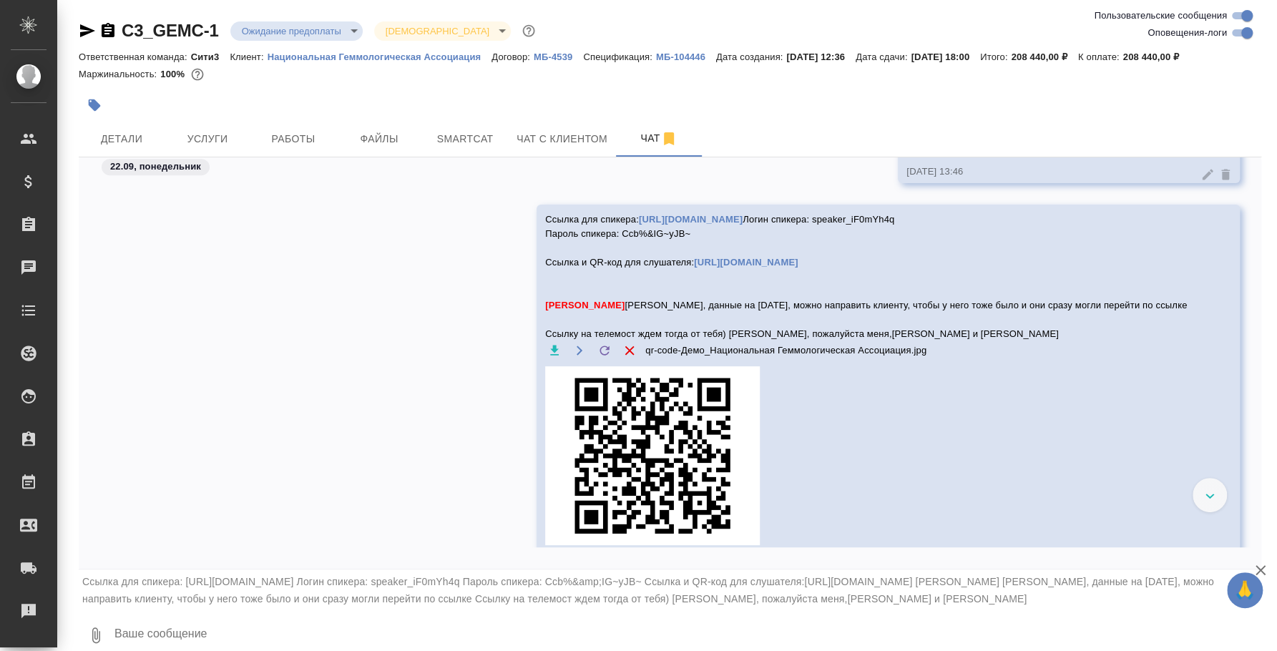
click at [354, 633] on textarea at bounding box center [687, 635] width 1149 height 49
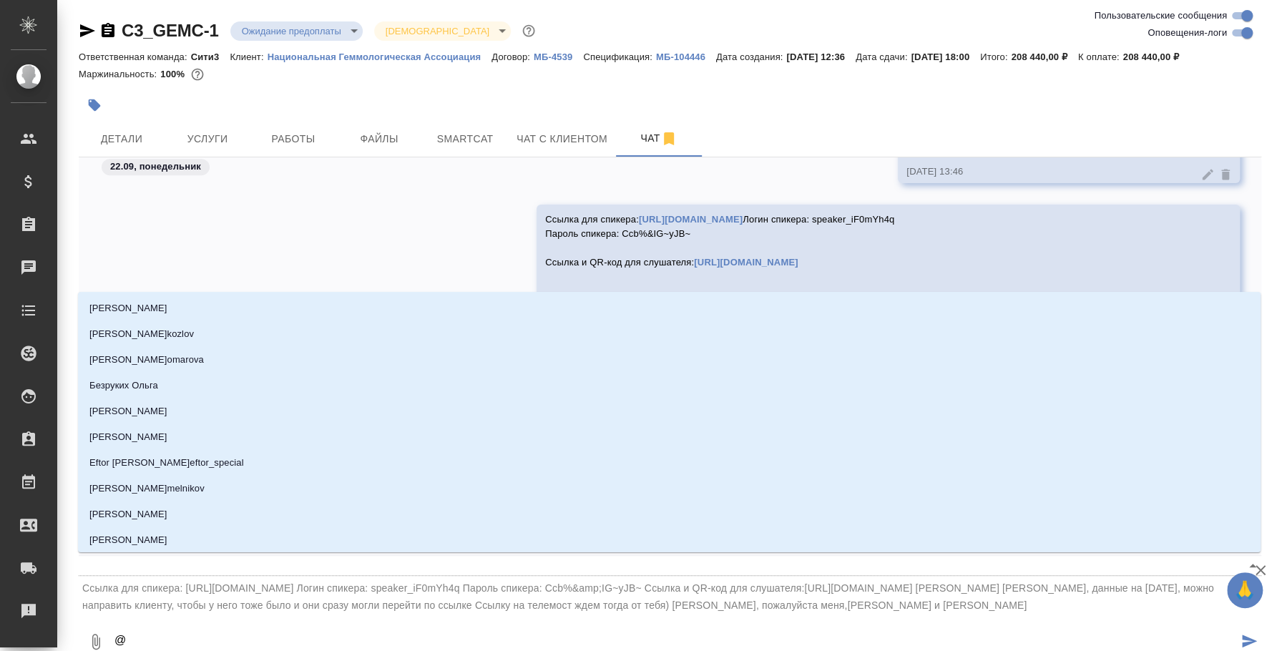
type textarea "@，"
type input "，"
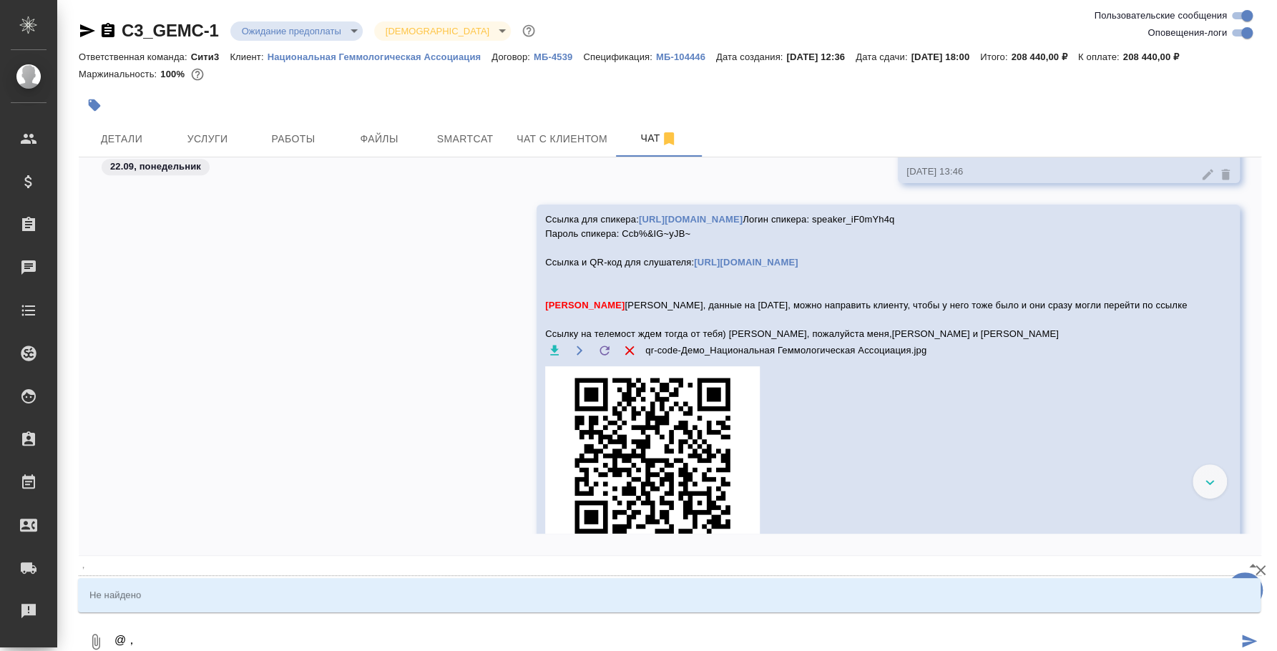
type textarea "@，f"
type input "，f"
type textarea "@，"
type input "，"
type textarea "@"
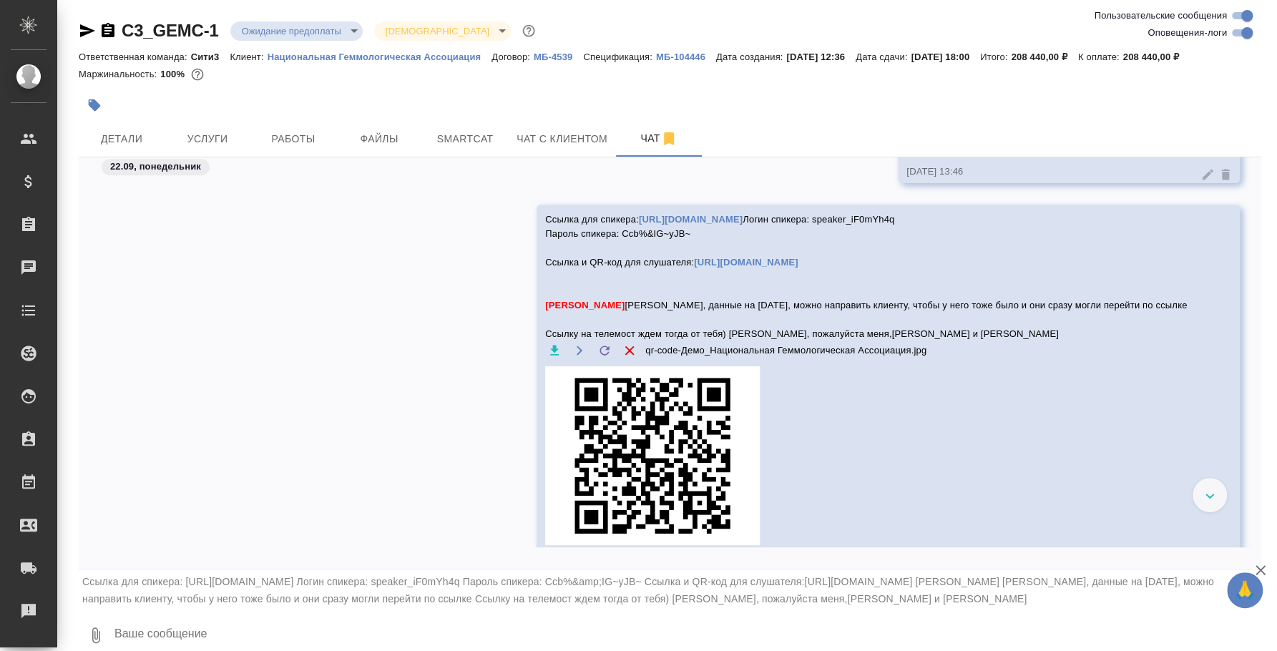
type textarea "2"
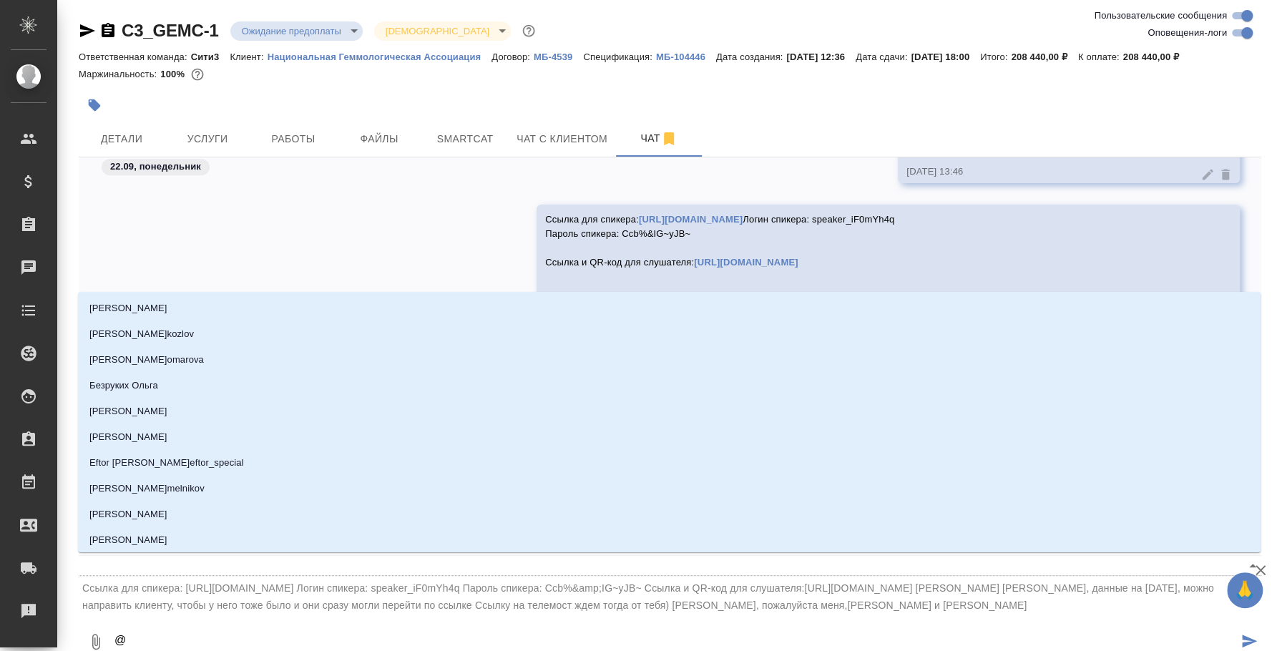
type textarea "@，"
type input "，"
type textarea "@，f"
type input "，f"
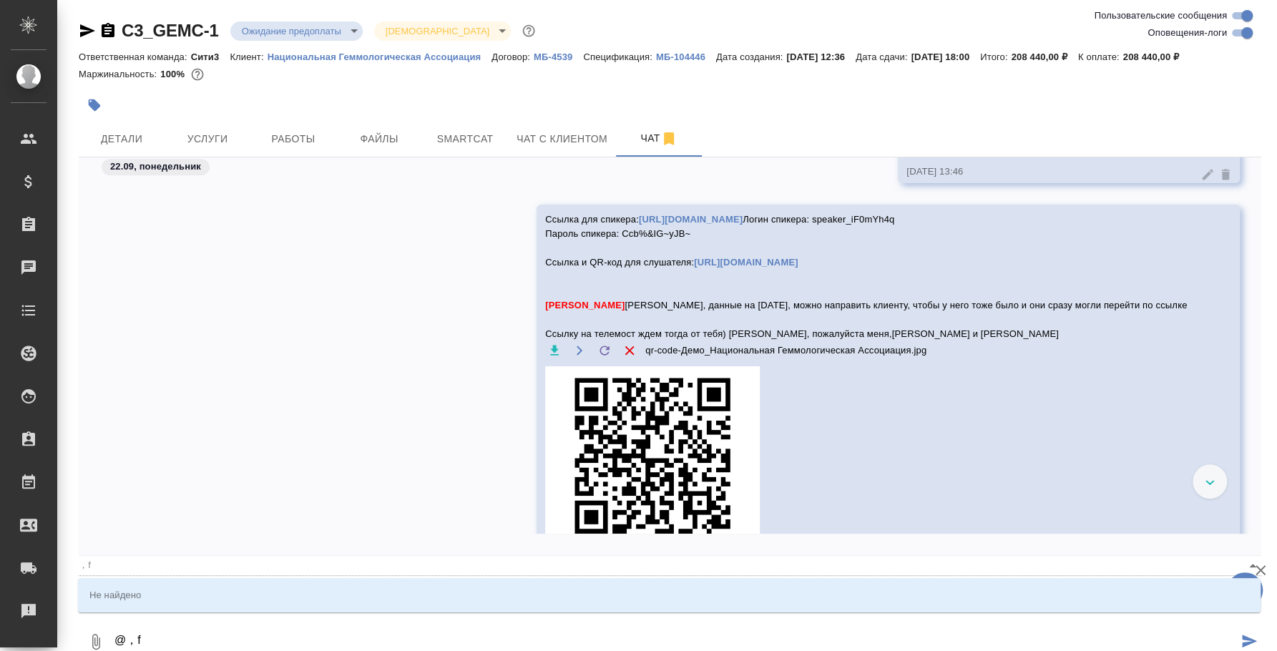
type textarea "@，"
type input "，"
type textarea "@"
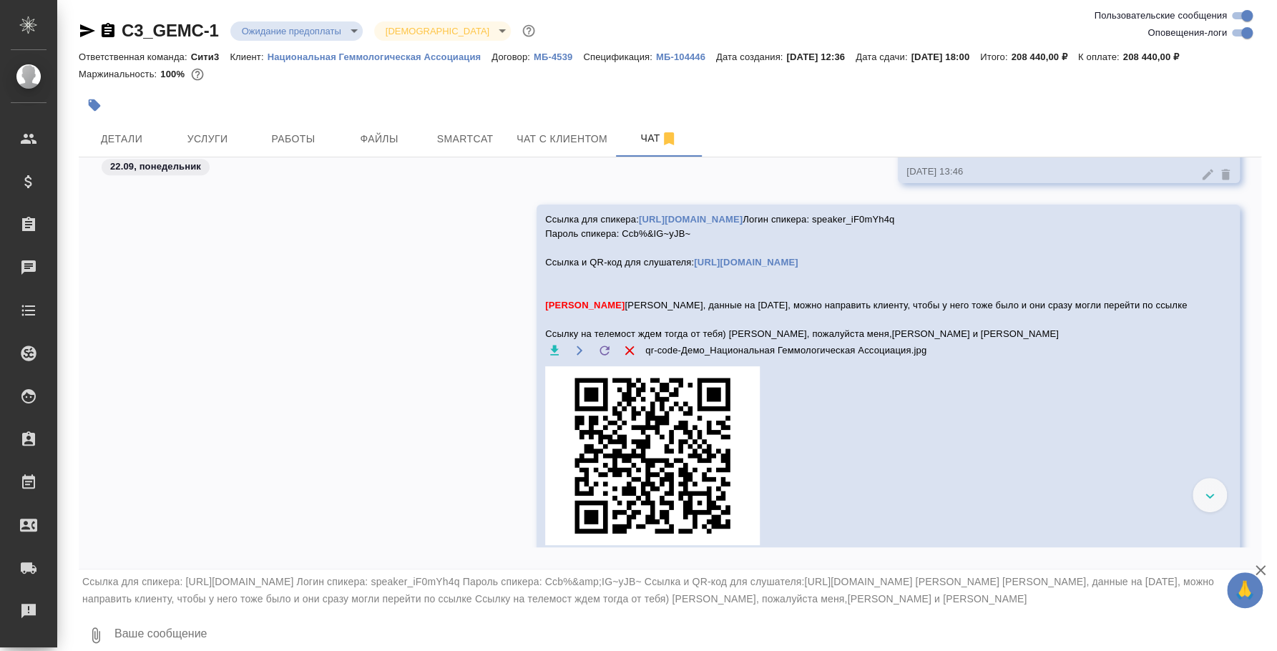
click at [1259, 571] on icon "button" at bounding box center [1261, 570] width 10 height 10
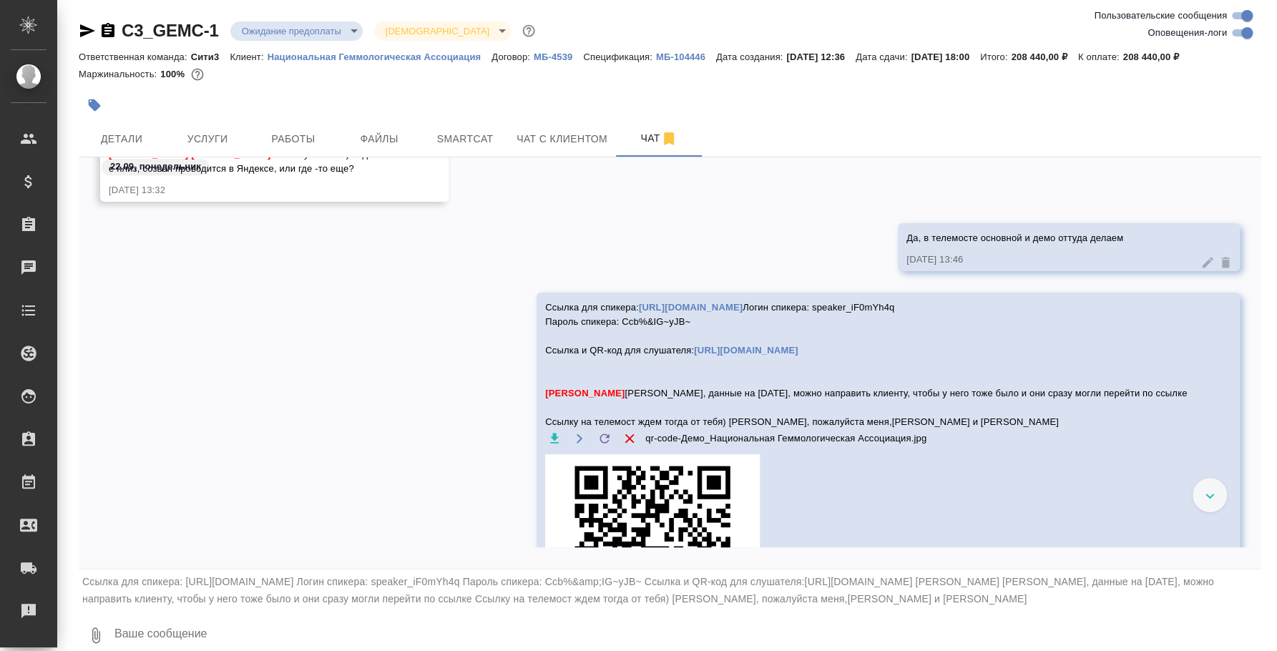
scroll to position [4007, 0]
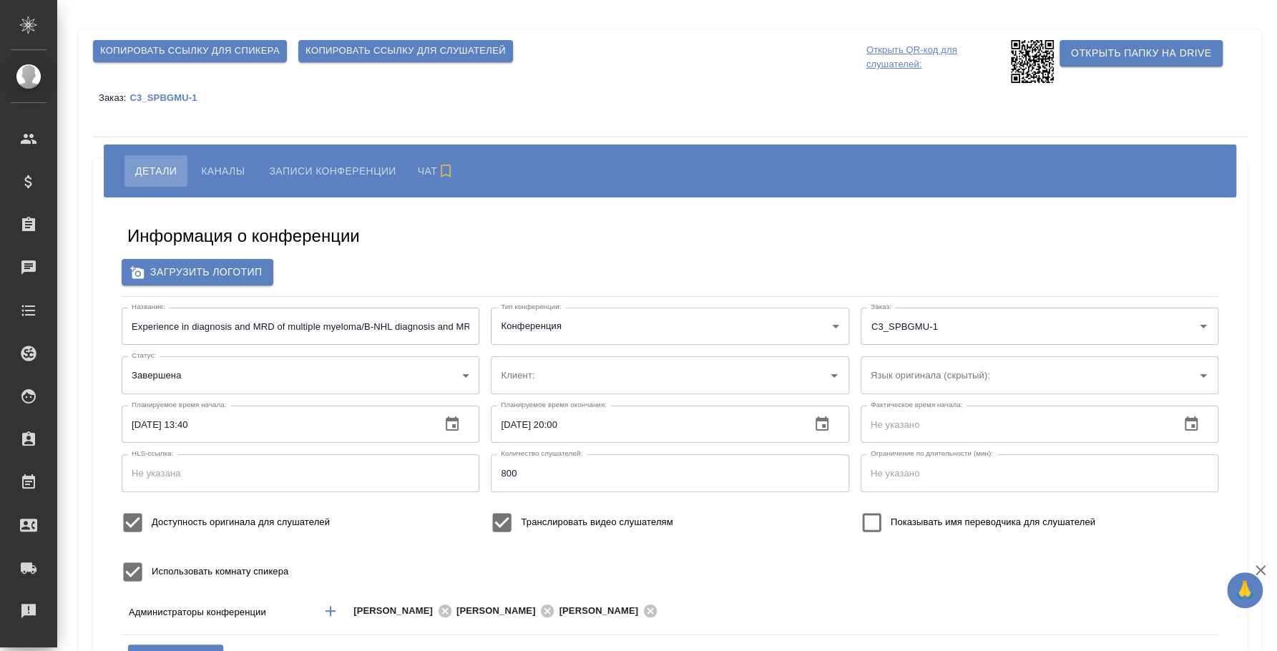
type input "ЛКИиМД ЦЛД СПбГМУ им.акад. И.П.Павлова"
type input "400"
click at [228, 172] on span "Каналы" at bounding box center [223, 170] width 44 height 17
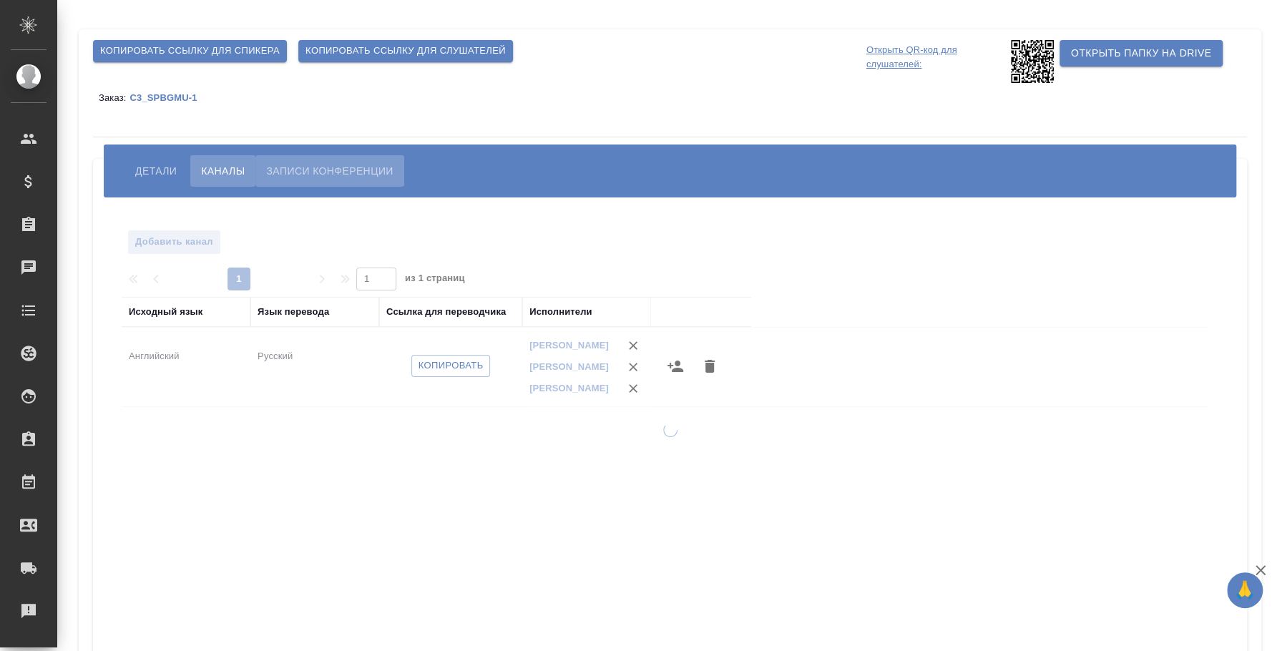
click at [326, 169] on span "Записи конференции" at bounding box center [329, 170] width 127 height 17
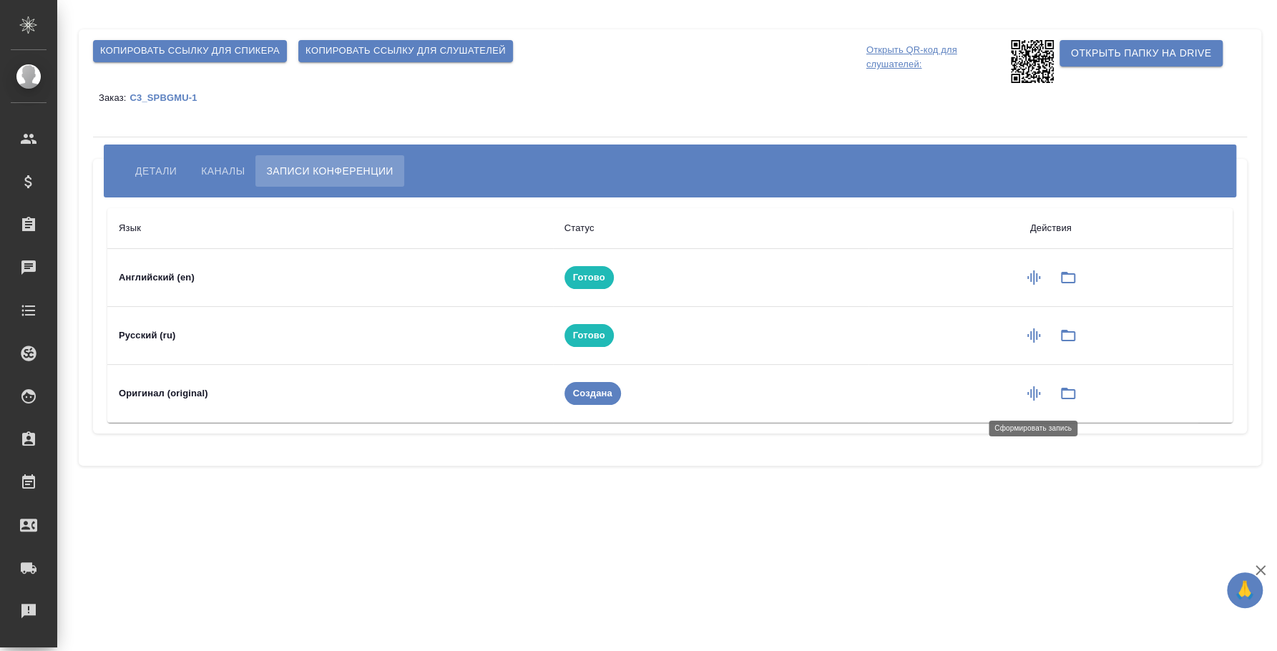
click at [1041, 386] on icon "button" at bounding box center [1034, 393] width 17 height 17
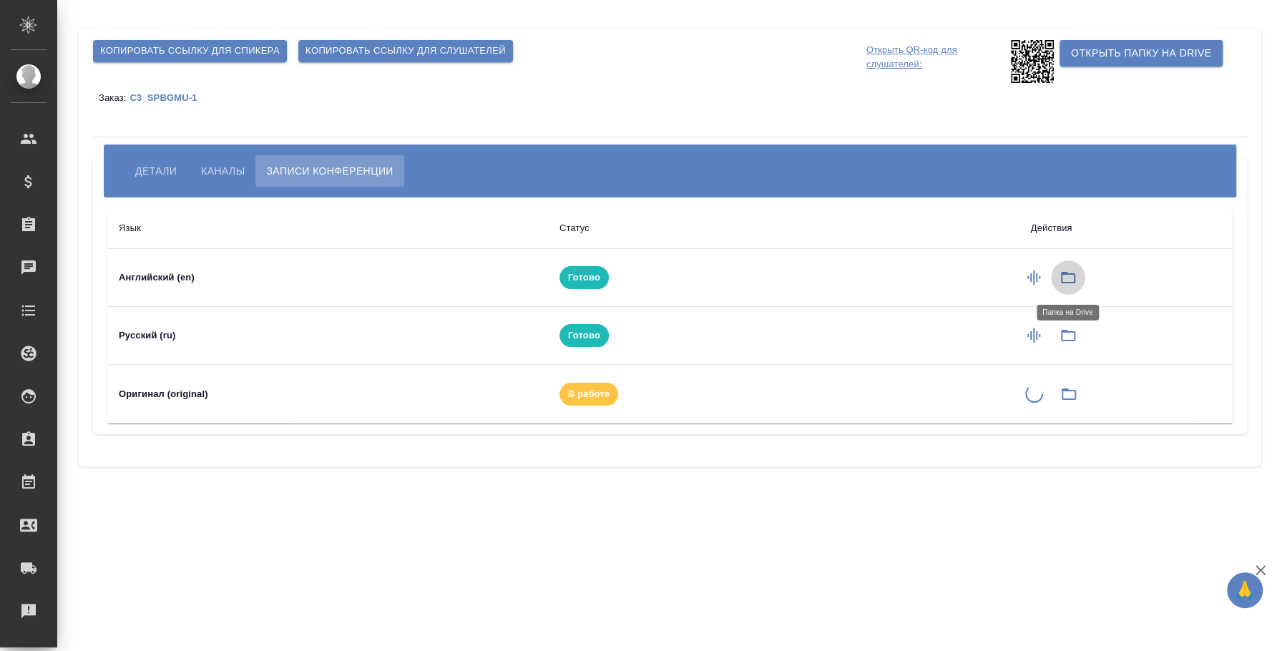
click at [1071, 276] on icon "button" at bounding box center [1068, 277] width 17 height 17
click at [1035, 395] on icon "button" at bounding box center [1032, 393] width 13 height 14
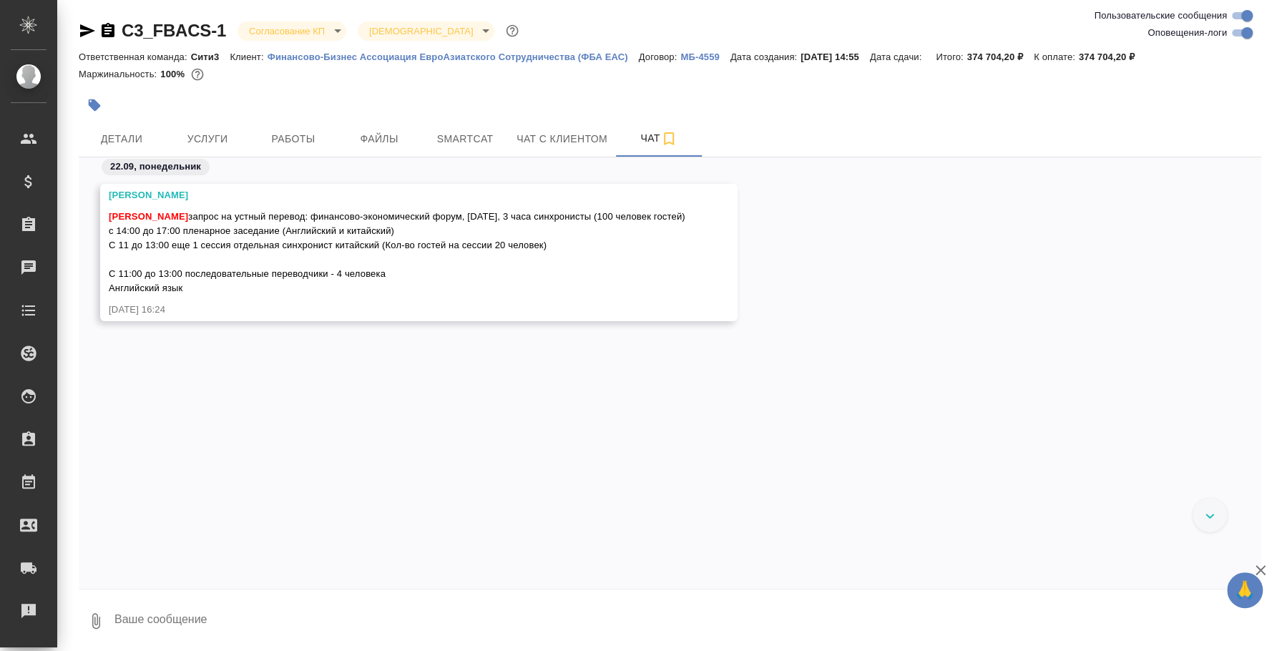
scroll to position [6843, 0]
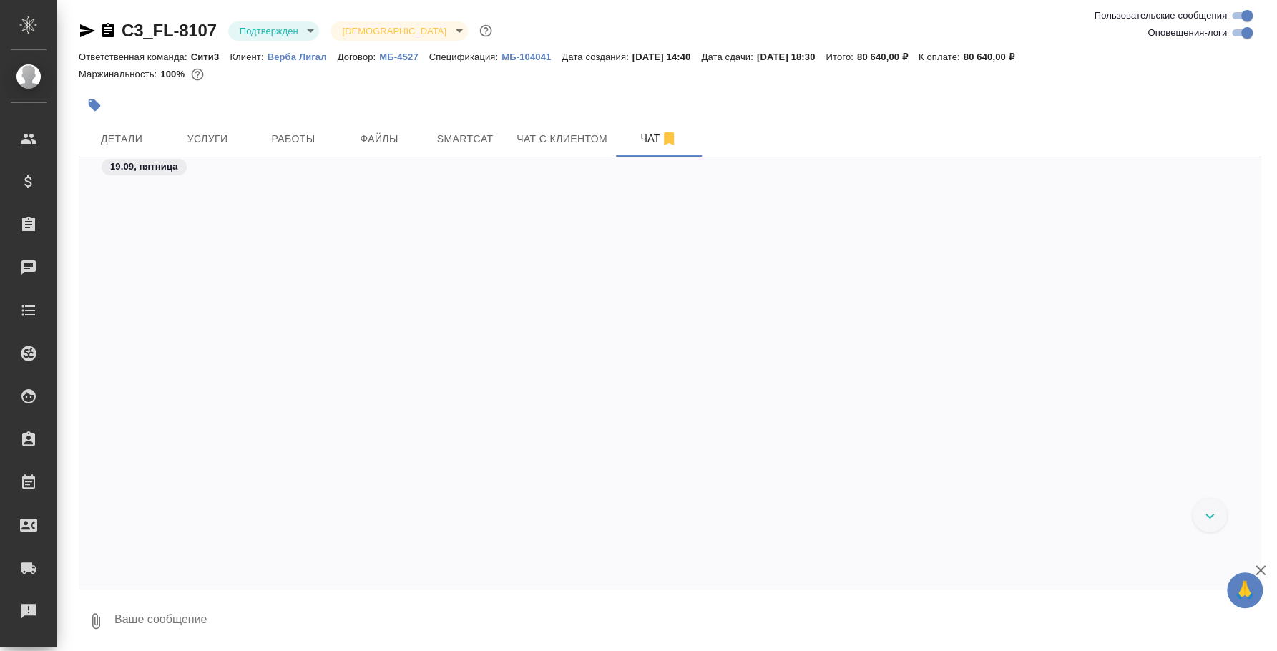
scroll to position [6891, 0]
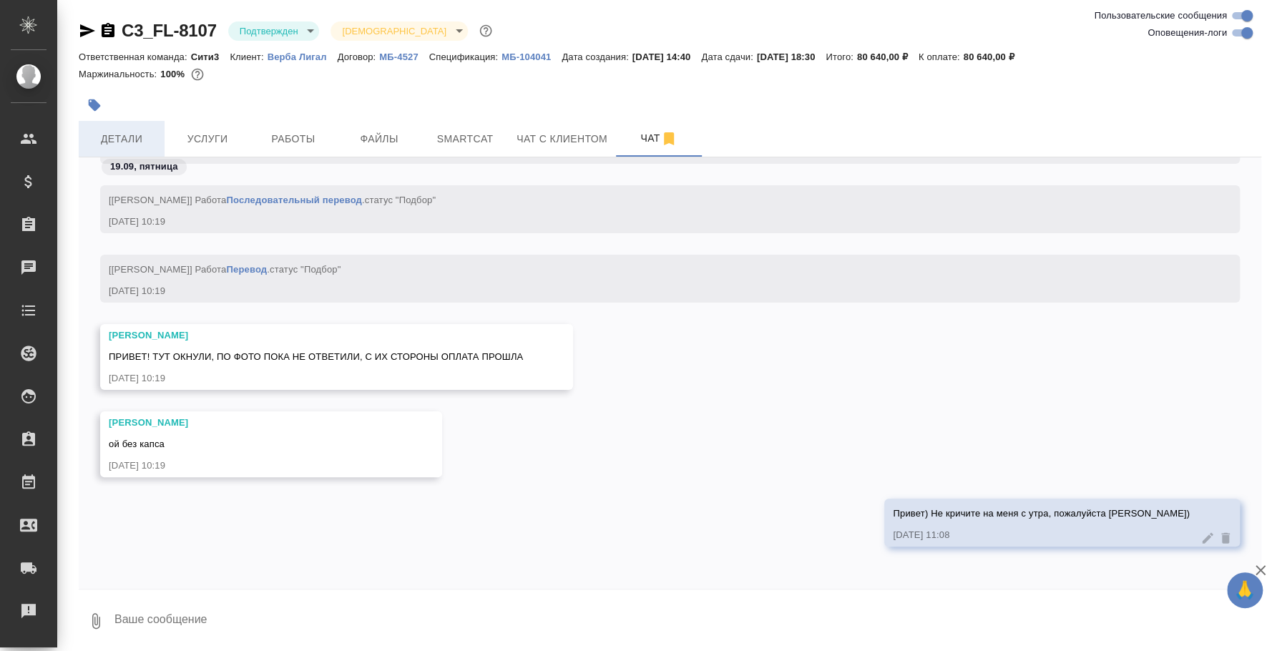
click at [147, 135] on span "Детали" at bounding box center [121, 139] width 69 height 18
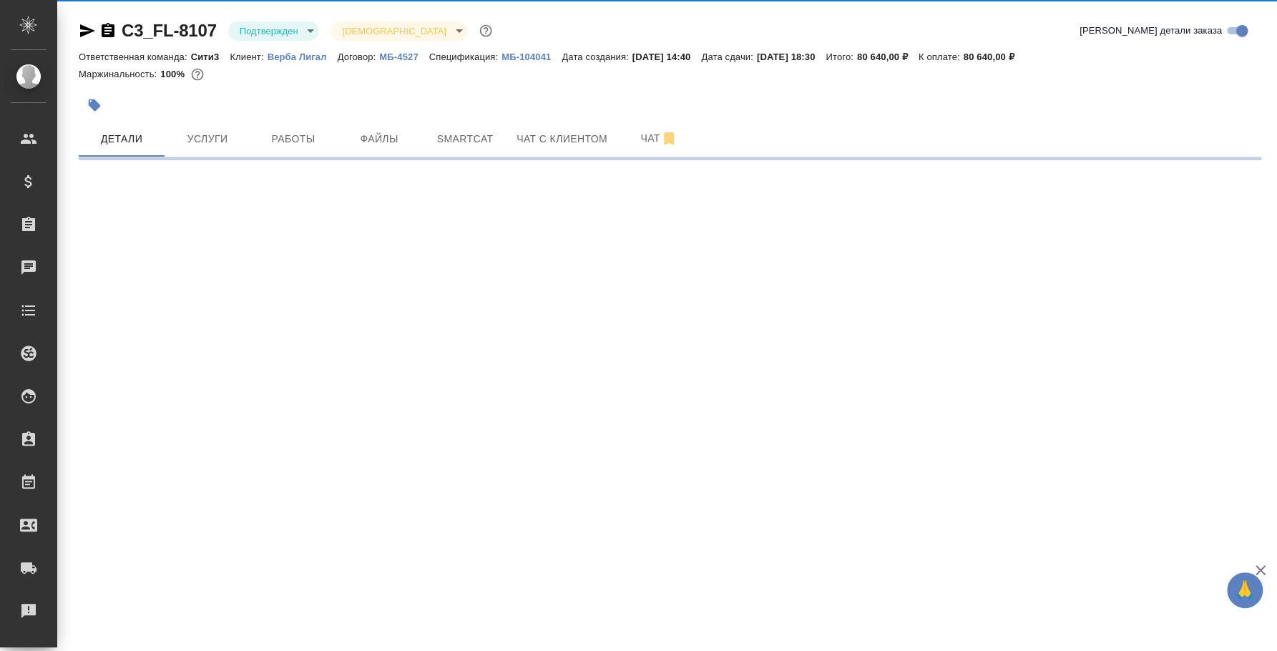
select select "RU"
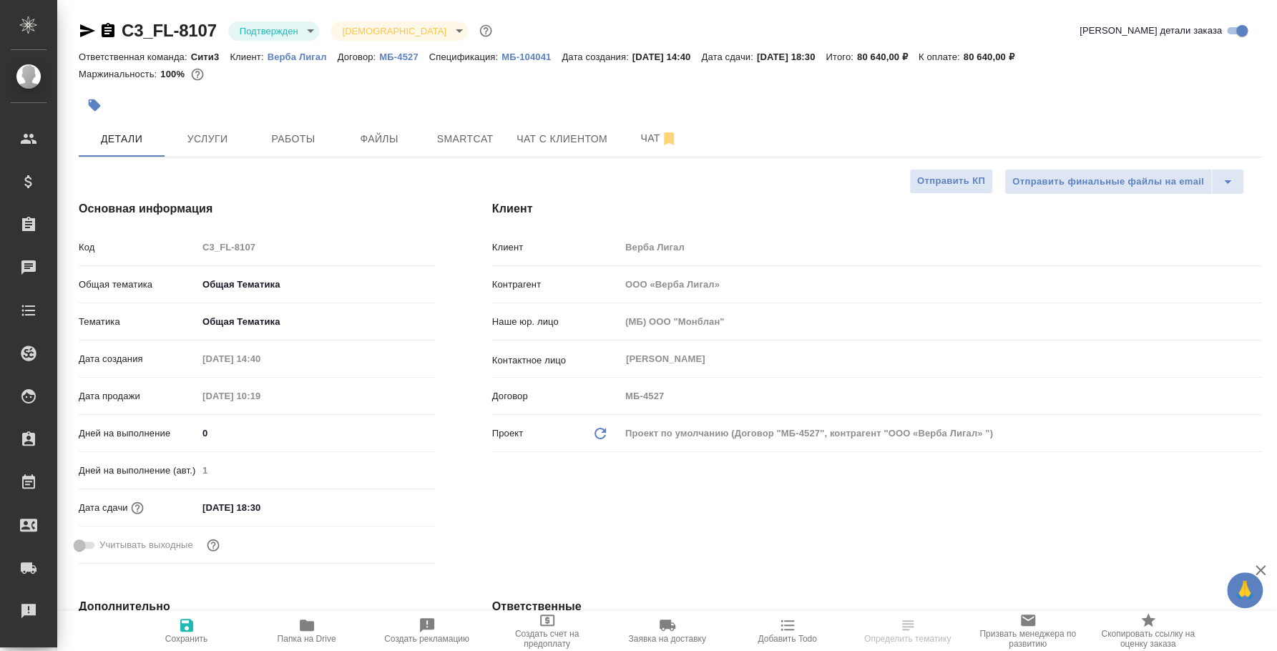
type textarea "x"
click at [218, 153] on button "Услуги" at bounding box center [208, 139] width 86 height 36
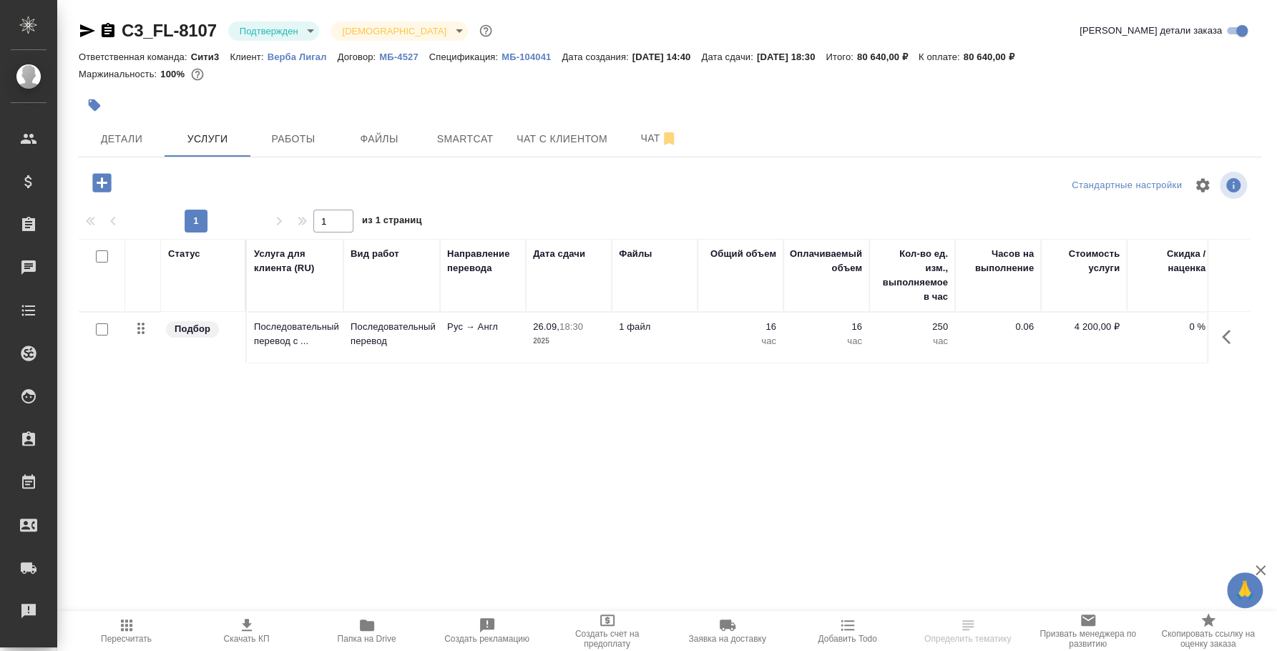
scroll to position [0, 177]
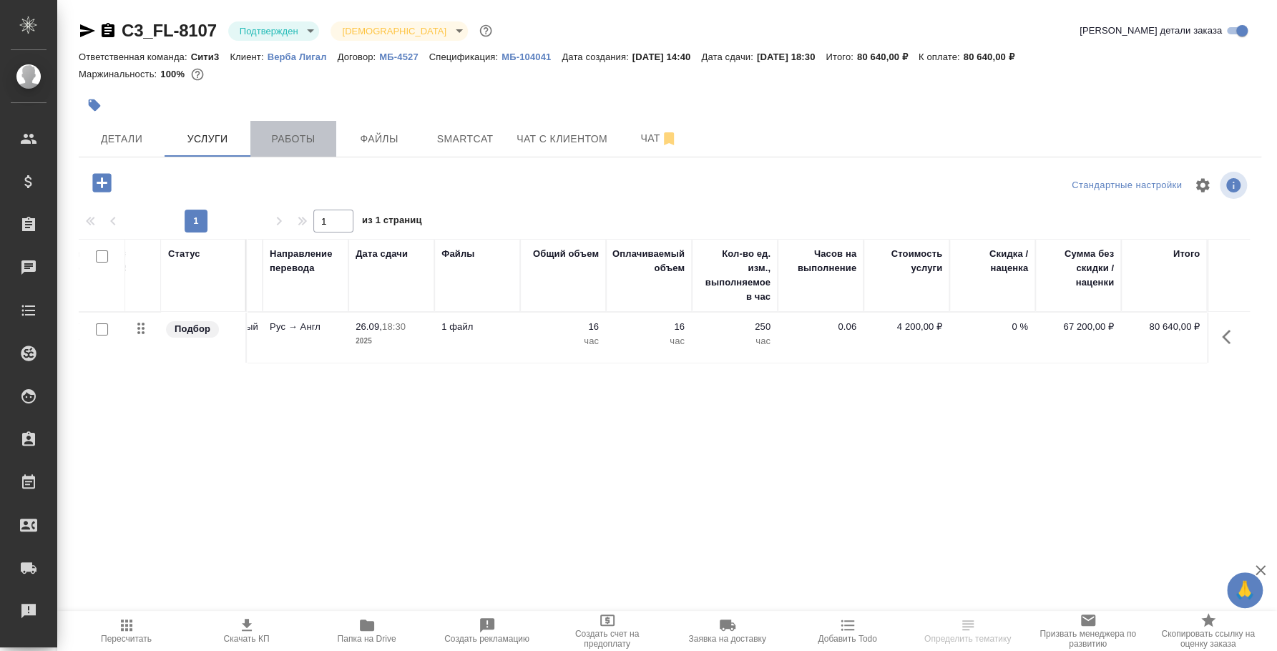
click at [280, 139] on span "Работы" at bounding box center [293, 139] width 69 height 18
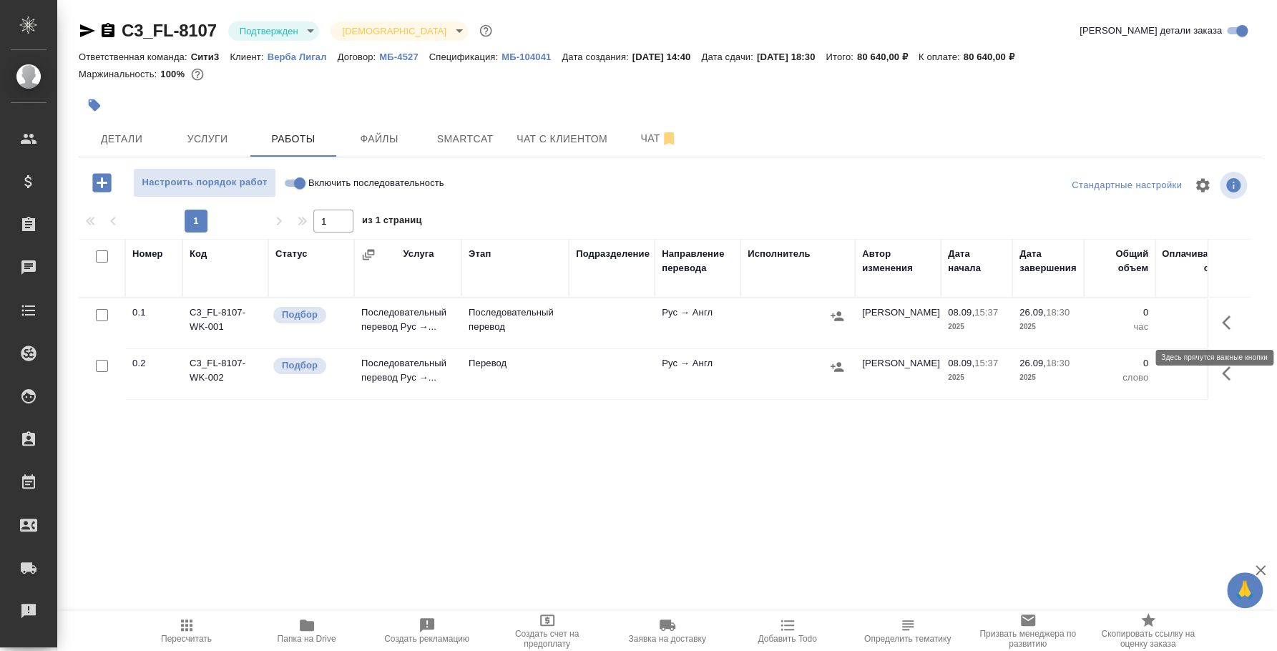
click at [1231, 316] on icon "button" at bounding box center [1230, 322] width 17 height 17
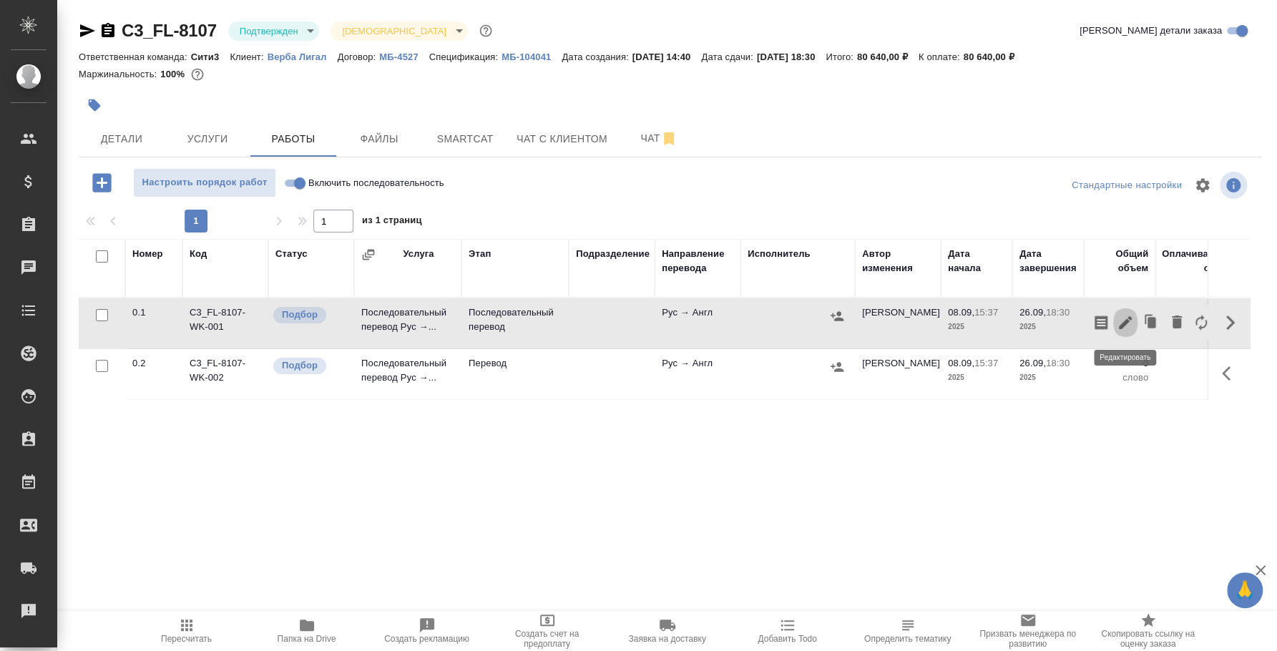
click at [1115, 319] on button "button" at bounding box center [1126, 323] width 24 height 34
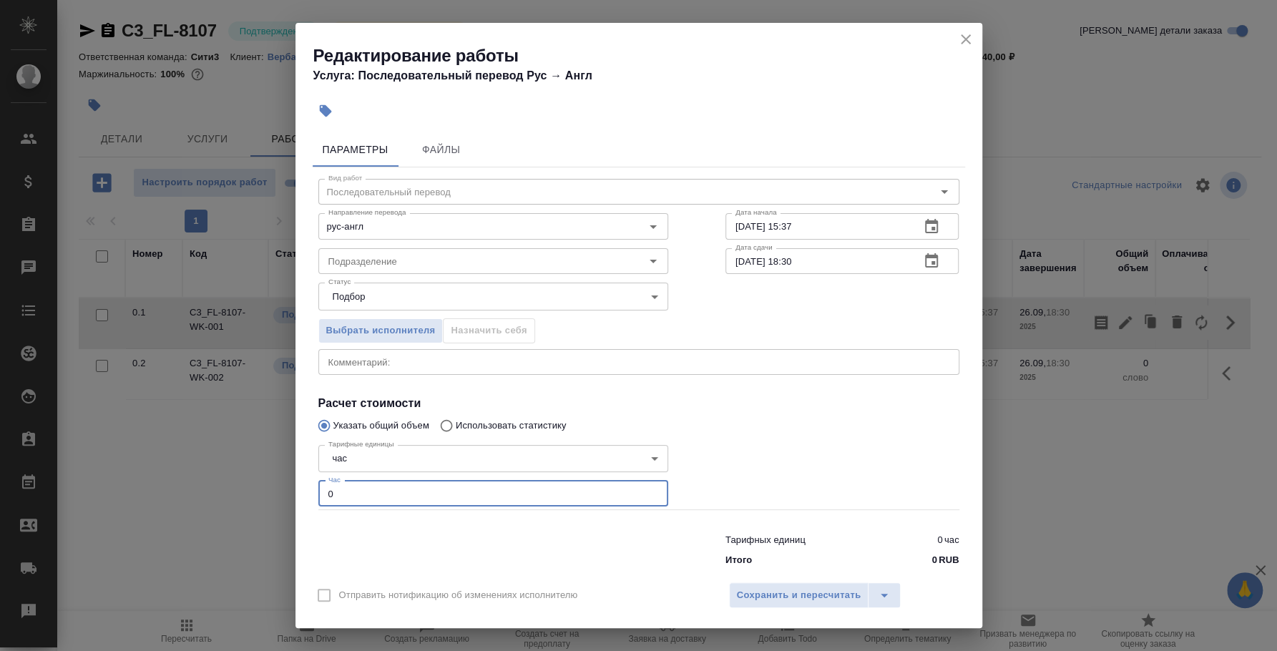
drag, startPoint x: 417, startPoint y: 492, endPoint x: 258, endPoint y: 477, distance: 158.9
click at [258, 477] on div "Редактирование работы Услуга: Последовательный перевод Рус → Англ Параметры Фай…" at bounding box center [638, 325] width 1277 height 651
type input "16"
click at [848, 592] on span "Сохранить и пересчитать" at bounding box center [799, 596] width 125 height 16
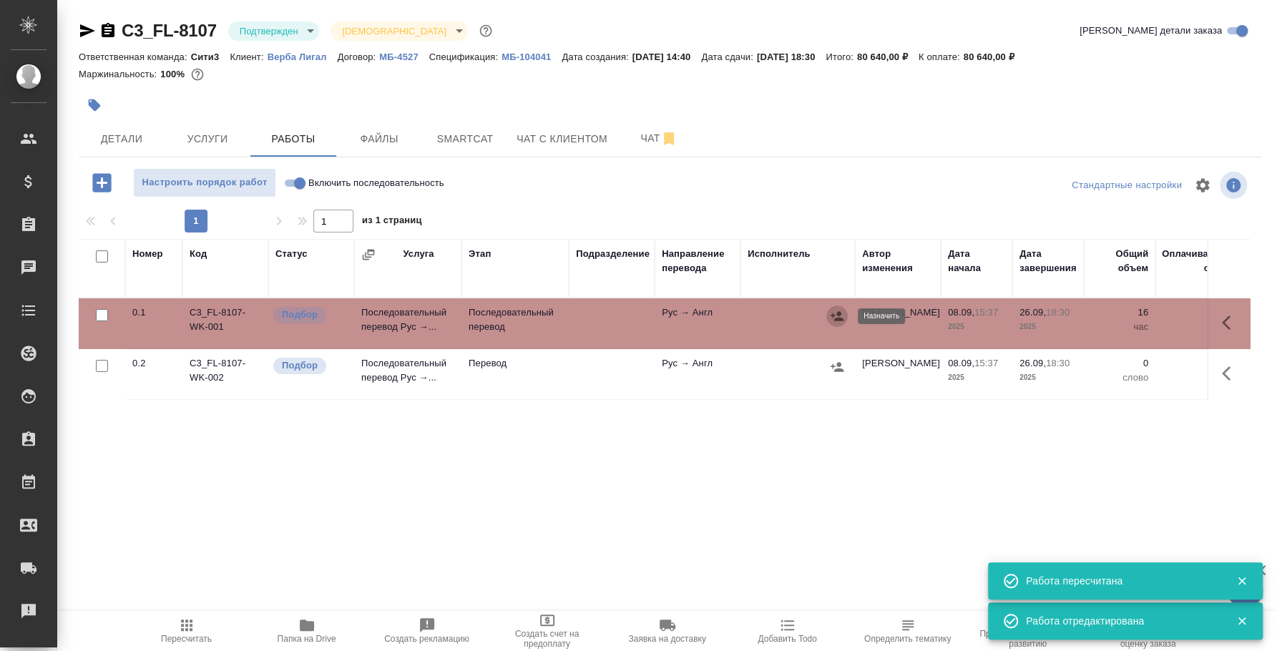
click at [832, 321] on icon "button" at bounding box center [837, 316] width 14 height 14
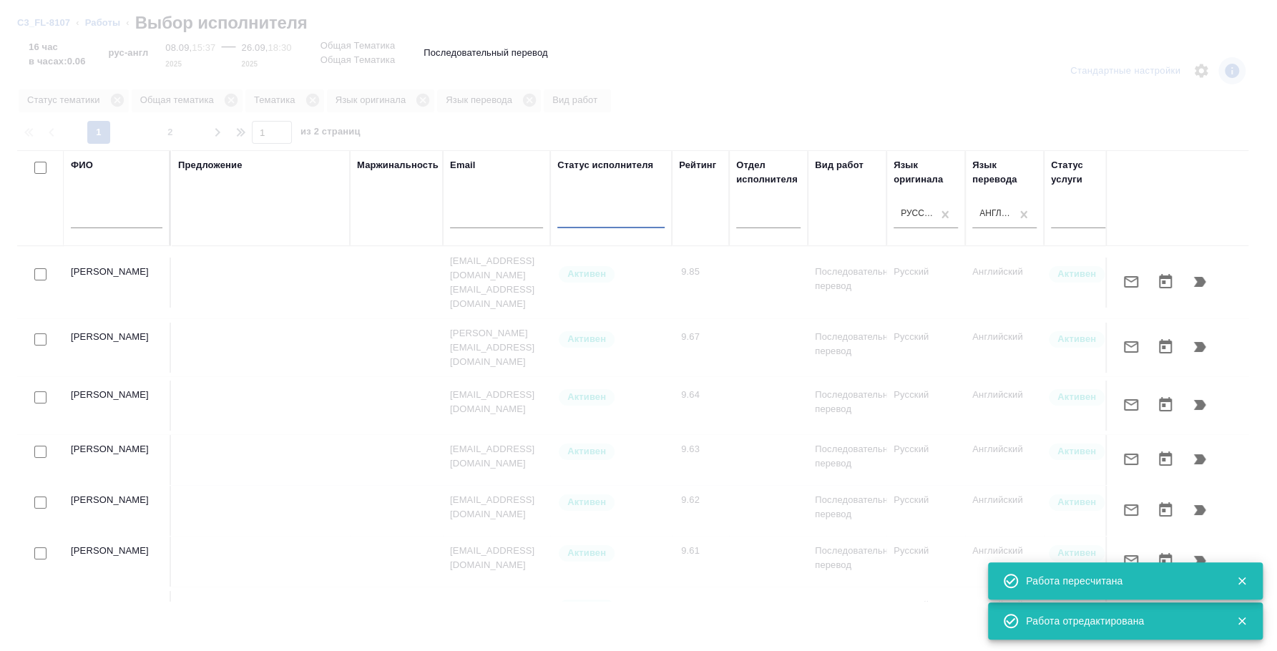
click at [115, 103] on div at bounding box center [638, 325] width 1277 height 651
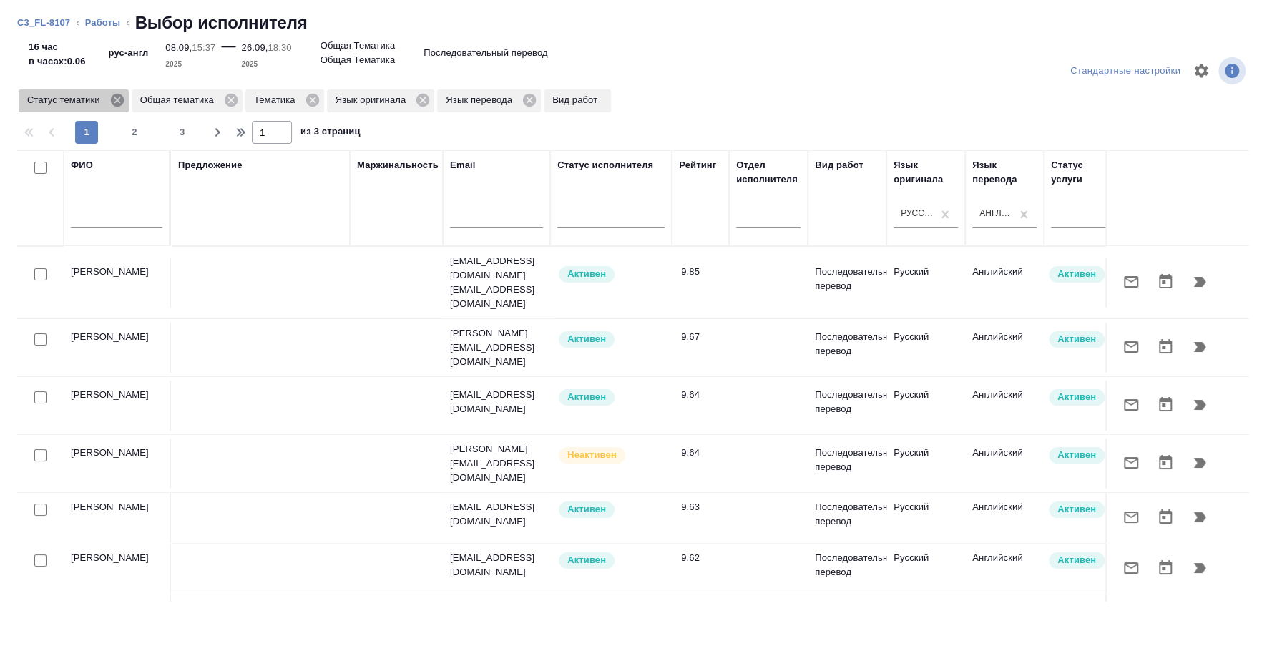
click at [117, 103] on icon at bounding box center [116, 100] width 13 height 13
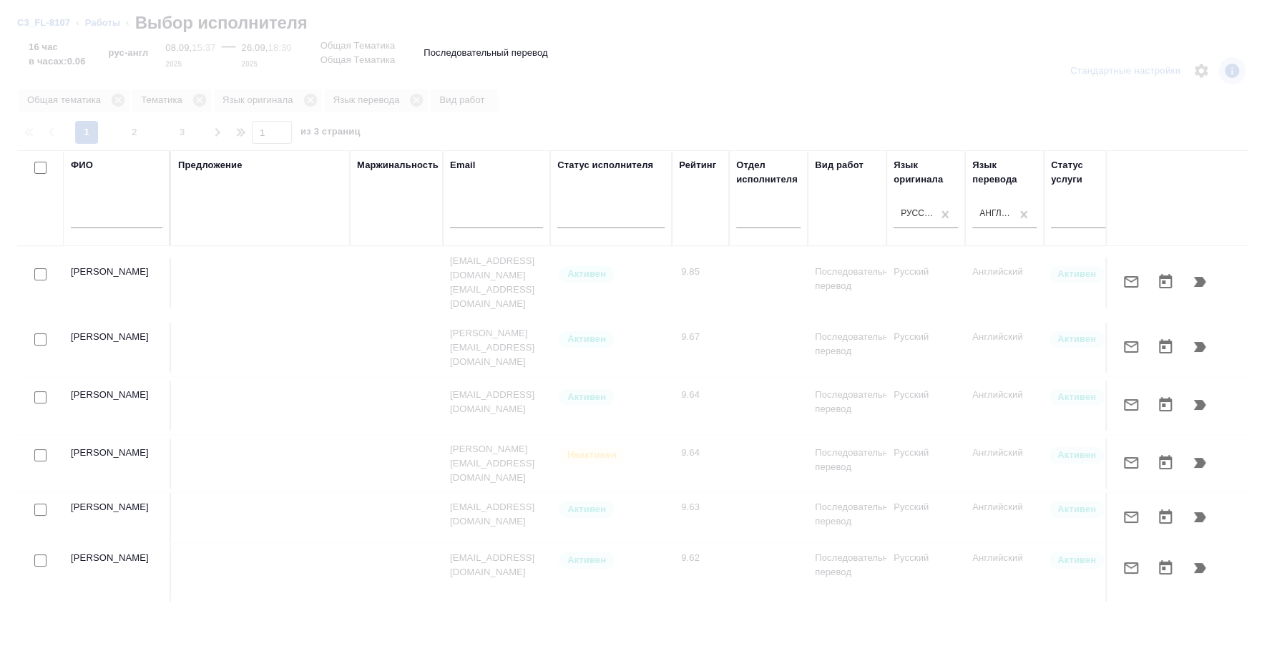
click at [117, 102] on div at bounding box center [638, 325] width 1277 height 651
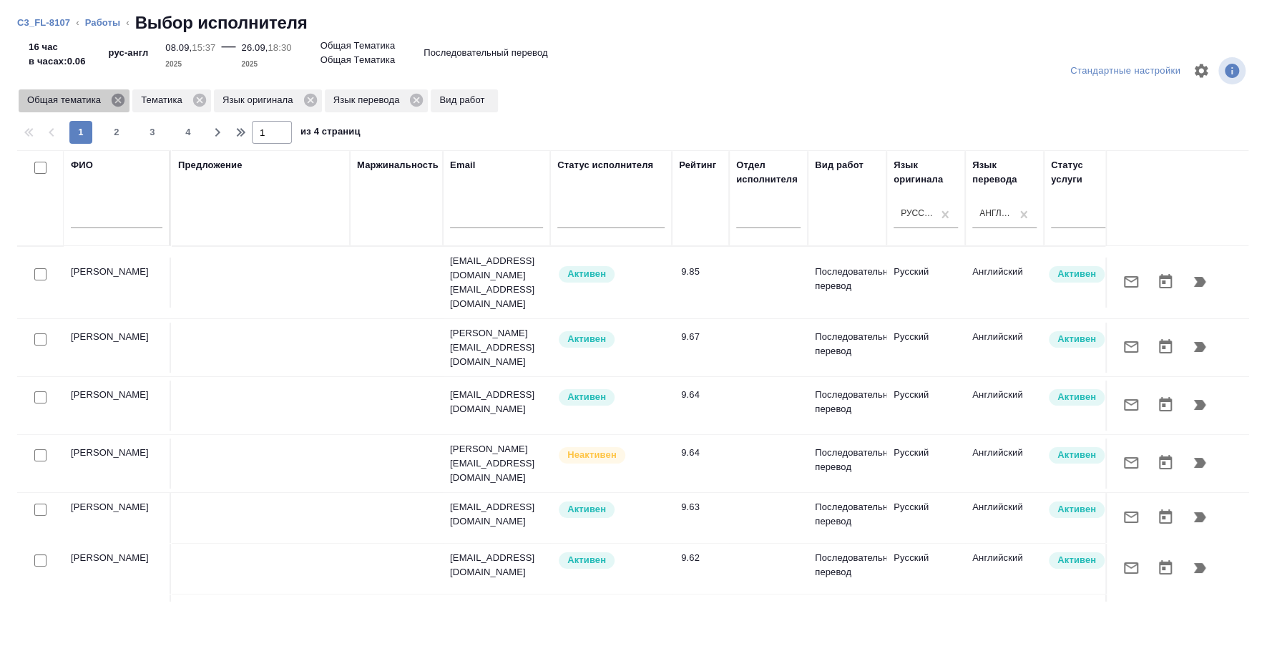
click at [122, 99] on icon at bounding box center [118, 100] width 13 height 13
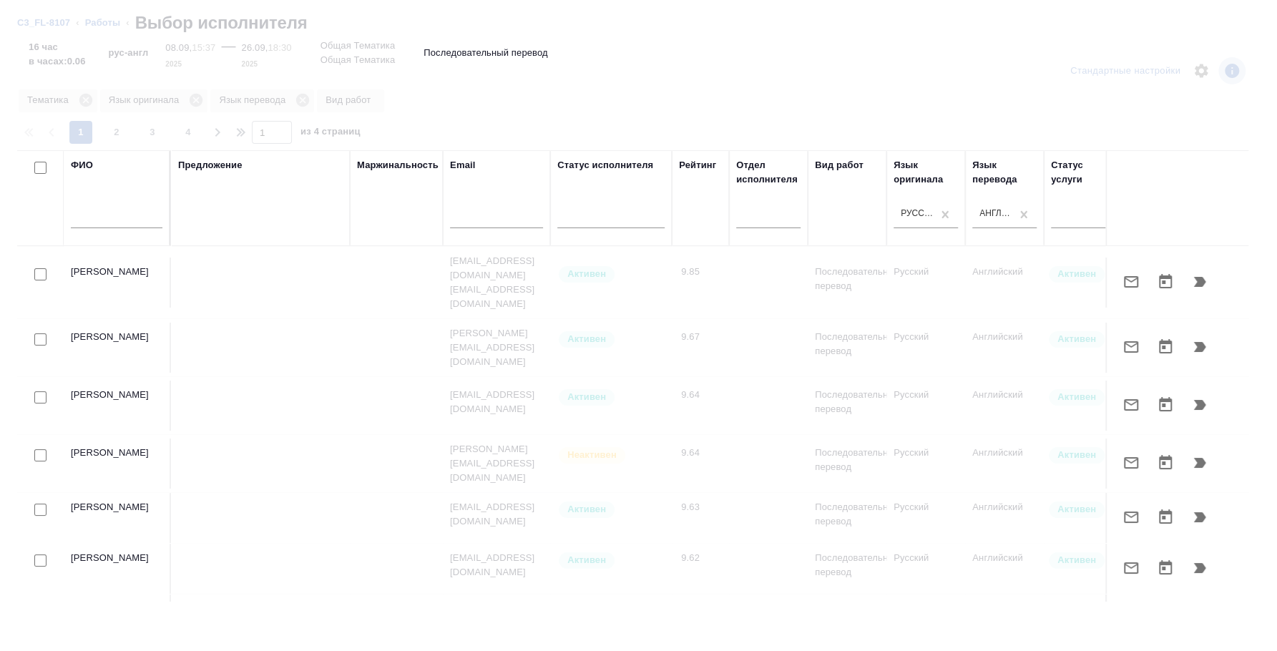
click at [87, 98] on div at bounding box center [638, 325] width 1277 height 651
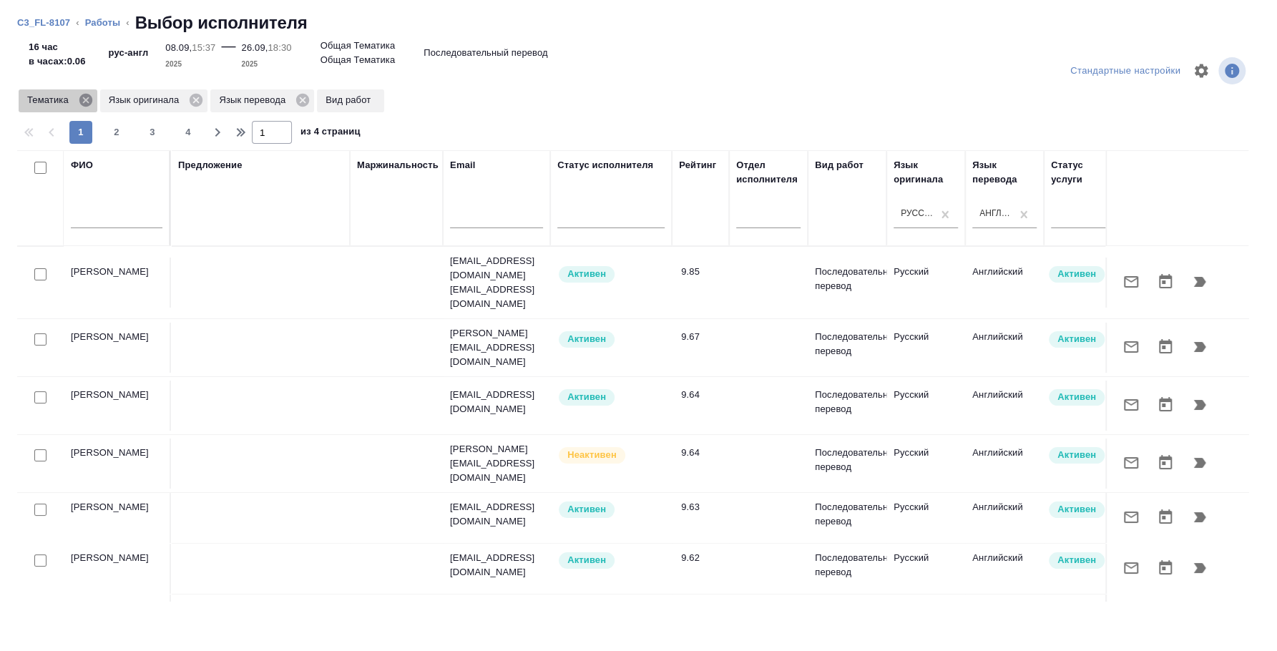
click at [87, 103] on icon at bounding box center [85, 100] width 13 height 13
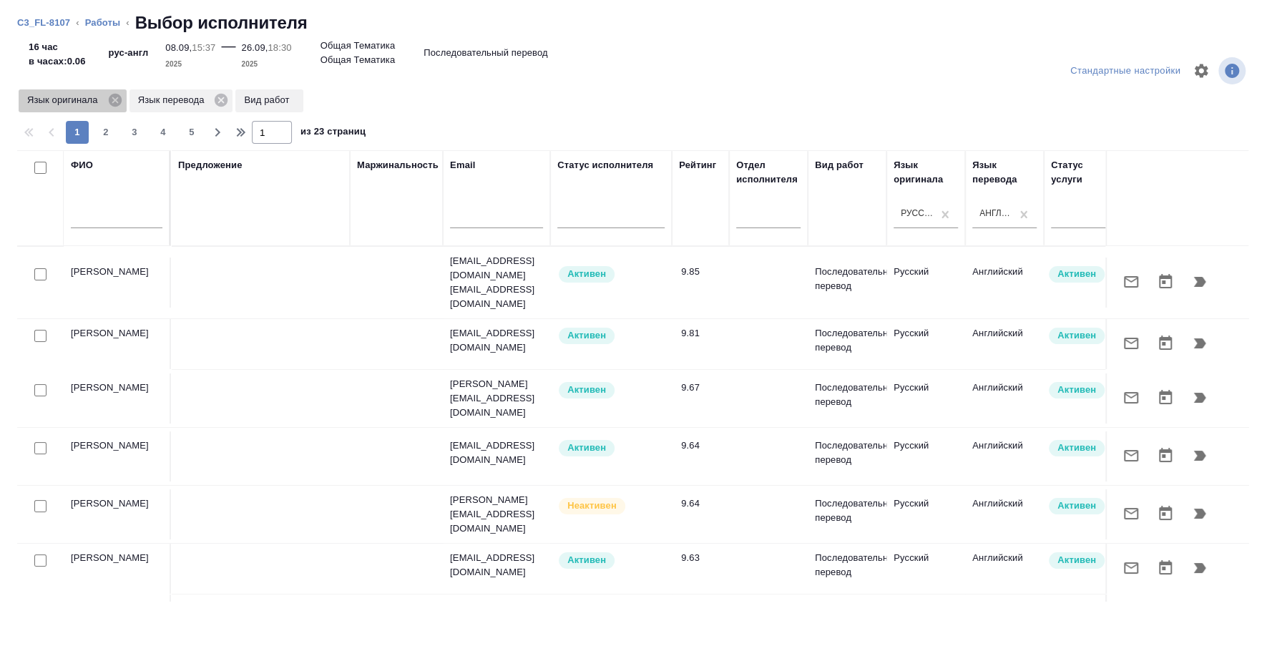
click at [112, 100] on icon at bounding box center [114, 100] width 13 height 13
drag, startPoint x: 112, startPoint y: 99, endPoint x: 94, endPoint y: 156, distance: 60.0
click at [112, 99] on icon at bounding box center [111, 100] width 16 height 16
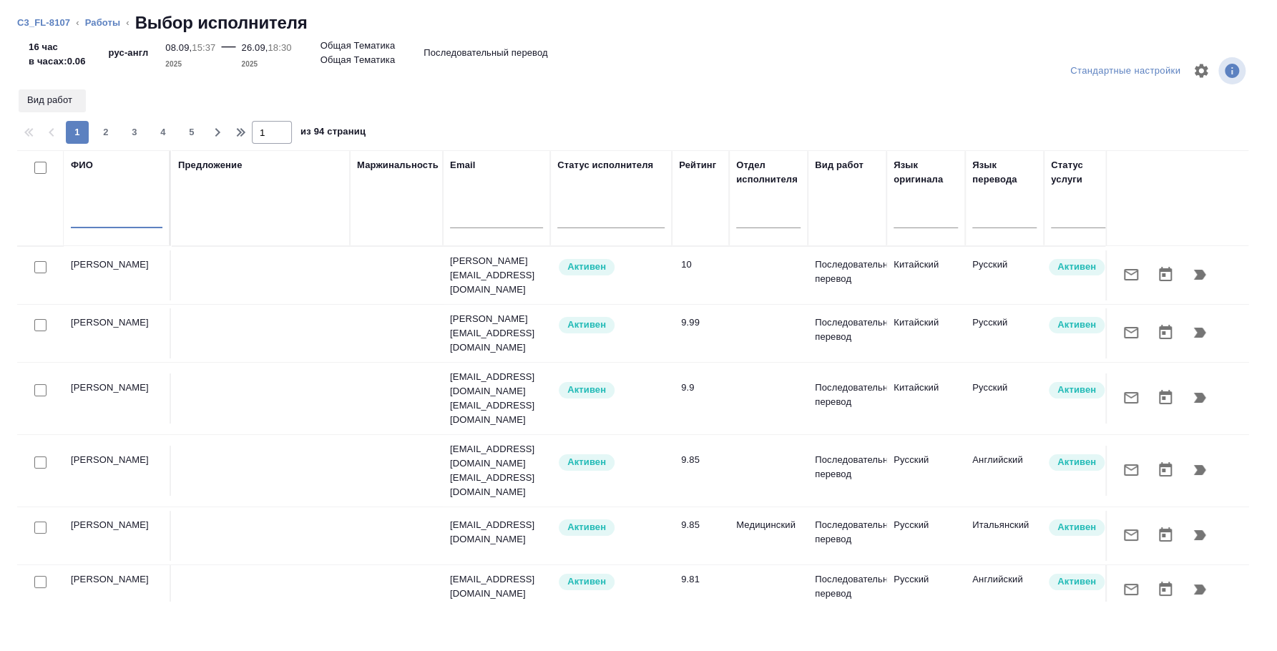
click at [107, 216] on input "text" at bounding box center [117, 219] width 92 height 18
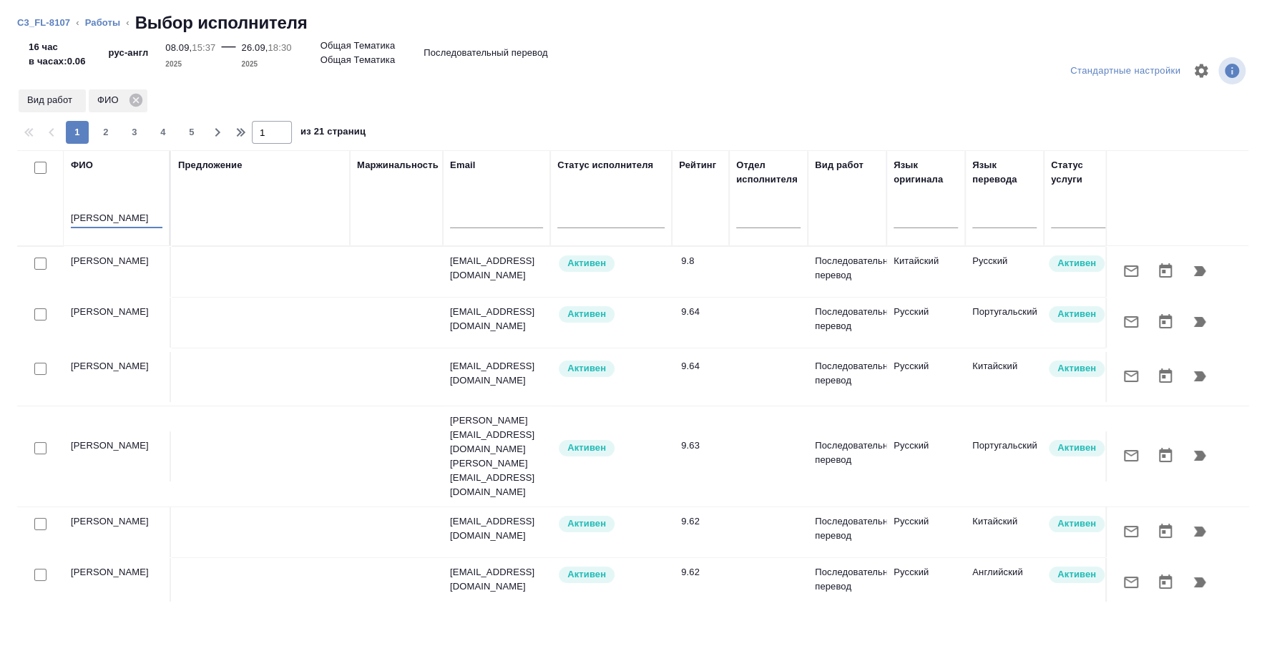
type input "алексеева наталья"
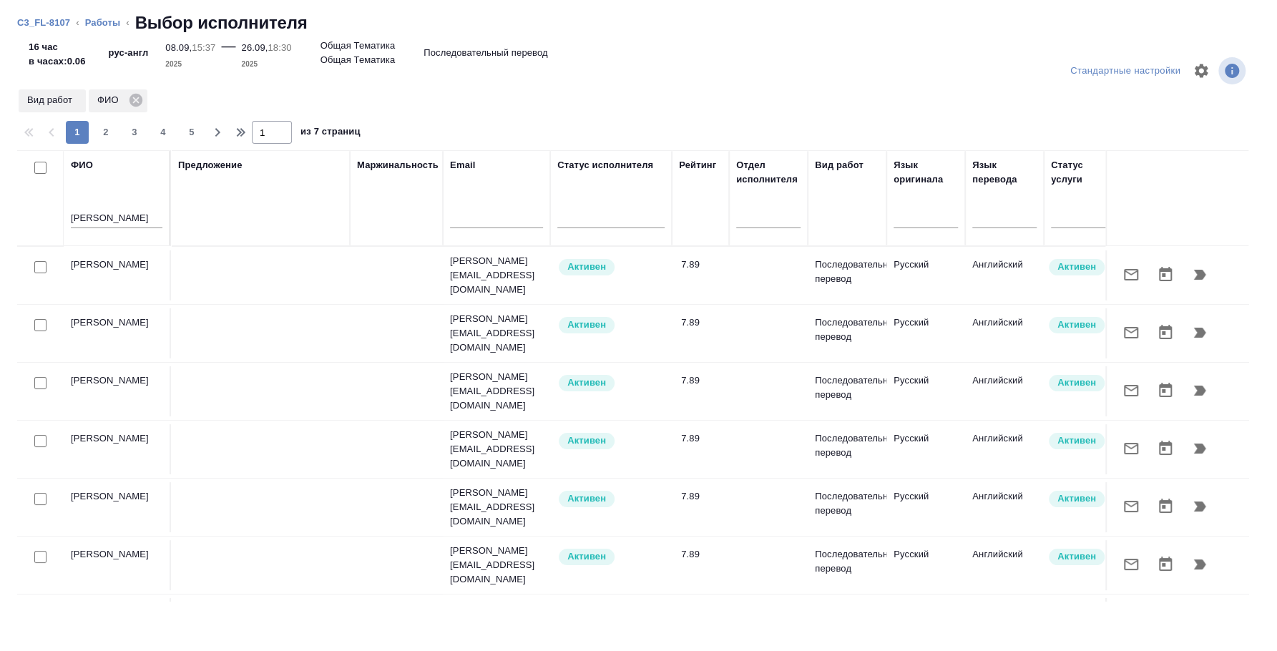
click at [48, 269] on div at bounding box center [40, 268] width 32 height 20
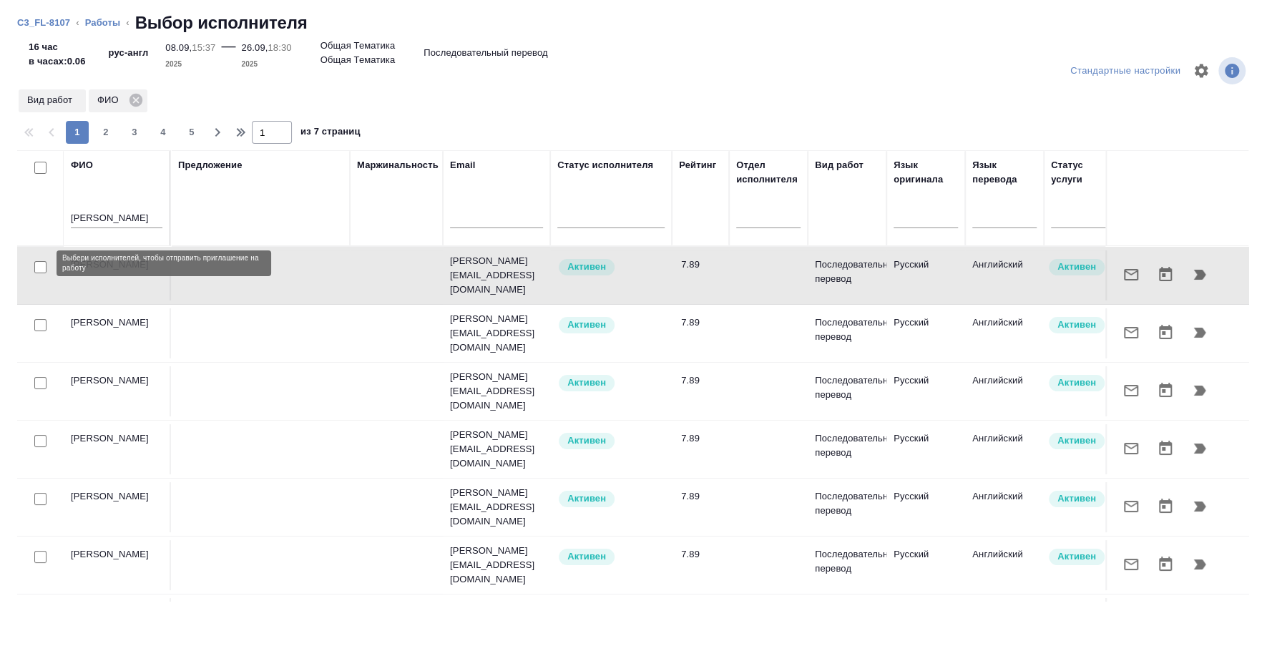
click at [42, 265] on input "checkbox" at bounding box center [40, 267] width 12 height 12
checkbox input "true"
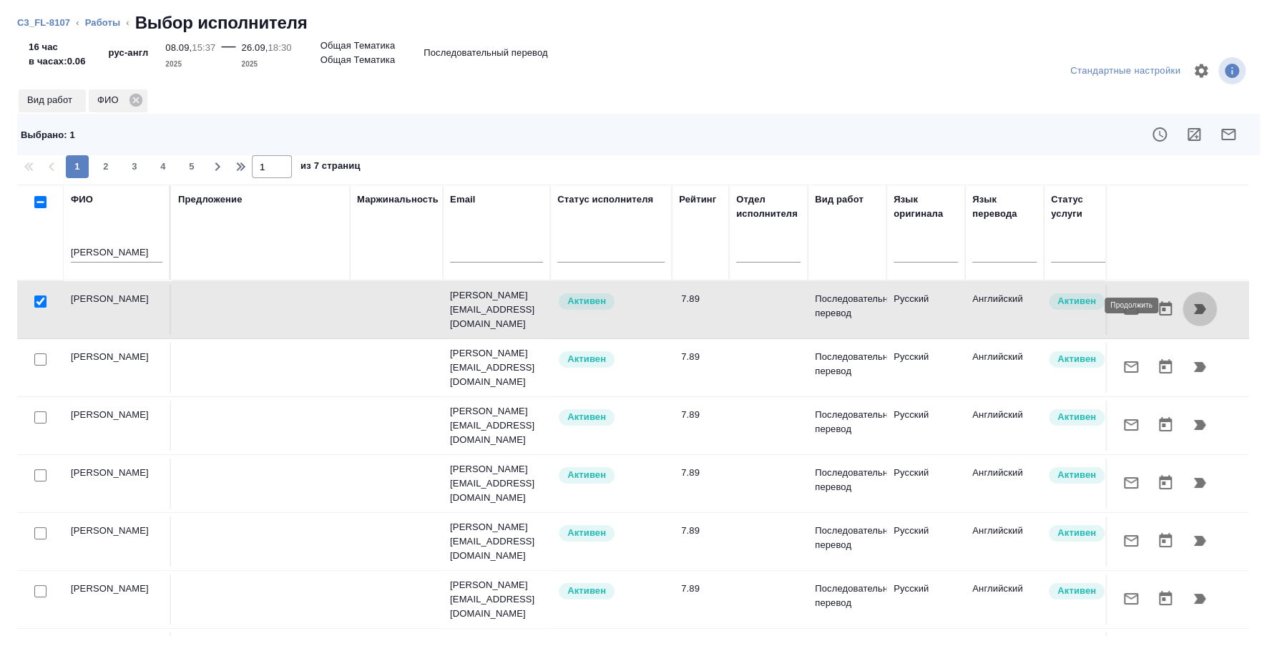
click at [1194, 308] on icon "button" at bounding box center [1200, 309] width 12 height 10
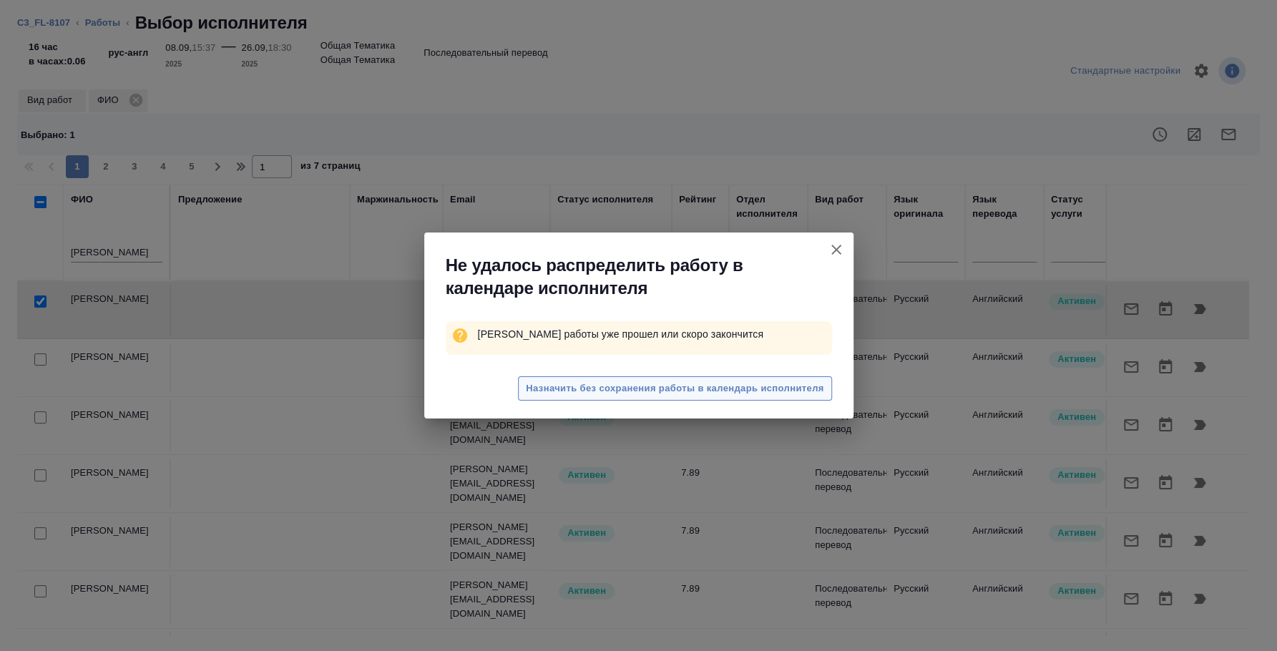
click at [690, 391] on span "Назначить без сохранения работы в календарь исполнителя" at bounding box center [675, 389] width 298 height 16
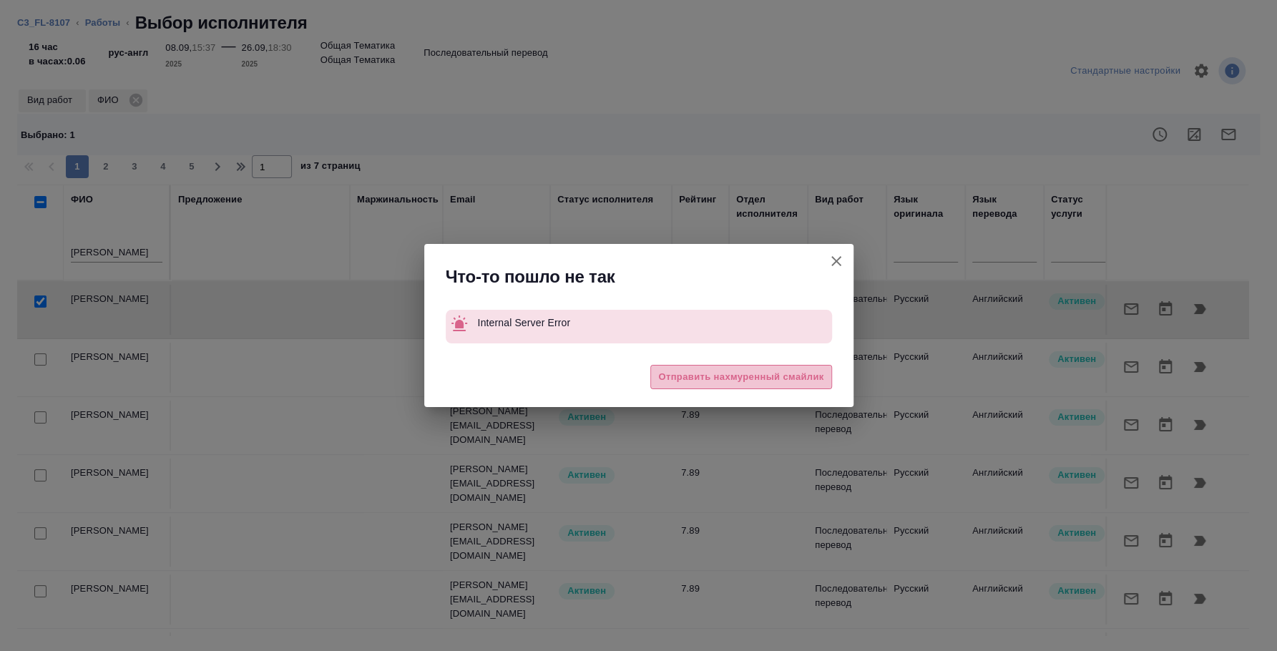
click at [799, 376] on span "Отправить нахмуренный смайлик" at bounding box center [740, 377] width 165 height 16
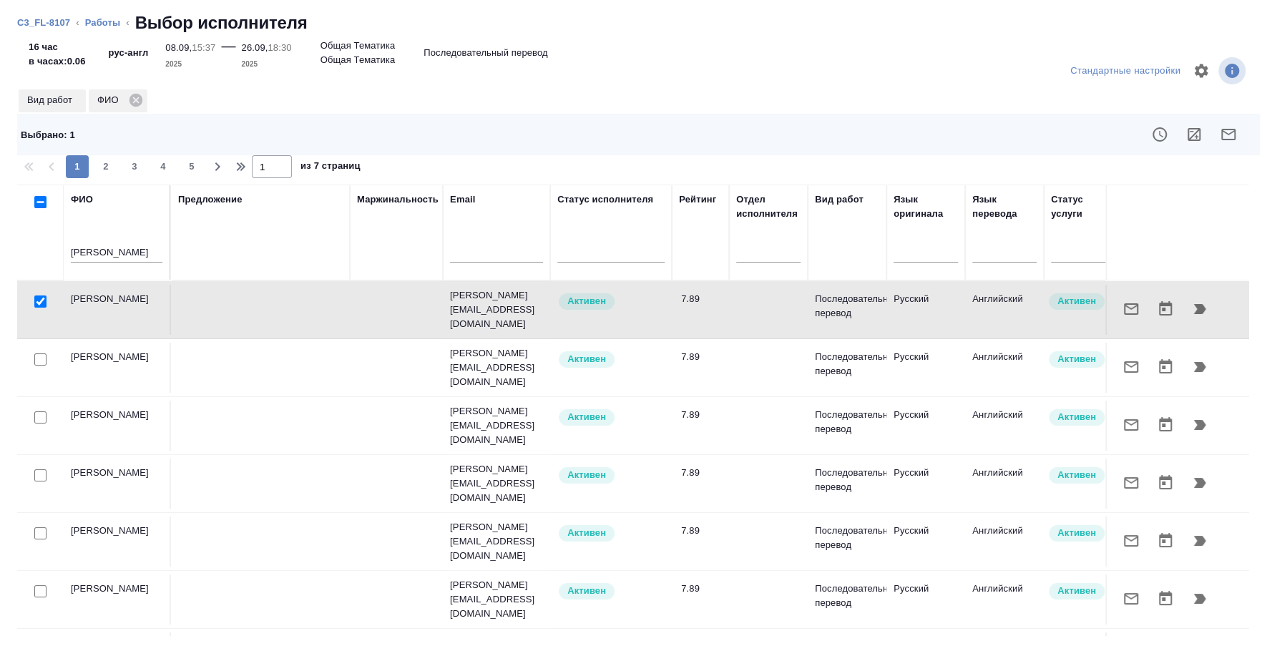
click at [1193, 306] on icon "button" at bounding box center [1200, 309] width 17 height 17
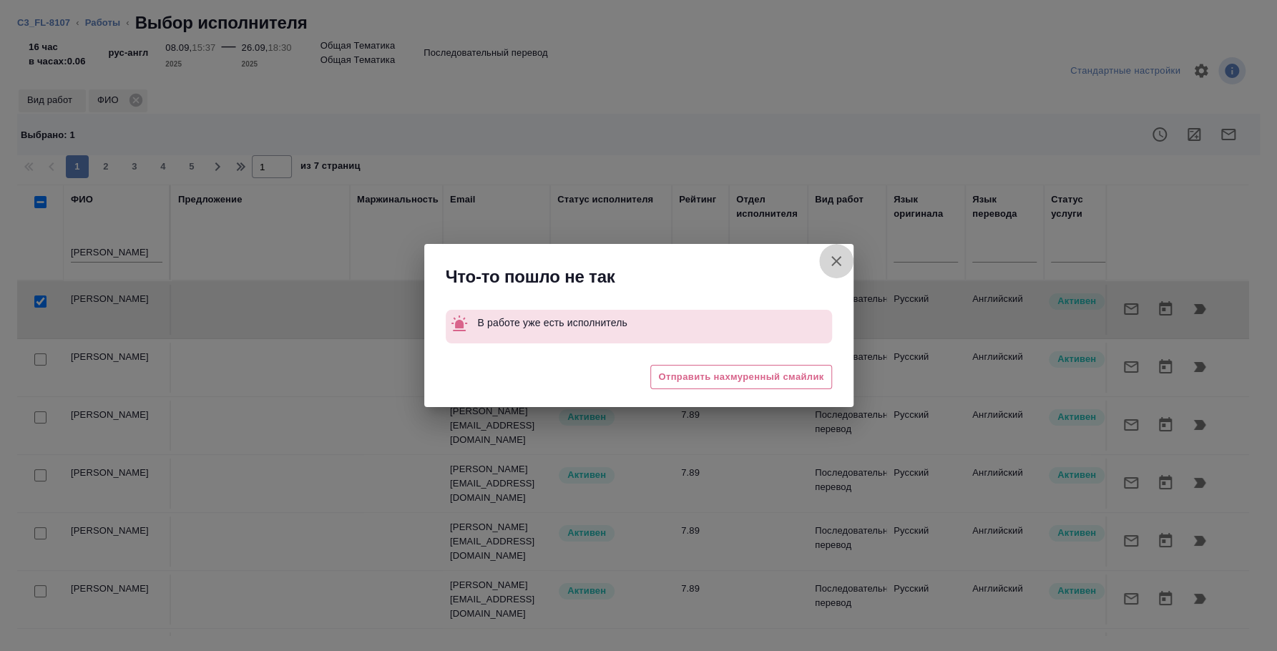
drag, startPoint x: 845, startPoint y: 258, endPoint x: 537, endPoint y: 4, distance: 399.5
click at [844, 258] on button "Группировать работы по услугам" at bounding box center [836, 261] width 34 height 34
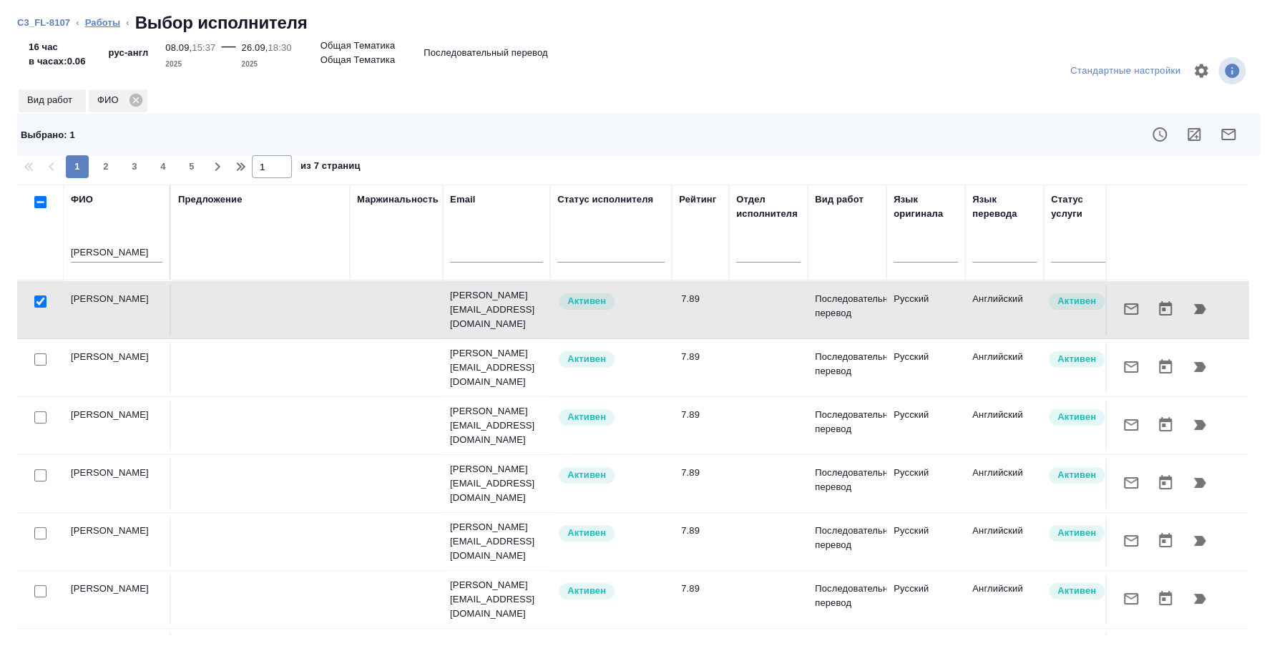
click at [94, 21] on link "Работы" at bounding box center [103, 22] width 36 height 11
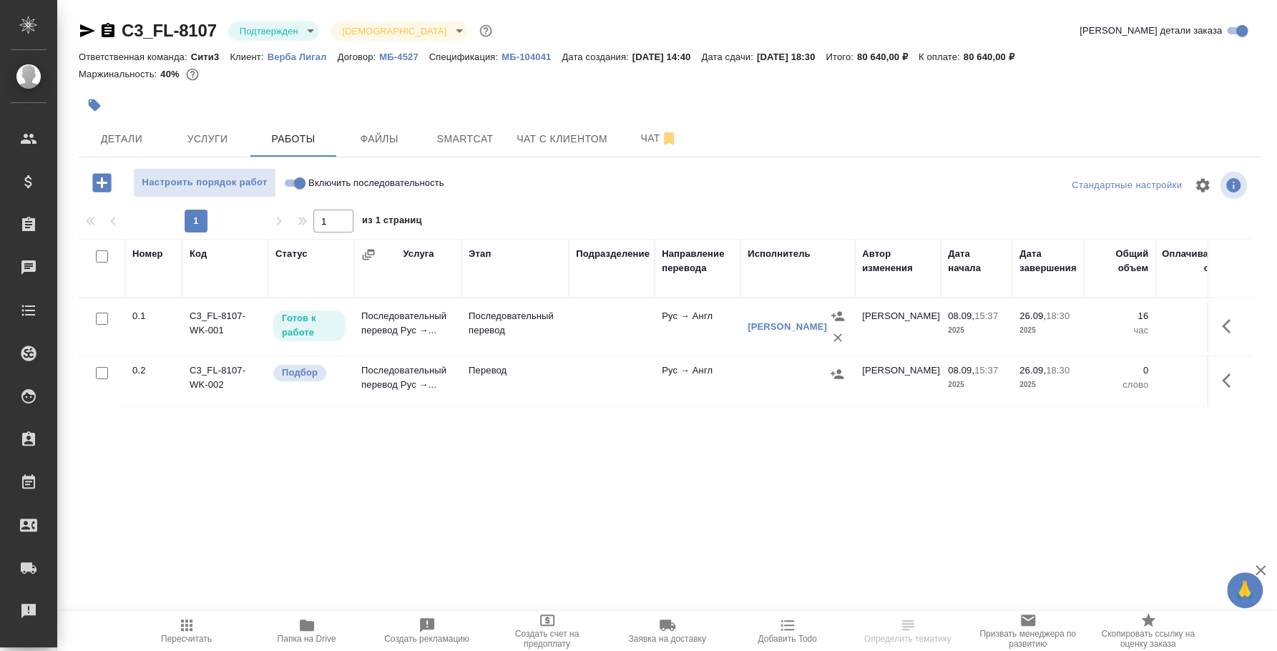
click at [298, 31] on body "🙏 .cls-1 fill:#fff; AWATERA [PERSON_NAME] Спецификации Заказы Чаты Todo Проекты…" at bounding box center [638, 325] width 1277 height 651
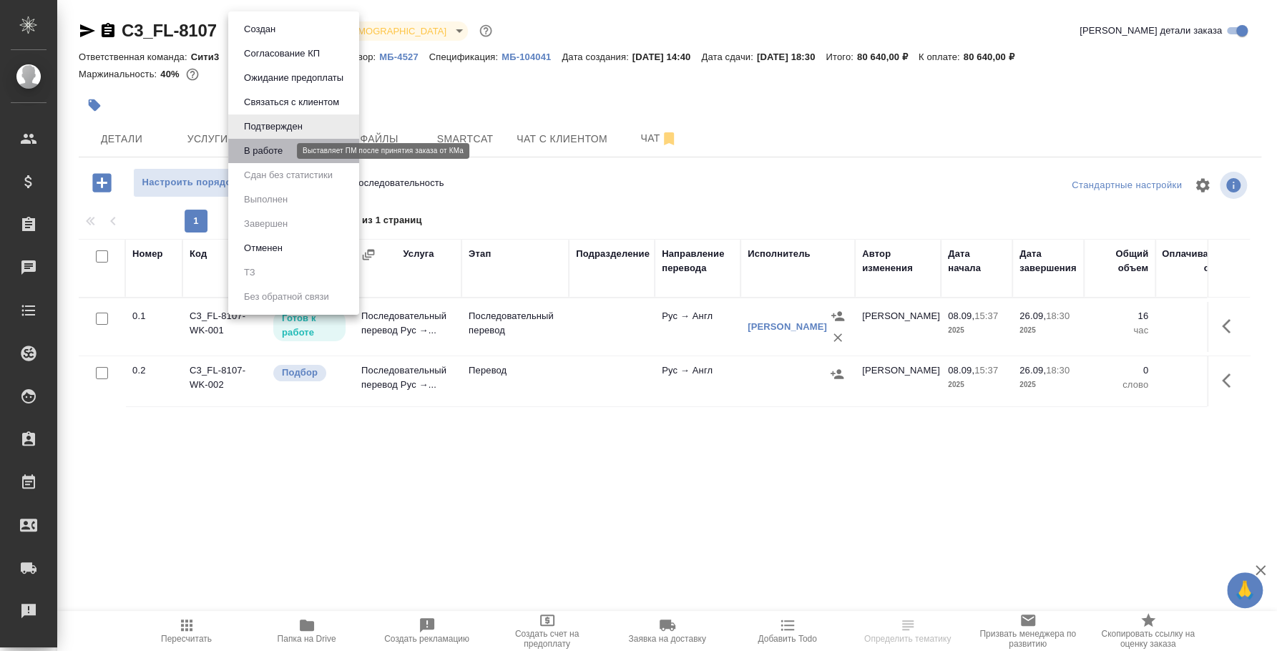
click at [272, 147] on button "В работе" at bounding box center [263, 151] width 47 height 16
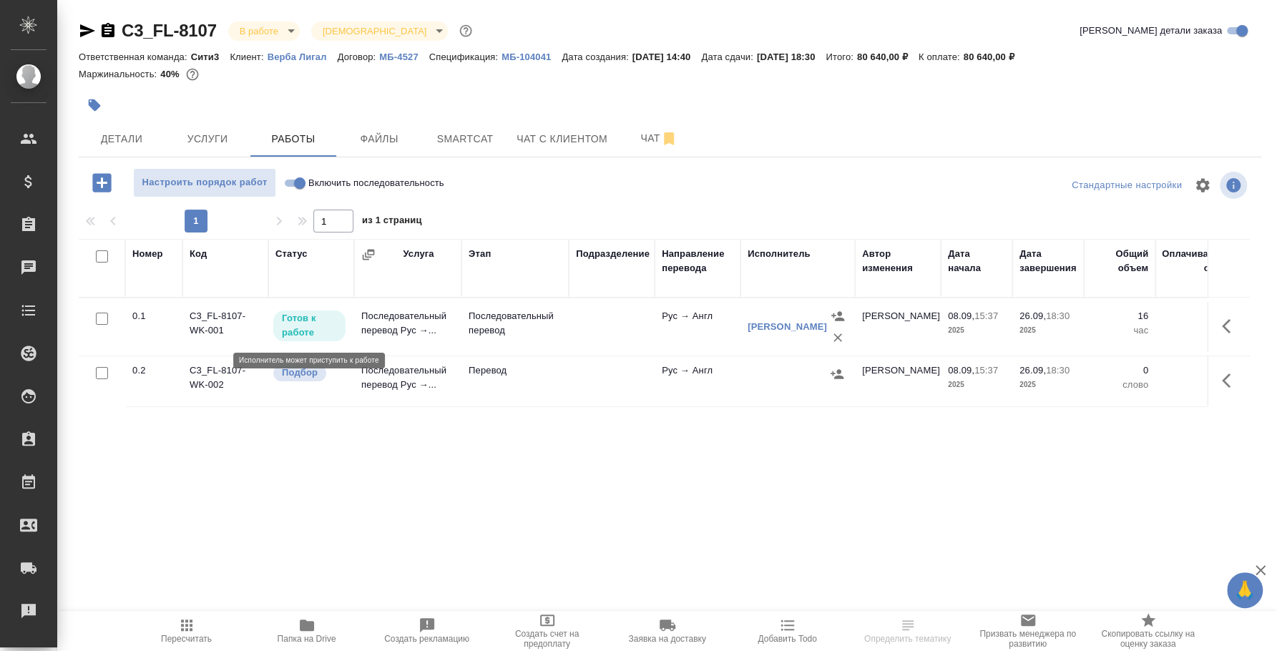
click at [291, 316] on p "Готов к работе" at bounding box center [309, 325] width 55 height 29
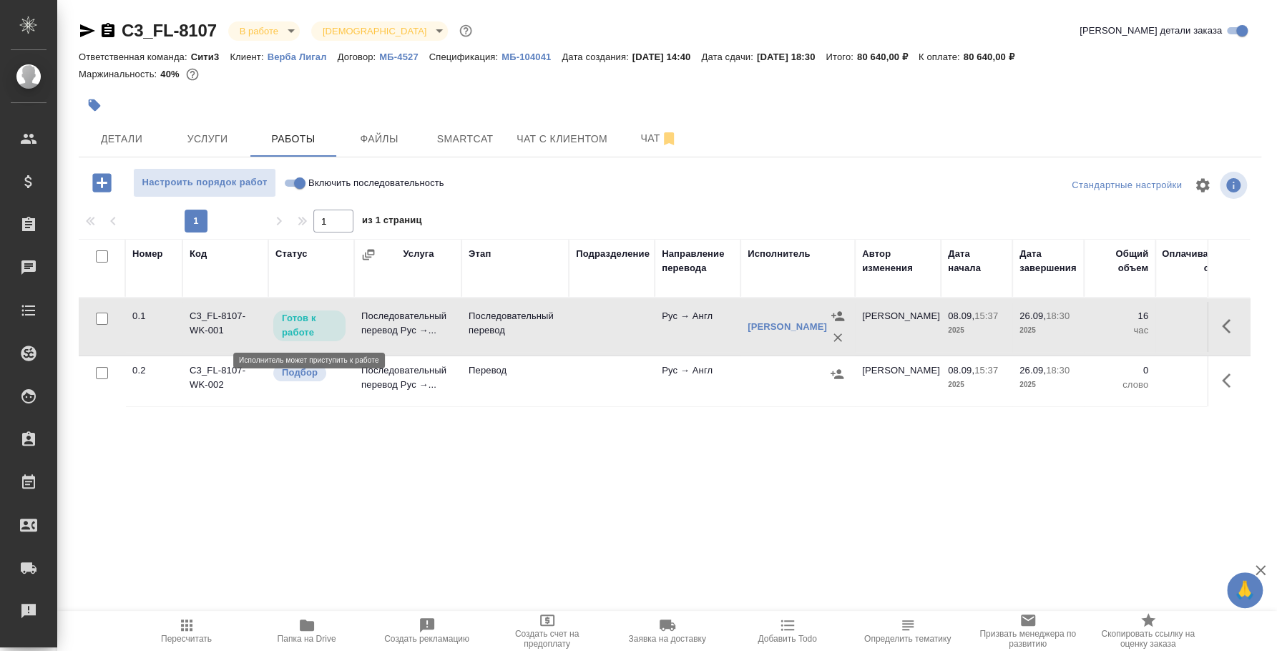
click at [294, 322] on p "Готов к работе" at bounding box center [309, 325] width 55 height 29
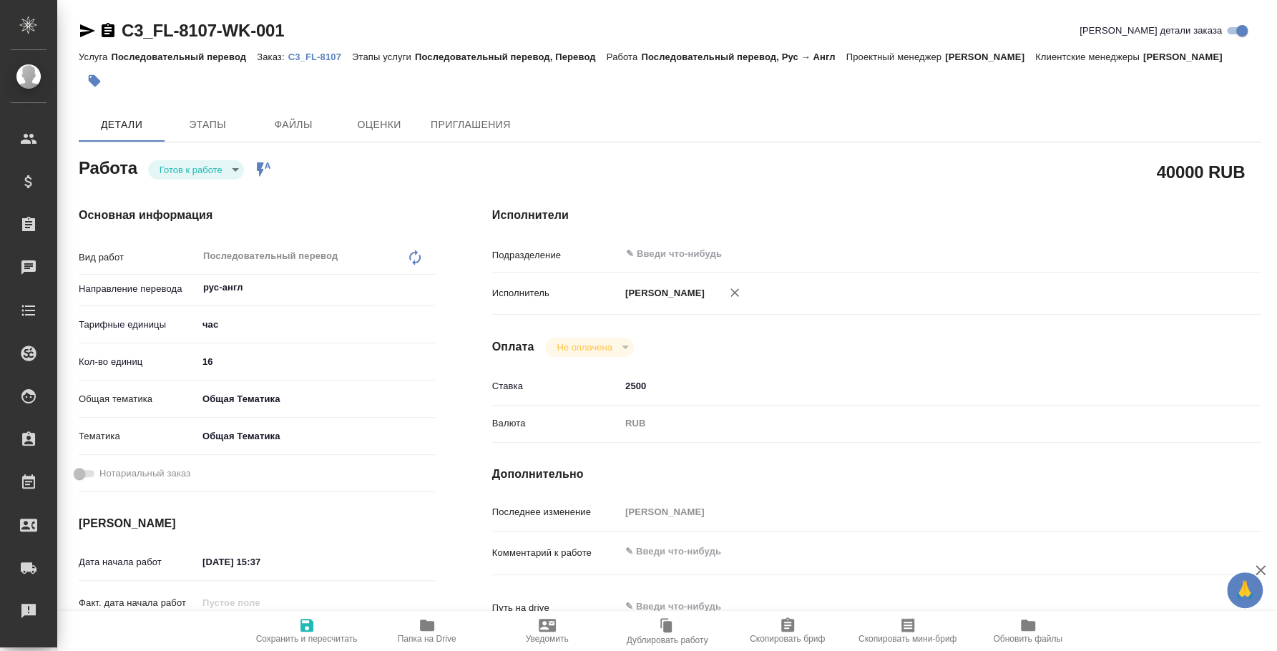
type textarea "x"
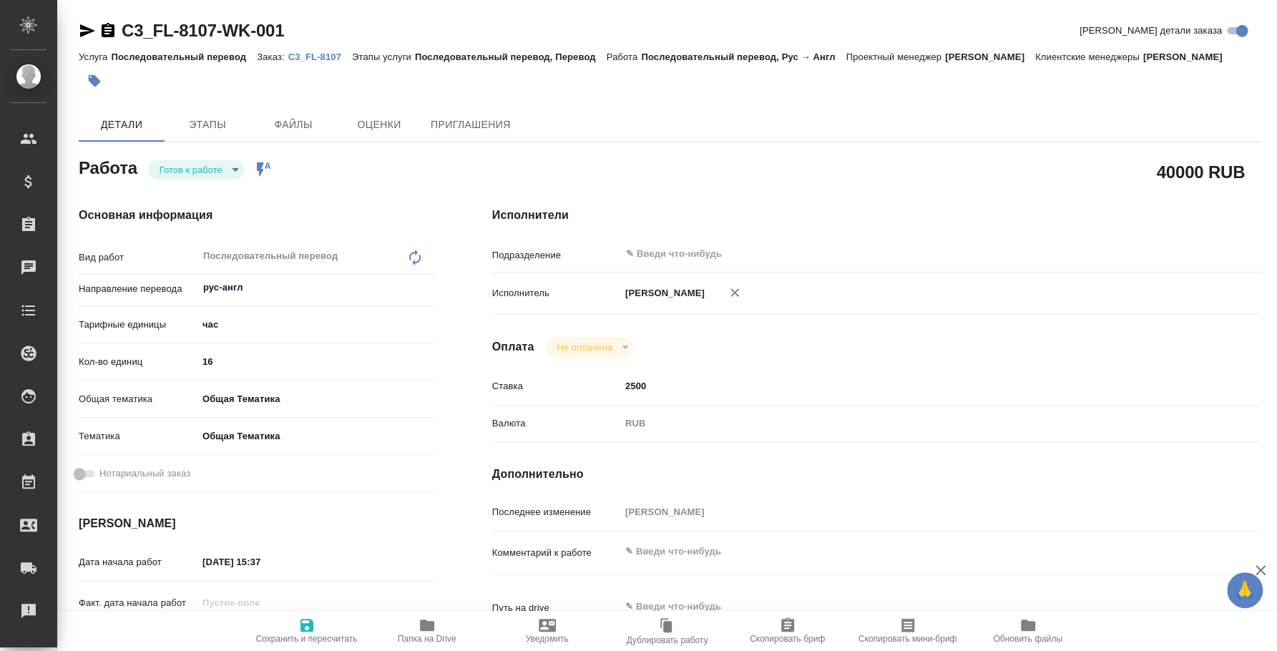
type textarea "x"
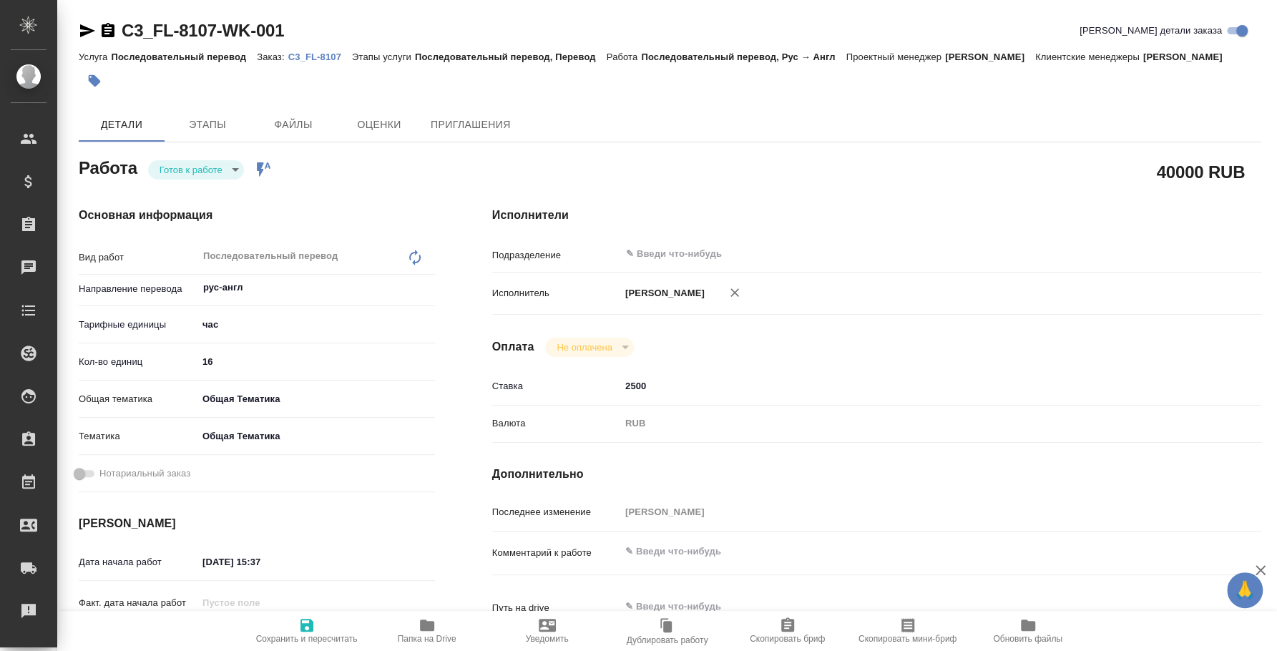
type textarea "x"
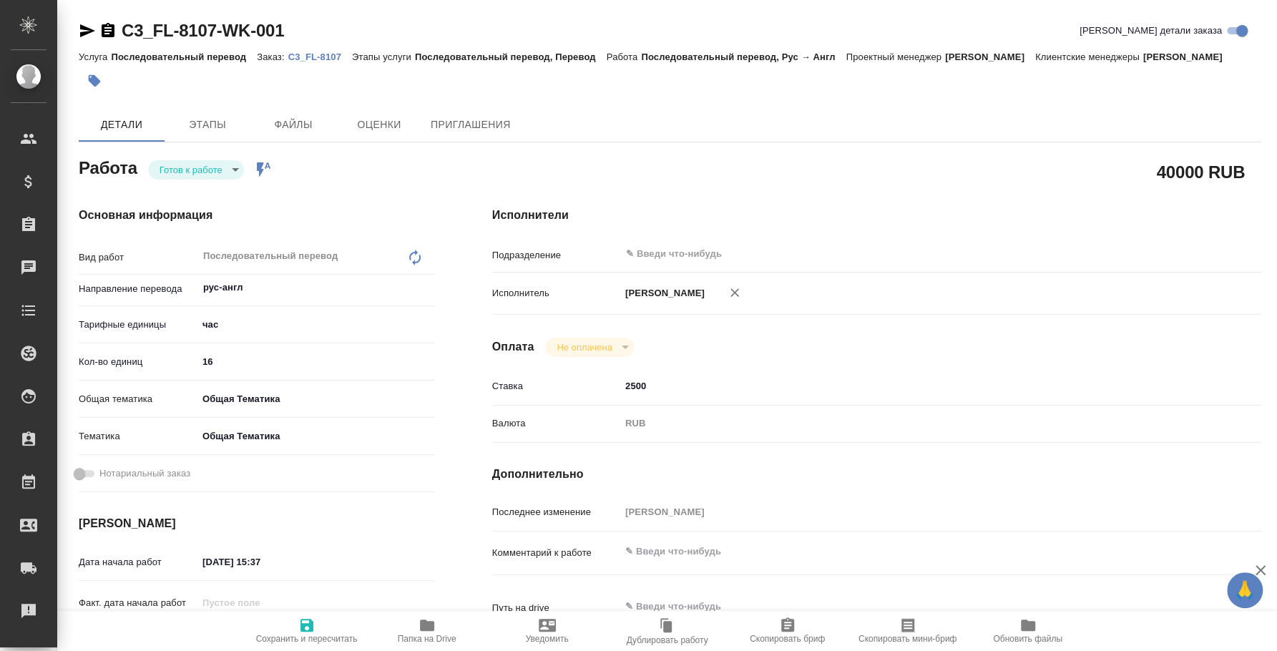
type textarea "x"
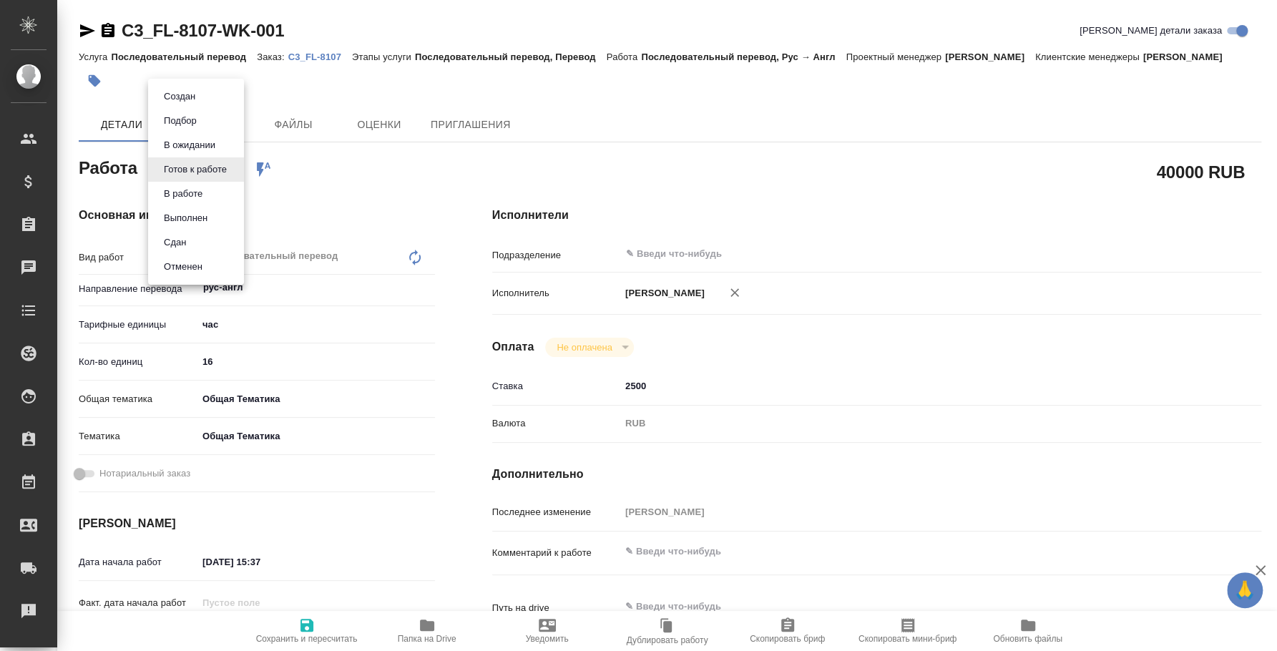
click at [228, 176] on body "🙏 .cls-1 fill:#fff; AWATERA Fedotova Irina Клиенты Спецификации Заказы Чаты Tod…" at bounding box center [638, 325] width 1277 height 651
type textarea "x"
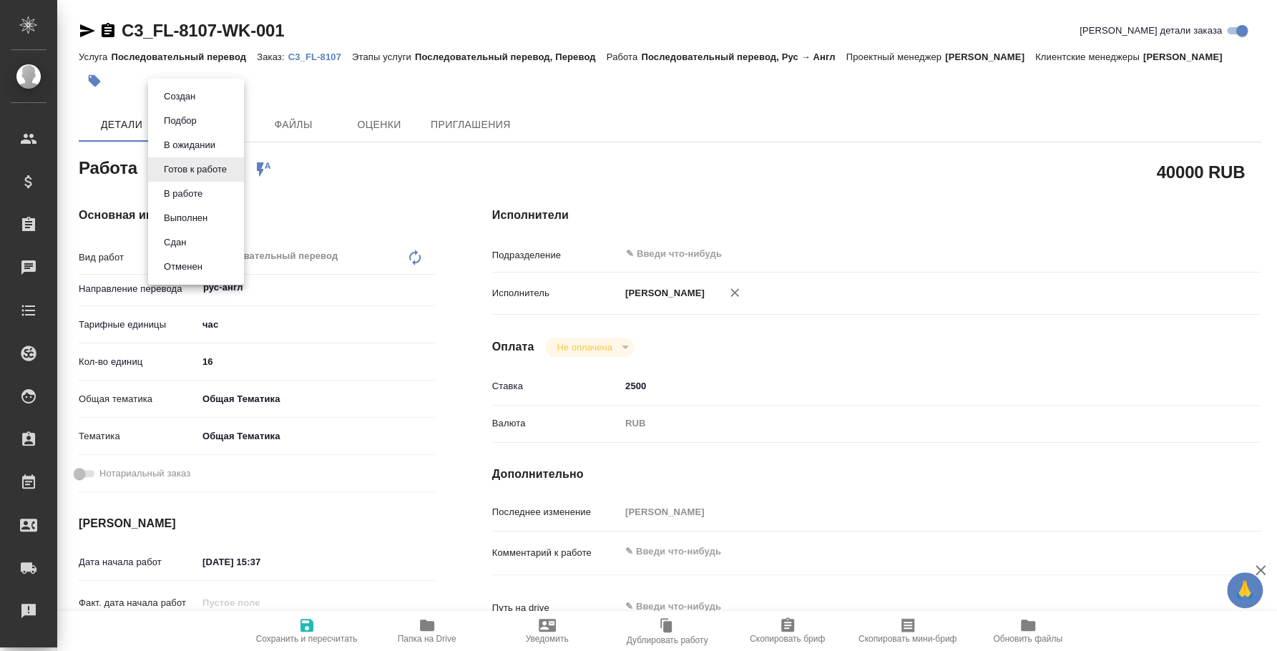
type textarea "x"
click at [206, 216] on button "Выполнен" at bounding box center [186, 218] width 52 height 16
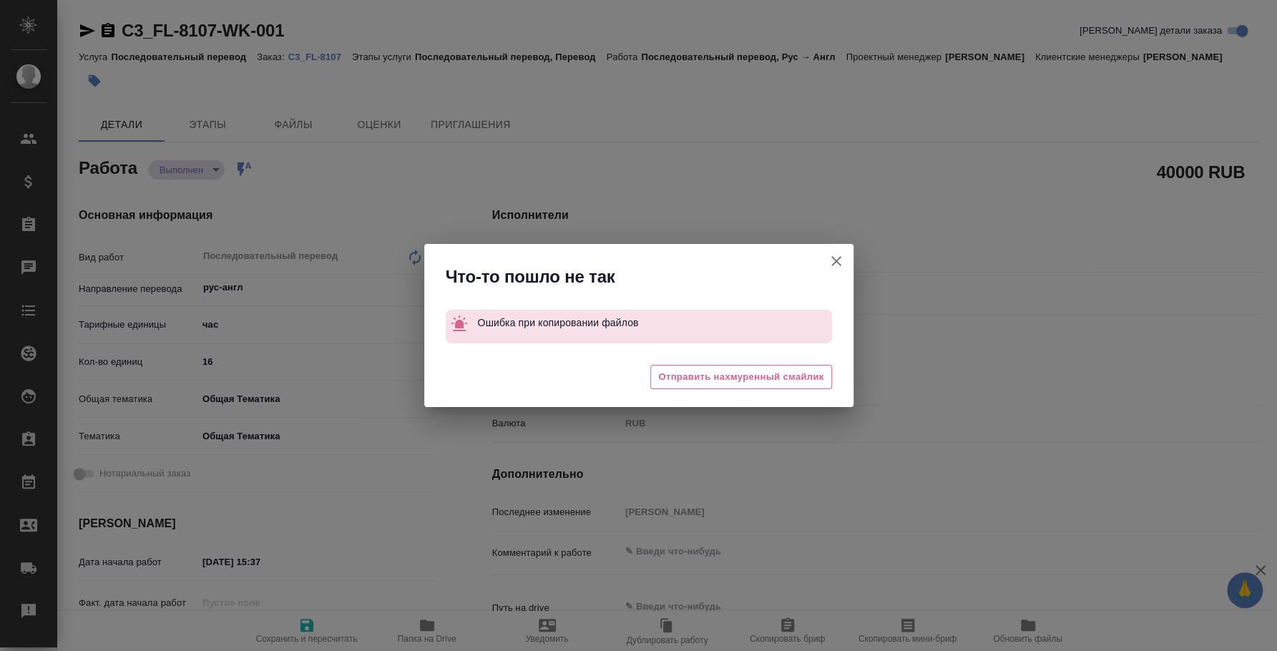
type textarea "x"
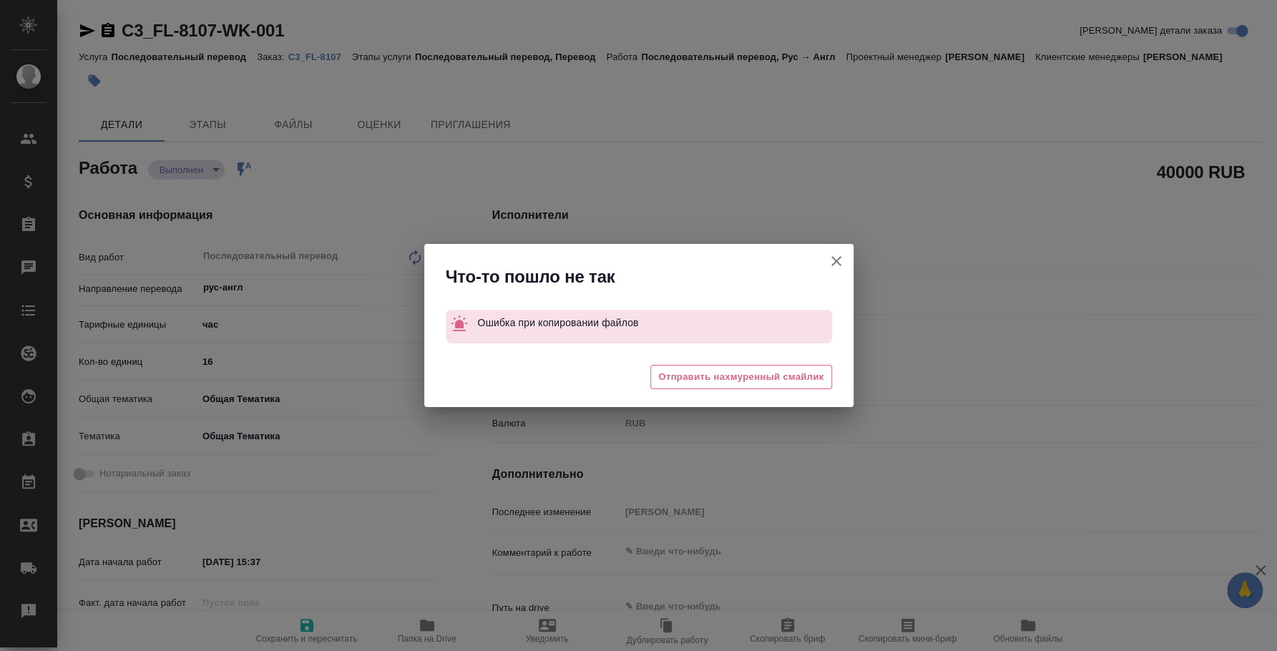
type textarea "x"
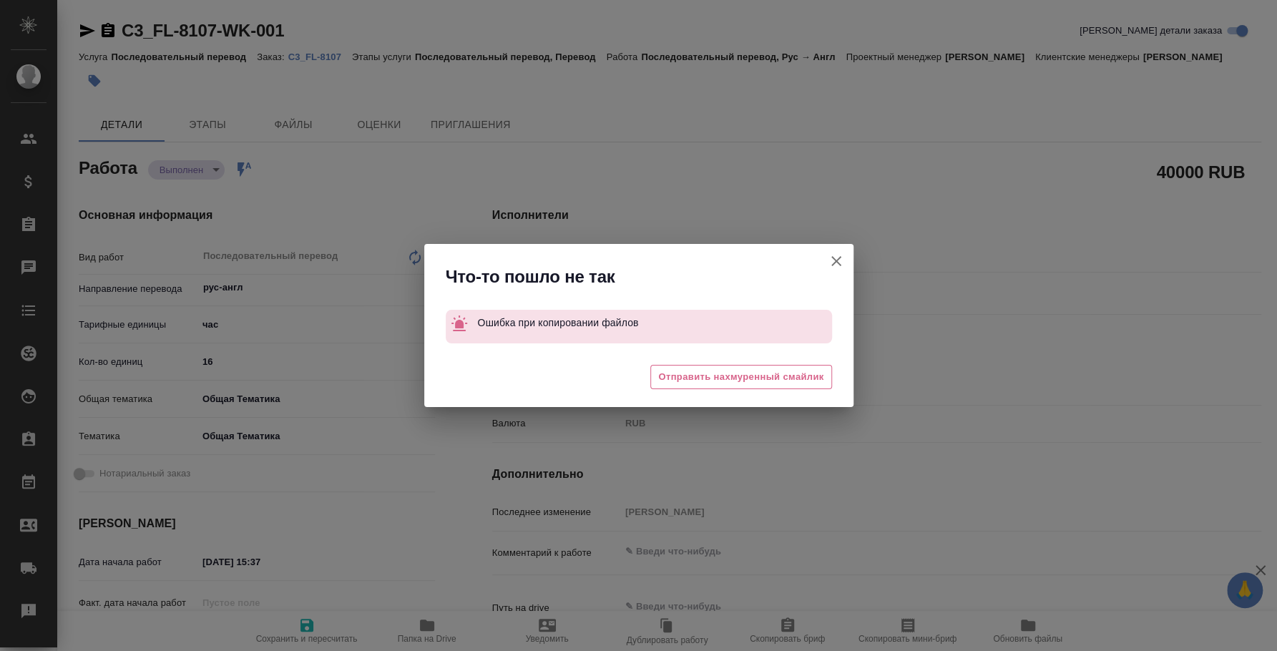
type textarea "x"
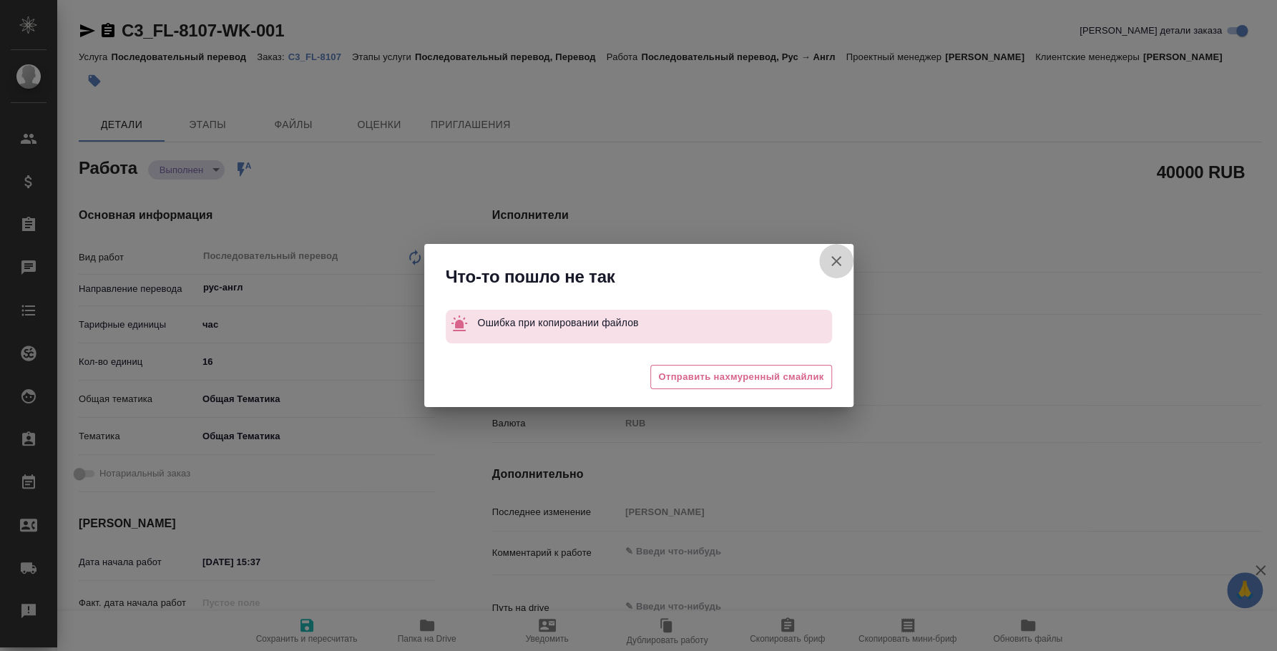
click at [831, 259] on icon "button" at bounding box center [836, 261] width 17 height 17
type textarea "x"
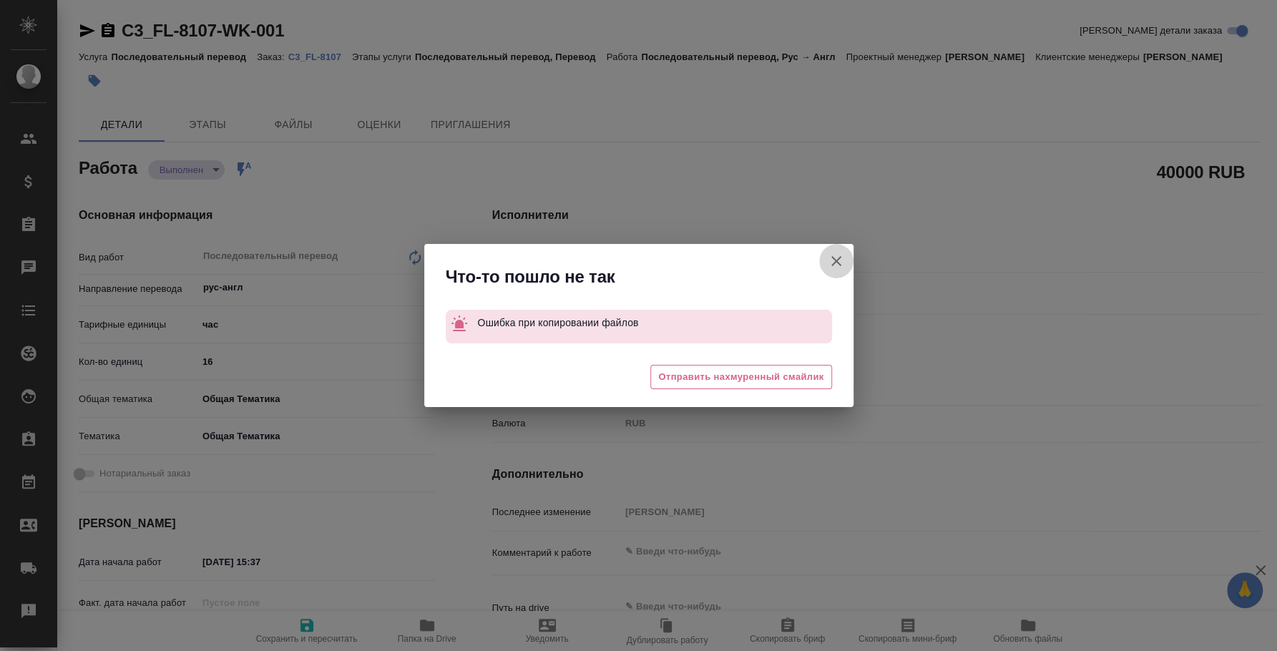
type textarea "x"
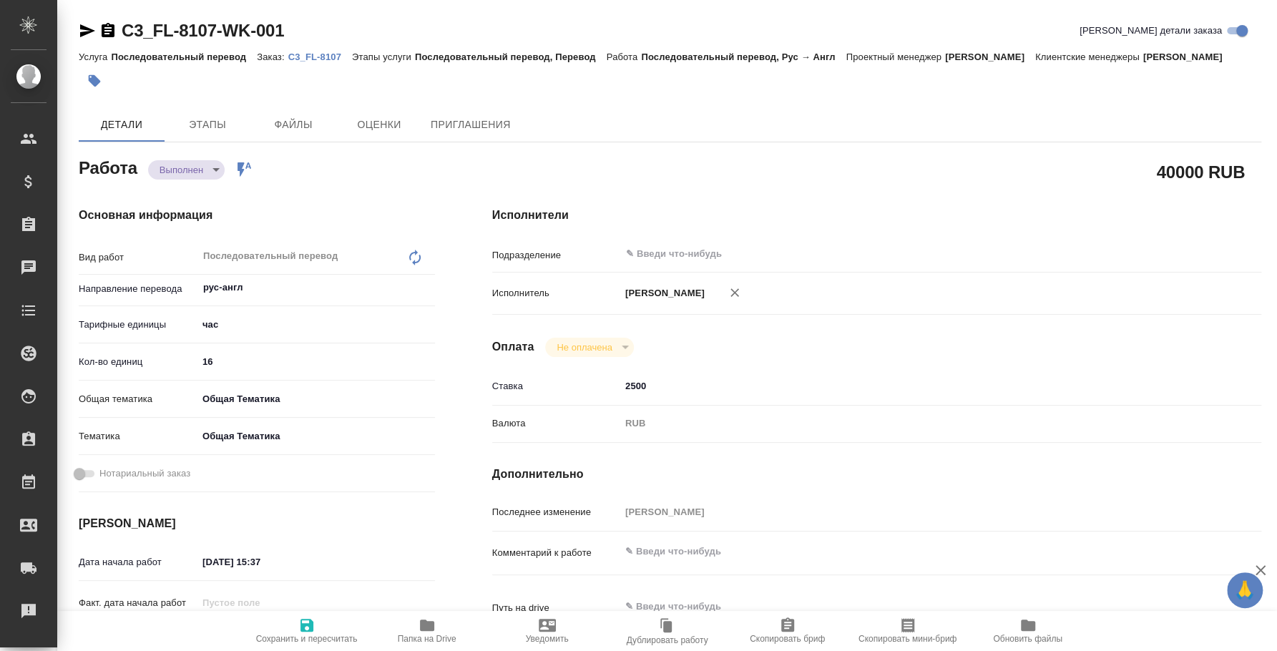
click at [302, 58] on p "C3_FL-8107" at bounding box center [320, 57] width 64 height 11
click at [190, 172] on body "🙏 .cls-1 fill:#fff; AWATERA Fedotova Irina Клиенты Спецификации Заказы 0 Чаты T…" at bounding box center [638, 325] width 1277 height 651
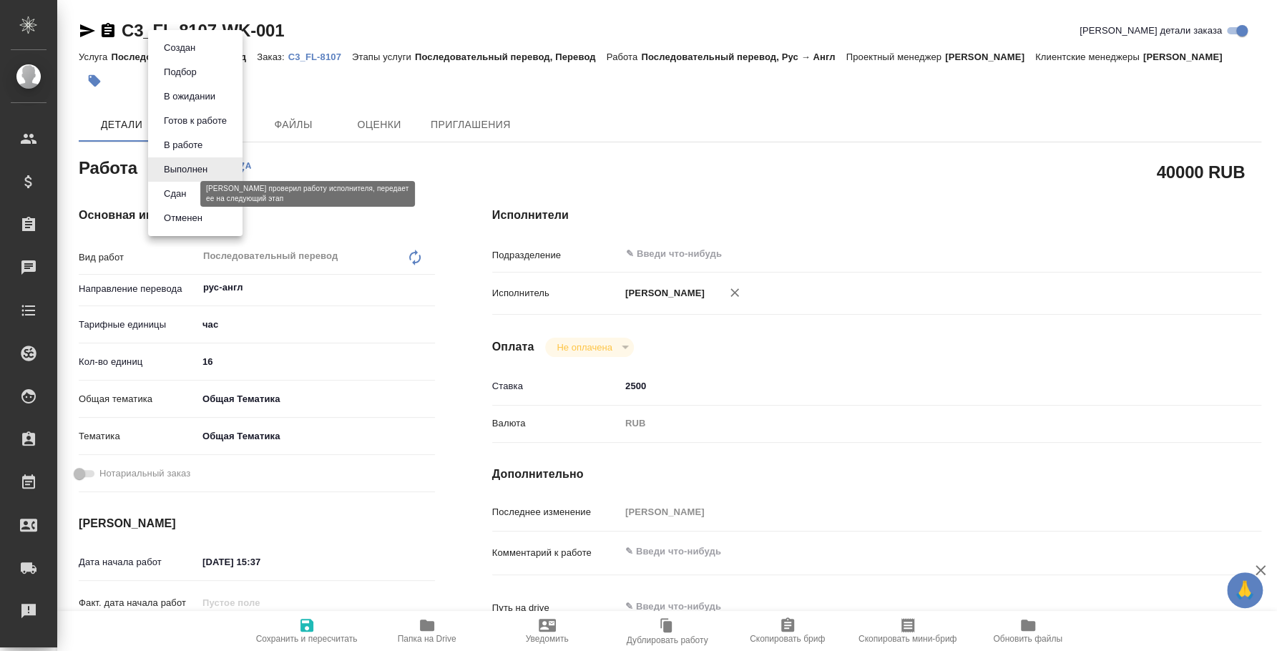
click at [187, 186] on button "Сдан" at bounding box center [175, 194] width 31 height 16
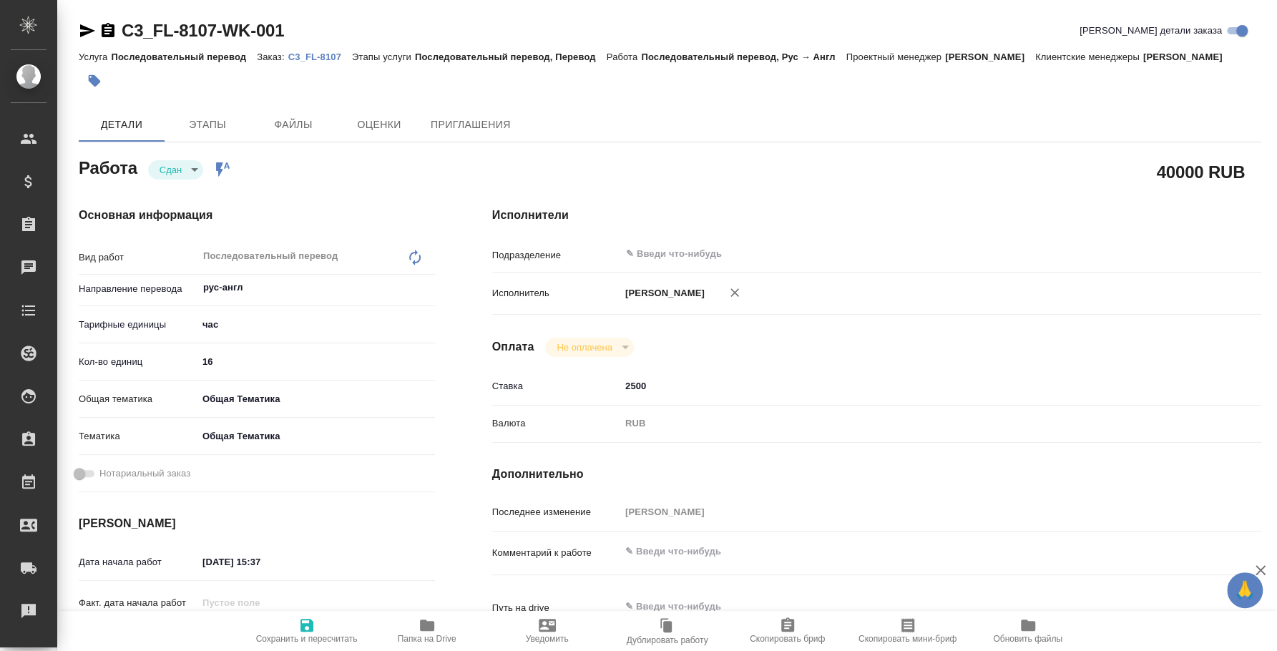
type textarea "x"
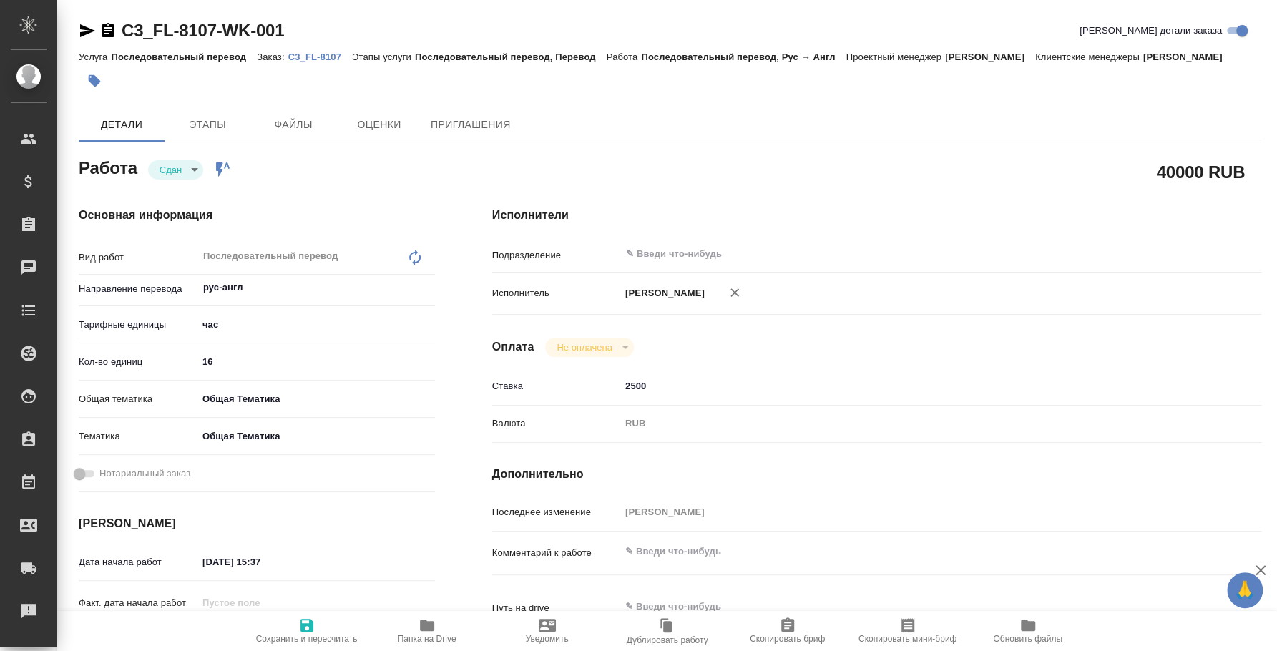
type textarea "x"
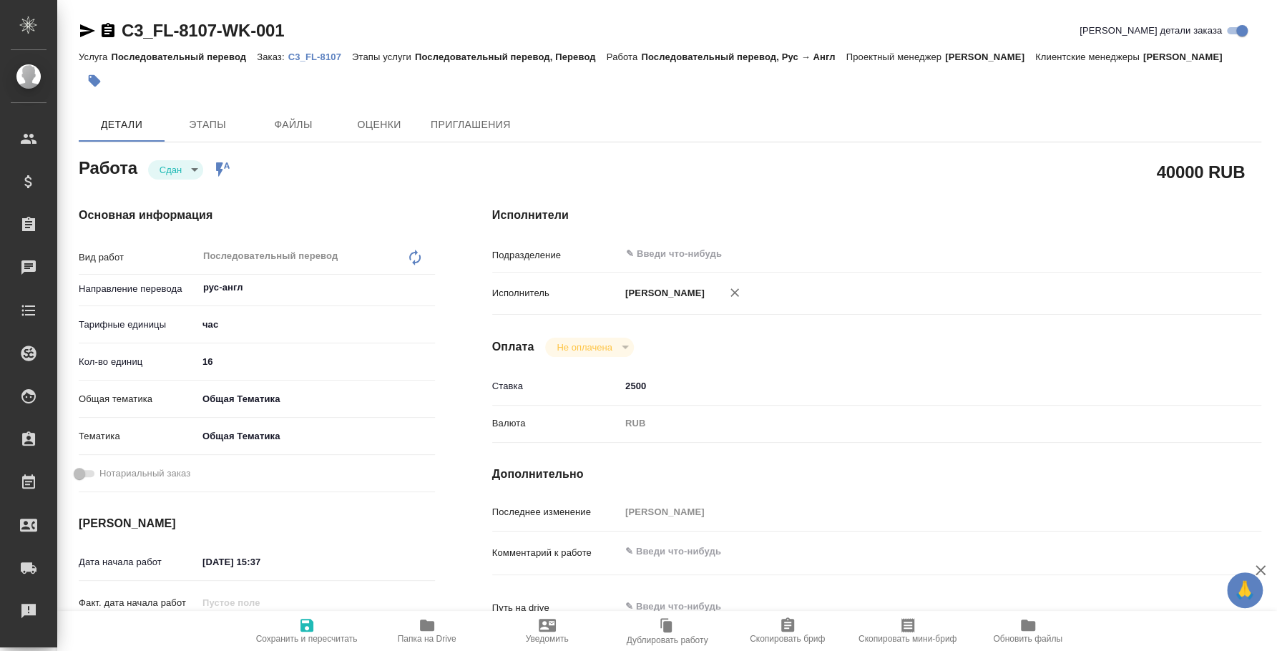
type textarea "x"
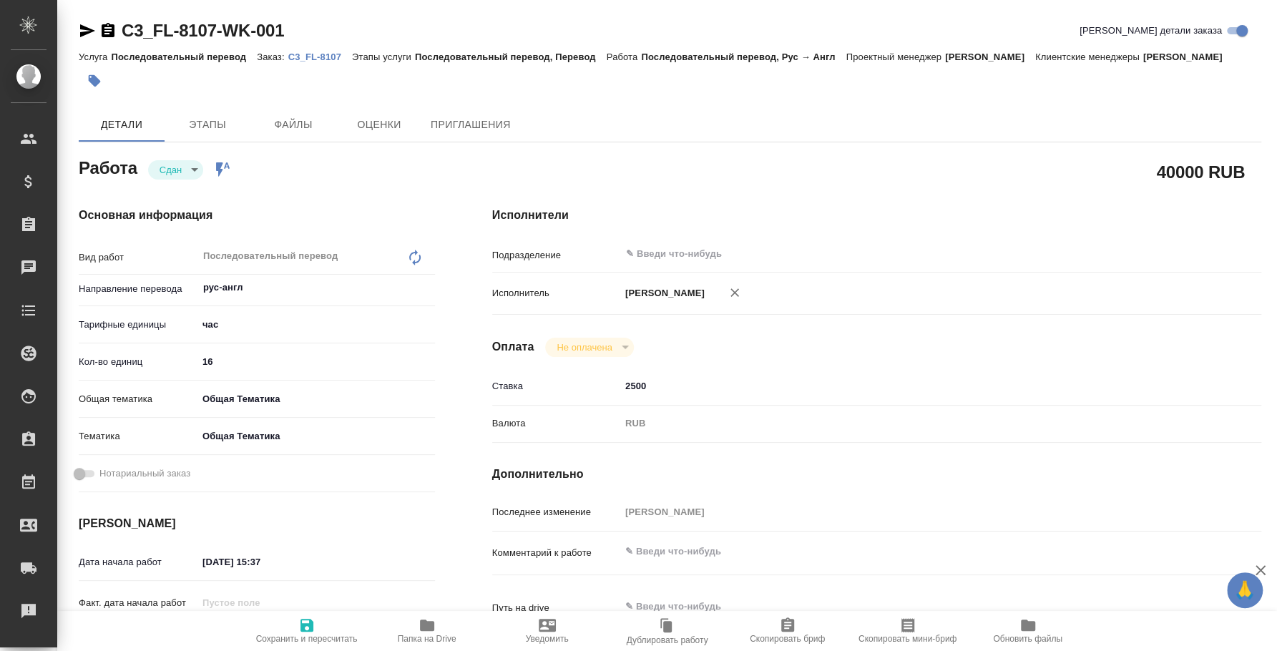
click at [302, 60] on p "C3_FL-8107" at bounding box center [320, 57] width 64 height 11
type textarea "x"
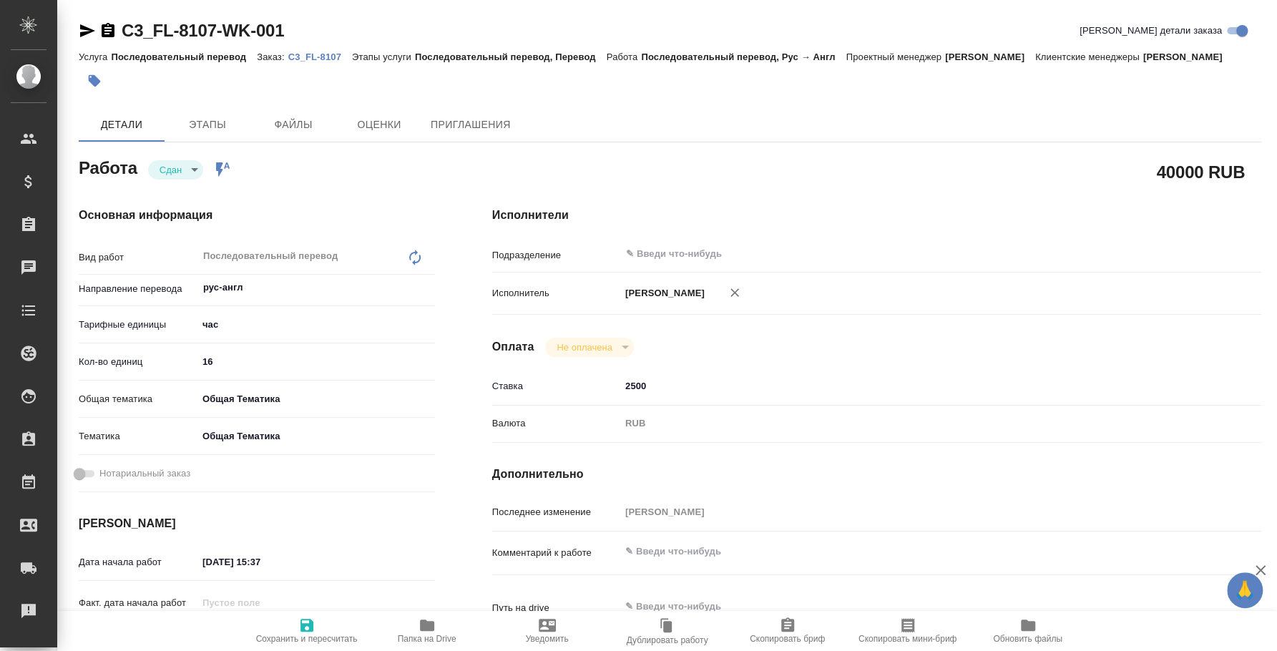
type textarea "x"
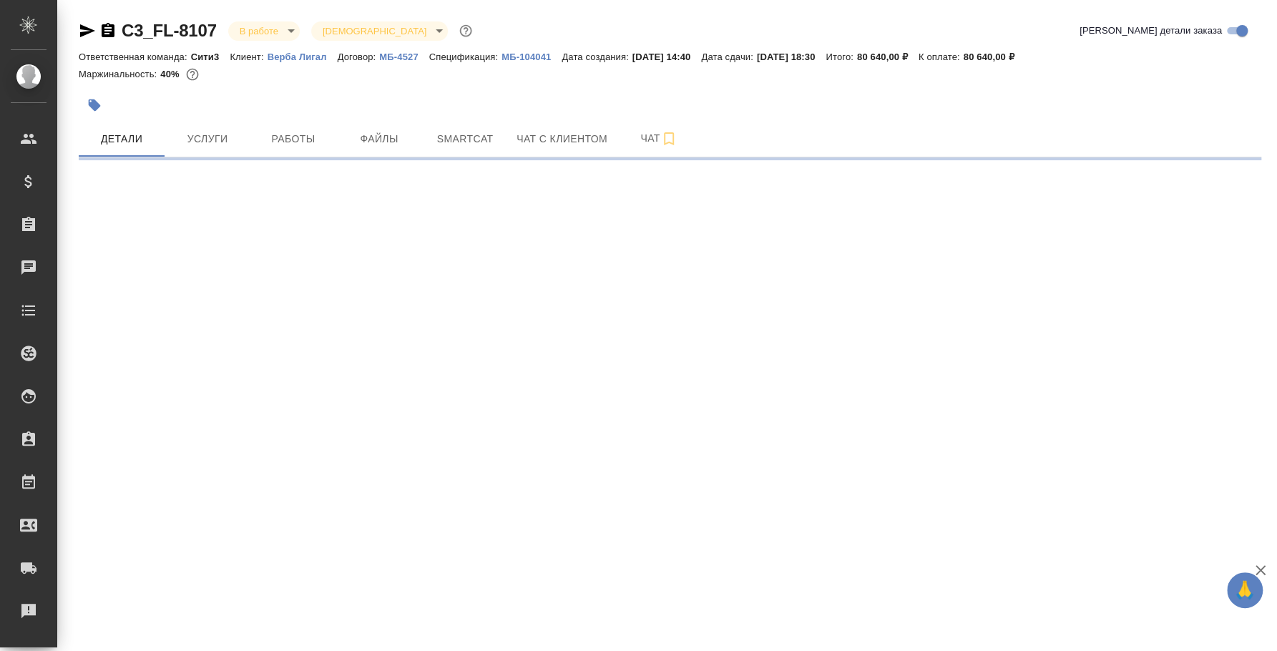
select select "RU"
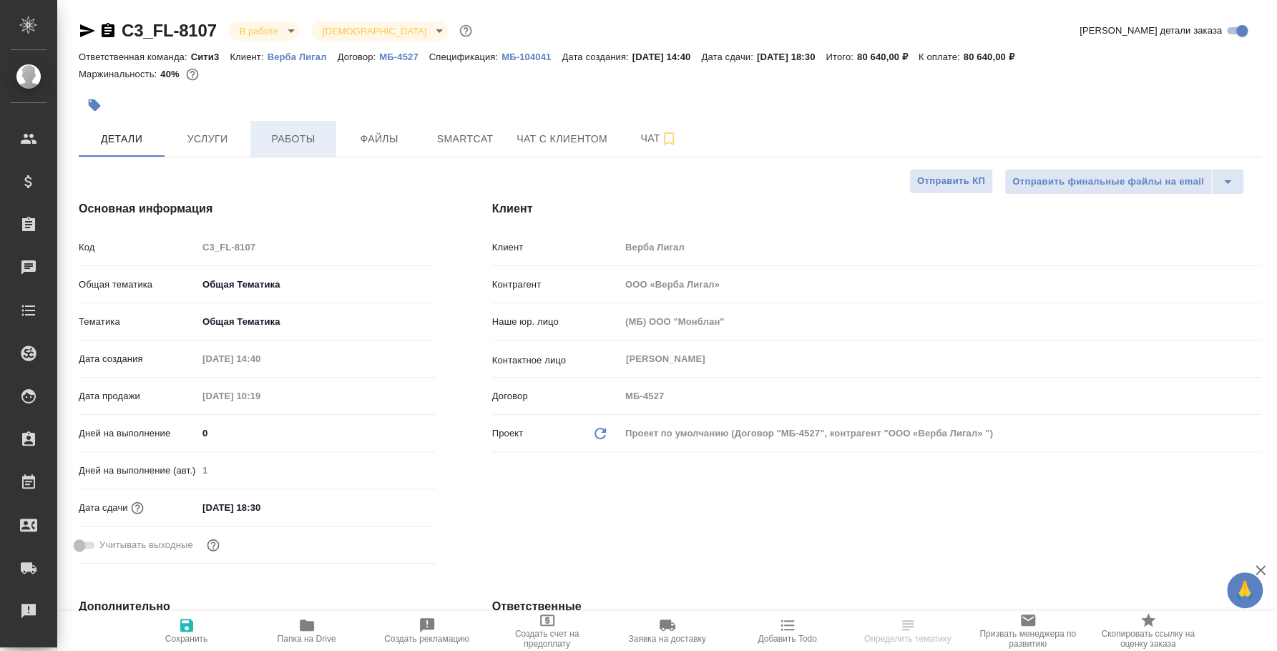
type textarea "x"
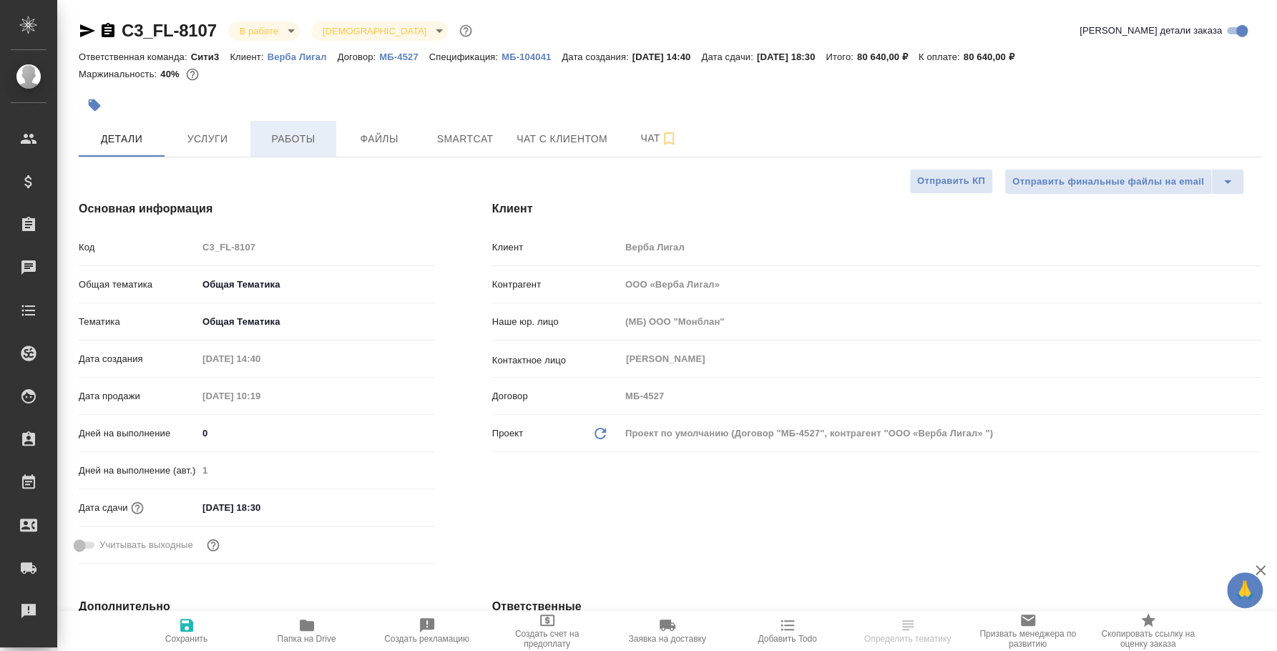
type textarea "x"
click at [303, 135] on span "Работы" at bounding box center [293, 139] width 69 height 18
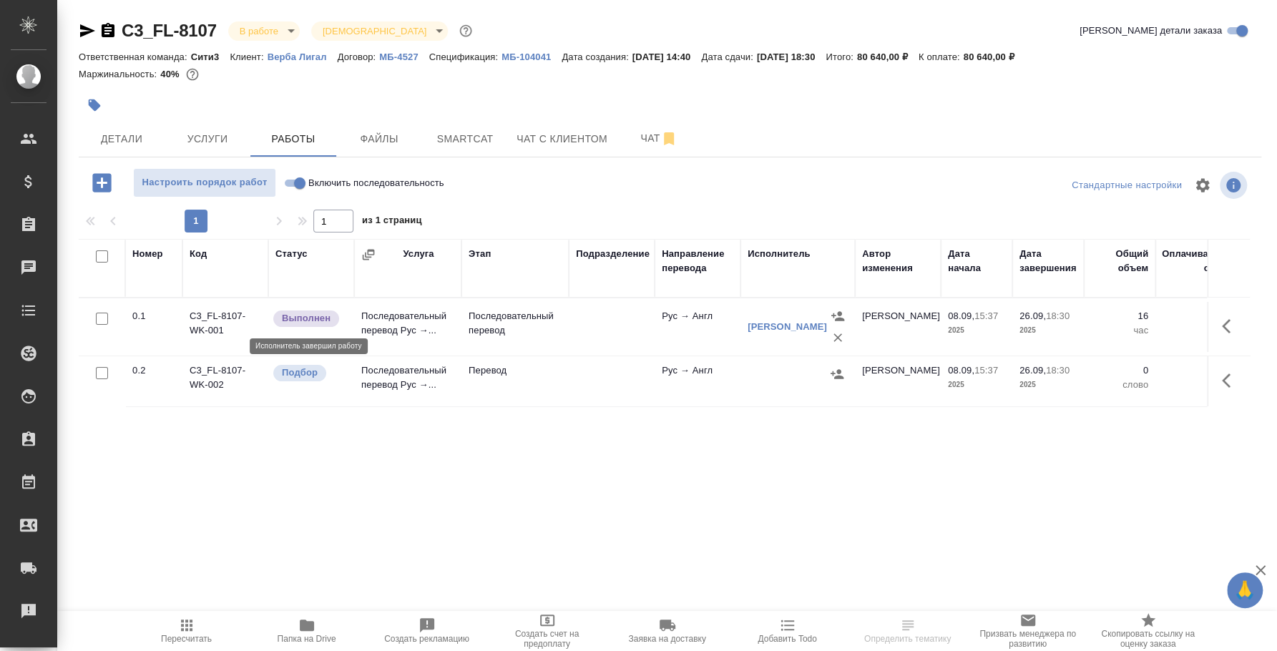
click at [310, 311] on p "Выполнен" at bounding box center [306, 318] width 49 height 14
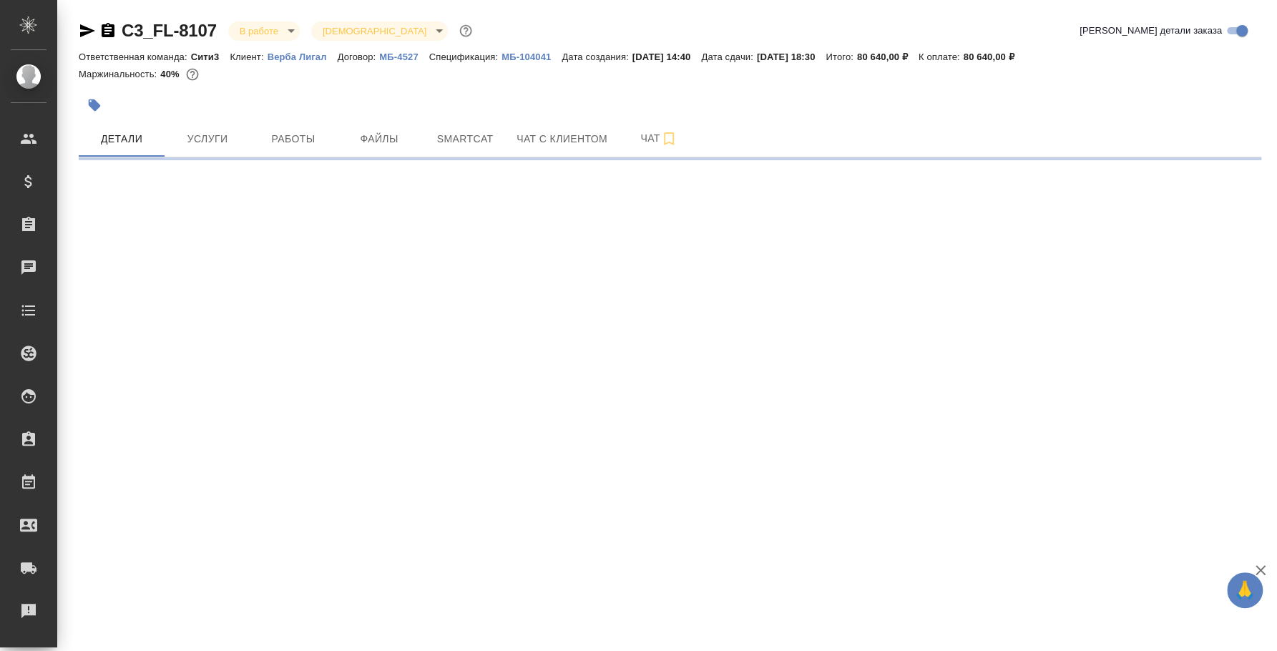
select select "RU"
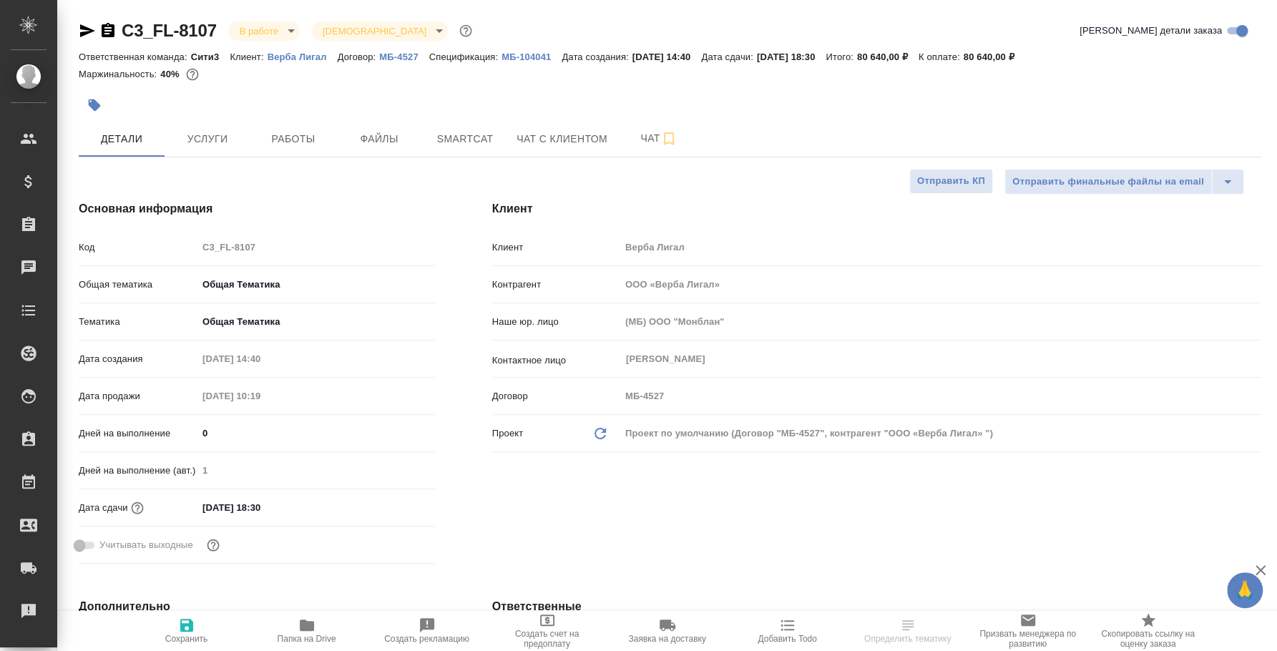
type textarea "x"
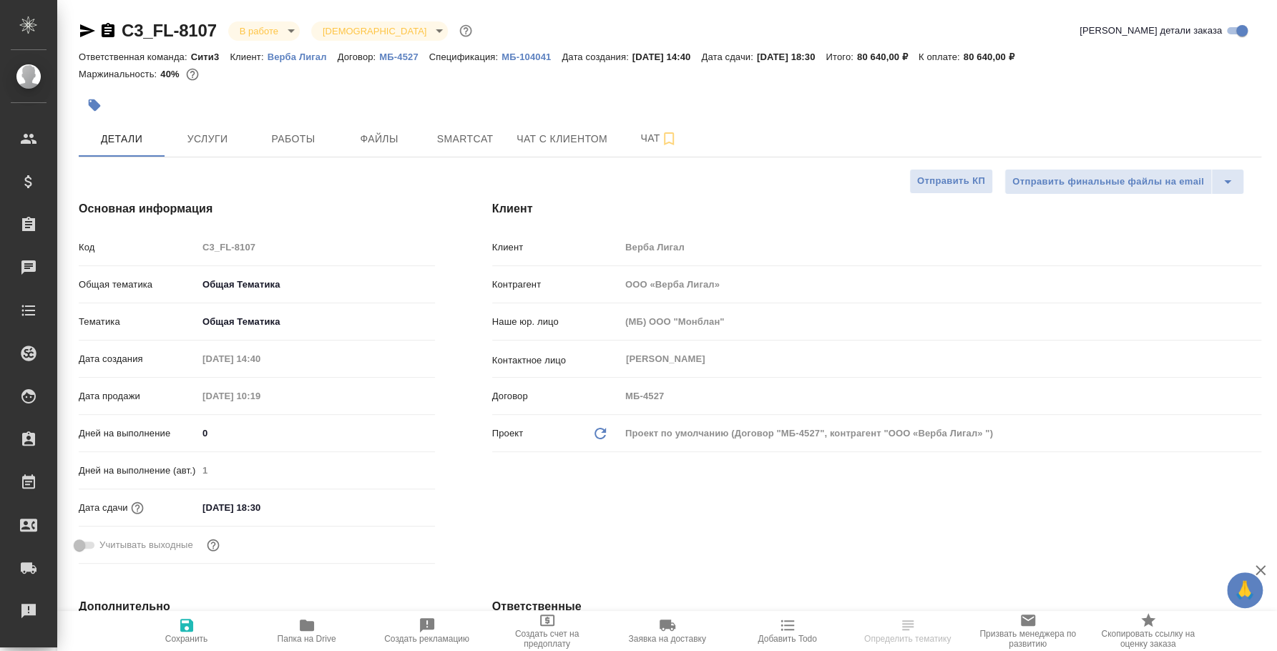
type textarea "x"
click at [263, 35] on body "🙏 .cls-1 fill:#fff; AWATERA [PERSON_NAME] Спецификации Заказы Чаты Todo Проекты…" at bounding box center [638, 325] width 1277 height 651
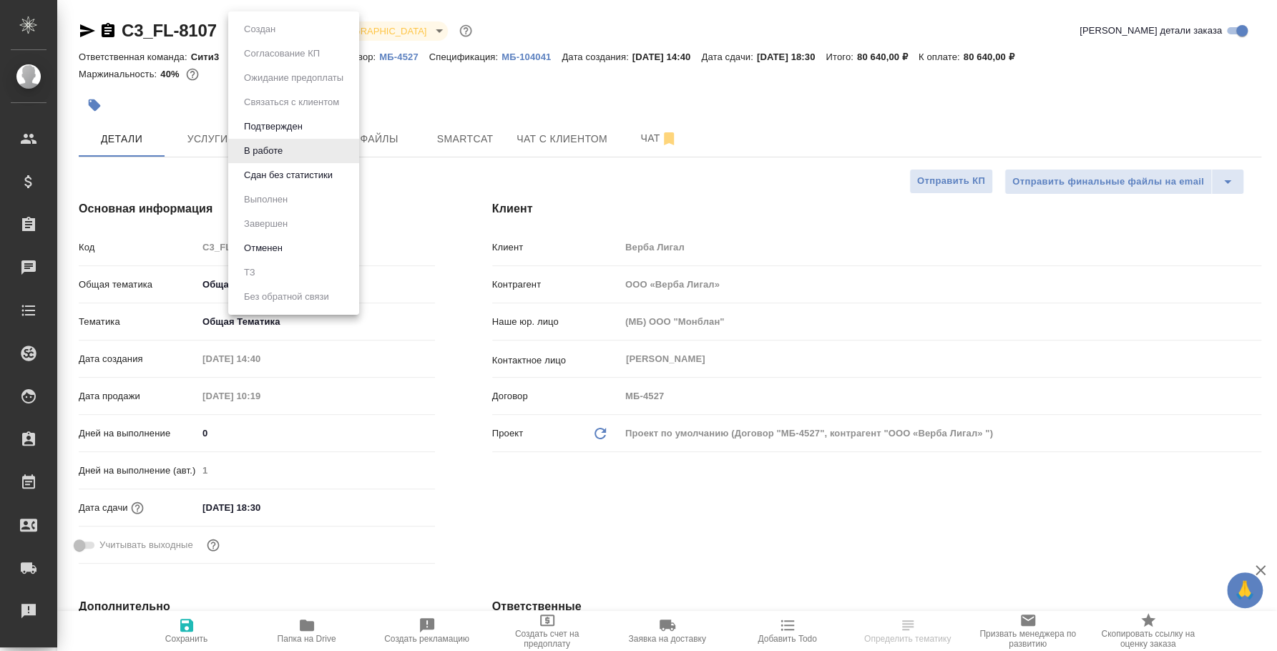
click at [287, 167] on button "Сдан без статистики" at bounding box center [288, 175] width 97 height 16
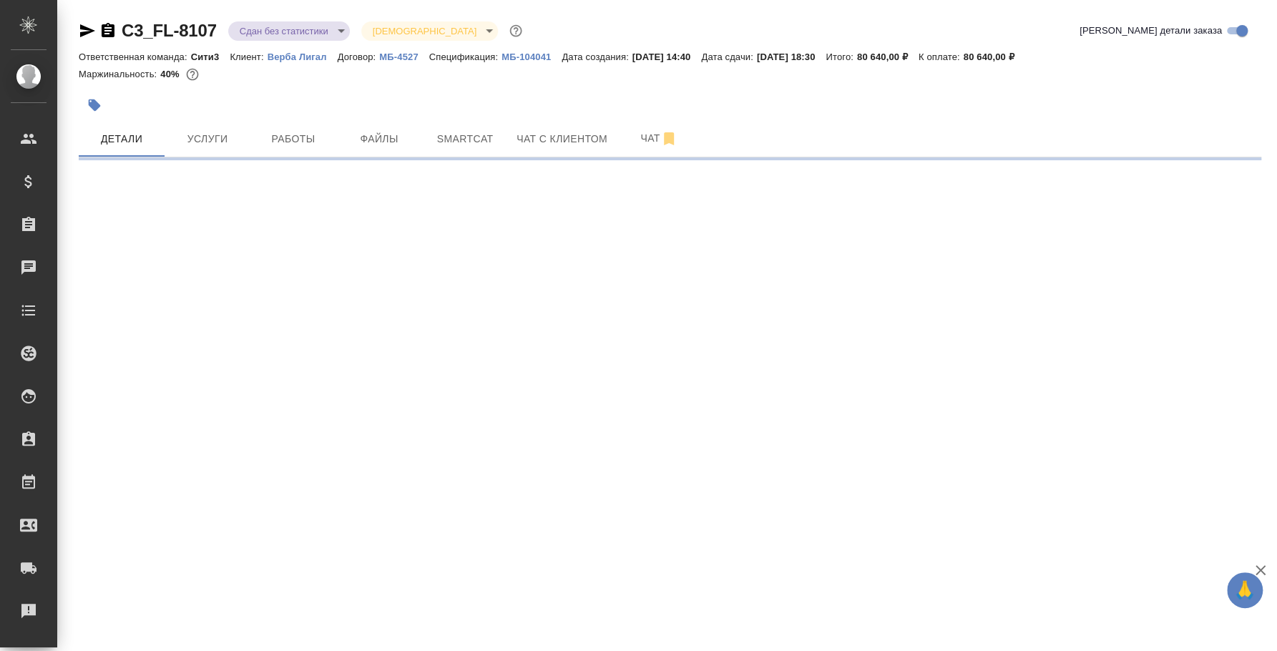
select select "RU"
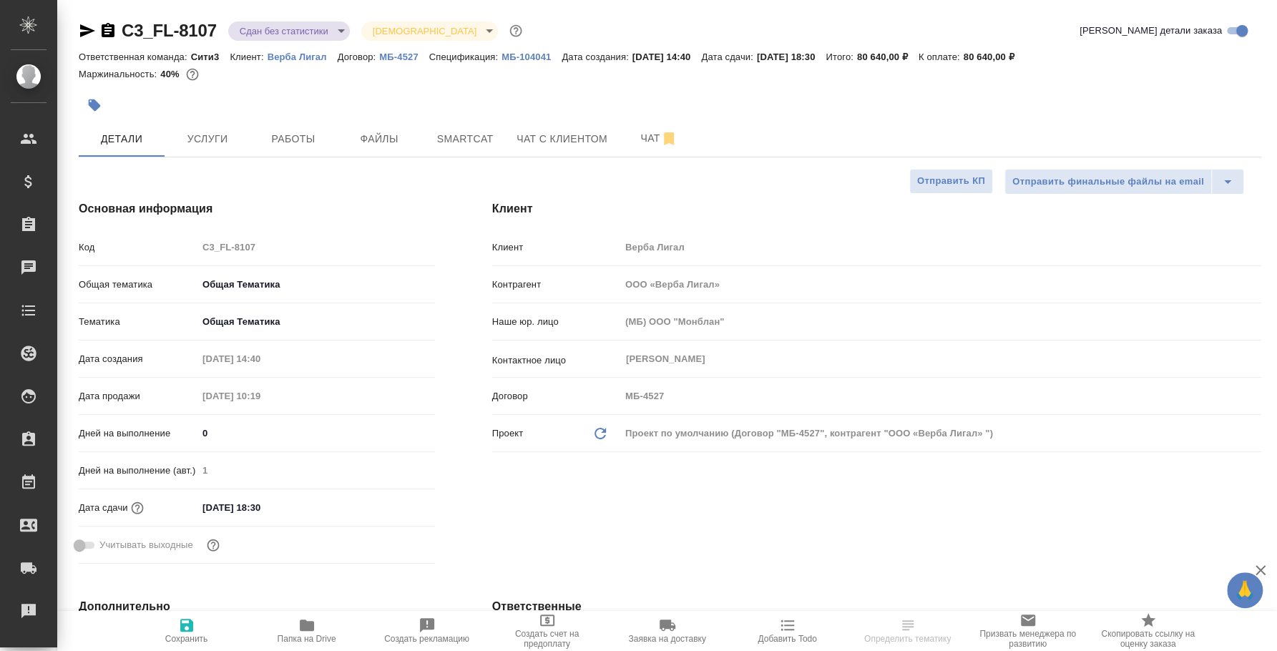
type textarea "x"
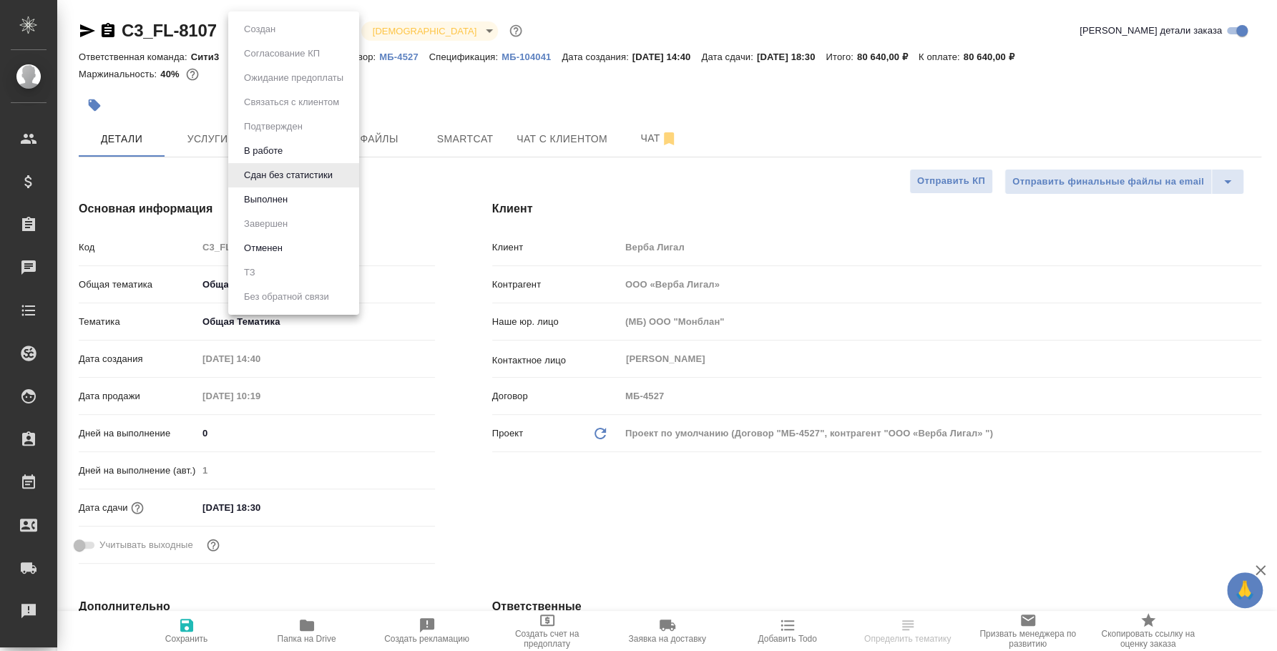
click at [271, 29] on body "🙏 .cls-1 fill:#fff; AWATERA [PERSON_NAME] Спецификации Заказы Чаты Todo Проекты…" at bounding box center [638, 325] width 1277 height 651
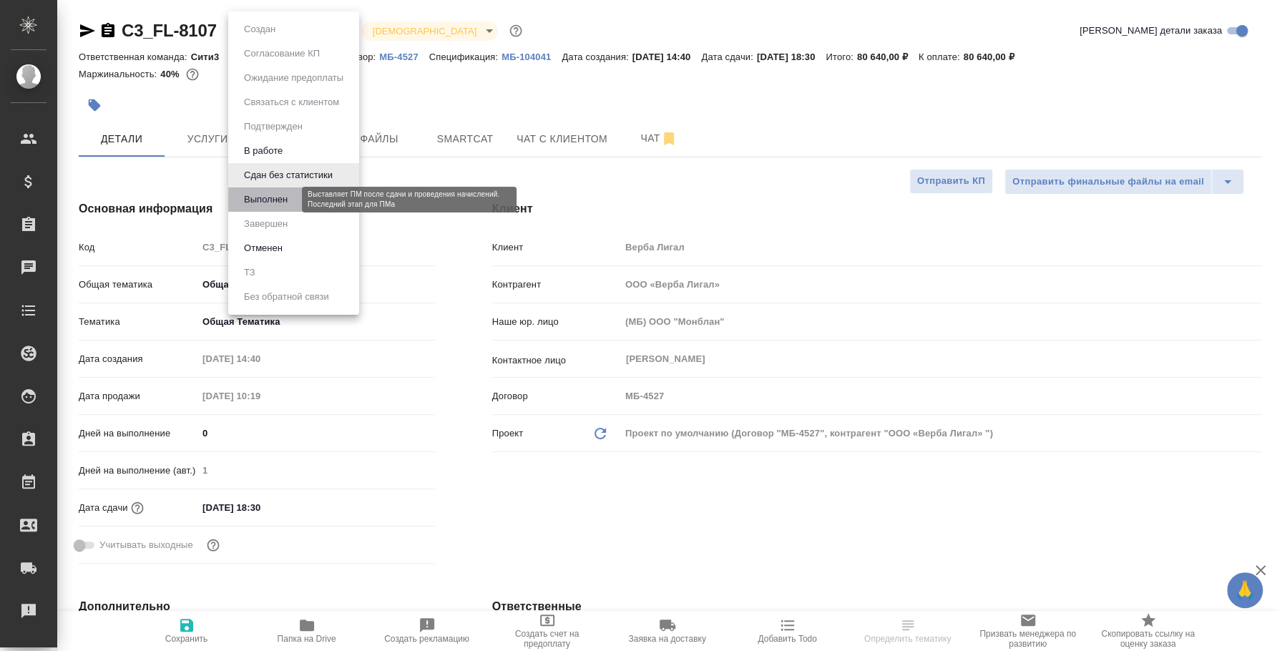
click at [263, 199] on button "Выполнен" at bounding box center [266, 200] width 52 height 16
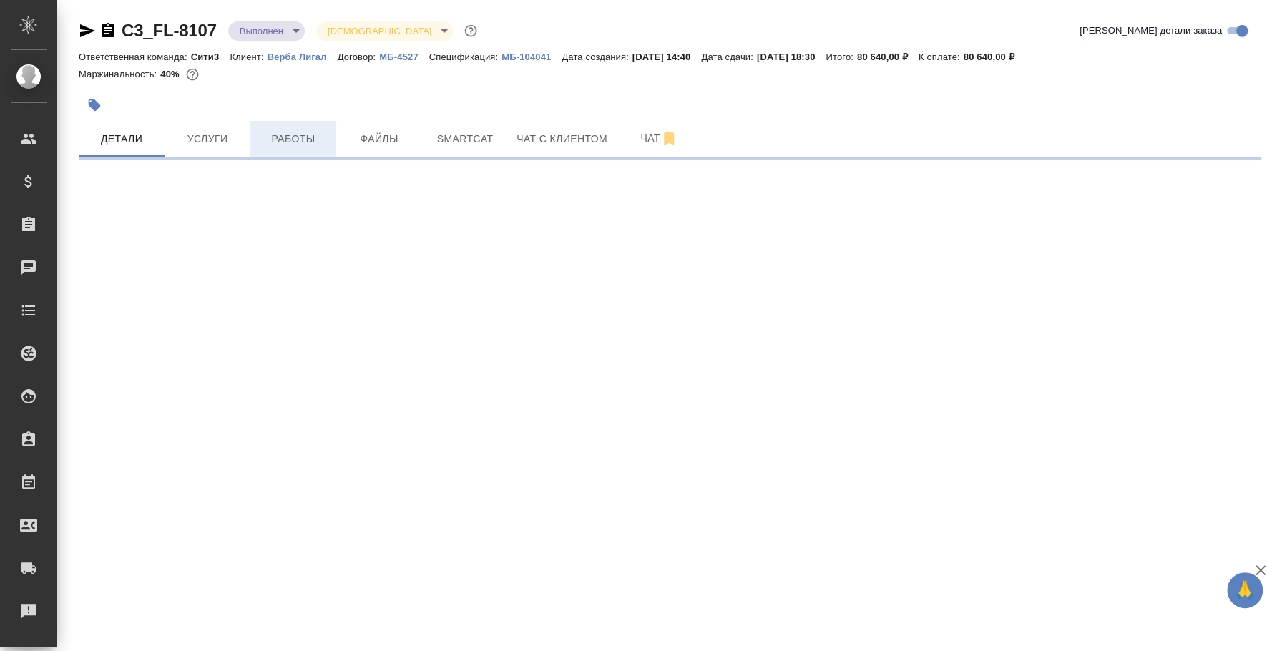
select select "RU"
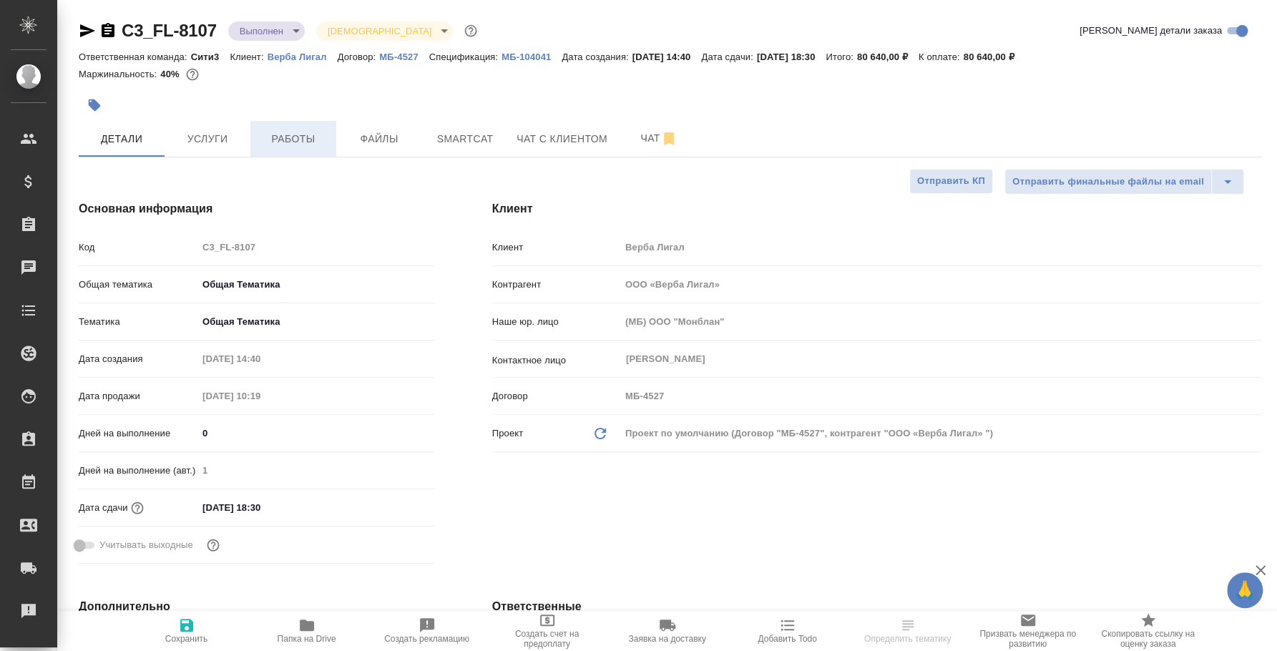
type textarea "x"
click at [298, 130] on span "Работы" at bounding box center [293, 139] width 69 height 18
